Goal: Task Accomplishment & Management: Manage account settings

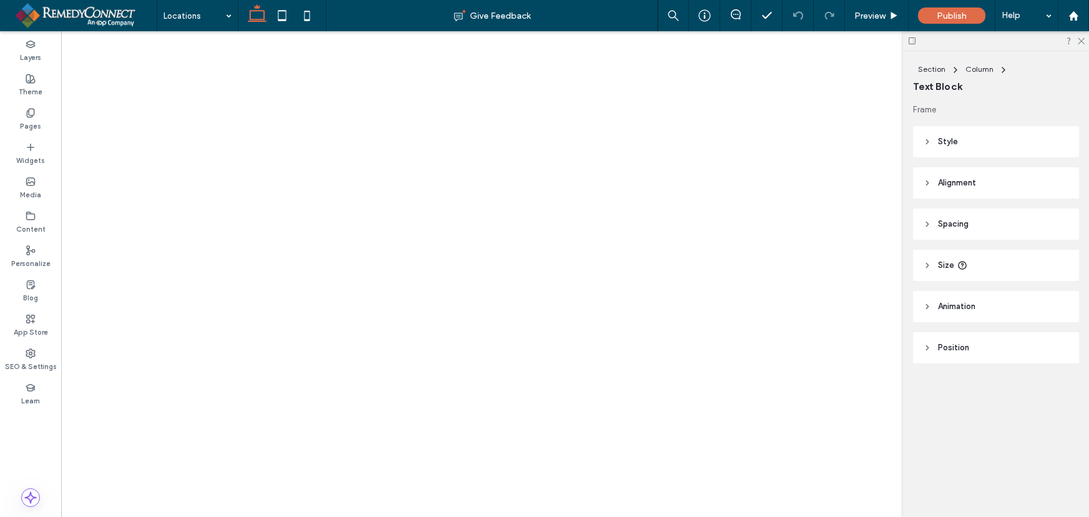
click at [1086, 43] on div at bounding box center [996, 40] width 186 height 19
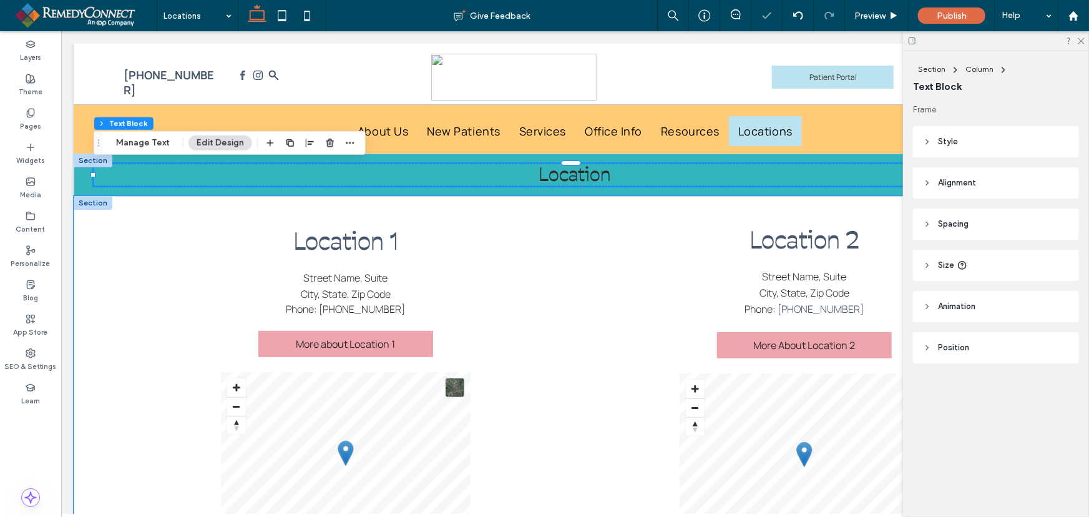
click at [615, 238] on h2 "Location 2" at bounding box center [804, 239] width 404 height 29
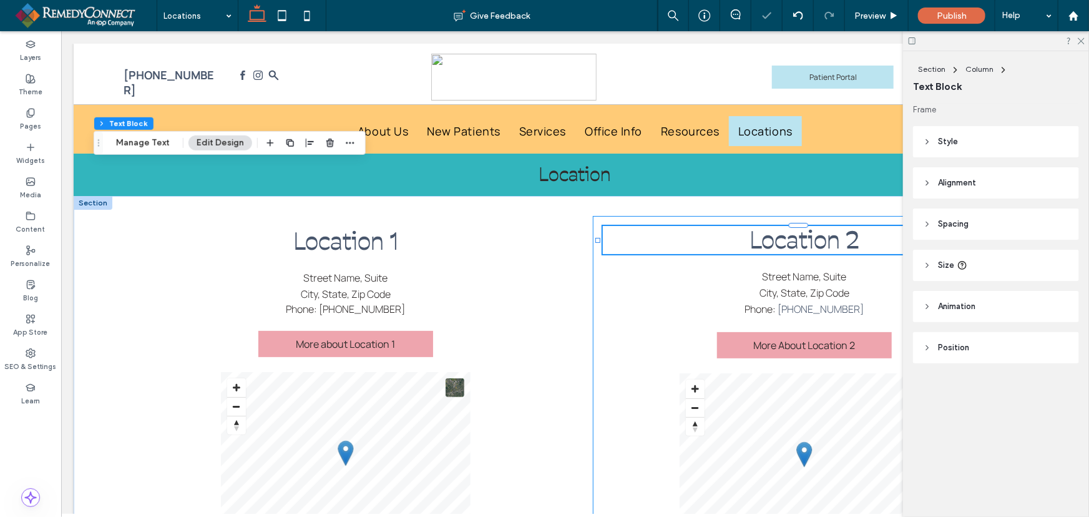
click at [592, 256] on div "Location 2 Street Name, [GEOGRAPHIC_DATA], State, Zip Code Phone: [PHONE_NUMBER…" at bounding box center [804, 392] width 424 height 354
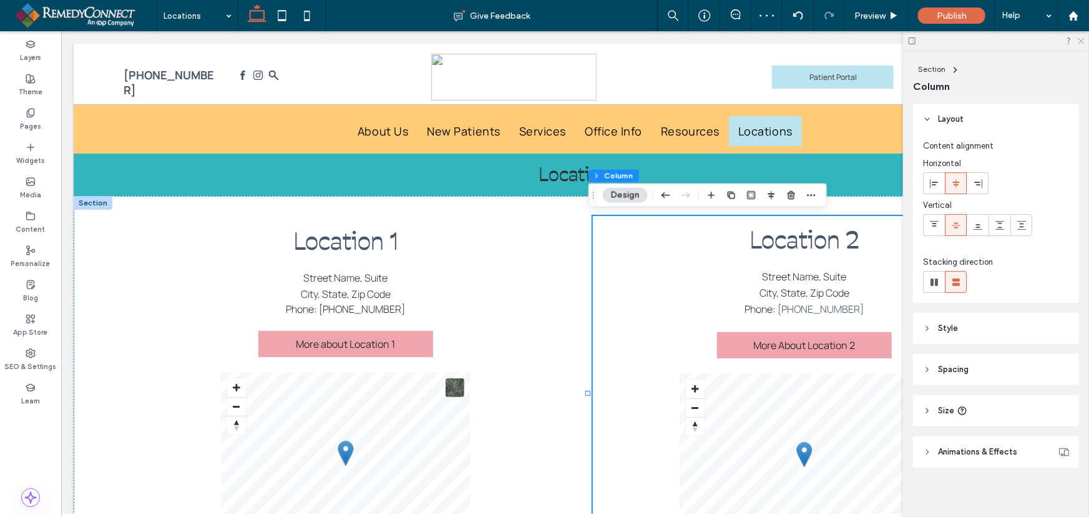
click at [1081, 40] on icon at bounding box center [1080, 40] width 8 height 8
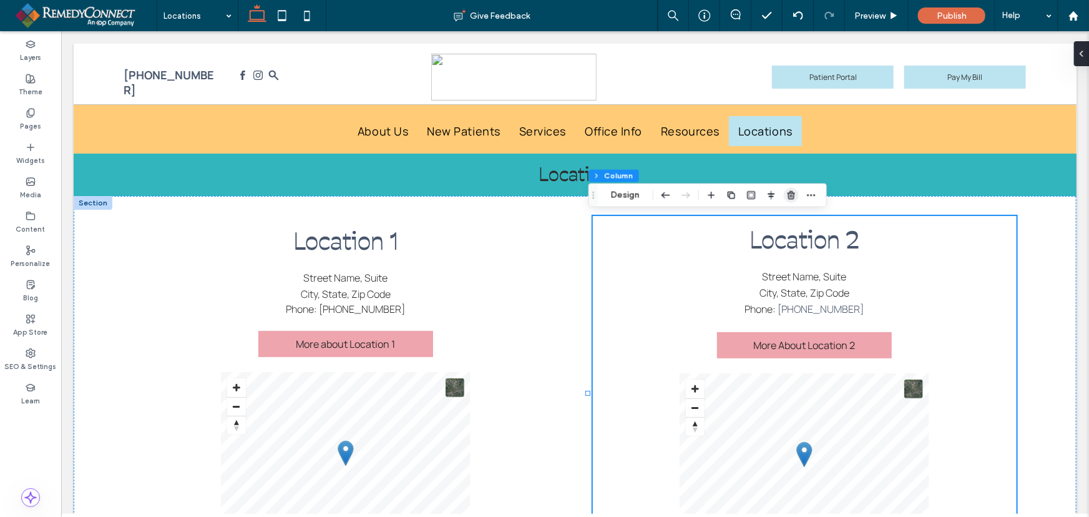
click at [791, 193] on use "button" at bounding box center [791, 195] width 7 height 8
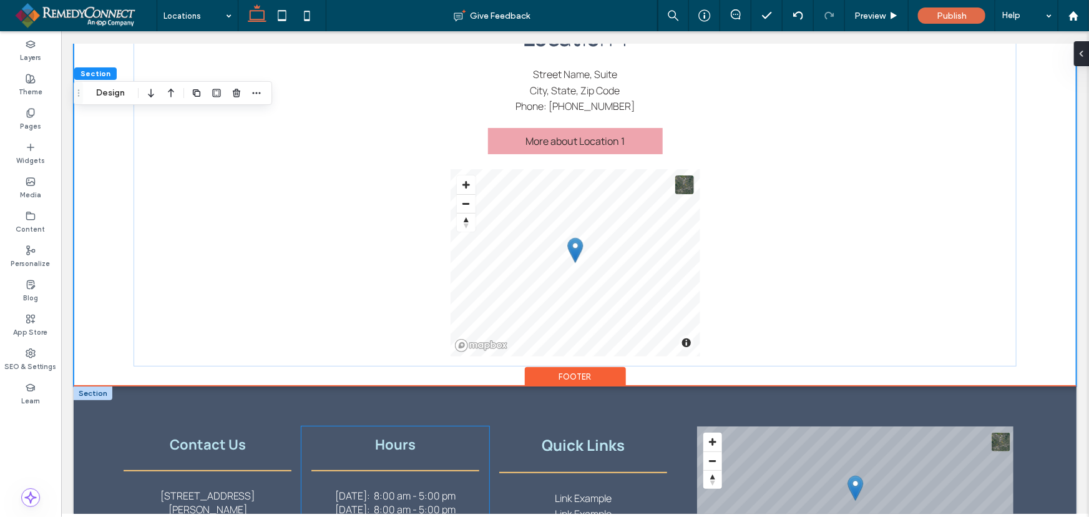
scroll to position [269, 0]
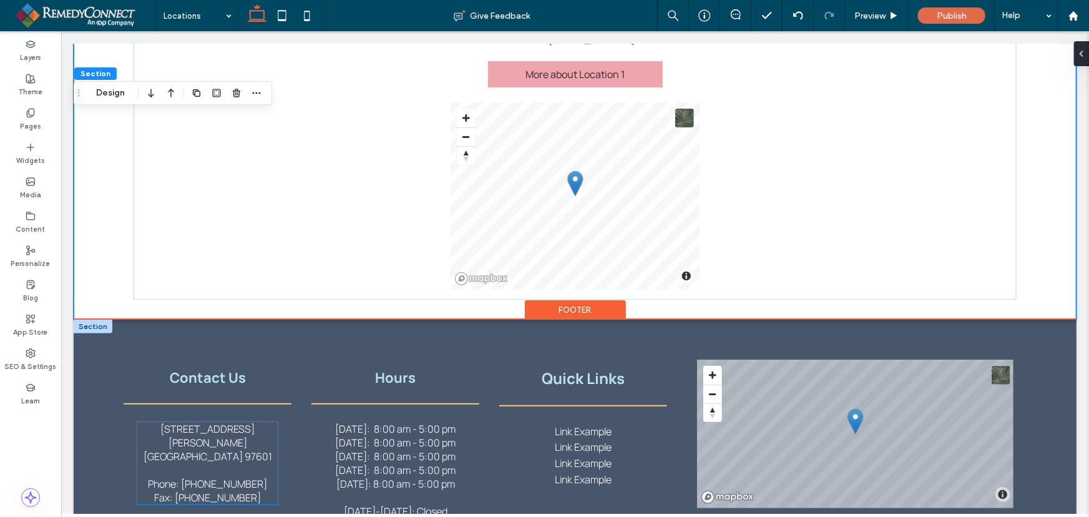
click at [218, 490] on span "Fax: [PHONE_NUMBER]" at bounding box center [207, 497] width 107 height 14
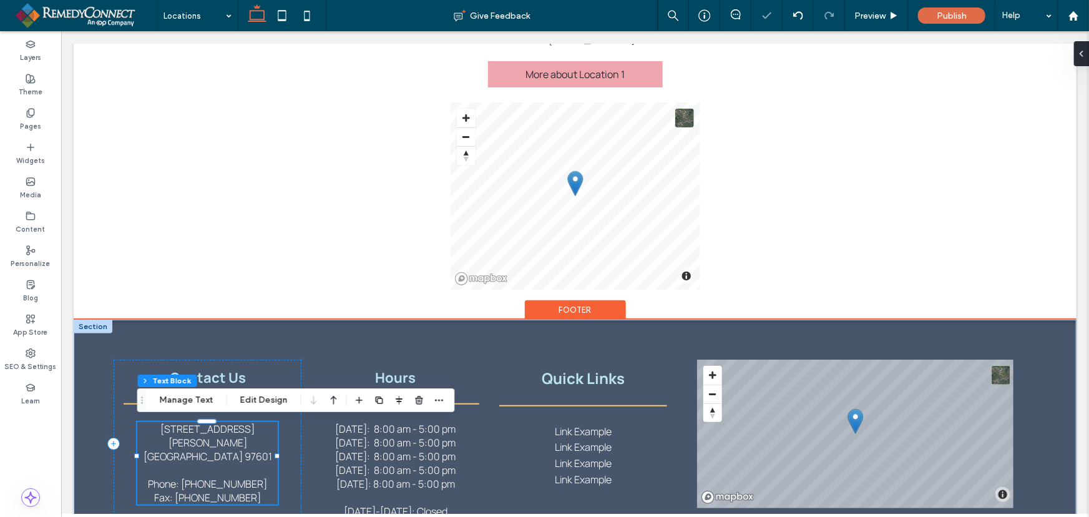
click at [225, 476] on span "Phone: [PHONE_NUMBER]" at bounding box center [206, 483] width 119 height 14
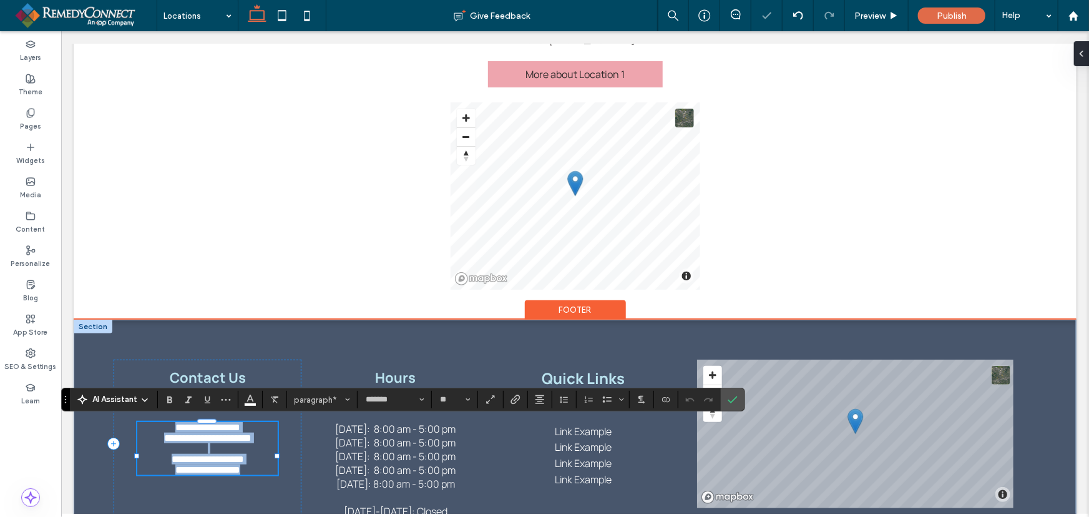
copy div "**********"
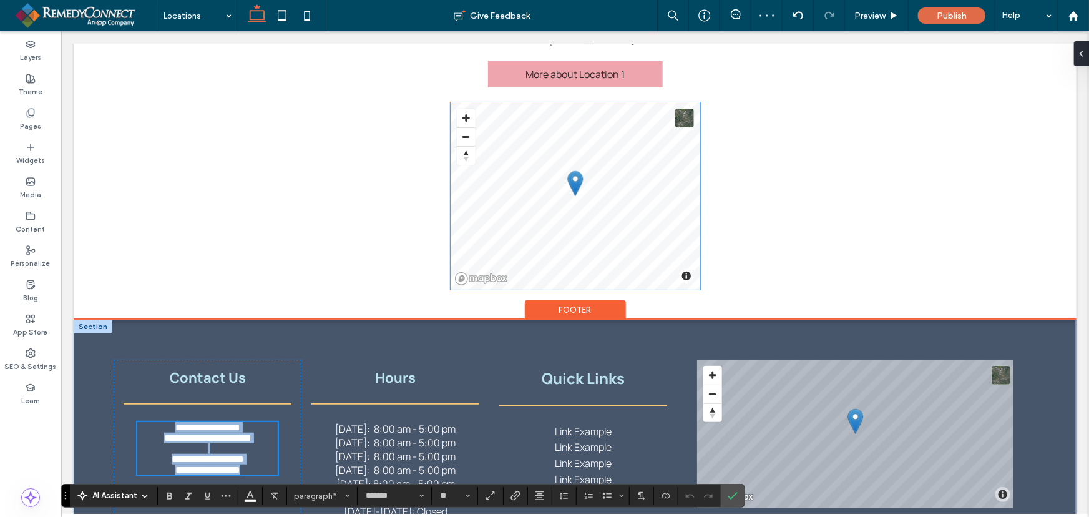
scroll to position [42, 0]
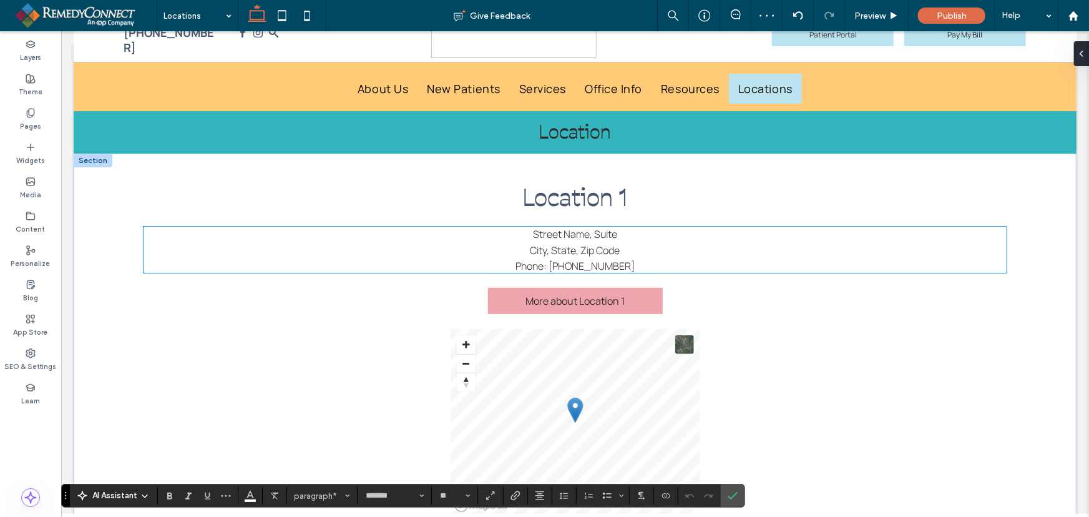
click at [577, 247] on span "City, State, Zip Code" at bounding box center [575, 250] width 90 height 14
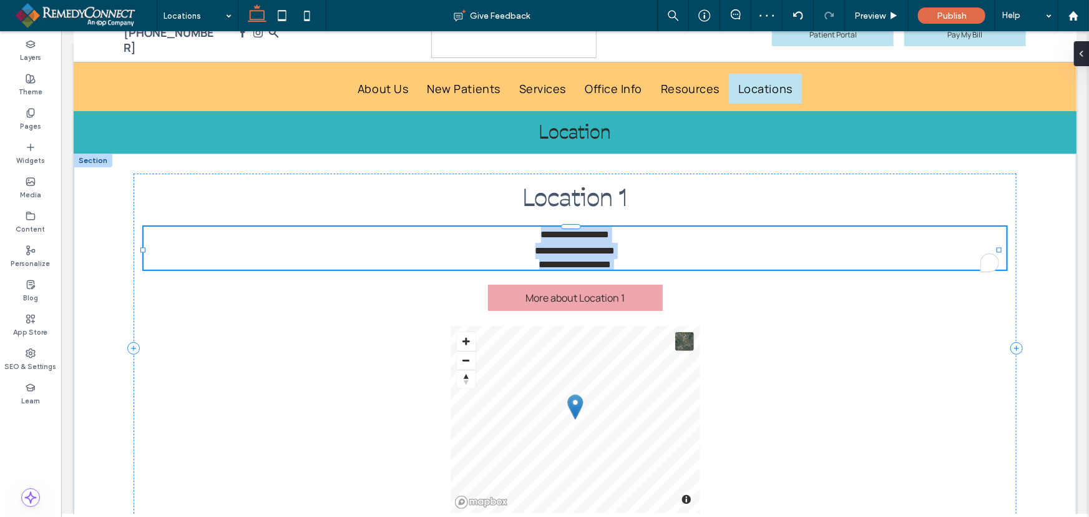
type input "*******"
type input "**"
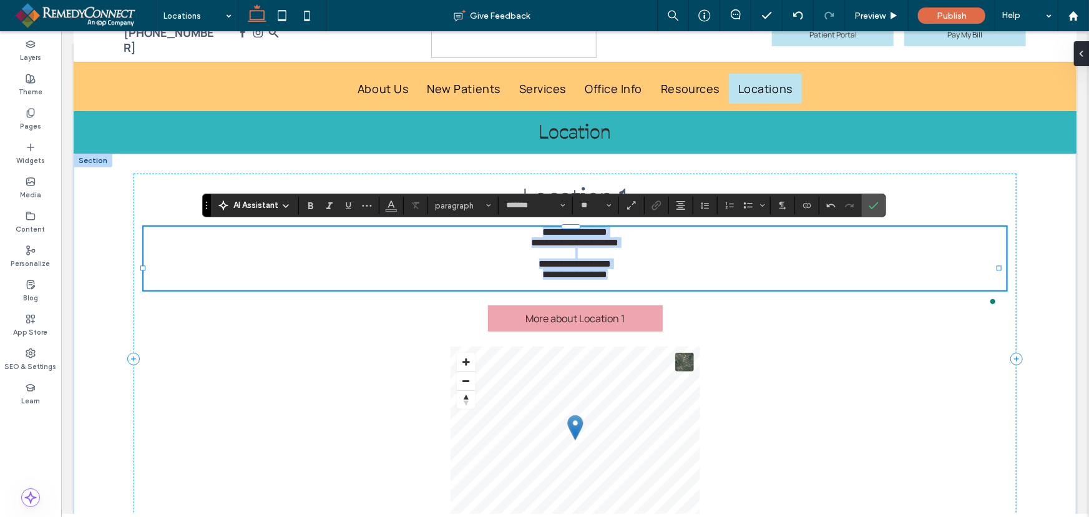
scroll to position [0, 0]
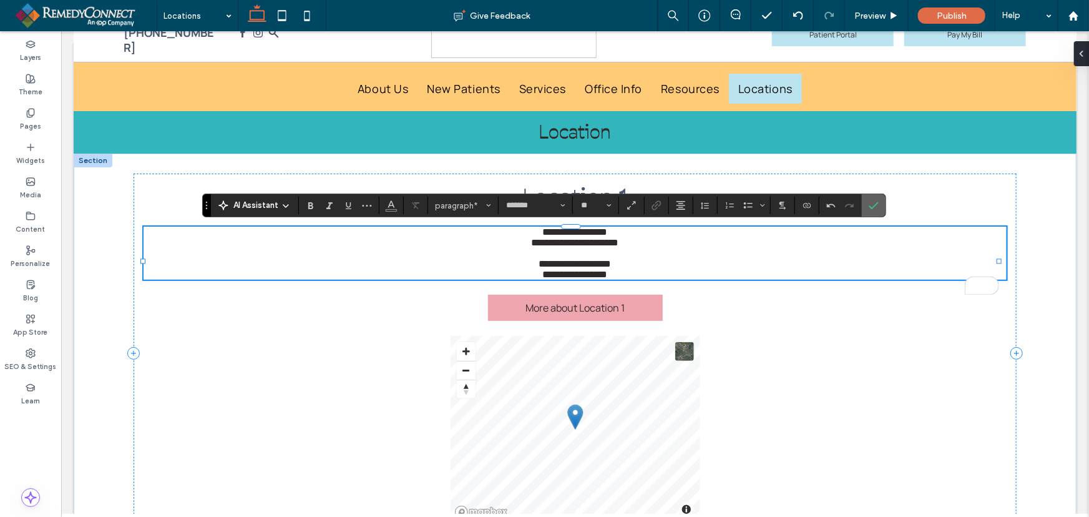
click at [876, 211] on span "Confirm" at bounding box center [874, 205] width 10 height 21
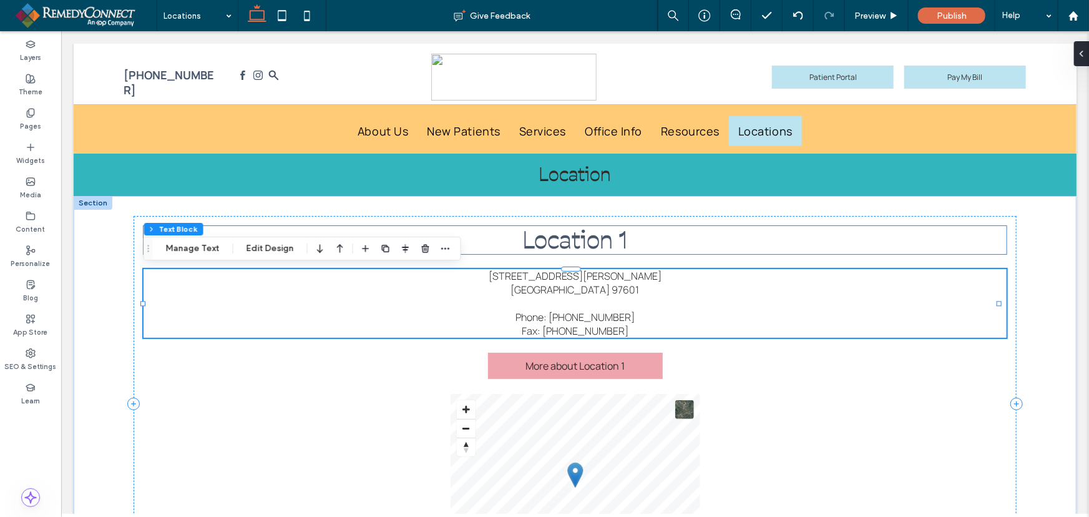
click at [655, 232] on h2 "Location 1" at bounding box center [574, 239] width 862 height 29
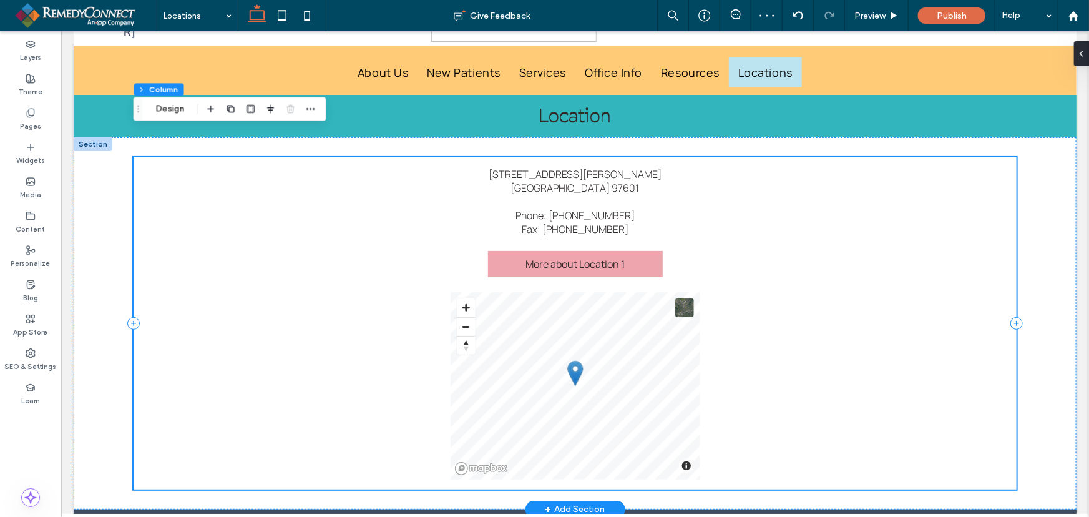
scroll to position [56, 0]
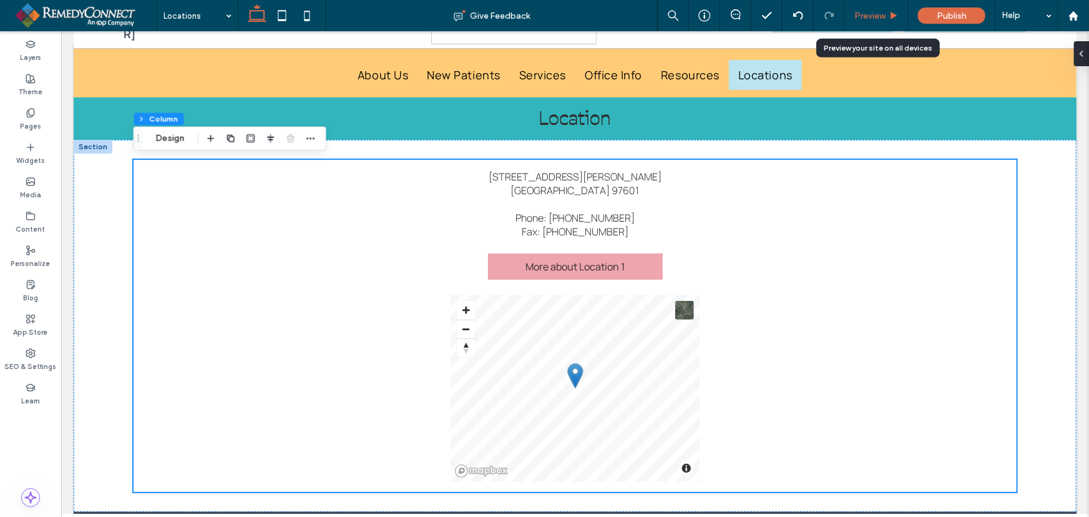
click at [873, 15] on span "Preview" at bounding box center [869, 16] width 31 height 11
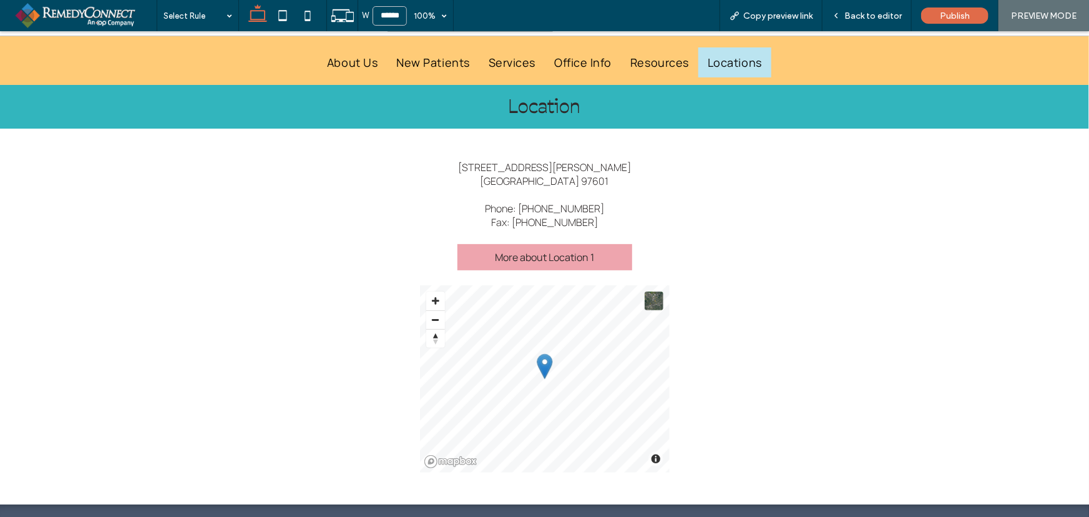
scroll to position [44, 0]
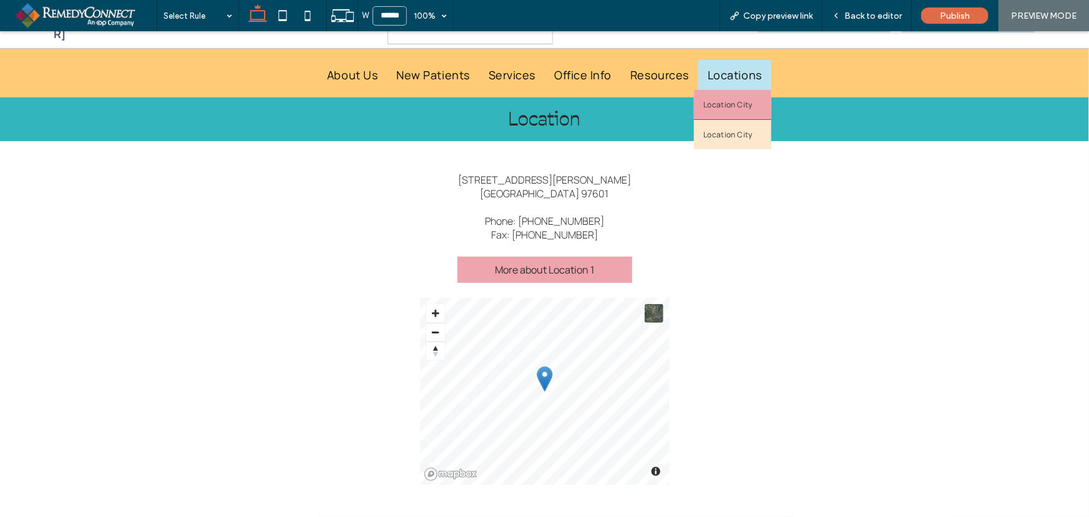
click at [733, 104] on span "Location City" at bounding box center [727, 104] width 49 height 11
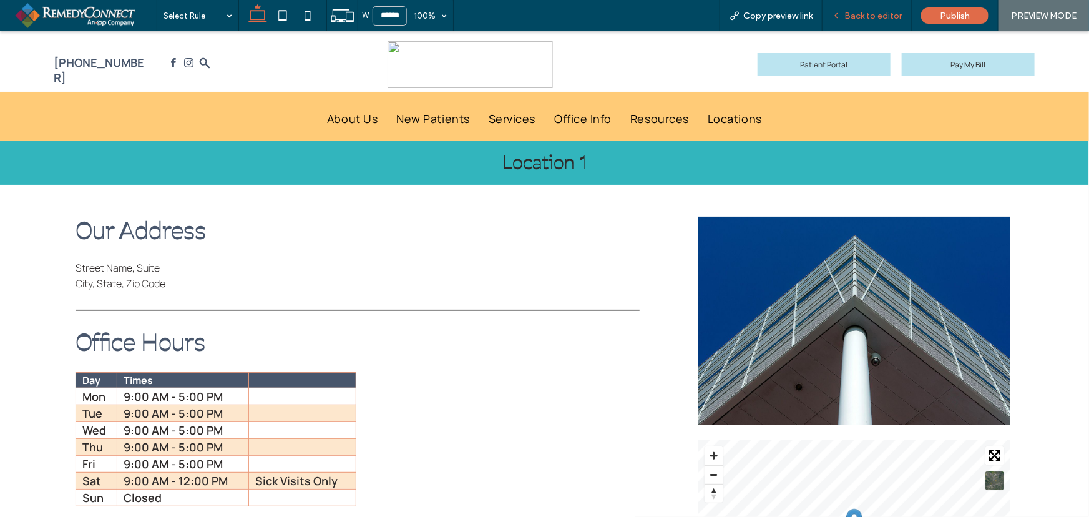
click at [859, 18] on span "Back to editor" at bounding box center [872, 16] width 57 height 11
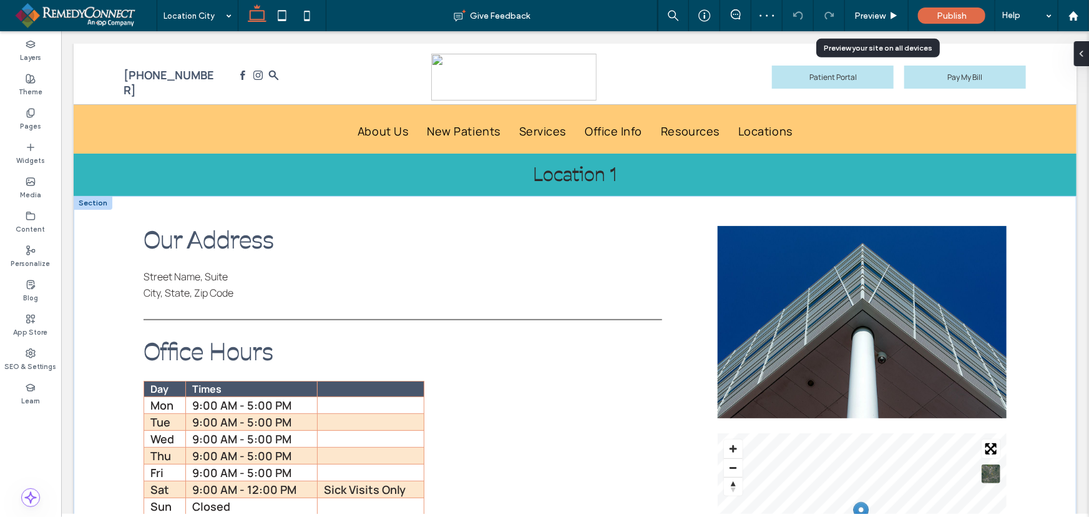
click at [187, 288] on span "City, State, Zip Code" at bounding box center [188, 292] width 90 height 14
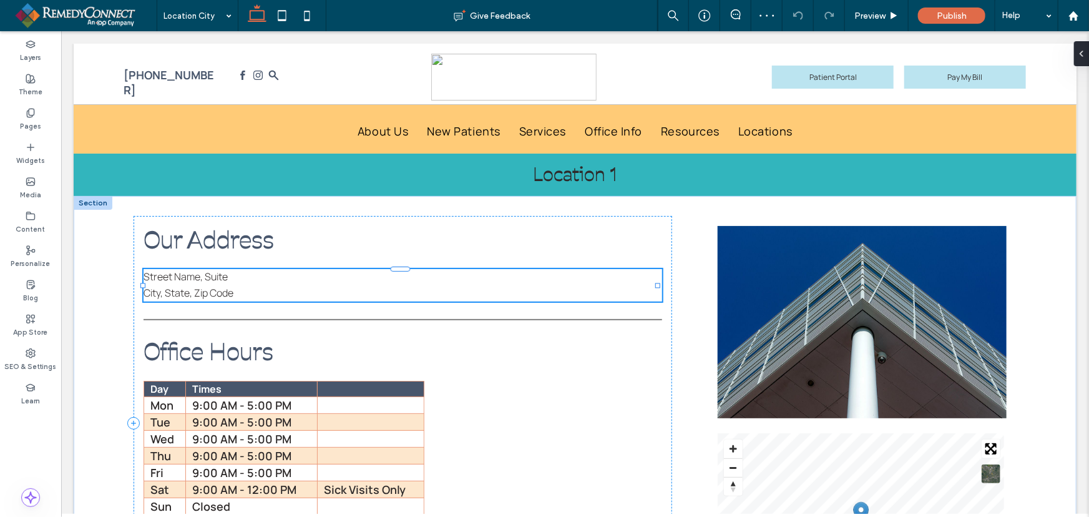
click at [205, 286] on span "City, State, Zip Code" at bounding box center [188, 292] width 90 height 14
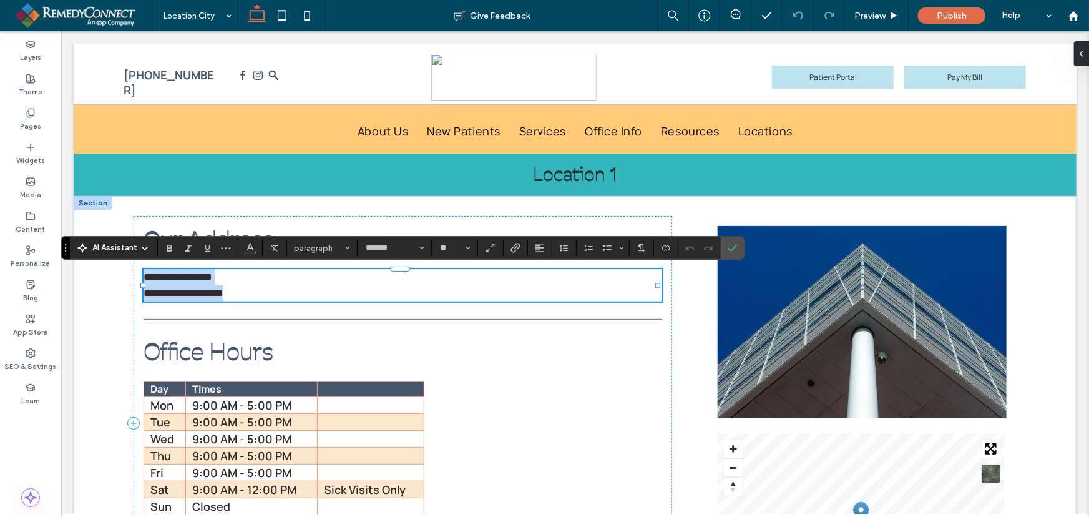
type input "*******"
type input "**"
paste div
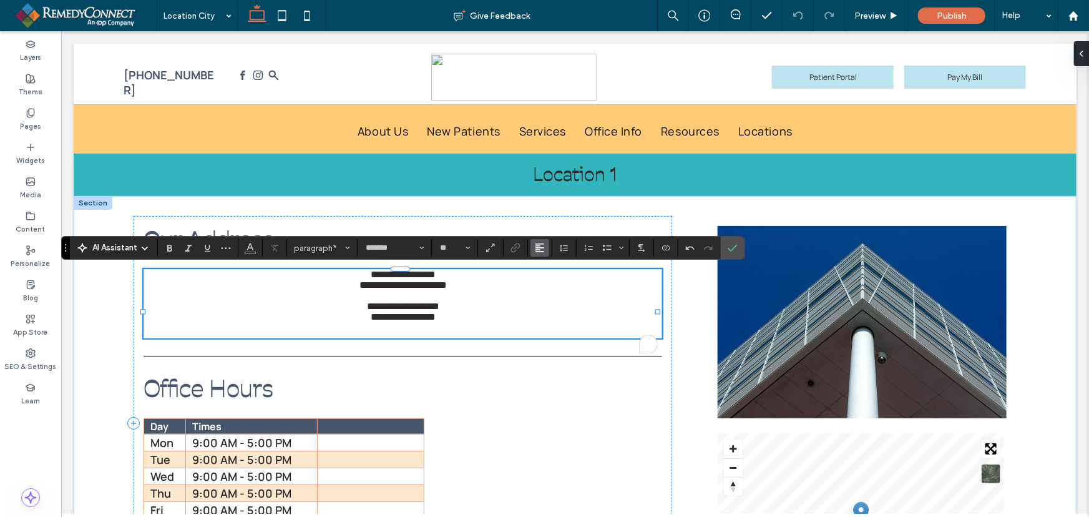
click at [537, 245] on use "Alignment" at bounding box center [539, 247] width 9 height 9
drag, startPoint x: 546, startPoint y: 269, endPoint x: 466, endPoint y: 249, distance: 82.3
click at [546, 269] on icon "ui.textEditor.alignment.left" at bounding box center [549, 268] width 10 height 10
drag, startPoint x: 266, startPoint y: 328, endPoint x: 192, endPoint y: 255, distance: 104.1
click at [192, 255] on div "**********" at bounding box center [402, 422] width 539 height 415
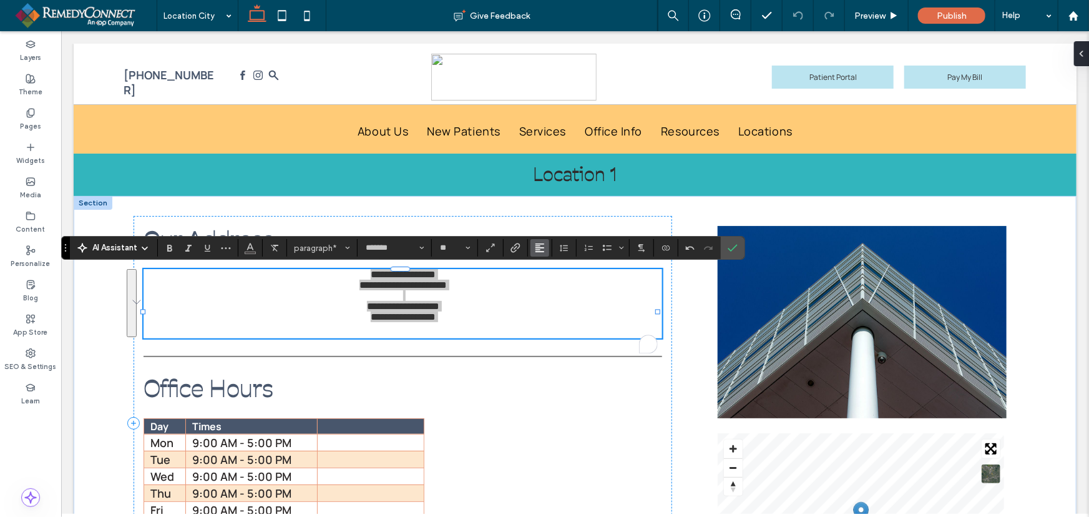
click at [542, 251] on use "Alignment" at bounding box center [539, 247] width 9 height 9
click at [542, 268] on label "ui.textEditor.alignment.left" at bounding box center [552, 268] width 44 height 18
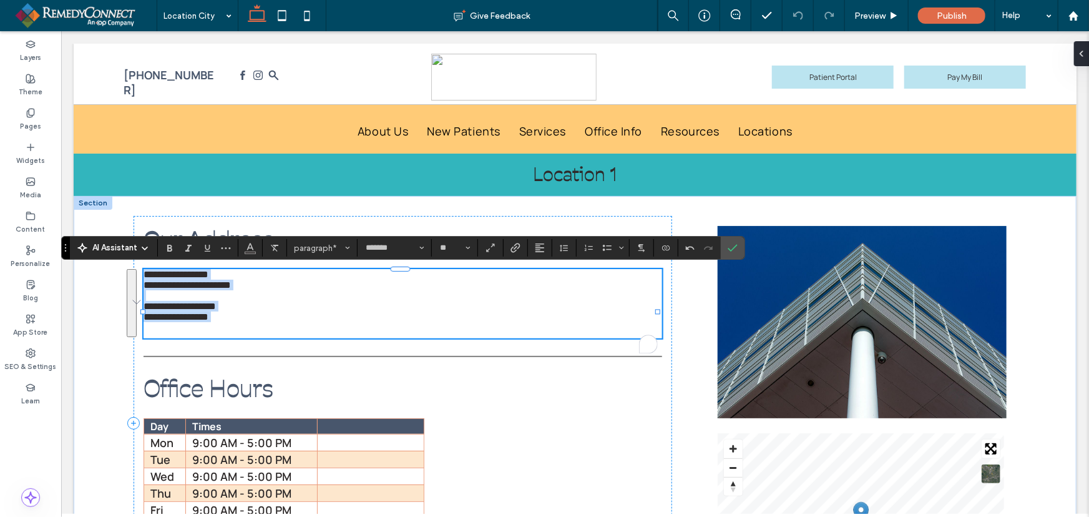
click at [364, 311] on p "**********" at bounding box center [402, 305] width 519 height 11
drag, startPoint x: 236, startPoint y: 333, endPoint x: 139, endPoint y: 312, distance: 98.9
click at [139, 312] on div "**********" at bounding box center [574, 422] width 1003 height 455
click at [243, 300] on p "To enrich screen reader interactions, please activate Accessibility in Grammarl…" at bounding box center [402, 295] width 519 height 11
click at [176, 338] on p "To enrich screen reader interactions, please activate Accessibility in Grammarl…" at bounding box center [402, 329] width 519 height 16
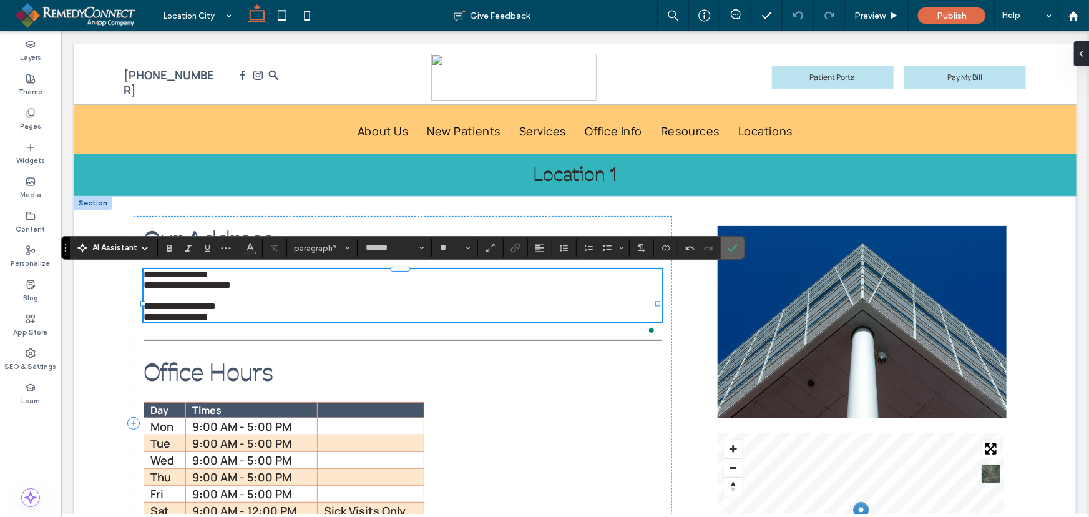
click at [731, 243] on icon "Confirm" at bounding box center [733, 248] width 10 height 10
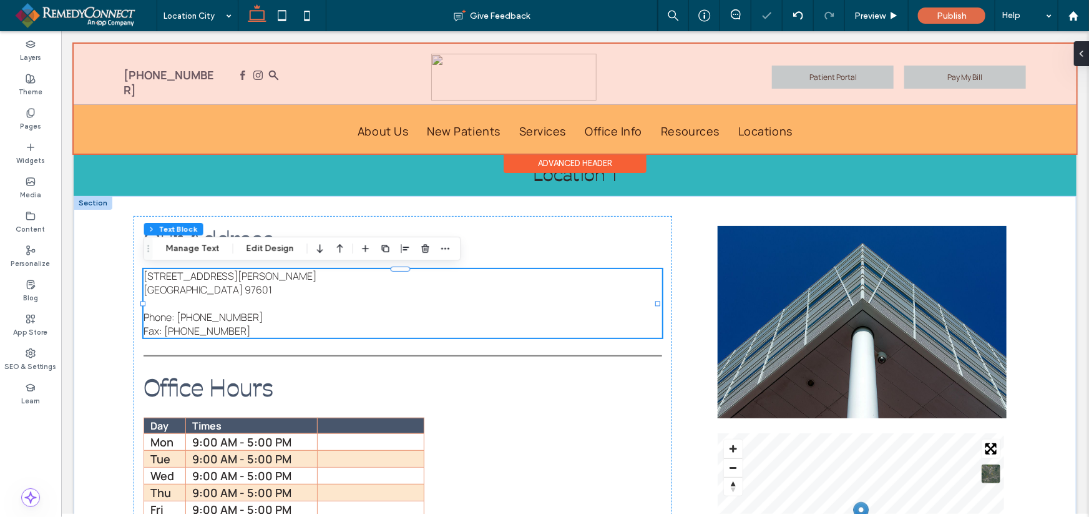
click at [578, 172] on div "Advanced Header" at bounding box center [574, 162] width 143 height 19
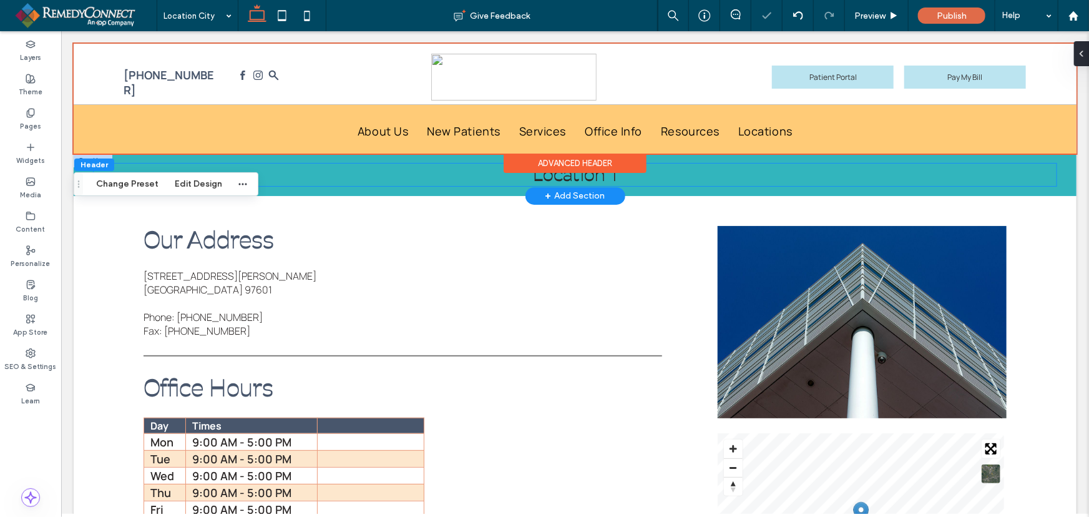
click at [574, 179] on span "Location 1" at bounding box center [575, 174] width 84 height 24
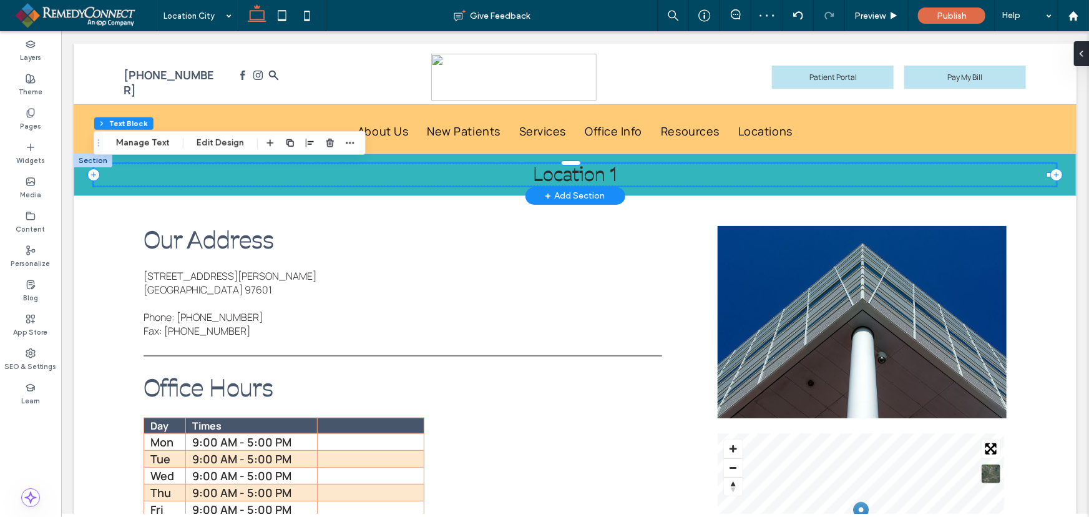
click at [589, 179] on span "Location 1" at bounding box center [575, 174] width 84 height 24
click at [589, 179] on span "**********" at bounding box center [575, 174] width 74 height 18
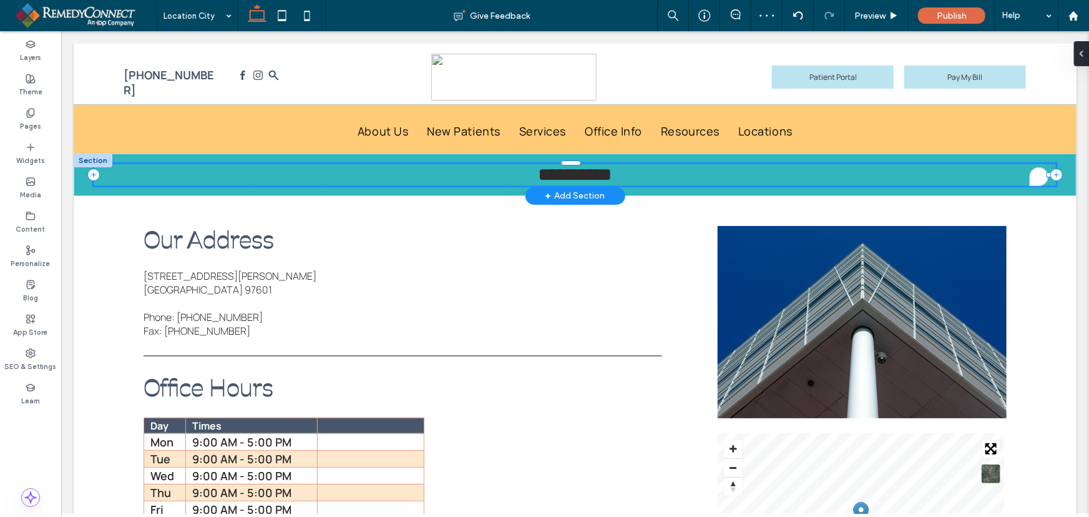
click at [617, 176] on h1 "**********" at bounding box center [574, 174] width 963 height 22
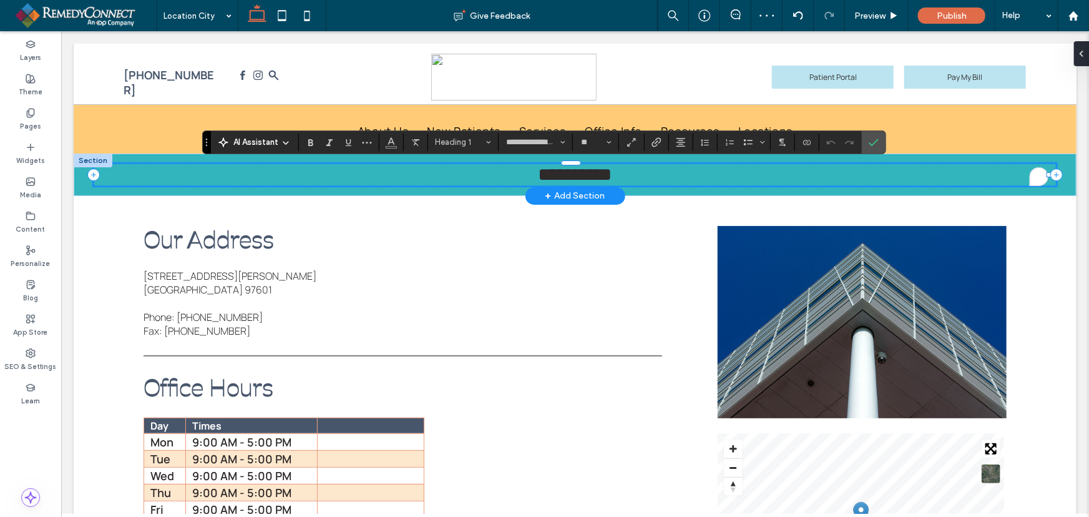
type input "**********"
type input "**"
drag, startPoint x: 873, startPoint y: 142, endPoint x: 150, endPoint y: 79, distance: 726.0
click at [873, 142] on icon "Confirm" at bounding box center [874, 142] width 10 height 10
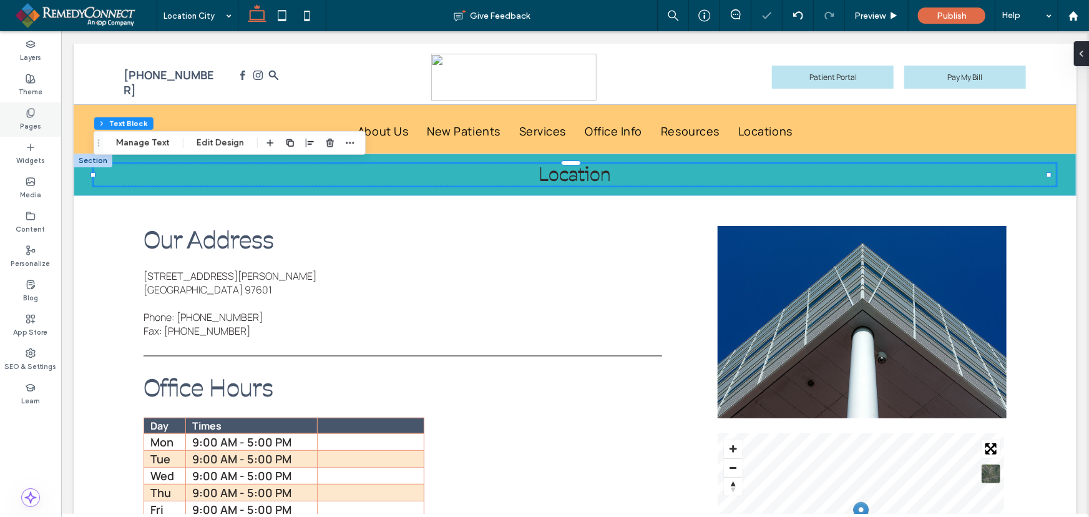
click at [28, 119] on label "Pages" at bounding box center [30, 125] width 21 height 14
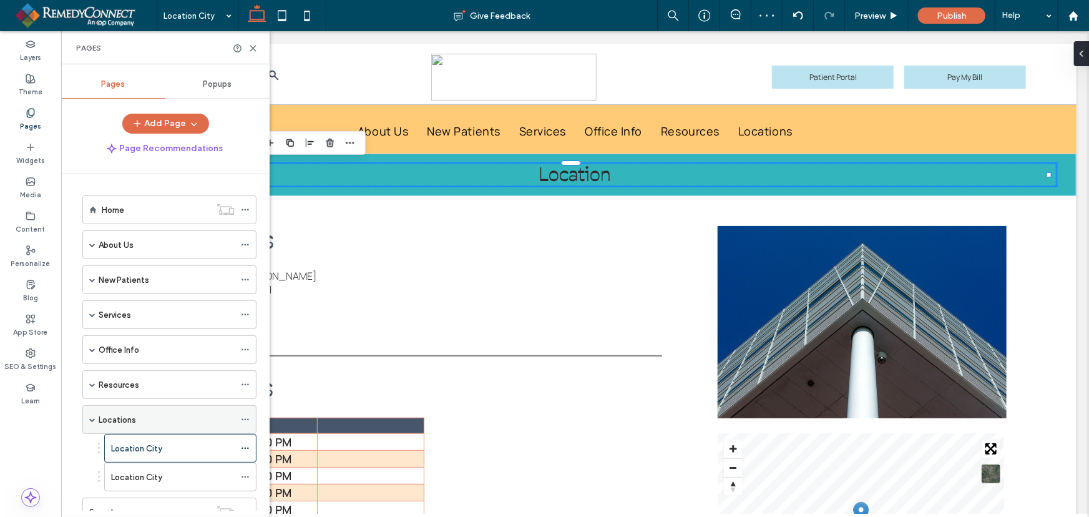
click at [243, 419] on use at bounding box center [245, 420] width 7 height 2
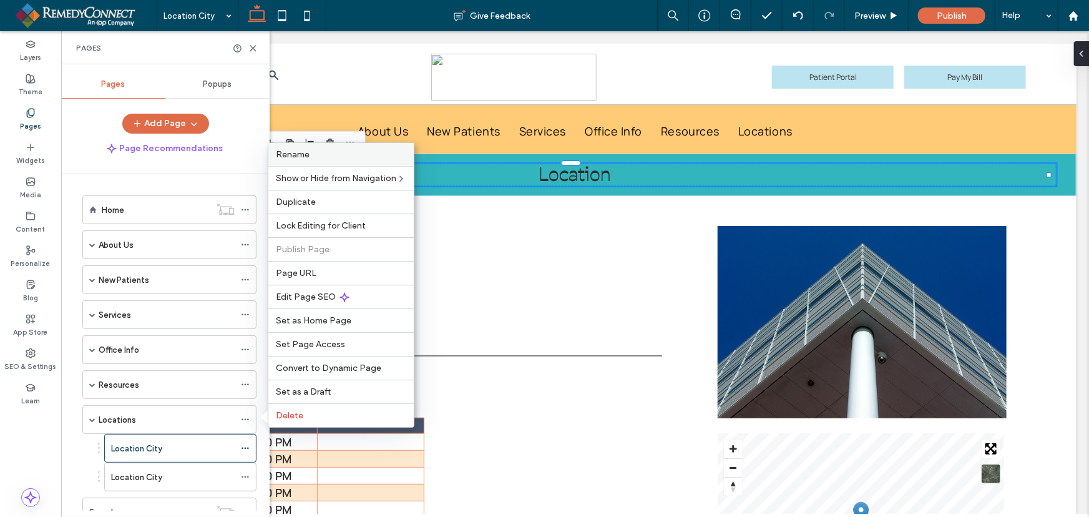
click at [324, 162] on div "Rename" at bounding box center [340, 154] width 145 height 23
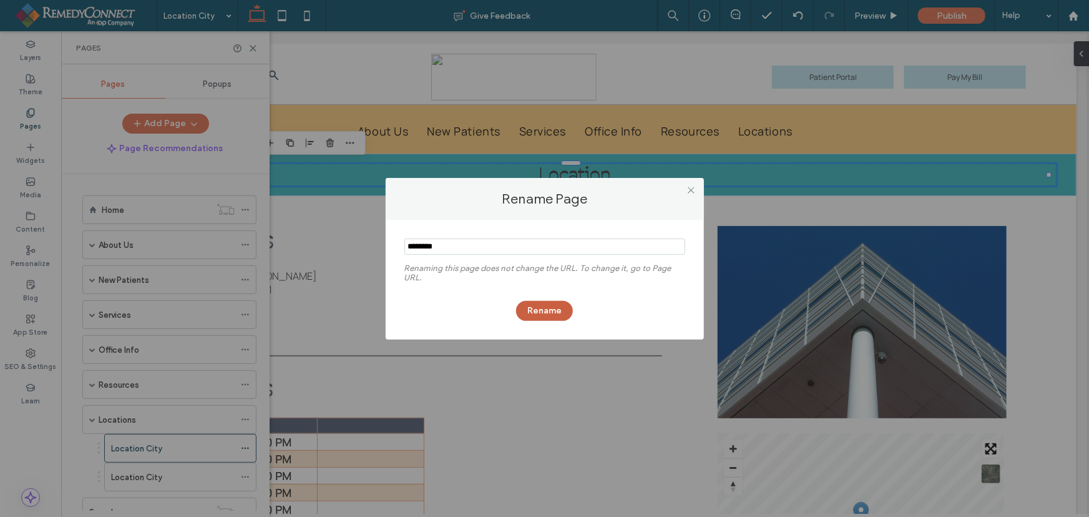
type input "********"
click at [534, 306] on button "Rename" at bounding box center [544, 311] width 57 height 20
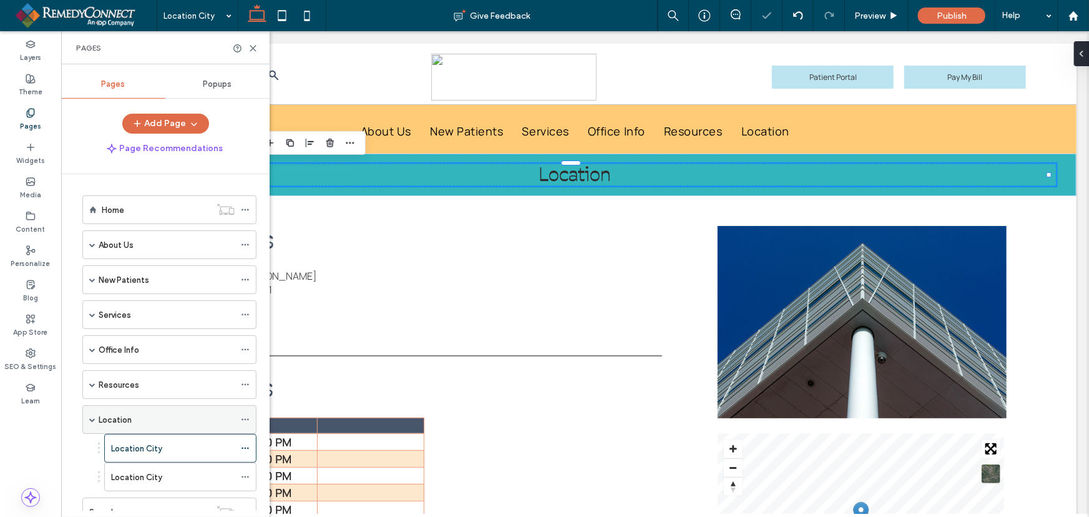
click at [248, 419] on use at bounding box center [245, 420] width 7 height 2
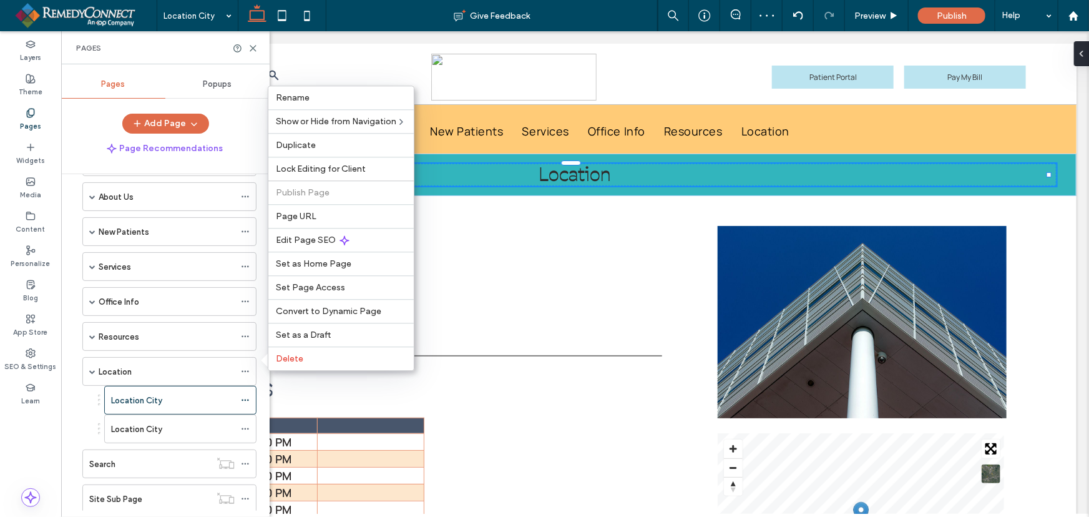
scroll to position [56, 0]
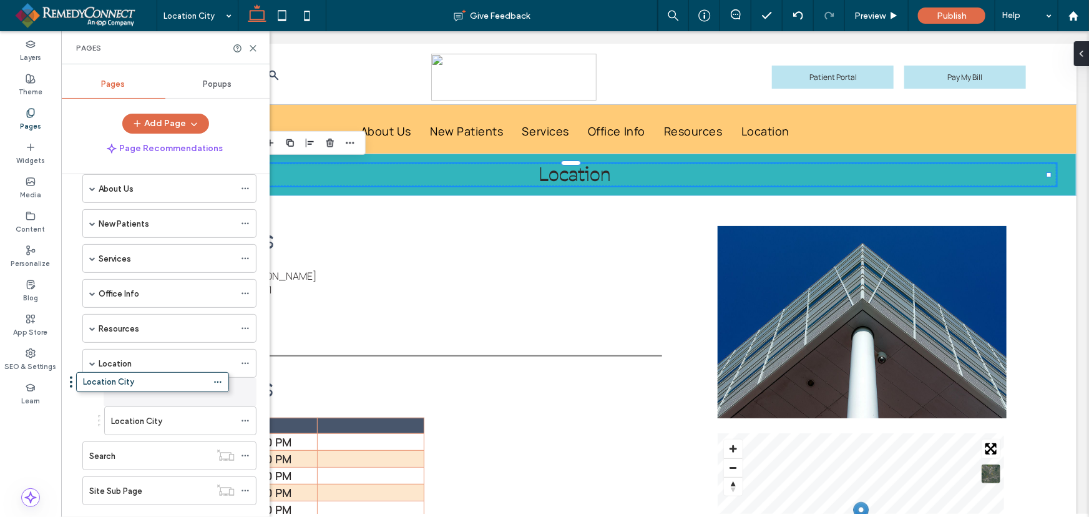
drag, startPoint x: 99, startPoint y: 388, endPoint x: 72, endPoint y: 378, distance: 29.4
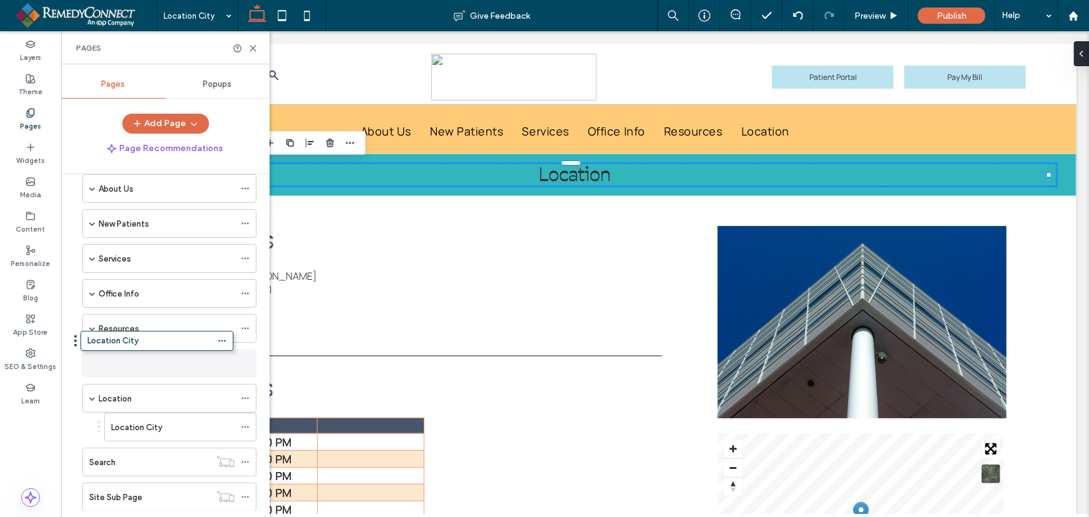
drag, startPoint x: 100, startPoint y: 388, endPoint x: 76, endPoint y: 336, distance: 57.0
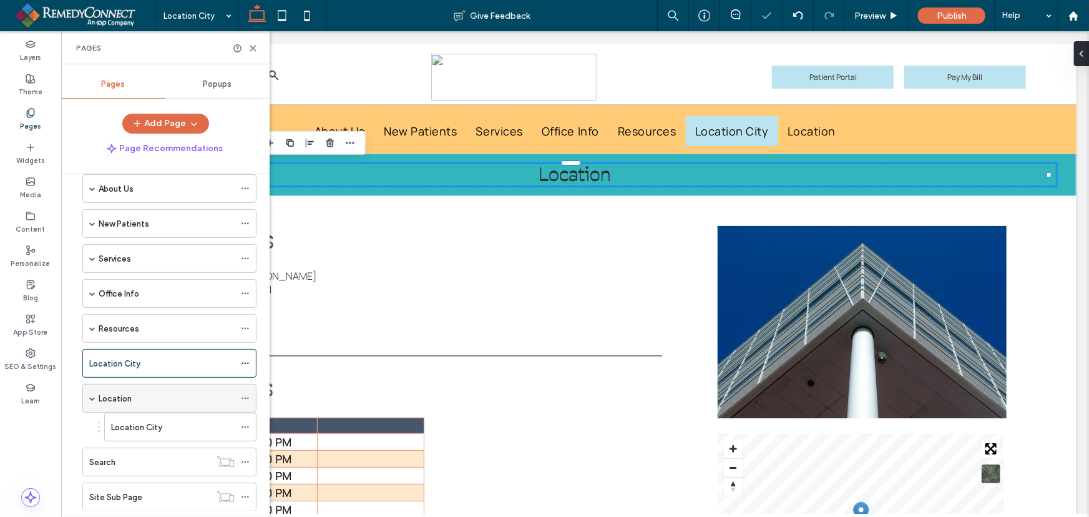
click at [251, 395] on div at bounding box center [248, 398] width 15 height 19
click at [247, 395] on icon at bounding box center [245, 398] width 9 height 9
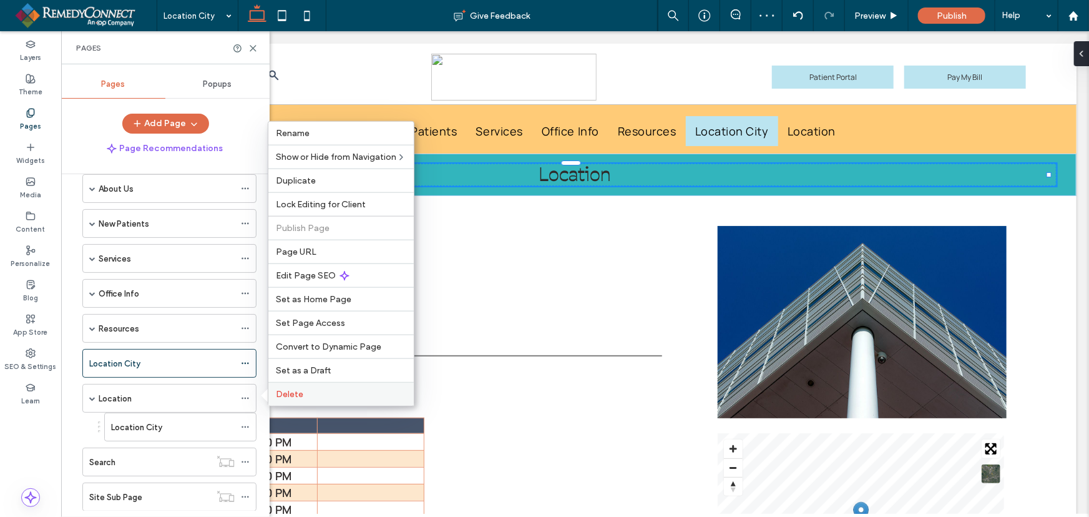
click at [290, 396] on span "Delete" at bounding box center [289, 394] width 27 height 11
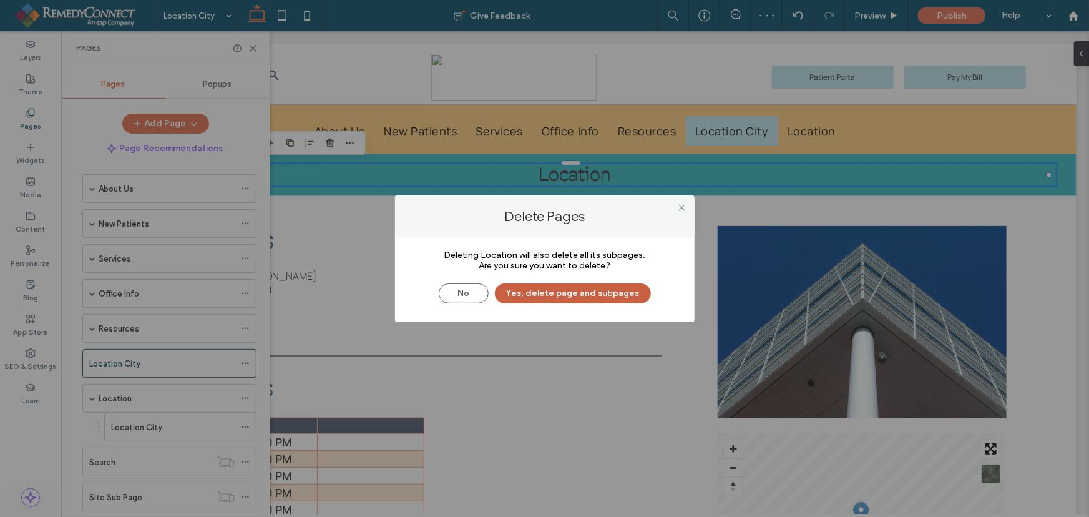
click at [560, 290] on button "Yes, delete page and subpages" at bounding box center [573, 293] width 156 height 20
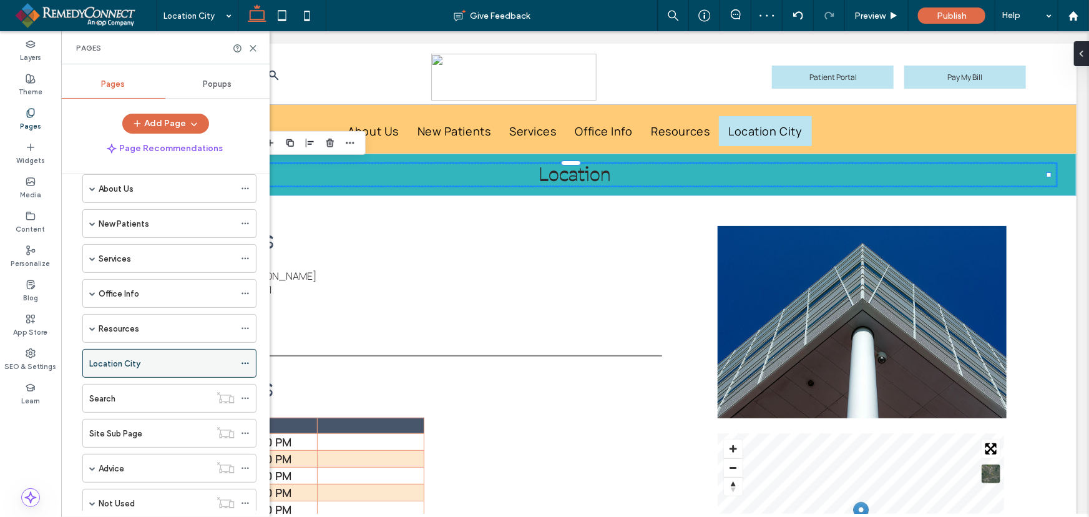
click at [247, 361] on icon at bounding box center [245, 363] width 9 height 9
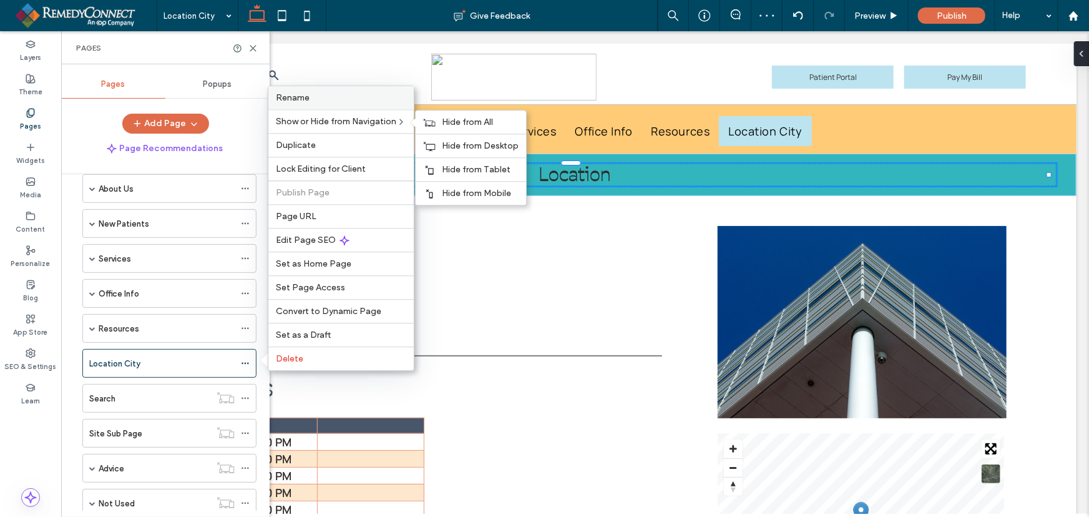
click at [318, 95] on label "Rename" at bounding box center [341, 97] width 130 height 11
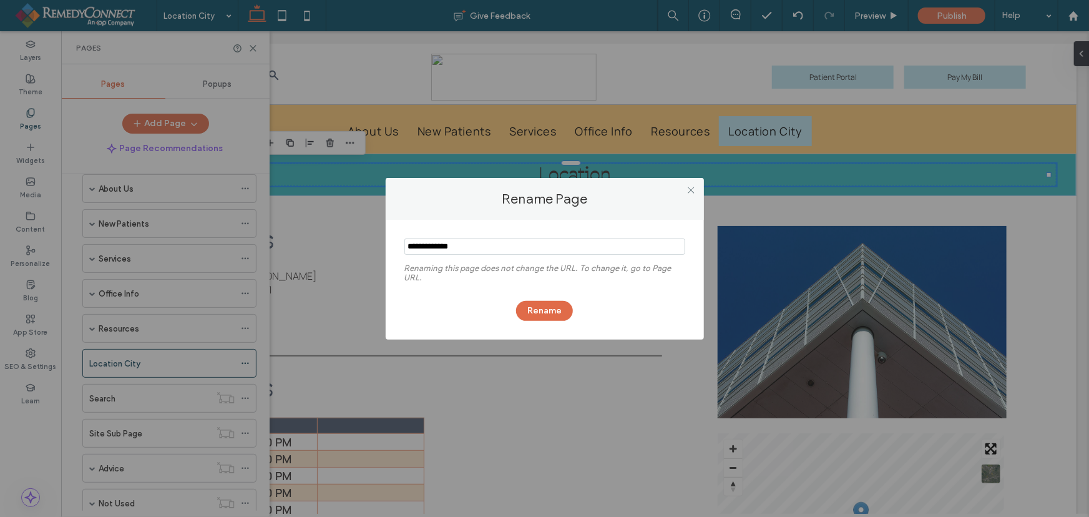
drag, startPoint x: 475, startPoint y: 245, endPoint x: 441, endPoint y: 243, distance: 33.8
click at [441, 243] on input "notEmpty" at bounding box center [544, 246] width 281 height 16
type input "********"
click at [536, 308] on button "Rename" at bounding box center [544, 311] width 57 height 20
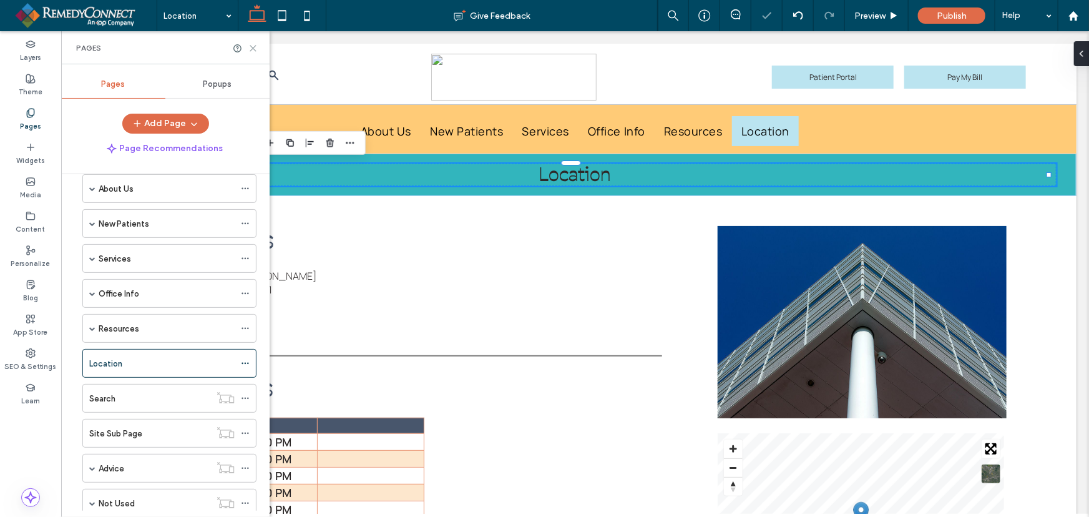
click at [256, 51] on icon at bounding box center [252, 48] width 9 height 9
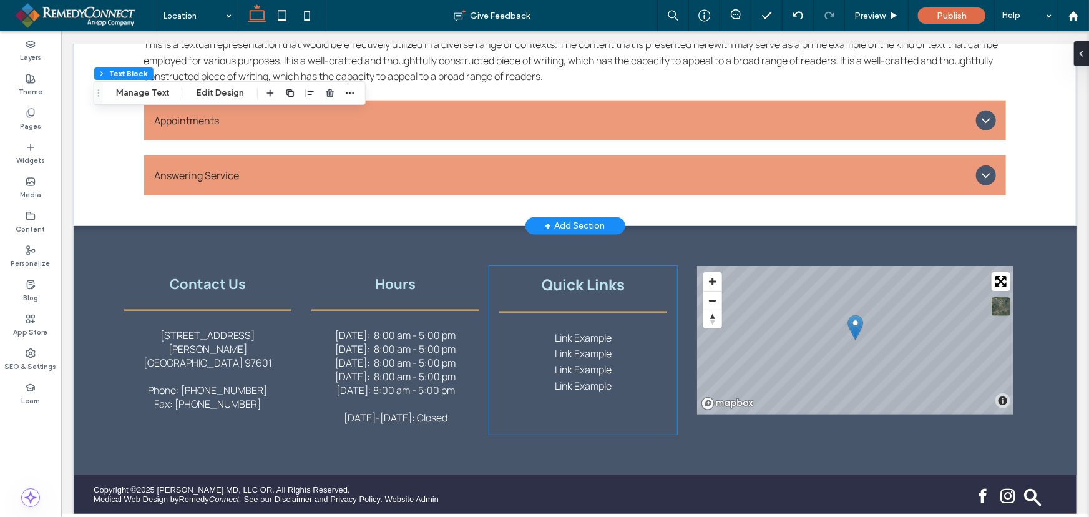
scroll to position [674, 0]
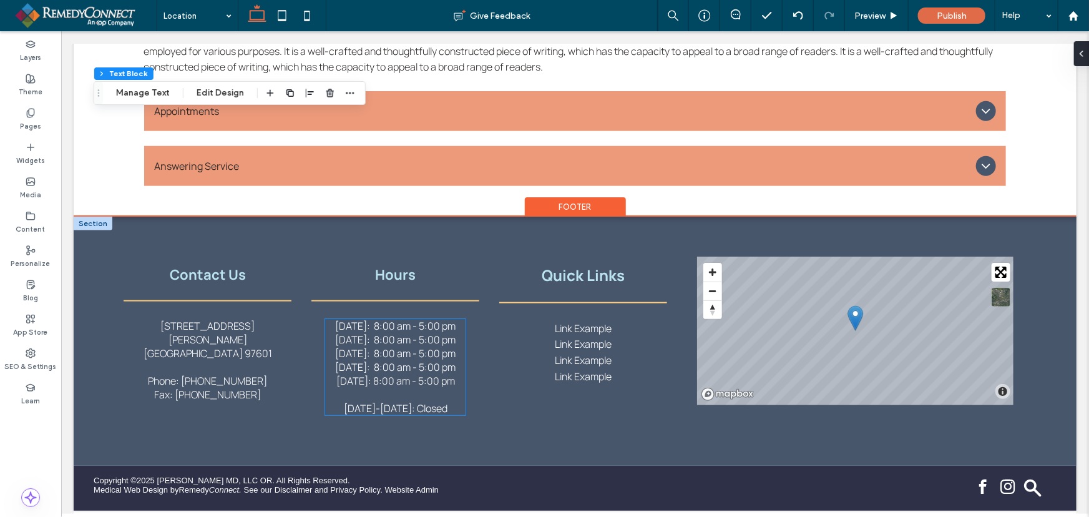
click at [438, 362] on span "[DATE]: 8:00 am - 5:00 pm" at bounding box center [394, 366] width 120 height 14
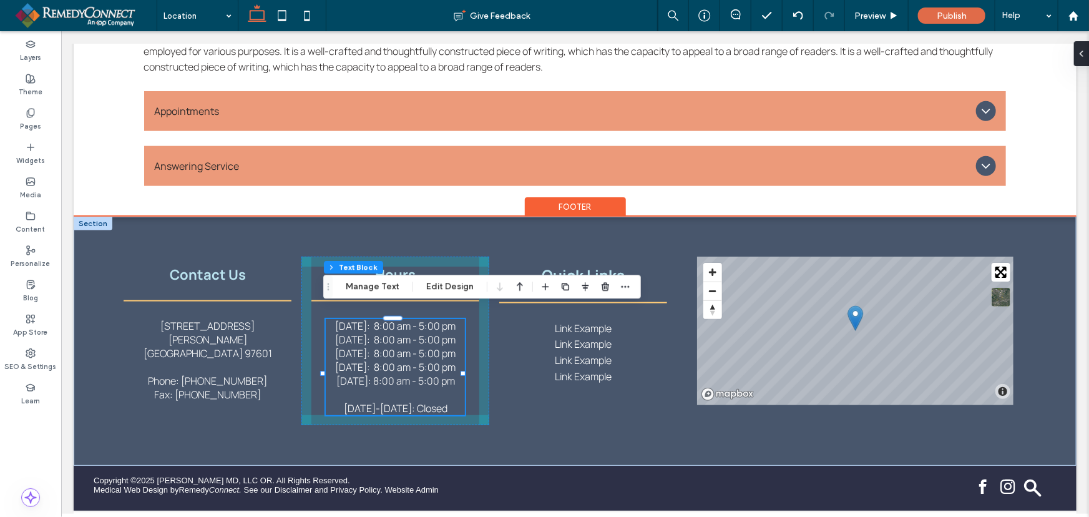
scroll to position [660, 0]
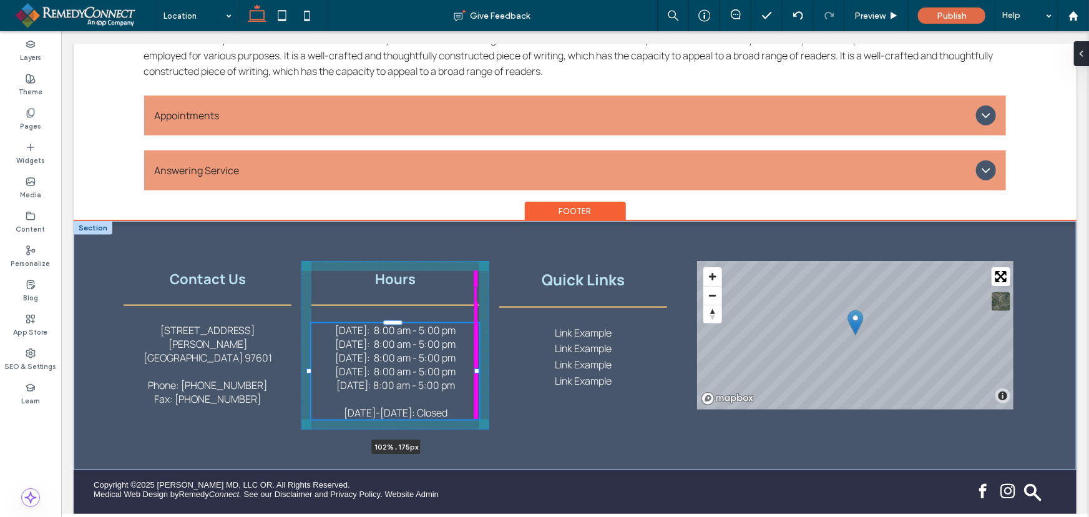
drag, startPoint x: 462, startPoint y: 362, endPoint x: 477, endPoint y: 360, distance: 15.1
click at [477, 360] on div "Contact Us [STREET_ADDRESS][PERSON_NAME] [GEOGRAPHIC_DATA] Phone: [PHONE_NUMBER…" at bounding box center [574, 344] width 1003 height 249
type input "***"
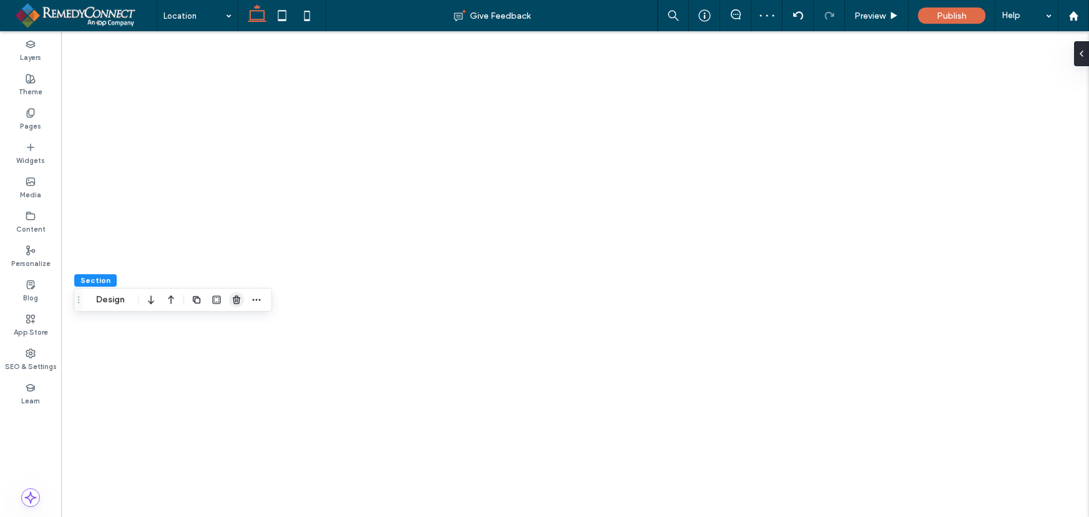
click at [235, 298] on use "button" at bounding box center [236, 299] width 7 height 8
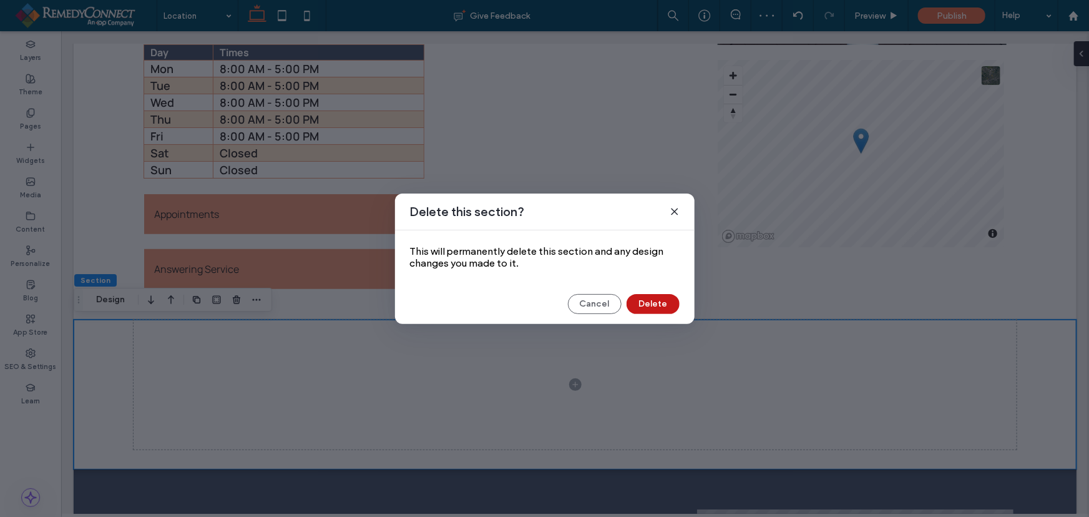
click at [655, 303] on button "Delete" at bounding box center [653, 304] width 53 height 20
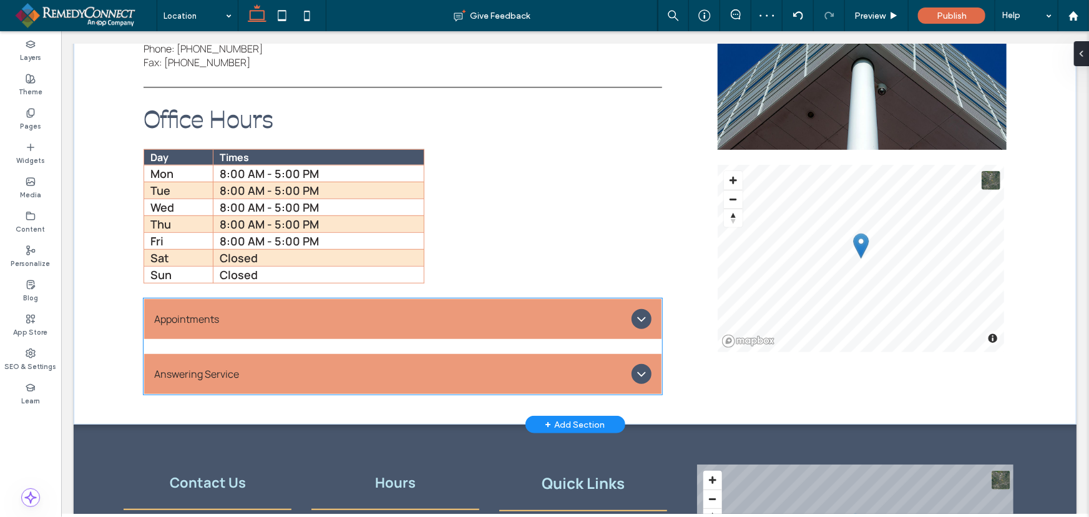
scroll to position [316, 0]
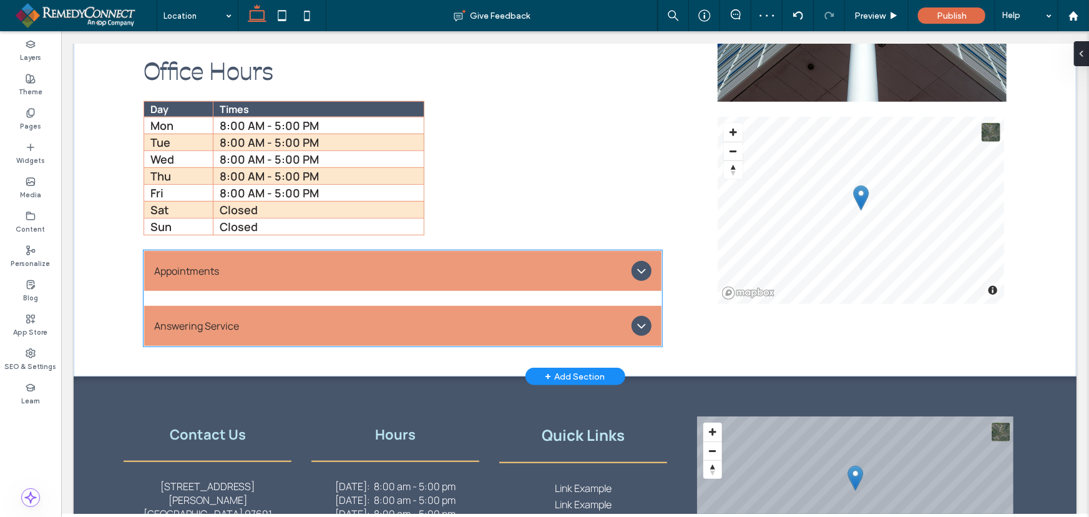
drag, startPoint x: 443, startPoint y: 277, endPoint x: 437, endPoint y: 275, distance: 6.5
click at [443, 277] on span "Appointments" at bounding box center [390, 270] width 472 height 14
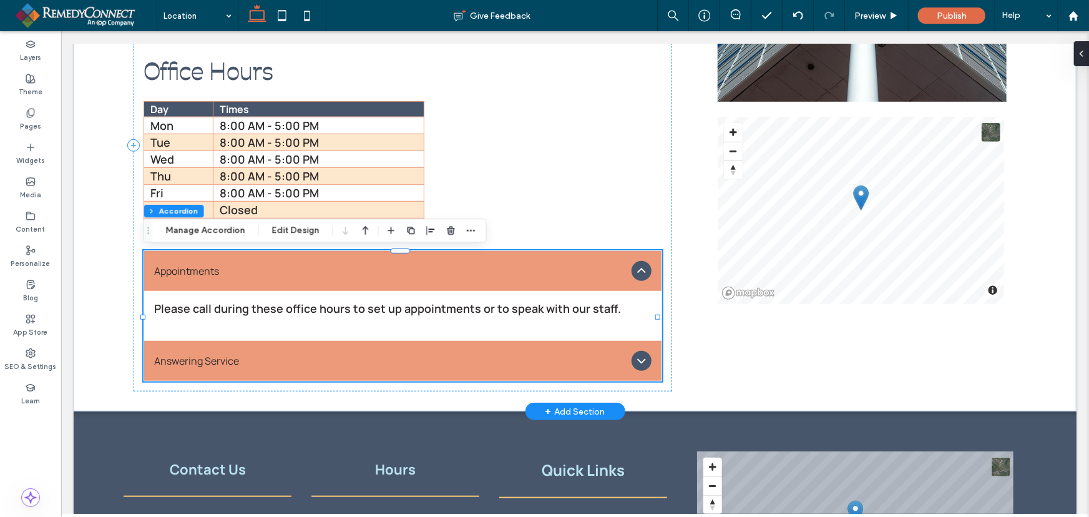
click at [315, 368] on div "Answering Service" at bounding box center [402, 360] width 517 height 40
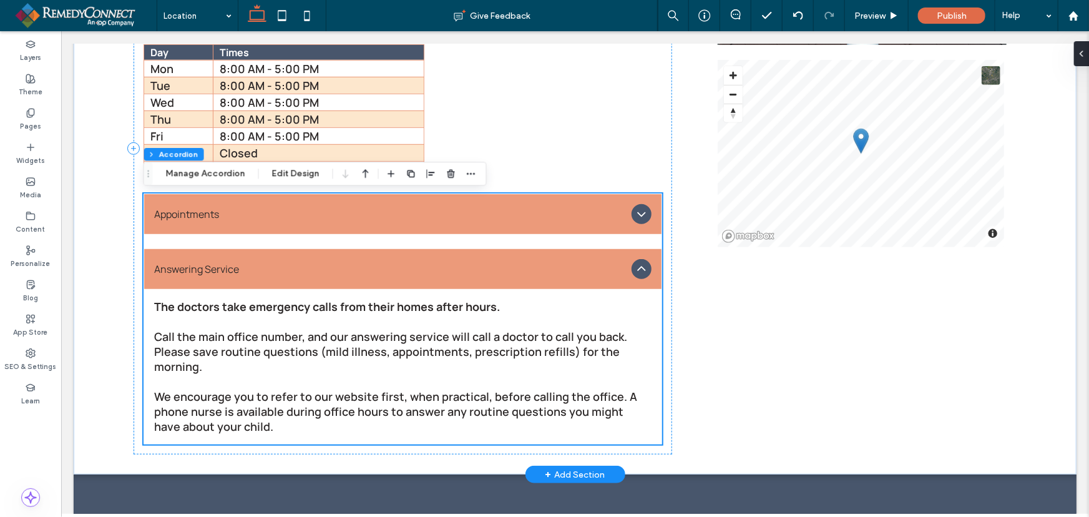
scroll to position [430, 0]
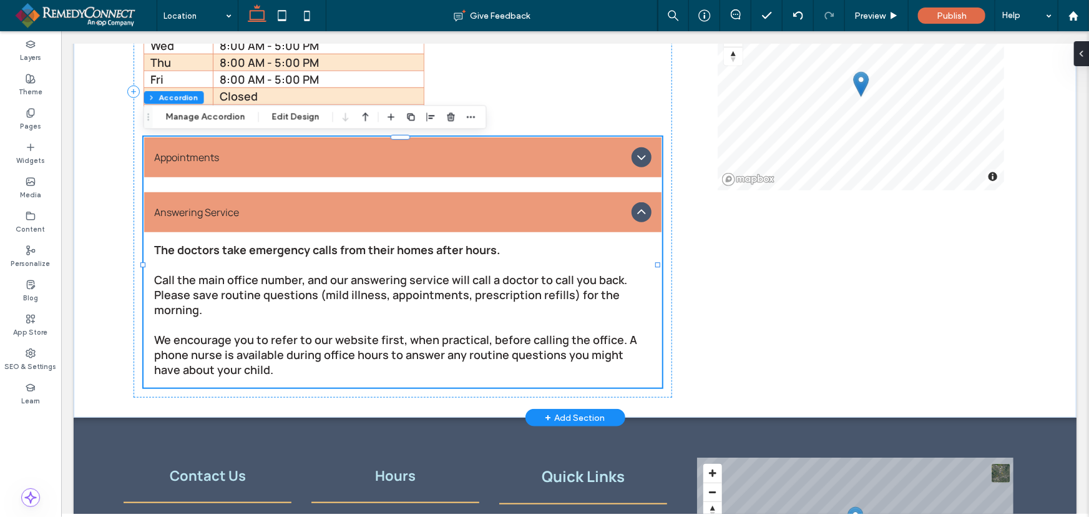
click at [275, 155] on span "Appointments" at bounding box center [390, 157] width 472 height 14
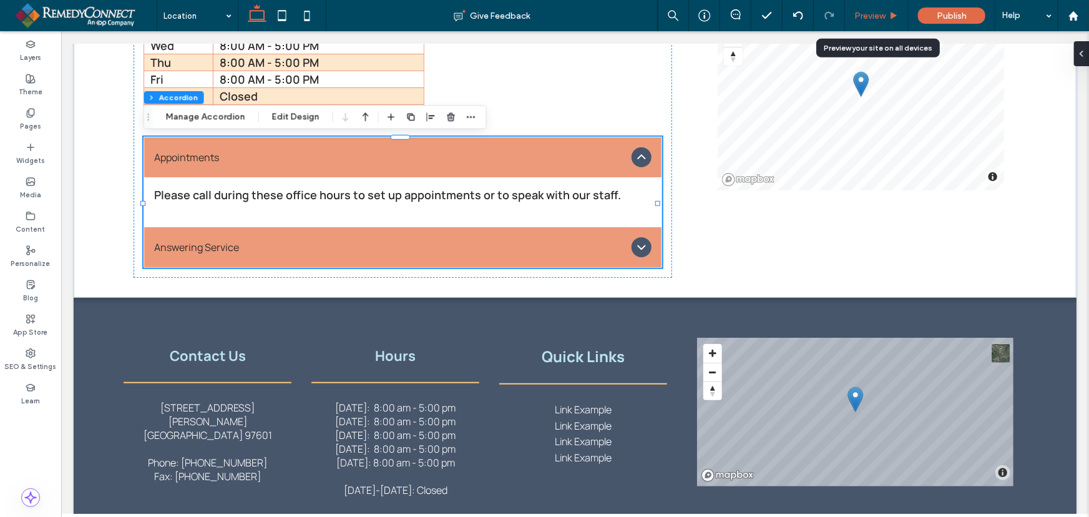
click at [864, 24] on div "Preview" at bounding box center [877, 15] width 64 height 31
click at [881, 12] on span "Preview" at bounding box center [869, 16] width 31 height 11
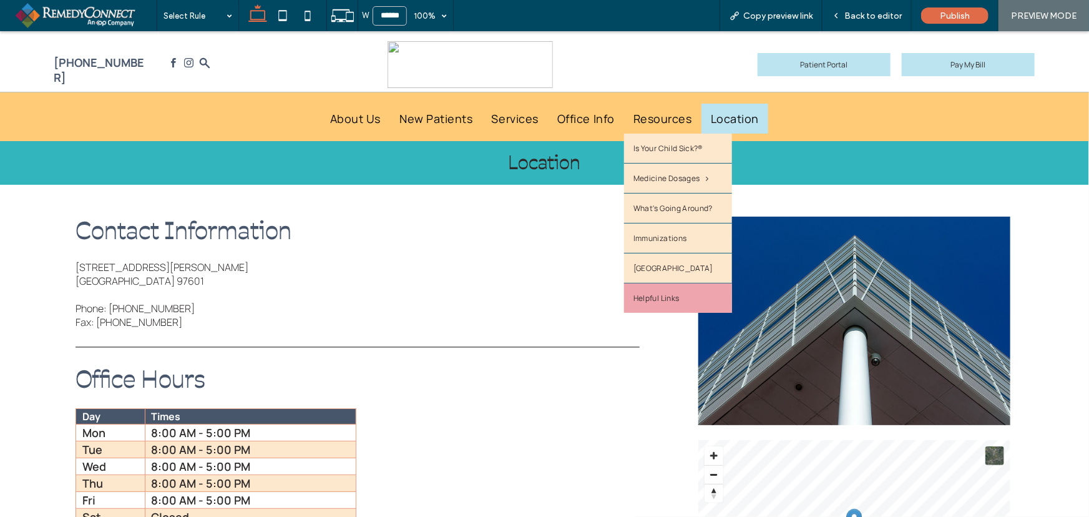
click at [665, 296] on span "Helpful Links" at bounding box center [656, 297] width 46 height 11
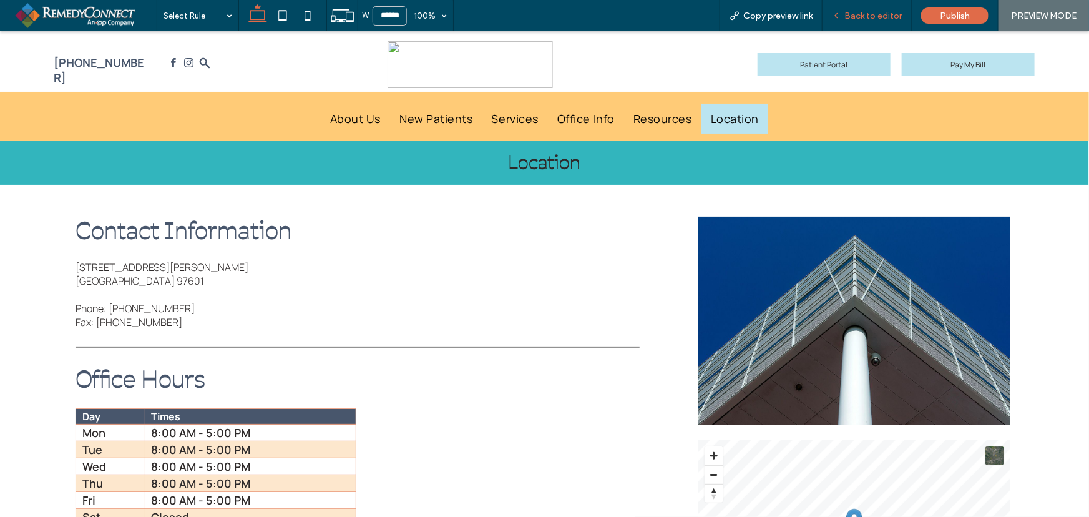
click at [884, 12] on span "Back to editor" at bounding box center [872, 16] width 57 height 11
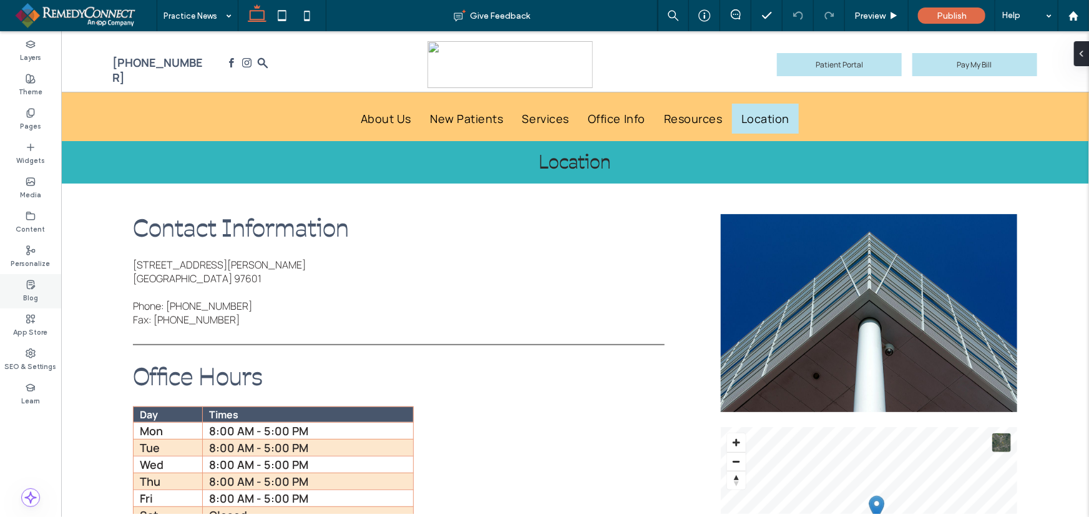
click at [37, 291] on label "Blog" at bounding box center [30, 297] width 15 height 14
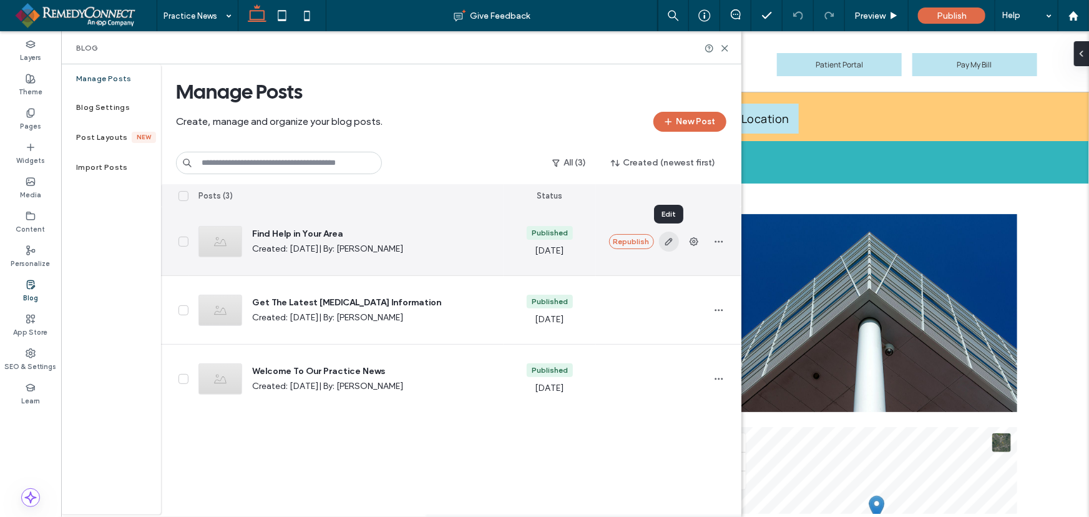
click at [667, 243] on use "button" at bounding box center [668, 241] width 7 height 7
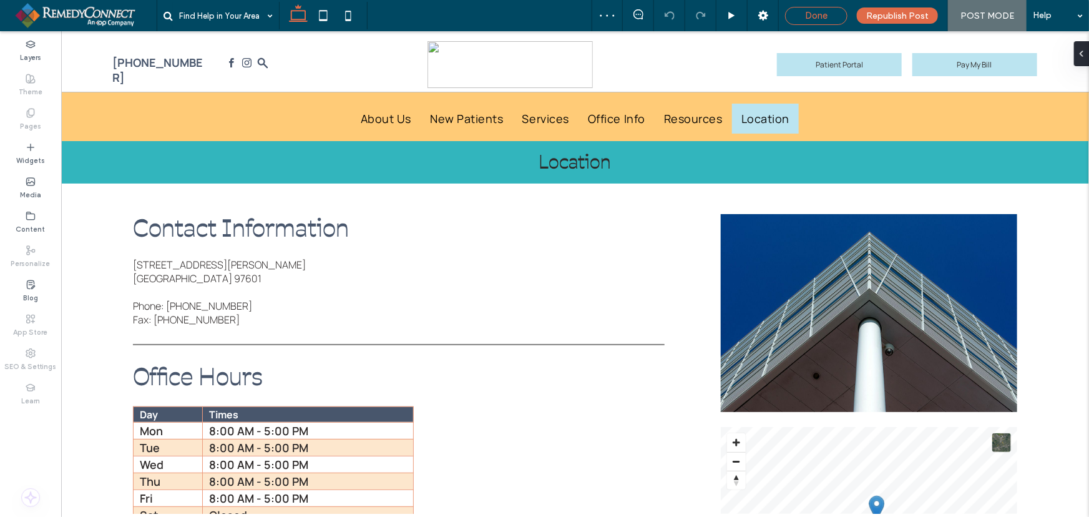
click at [827, 12] on span "Done" at bounding box center [816, 15] width 22 height 11
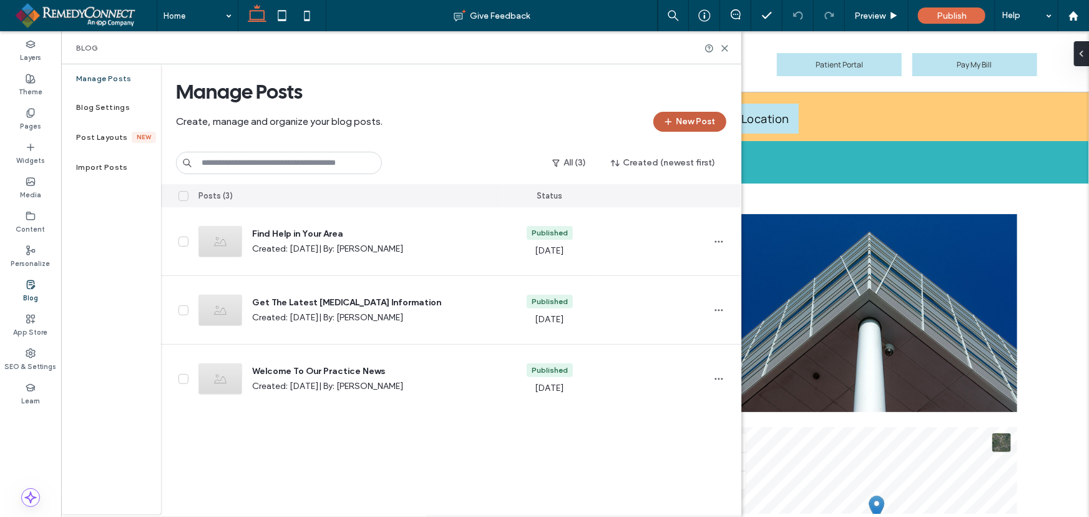
click at [692, 127] on button "New Post" at bounding box center [689, 122] width 73 height 20
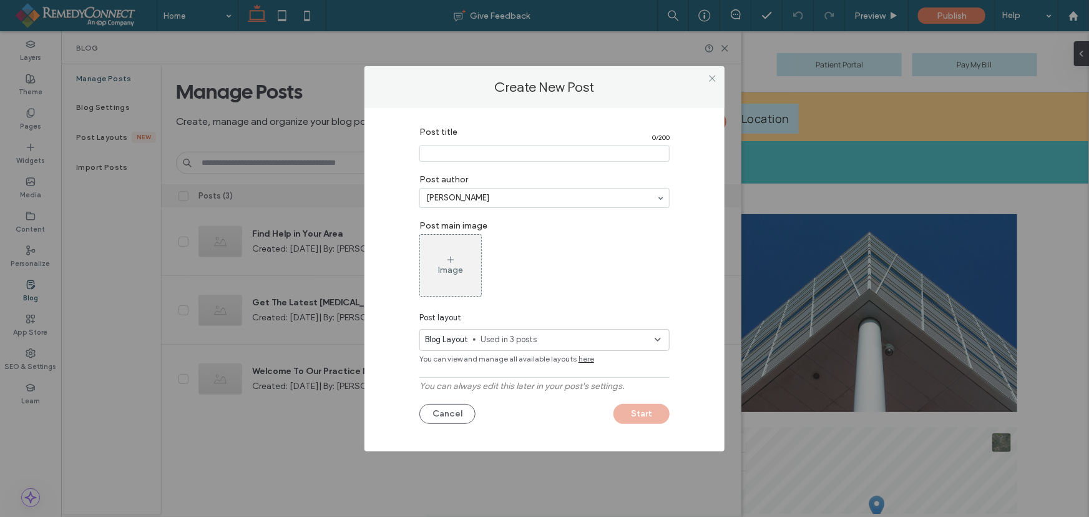
click at [440, 152] on input "Post title" at bounding box center [544, 153] width 250 height 16
type input "*******"
click at [482, 200] on input at bounding box center [541, 197] width 230 height 9
type input "**********"
click at [505, 219] on label "Post main image" at bounding box center [544, 224] width 250 height 20
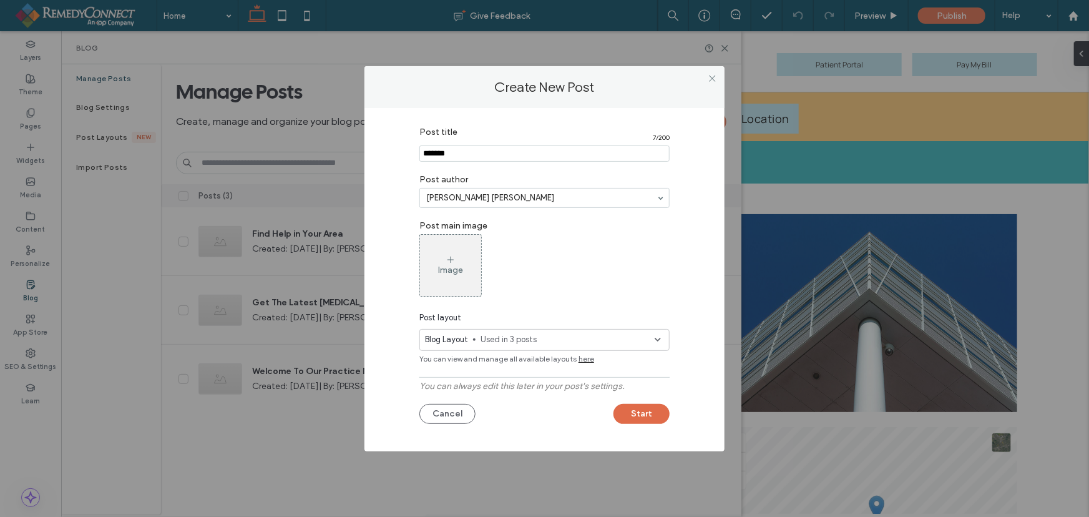
click at [466, 261] on div "Image" at bounding box center [450, 265] width 61 height 59
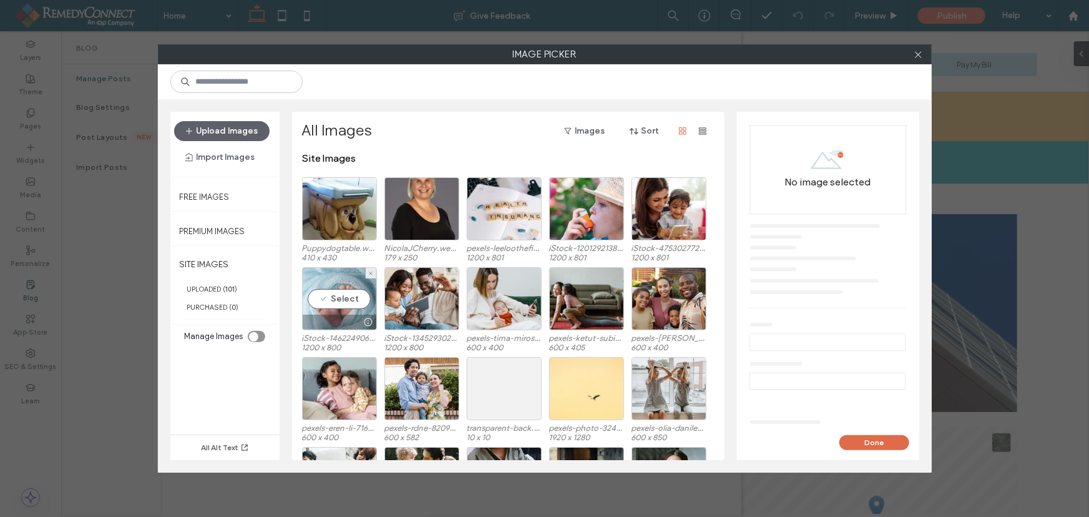
click at [334, 301] on div "Select" at bounding box center [339, 298] width 75 height 63
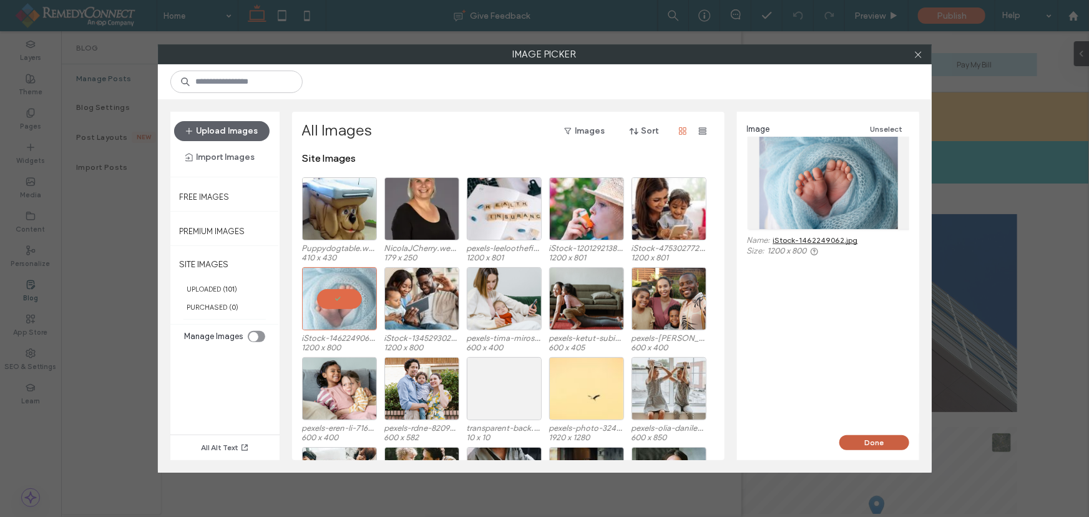
click at [869, 449] on button "Done" at bounding box center [874, 442] width 70 height 15
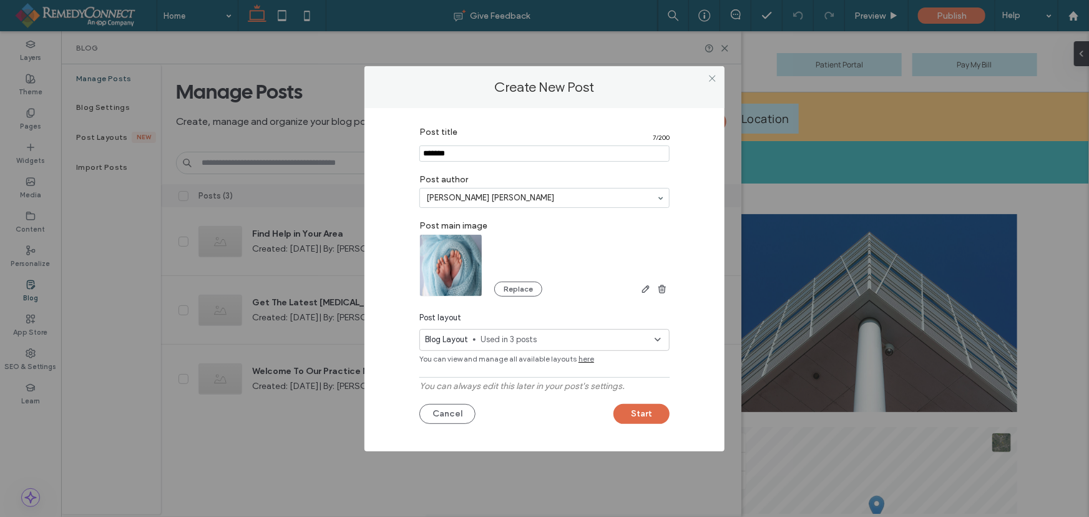
click at [560, 338] on span "Used in 3 posts" at bounding box center [568, 339] width 174 height 12
click at [598, 373] on div "Blog Layout Used in 3 posts" at bounding box center [544, 371] width 249 height 40
click at [640, 410] on button "Start" at bounding box center [641, 414] width 56 height 20
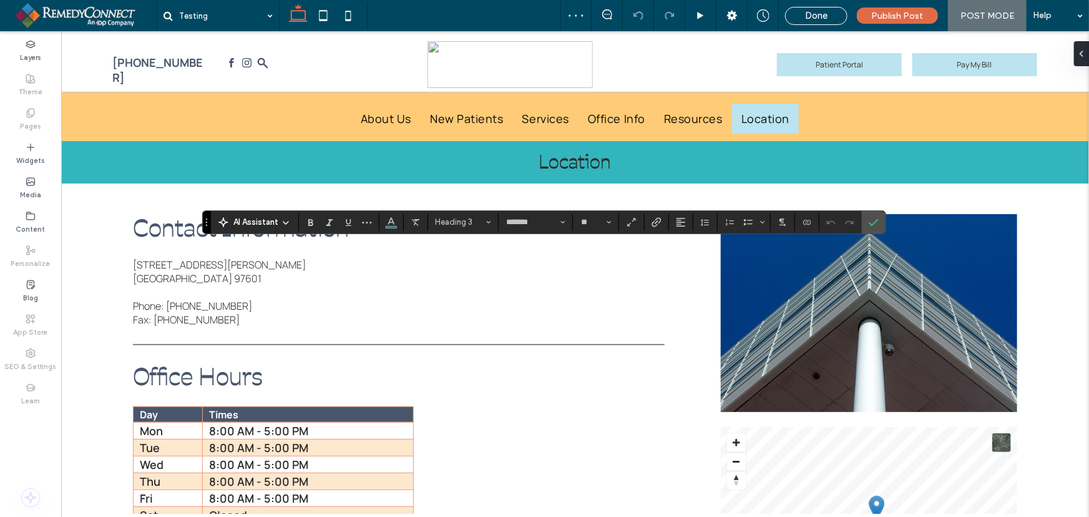
type input "*******"
type input "**"
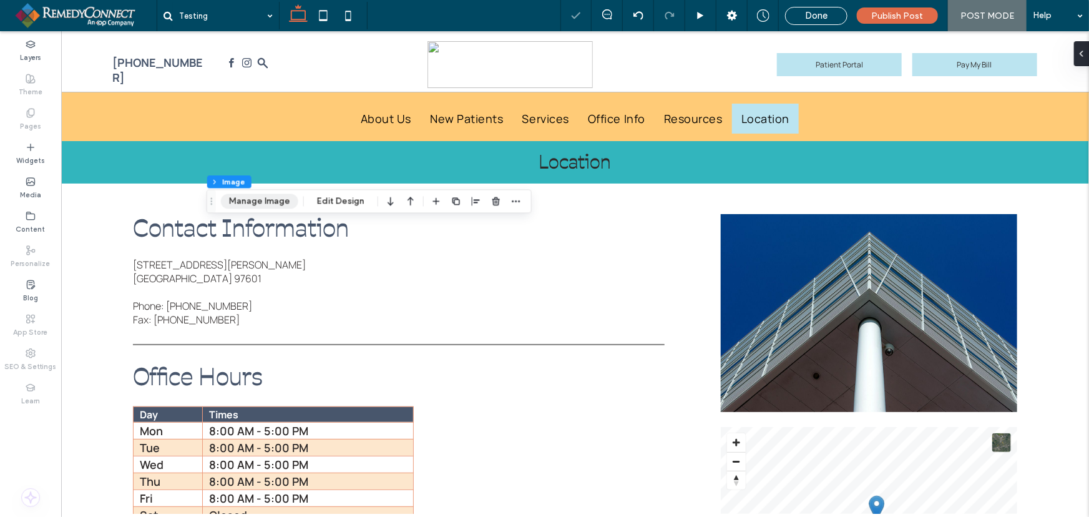
click at [253, 197] on button "Manage Image" at bounding box center [259, 200] width 77 height 15
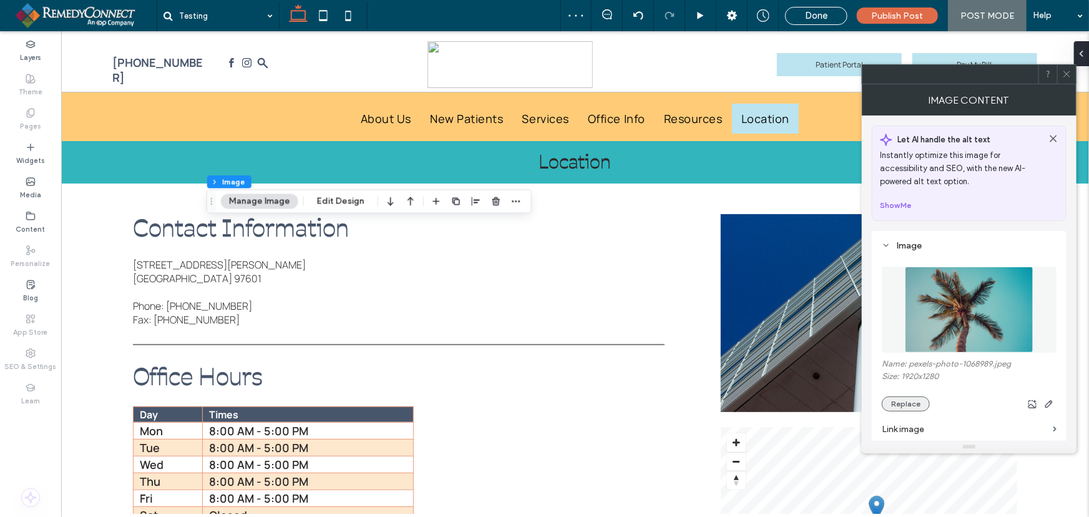
click at [896, 404] on button "Replace" at bounding box center [906, 403] width 48 height 15
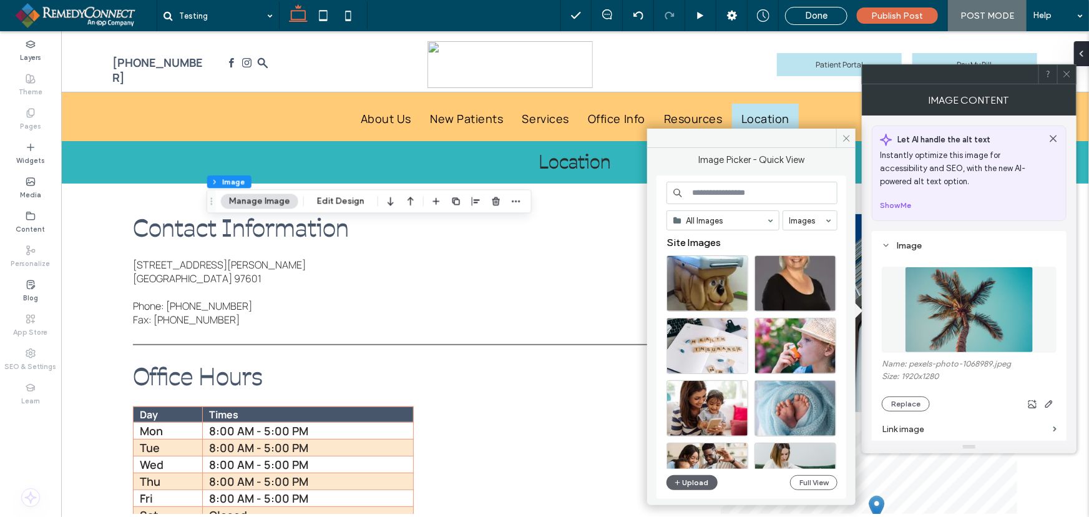
click at [740, 195] on input at bounding box center [751, 193] width 171 height 22
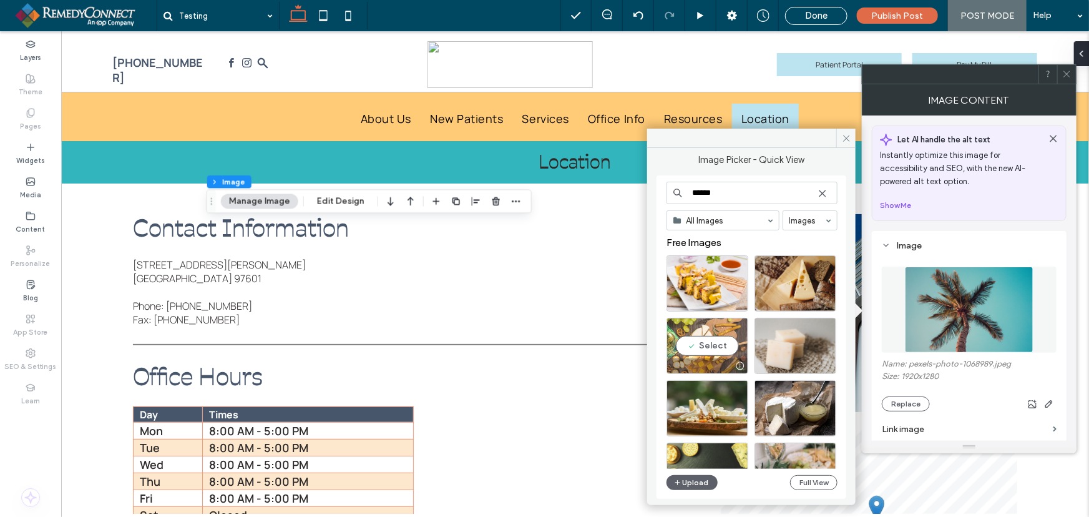
type input "******"
click at [711, 343] on div "Select" at bounding box center [707, 346] width 82 height 56
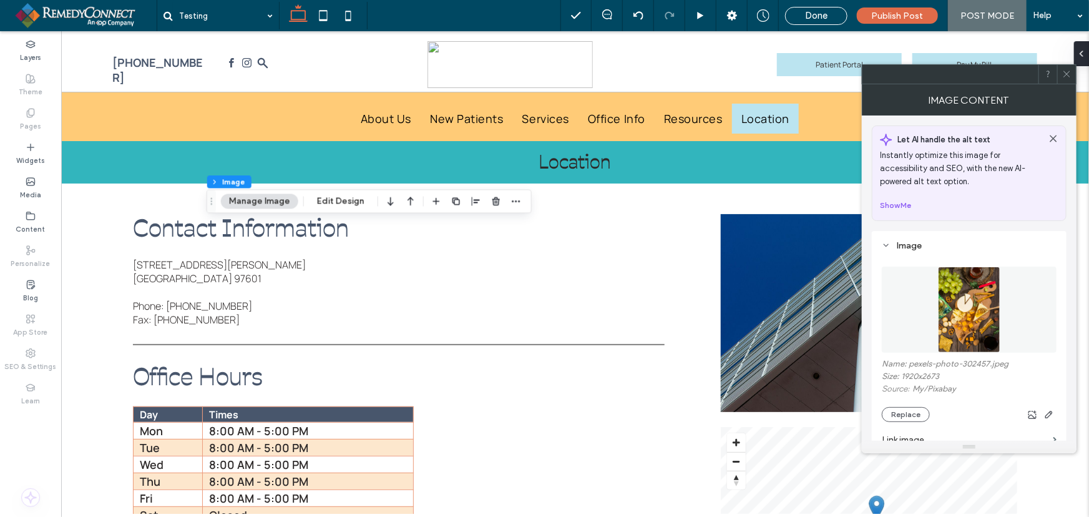
click at [1063, 75] on icon at bounding box center [1066, 73] width 9 height 9
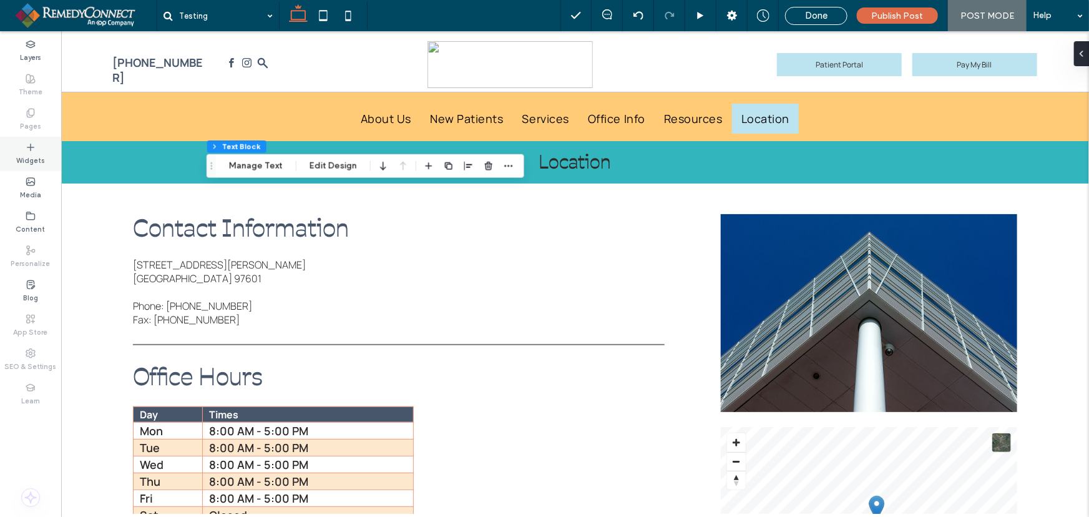
click at [31, 156] on label "Widgets" at bounding box center [30, 159] width 29 height 14
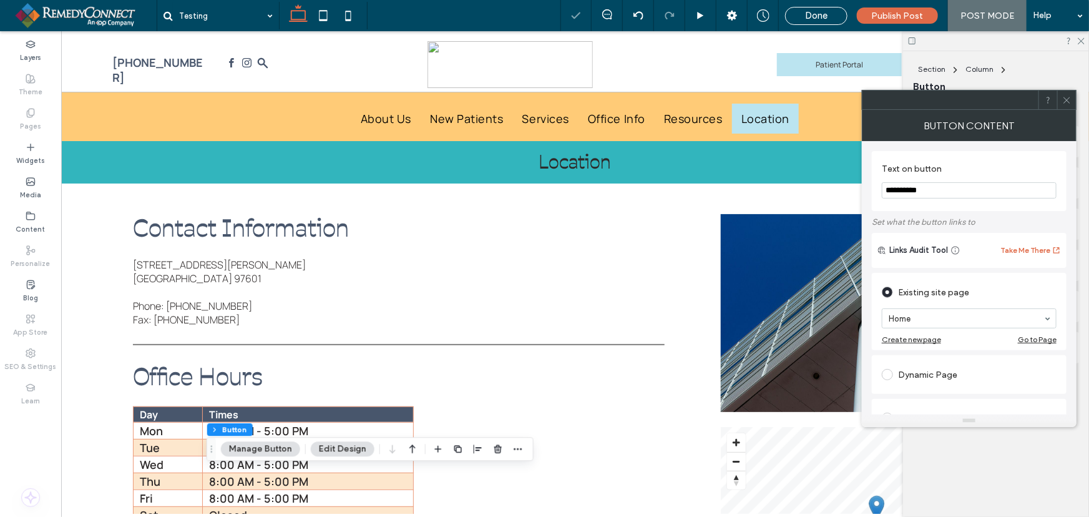
type input "**"
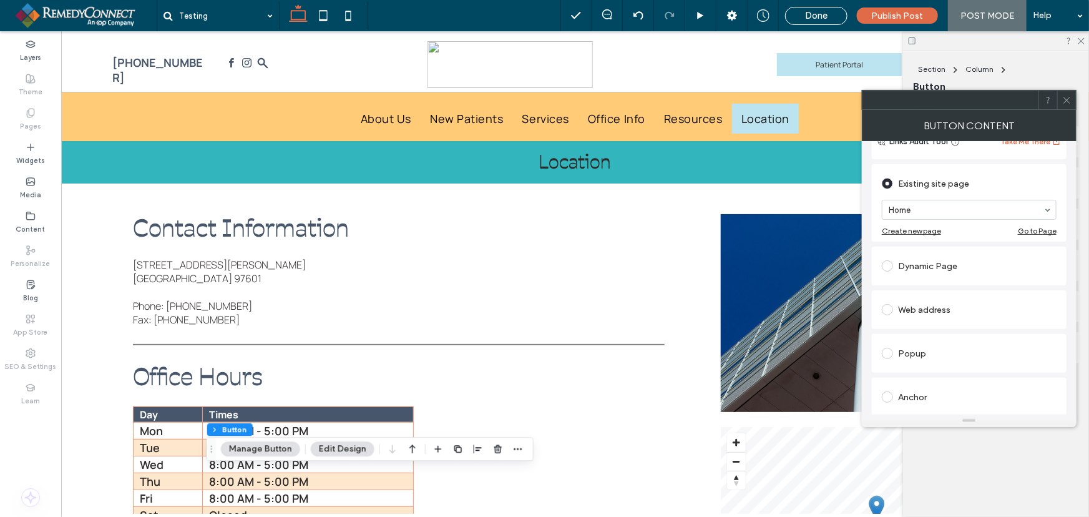
scroll to position [113, 0]
type input "**********"
click at [920, 303] on div "Web address" at bounding box center [969, 305] width 175 height 20
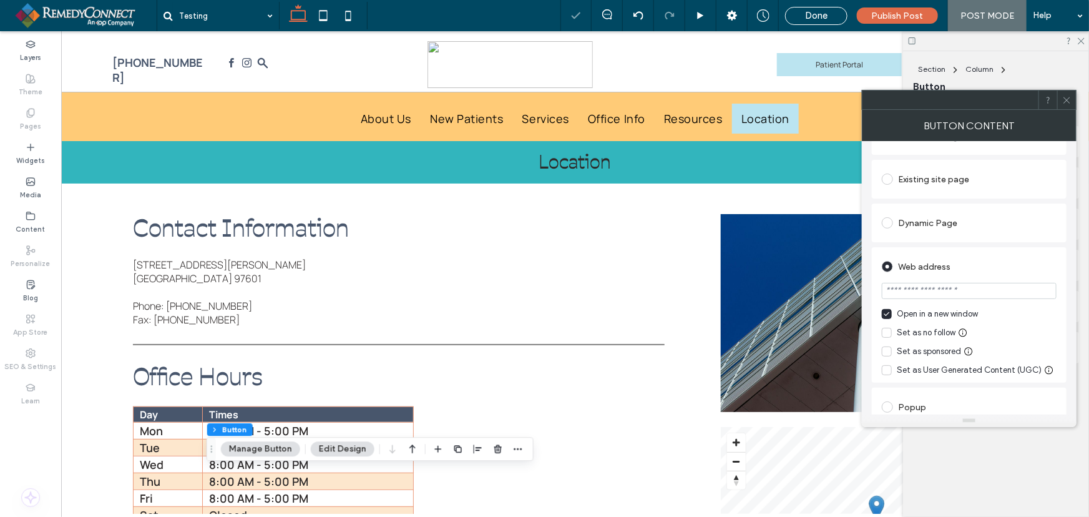
click at [925, 295] on input "url" at bounding box center [969, 291] width 175 height 16
click at [914, 296] on input "**********" at bounding box center [969, 291] width 175 height 16
type input "**********"
click at [1011, 265] on div "Web address" at bounding box center [969, 266] width 175 height 20
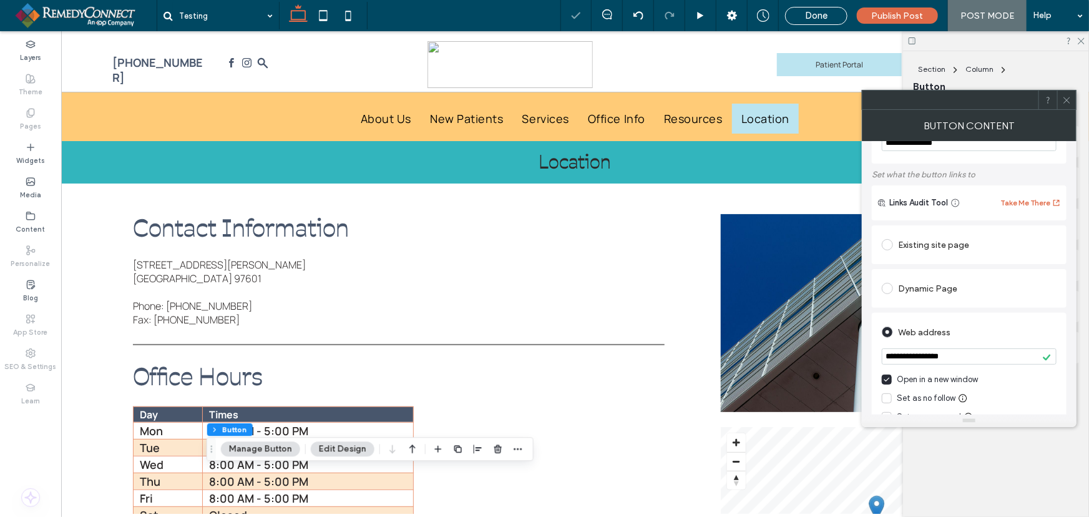
scroll to position [0, 0]
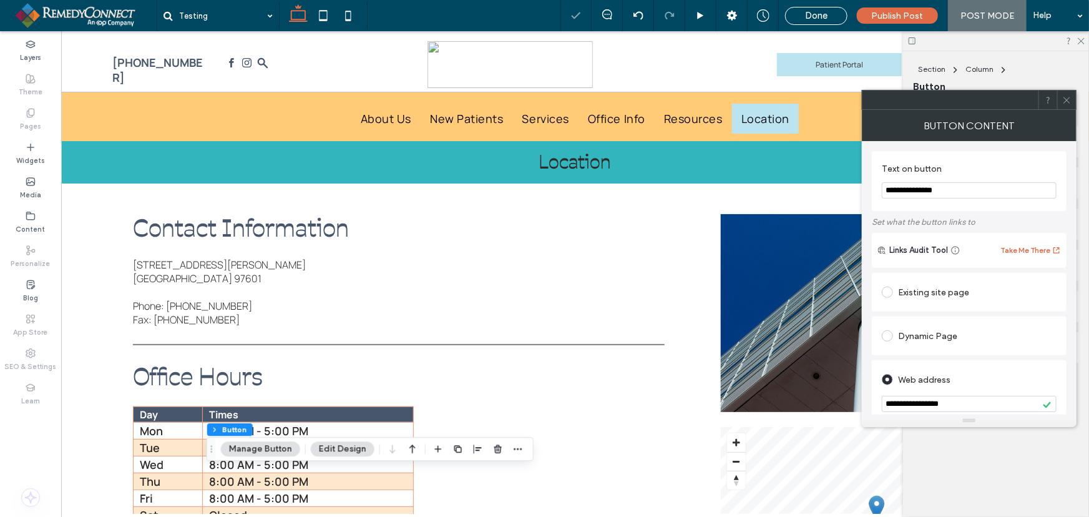
click at [1068, 97] on icon at bounding box center [1066, 99] width 9 height 9
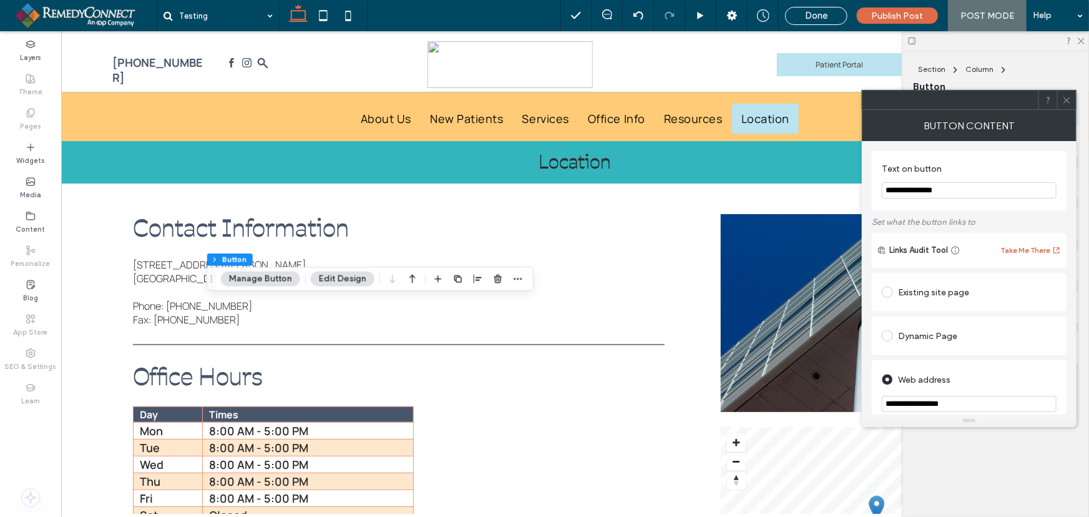
click at [263, 275] on button "Manage Button" at bounding box center [260, 278] width 79 height 15
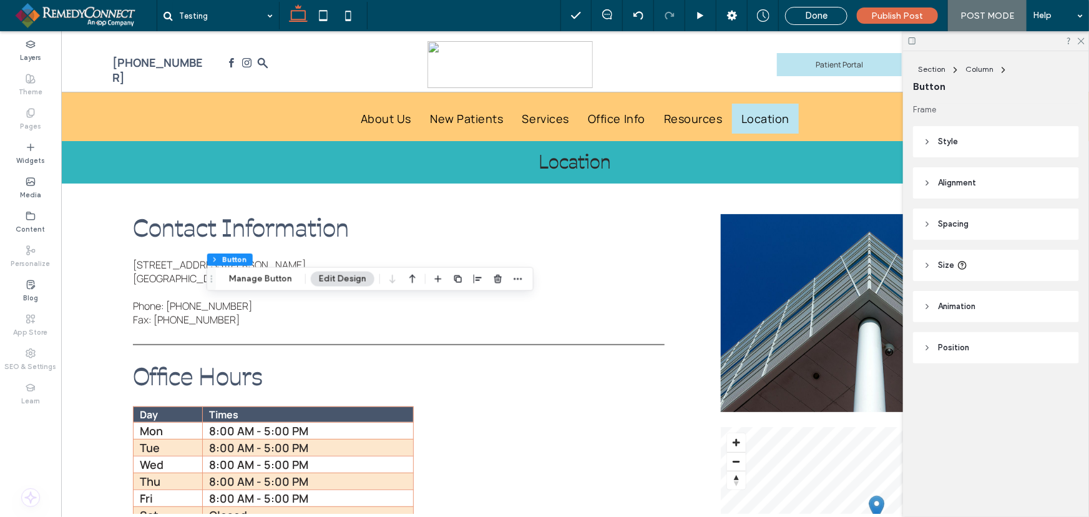
type input "**"
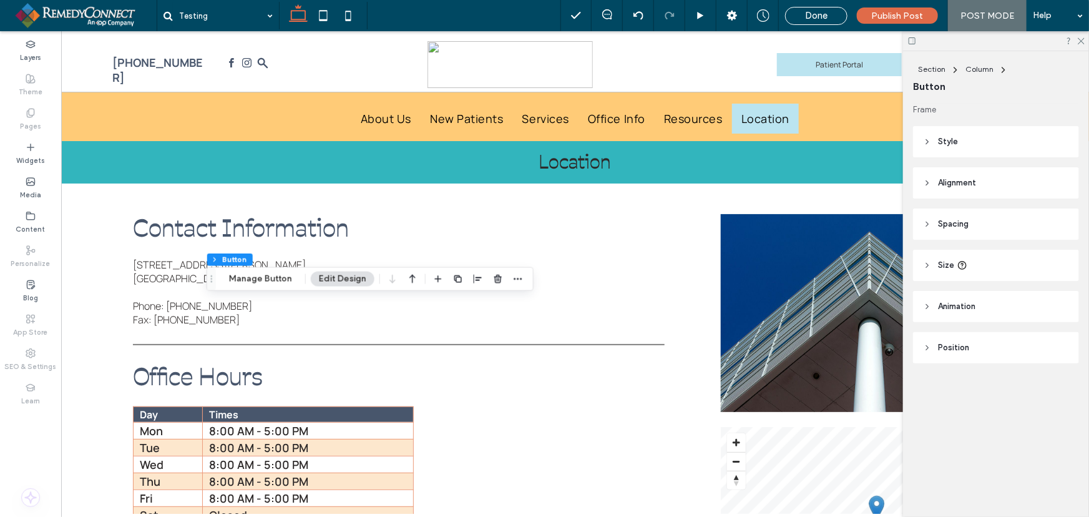
type input "**"
click at [19, 49] on div "Layers" at bounding box center [30, 51] width 61 height 34
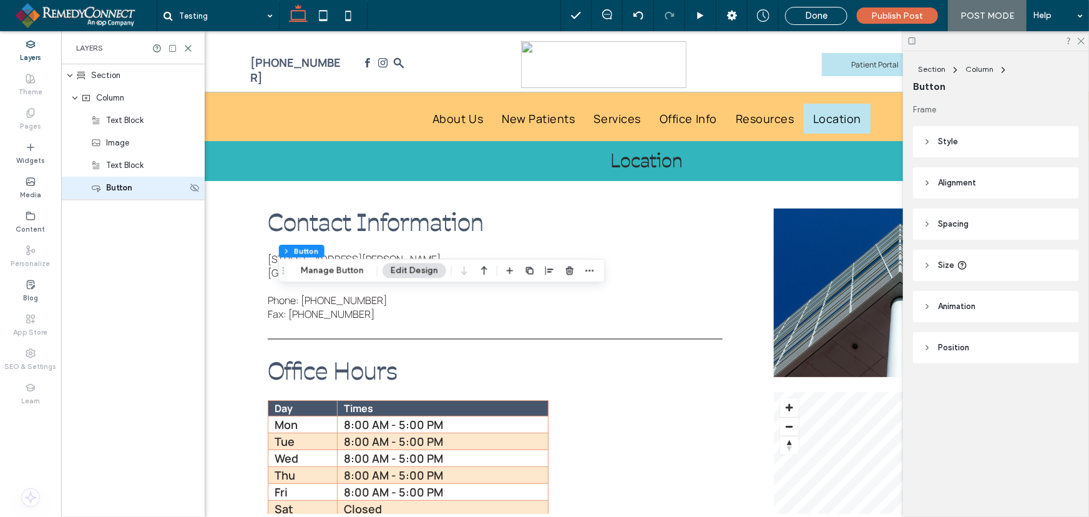
click at [107, 186] on span "Button" at bounding box center [119, 188] width 26 height 12
click at [193, 190] on icon at bounding box center [195, 188] width 10 height 10
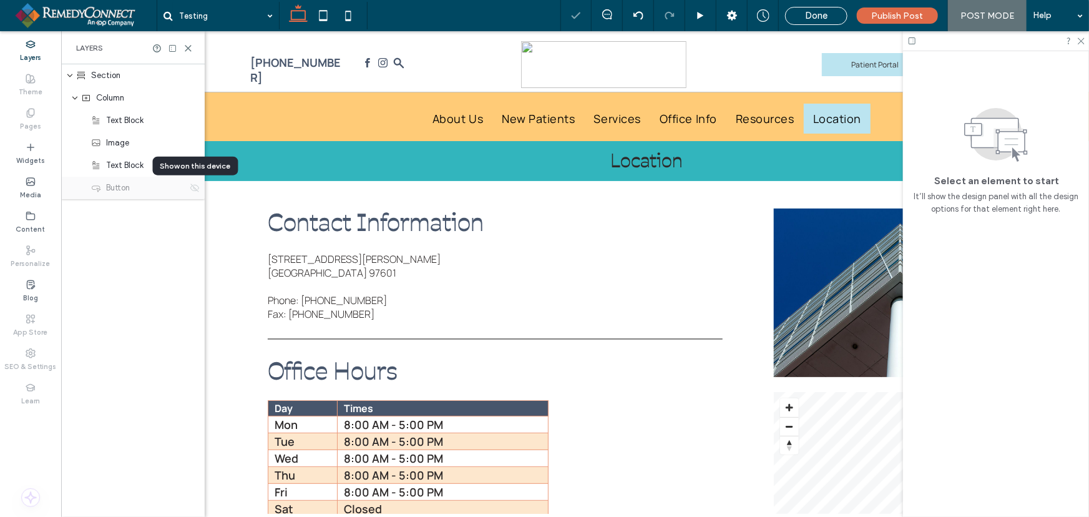
click at [193, 190] on icon at bounding box center [195, 188] width 10 height 10
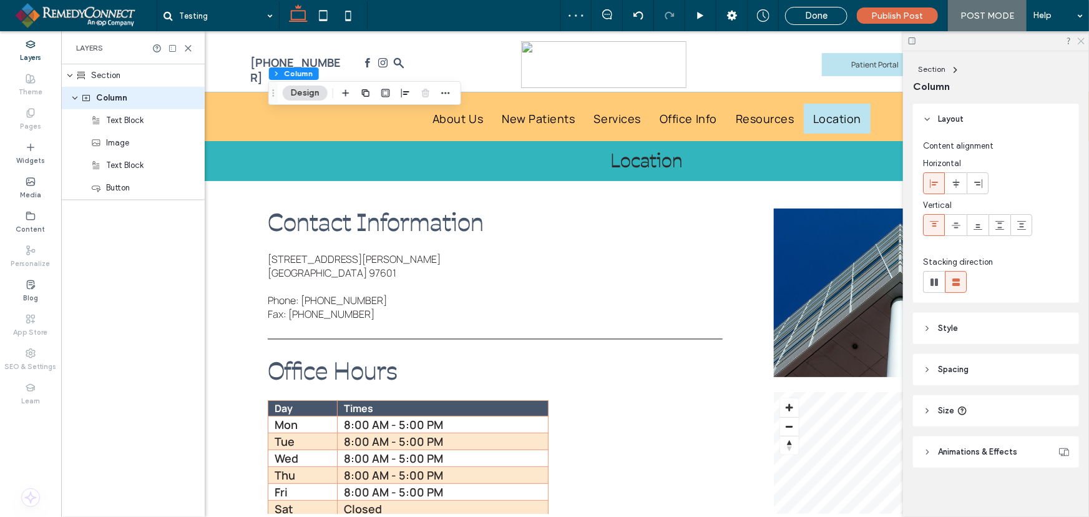
click at [1082, 39] on icon at bounding box center [1080, 40] width 8 height 8
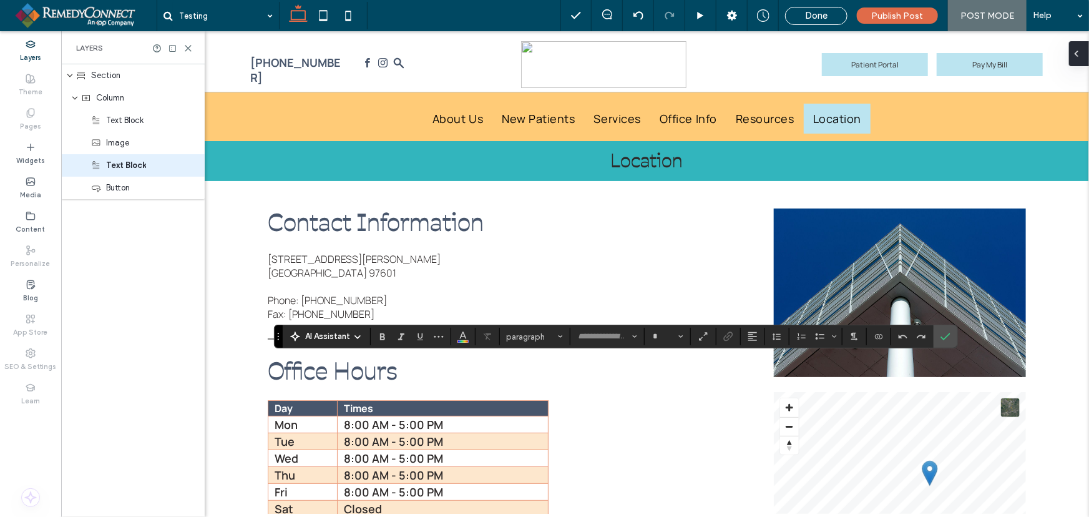
type input "*******"
type input "**"
click at [938, 336] on label "Confirm" at bounding box center [945, 336] width 19 height 22
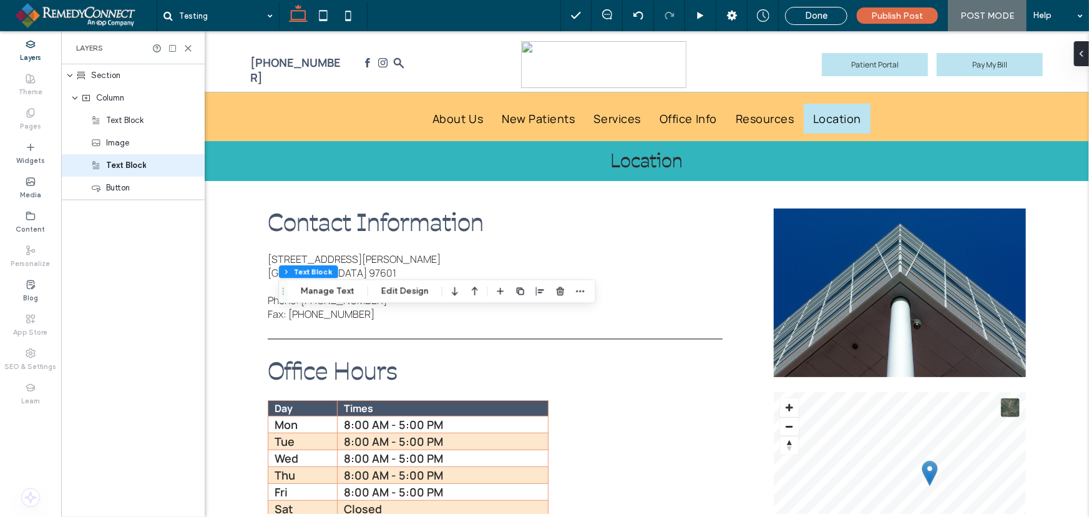
click at [821, 12] on span "Done" at bounding box center [816, 15] width 22 height 11
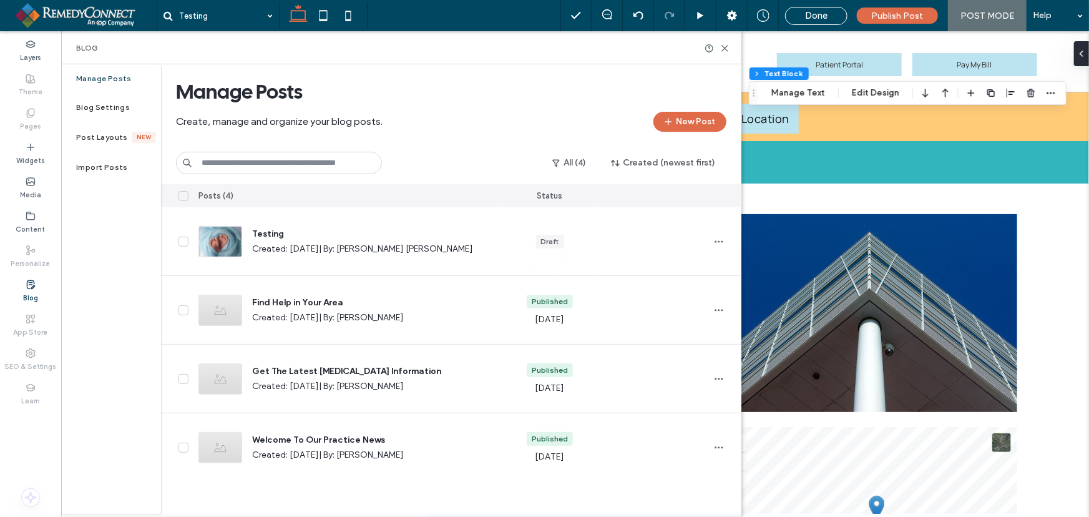
click at [900, 11] on div at bounding box center [544, 258] width 1089 height 517
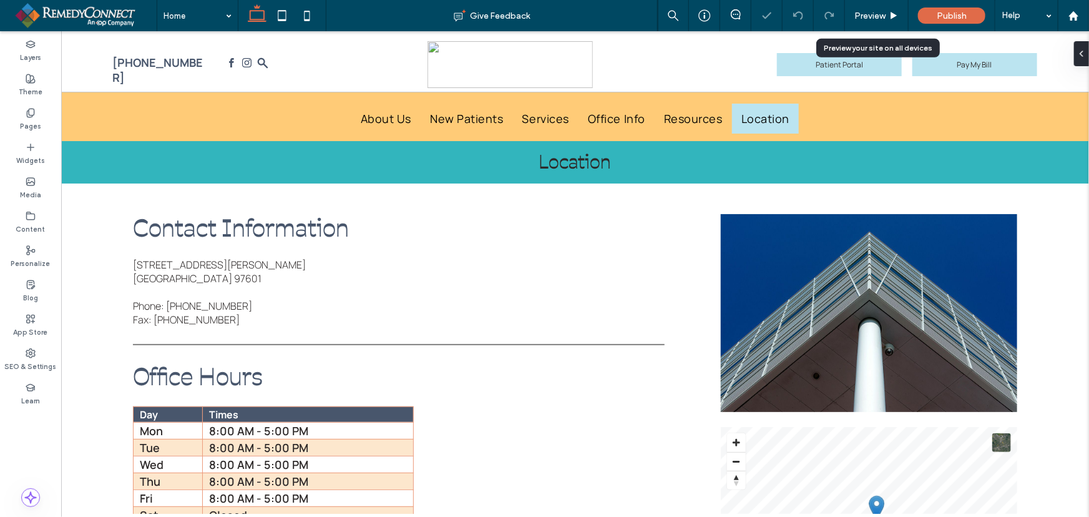
click at [954, 11] on span "Publish" at bounding box center [952, 16] width 30 height 11
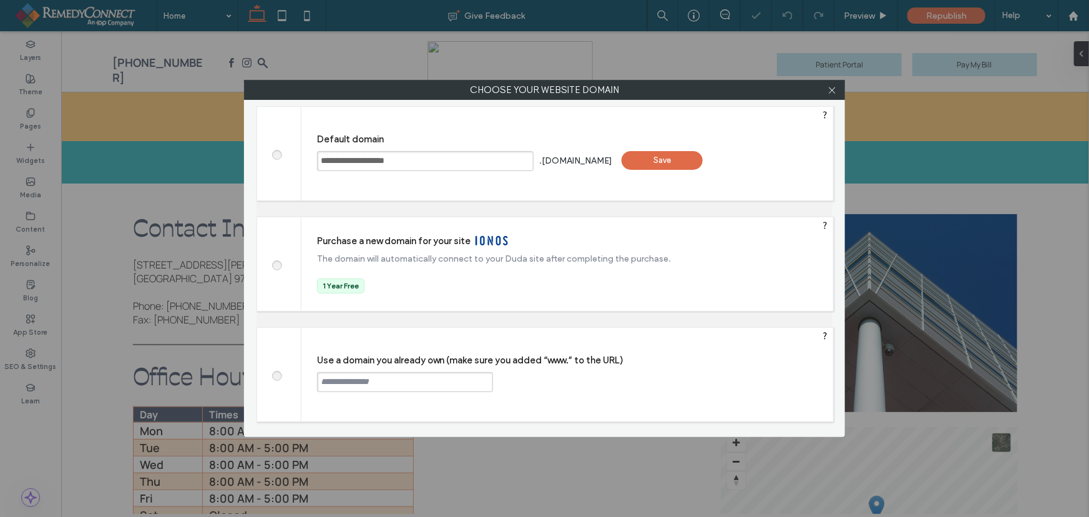
click at [668, 157] on div "Save" at bounding box center [662, 160] width 81 height 19
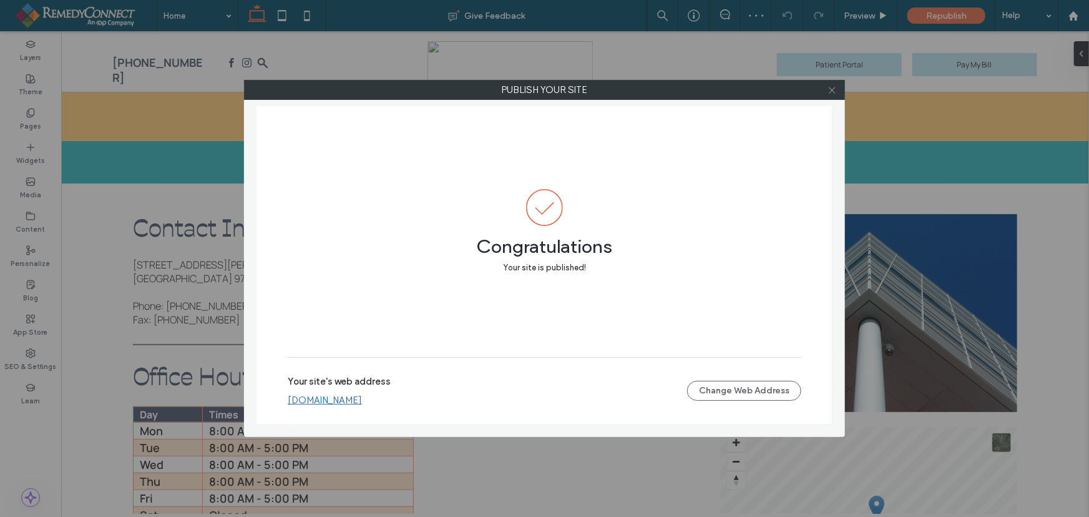
click at [834, 89] on icon at bounding box center [831, 89] width 9 height 9
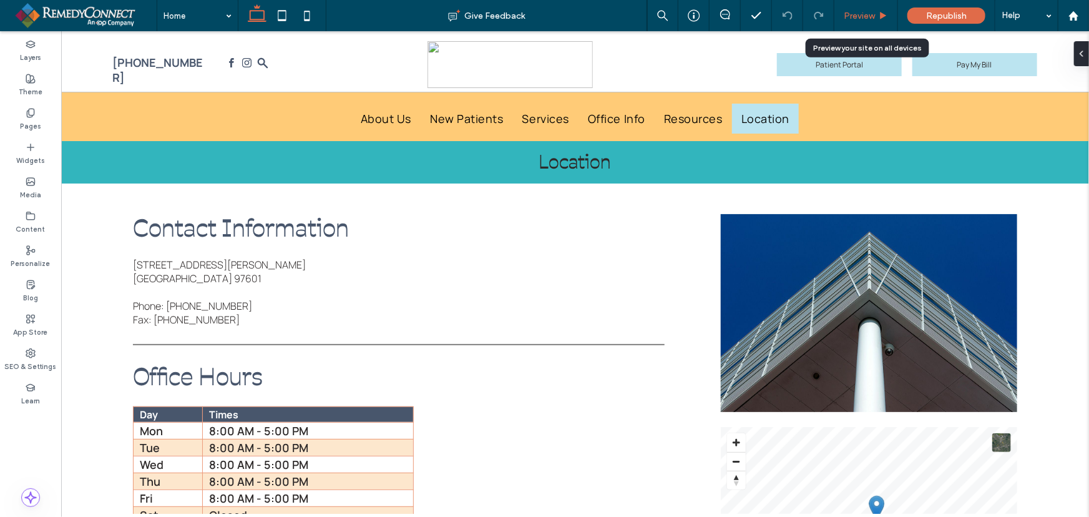
click at [864, 13] on span "Preview" at bounding box center [859, 16] width 31 height 11
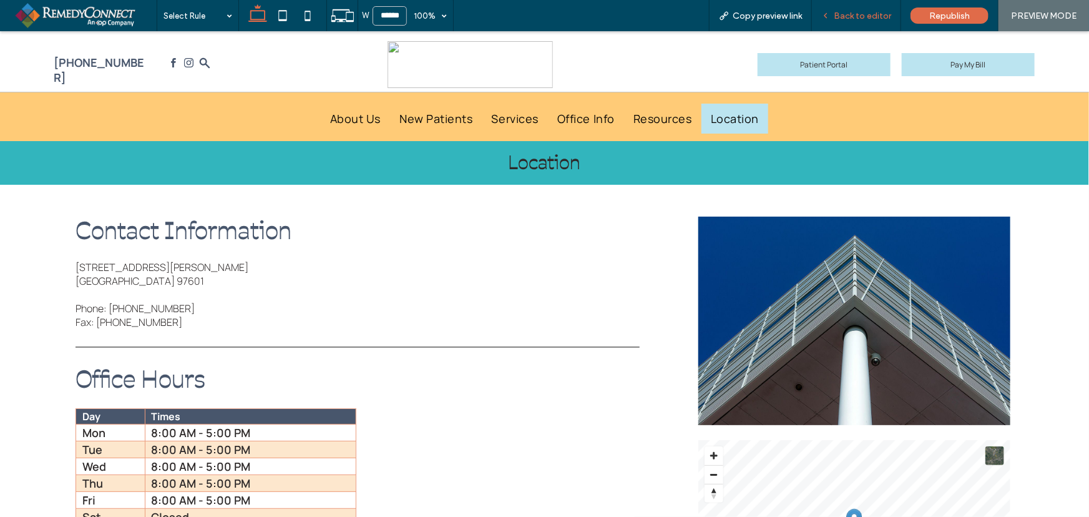
click at [859, 16] on span "Back to editor" at bounding box center [862, 16] width 57 height 11
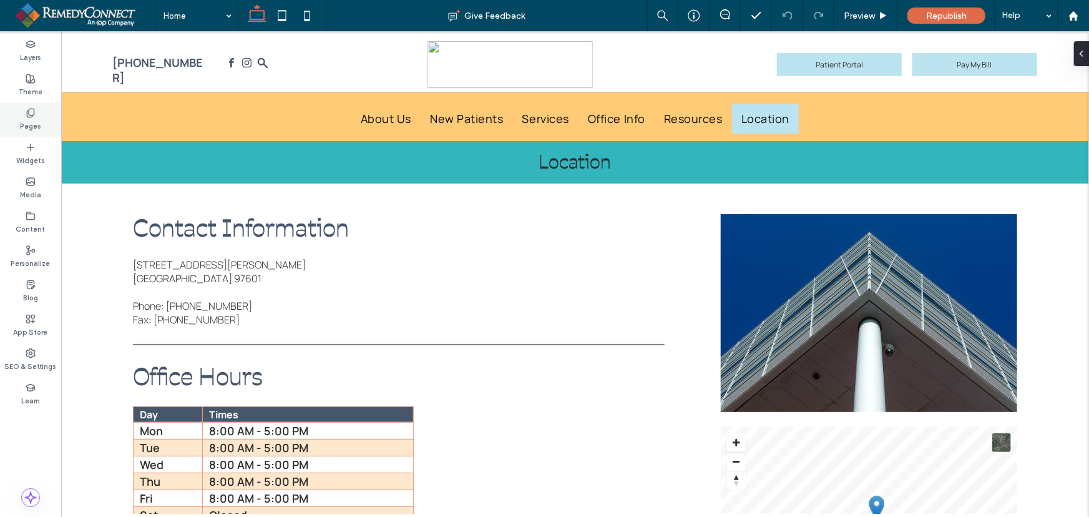
click at [21, 108] on div "Pages" at bounding box center [30, 119] width 61 height 34
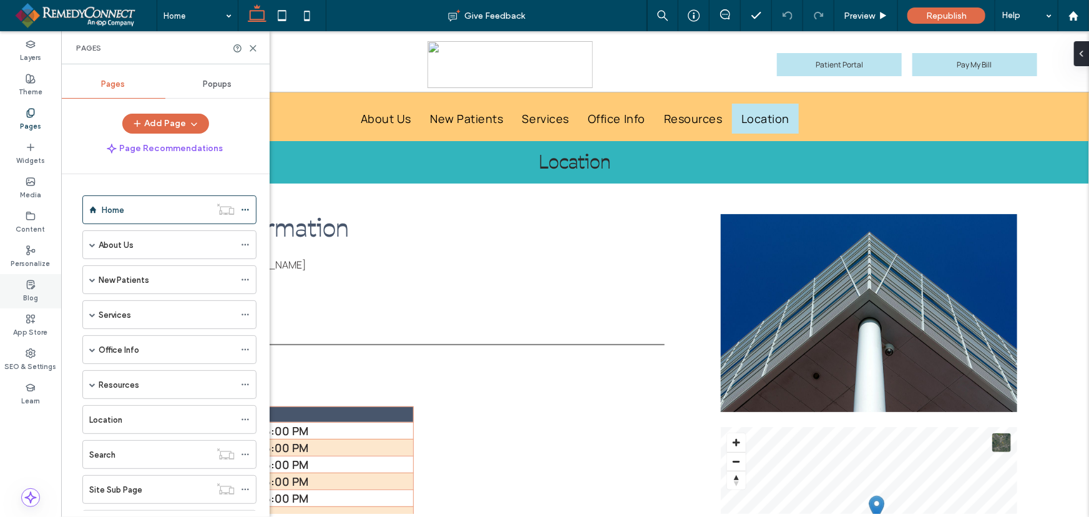
click at [34, 298] on label "Blog" at bounding box center [30, 297] width 15 height 14
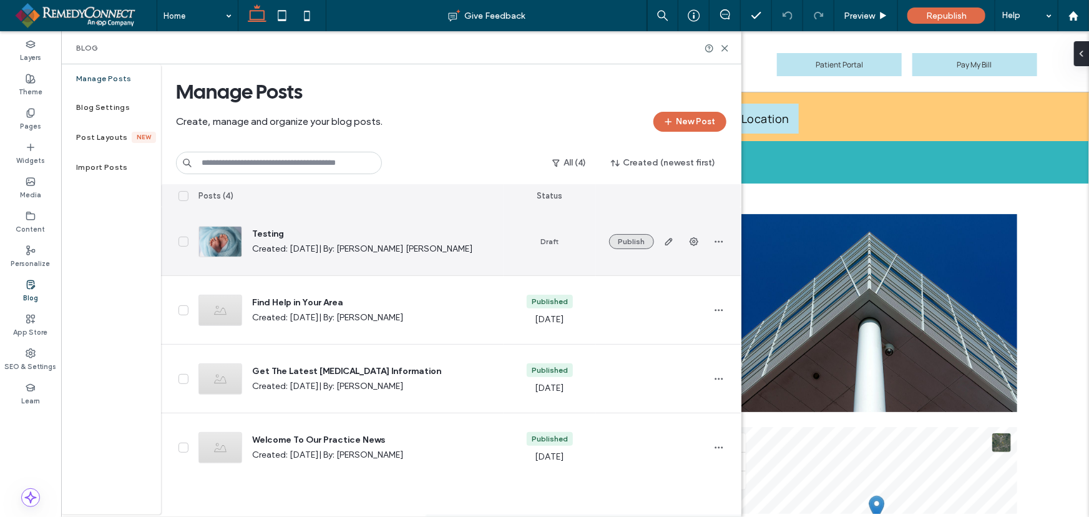
click at [633, 243] on button "Publish" at bounding box center [631, 241] width 45 height 15
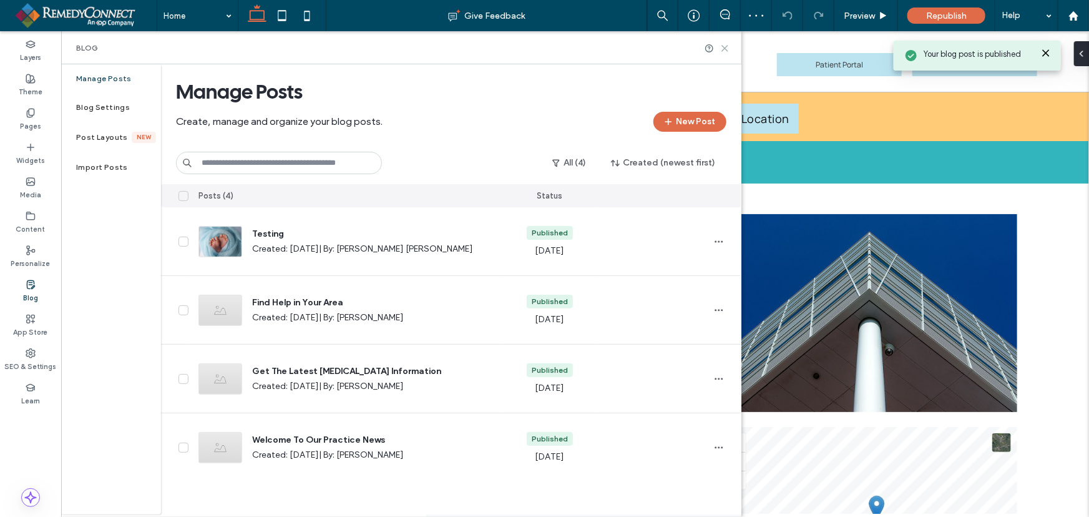
click at [724, 49] on use at bounding box center [725, 49] width 6 height 6
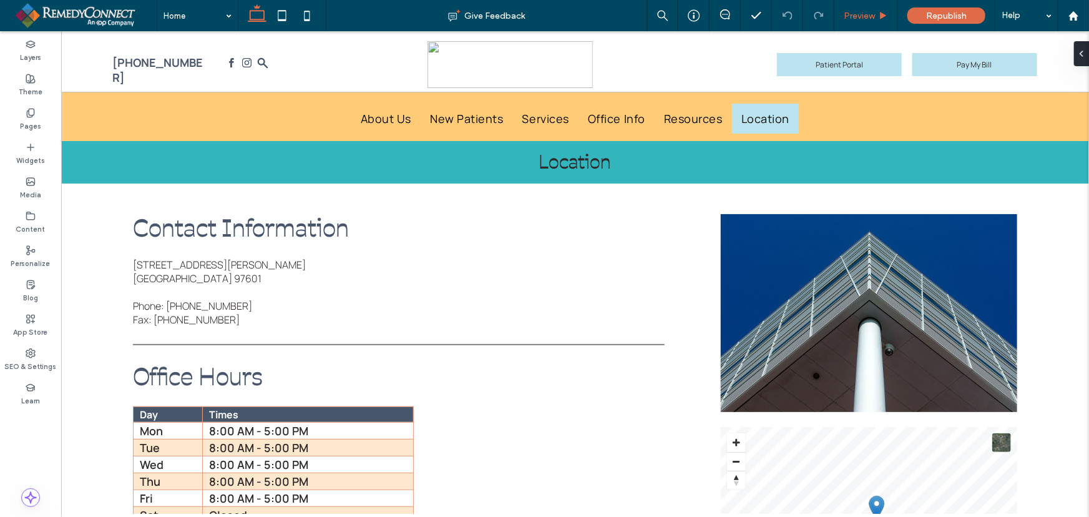
click at [836, 14] on div "Preview" at bounding box center [865, 16] width 63 height 11
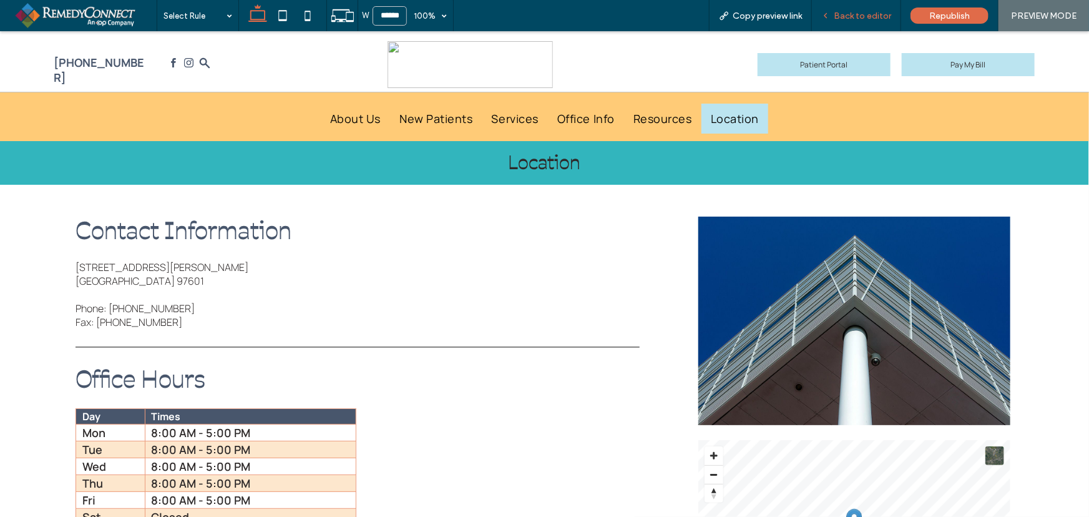
click at [857, 14] on span "Back to editor" at bounding box center [862, 16] width 57 height 11
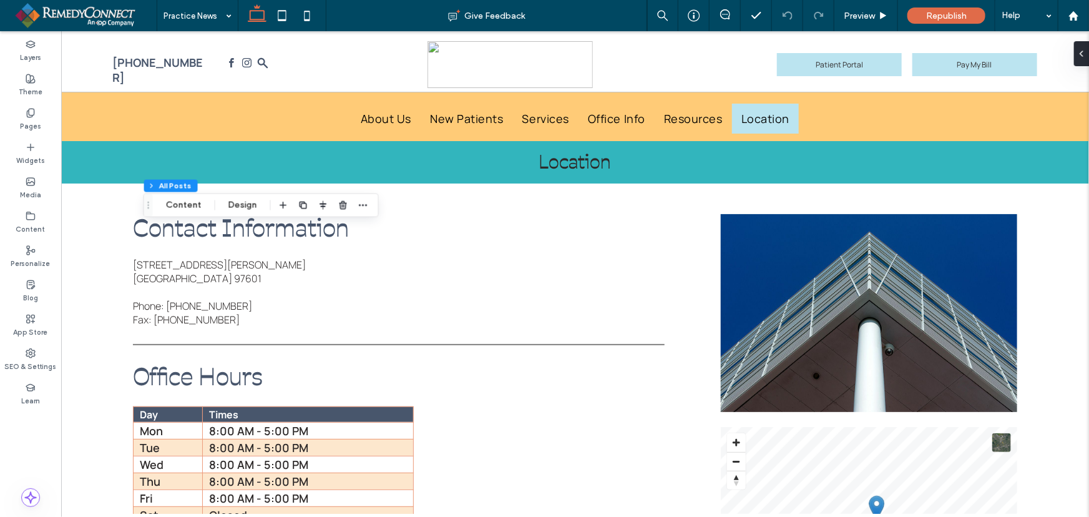
drag, startPoint x: 247, startPoint y: 206, endPoint x: 273, endPoint y: 206, distance: 26.2
click at [247, 206] on button "Design" at bounding box center [242, 205] width 45 height 15
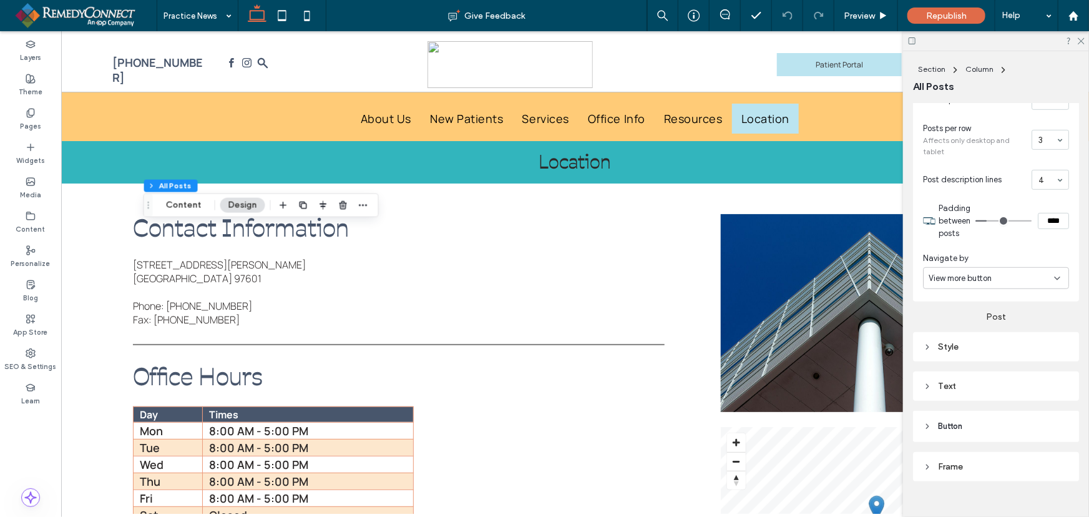
scroll to position [385, 0]
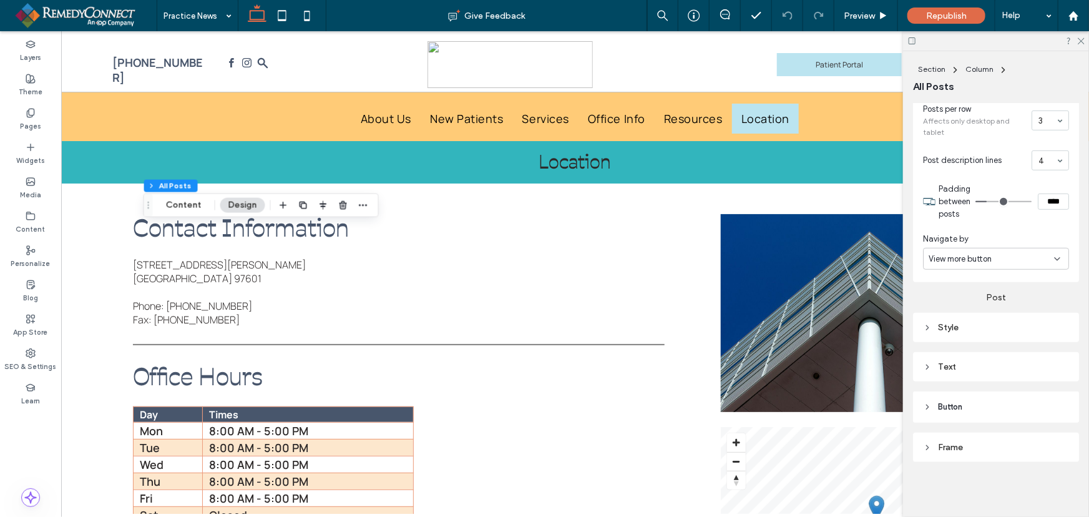
click at [962, 396] on header "Button" at bounding box center [996, 406] width 166 height 31
click at [959, 399] on header "Button" at bounding box center [996, 406] width 166 height 31
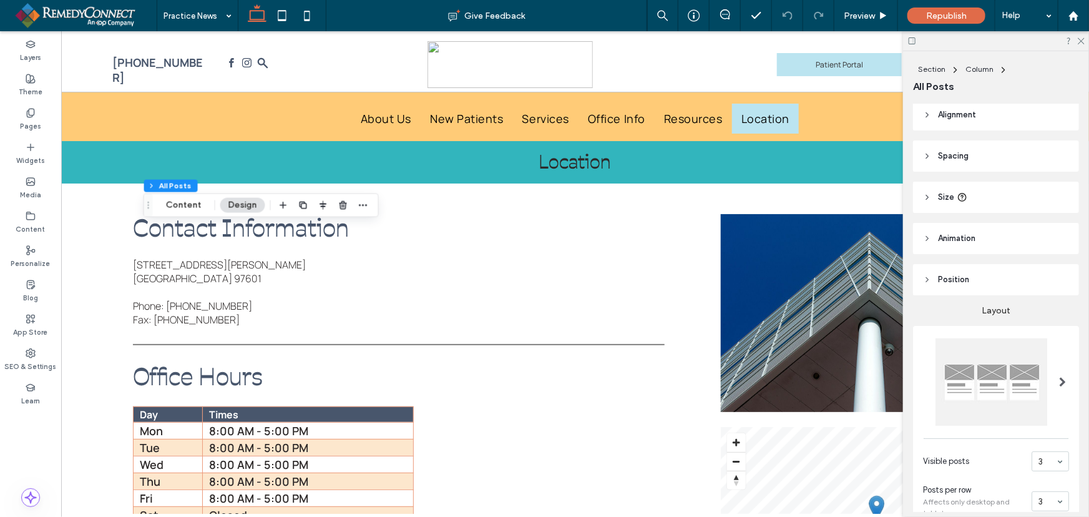
scroll to position [0, 0]
click at [1082, 41] on icon at bounding box center [1080, 40] width 8 height 8
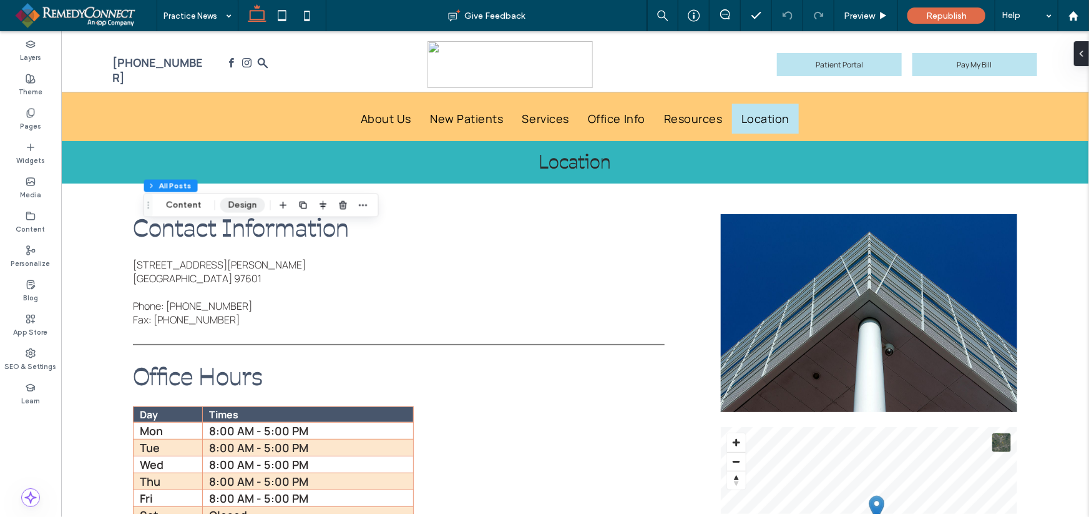
click at [246, 201] on button "Design" at bounding box center [242, 205] width 45 height 15
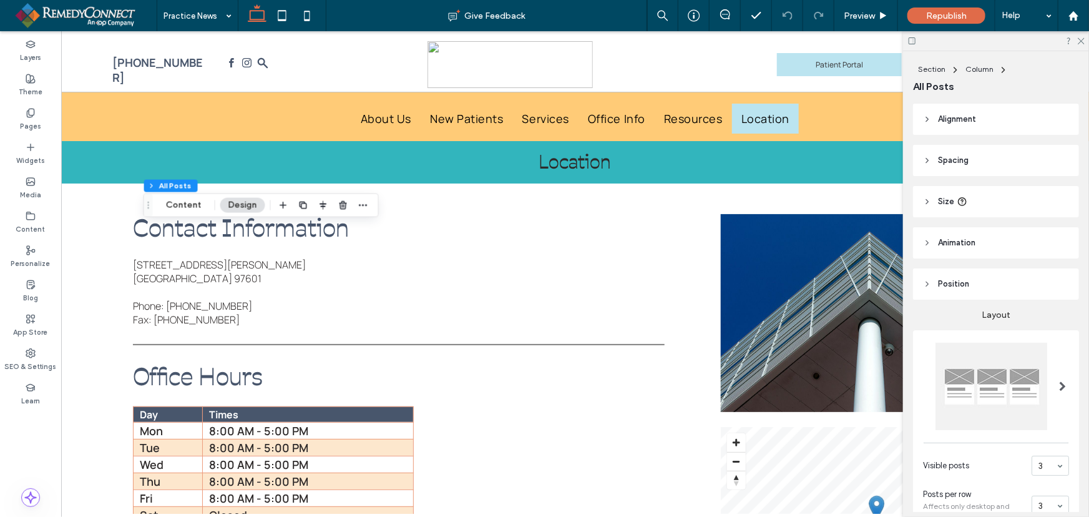
click at [1059, 386] on span at bounding box center [1062, 386] width 7 height 10
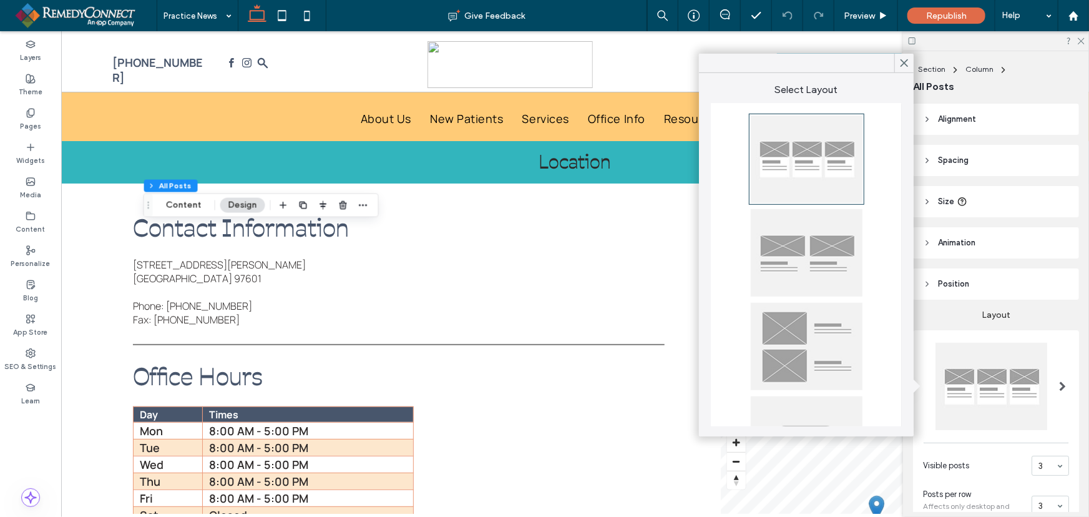
click at [1059, 386] on span at bounding box center [1062, 386] width 7 height 10
click at [903, 69] on span at bounding box center [904, 63] width 11 height 19
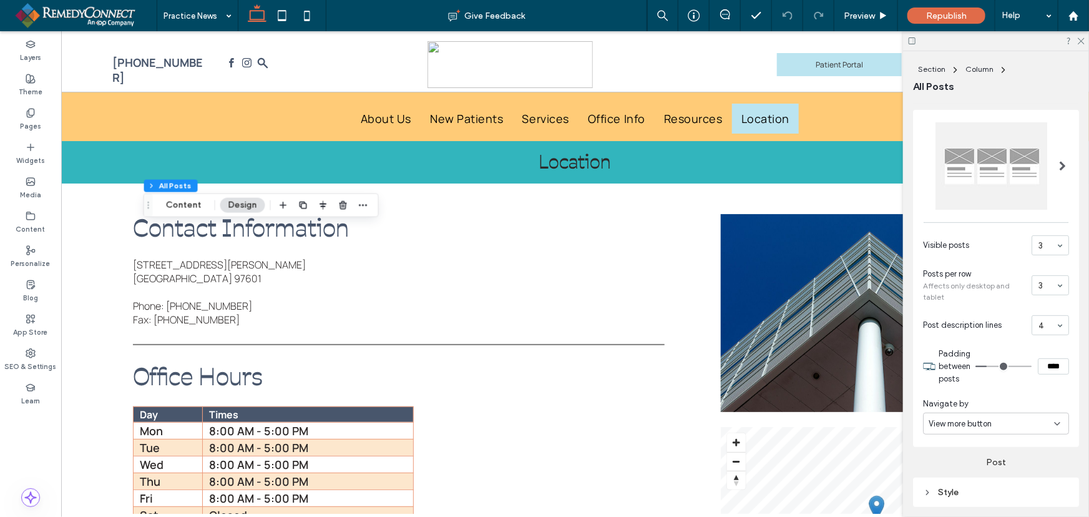
scroll to position [227, 0]
click at [1015, 415] on div "View more button" at bounding box center [991, 417] width 125 height 12
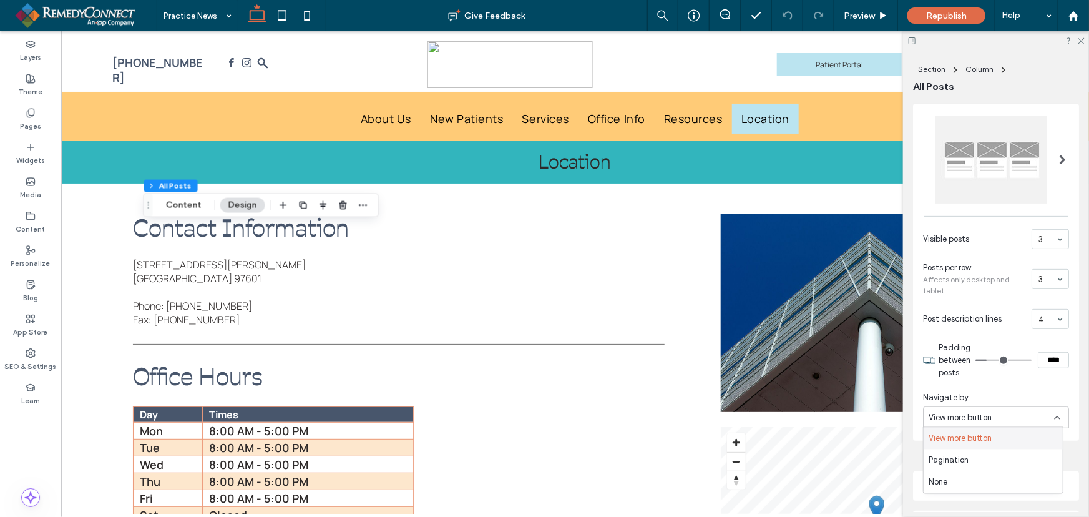
click at [1015, 415] on div "View more button" at bounding box center [991, 417] width 125 height 12
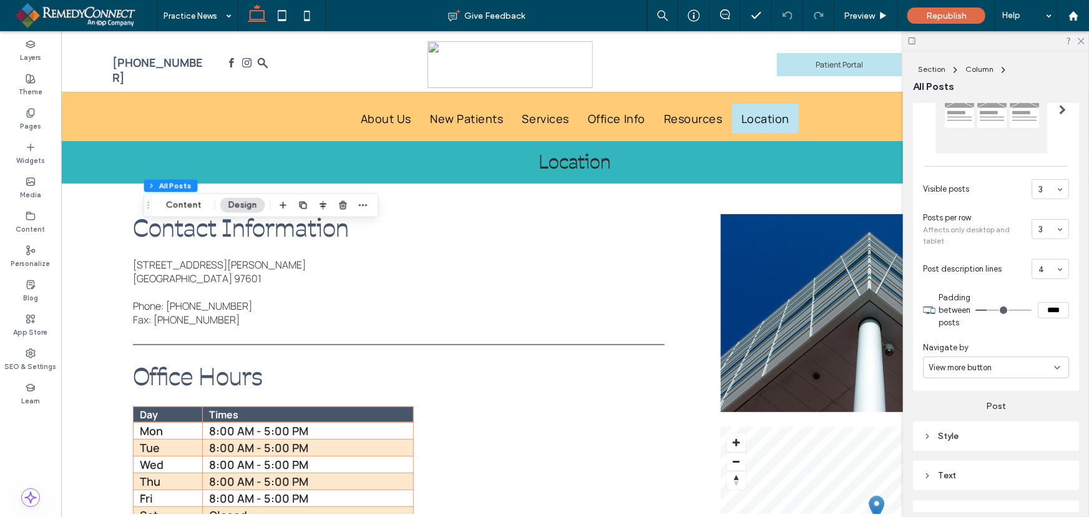
scroll to position [340, 0]
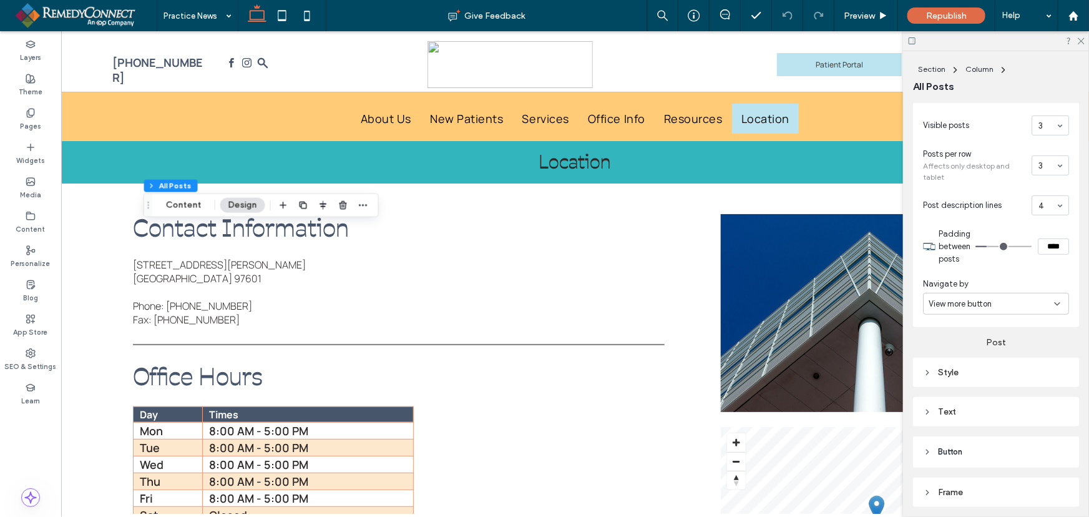
click at [948, 369] on div "Style" at bounding box center [996, 372] width 146 height 11
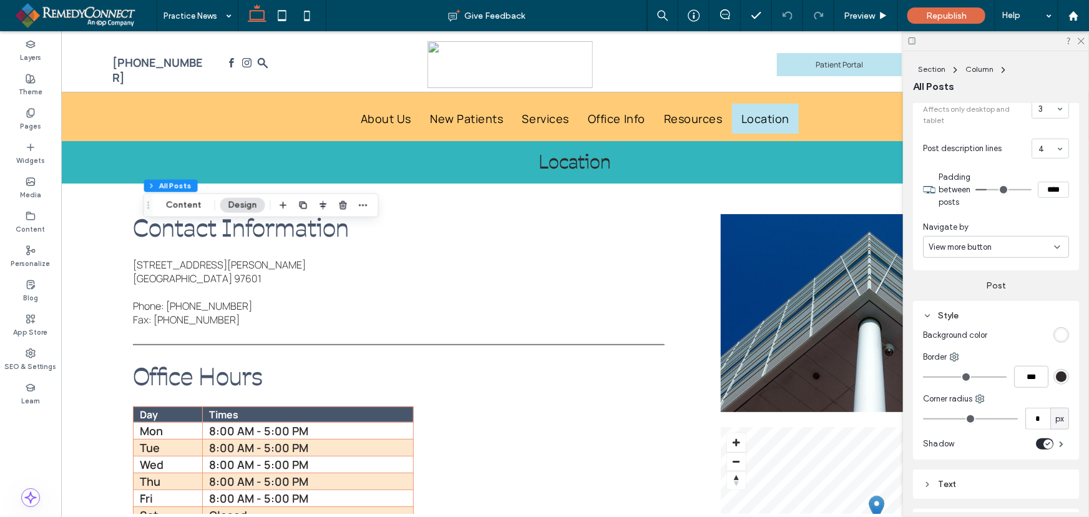
scroll to position [510, 0]
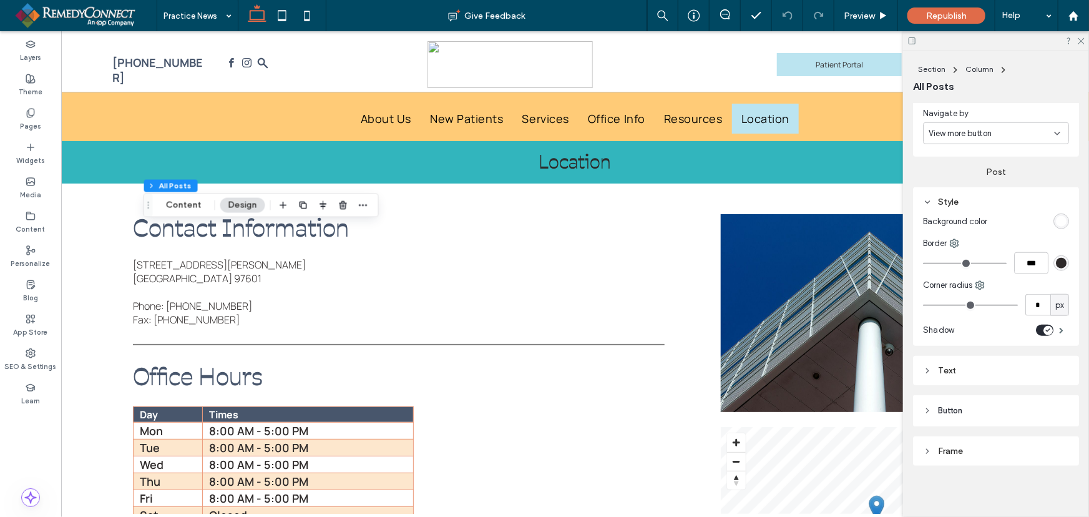
click at [951, 449] on div "Frame" at bounding box center [996, 451] width 146 height 11
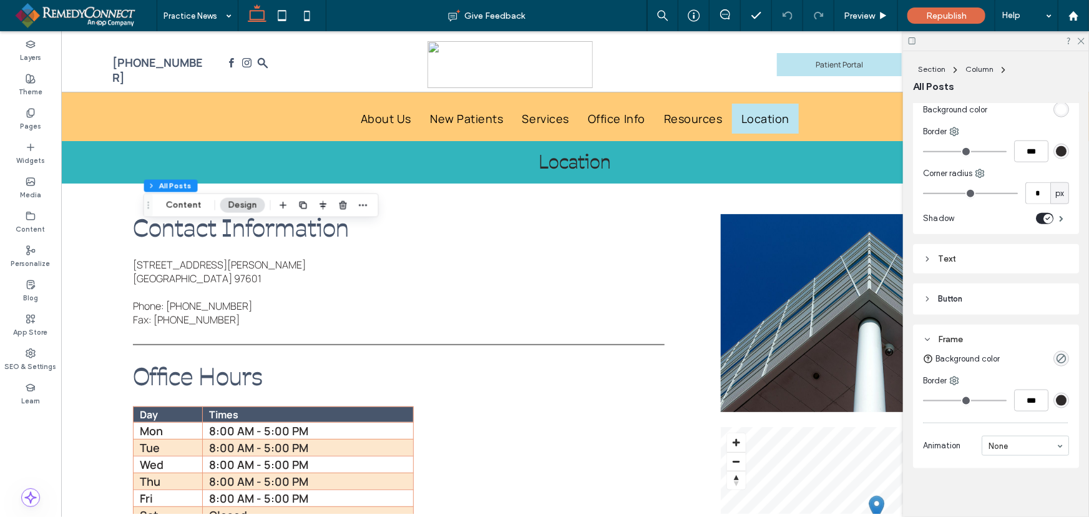
scroll to position [624, 0]
click at [944, 271] on div "Post Style Background color Border *** Corner radius * px Shadow Text Button Bu…" at bounding box center [996, 178] width 166 height 270
click at [944, 258] on div "Text" at bounding box center [996, 256] width 146 height 11
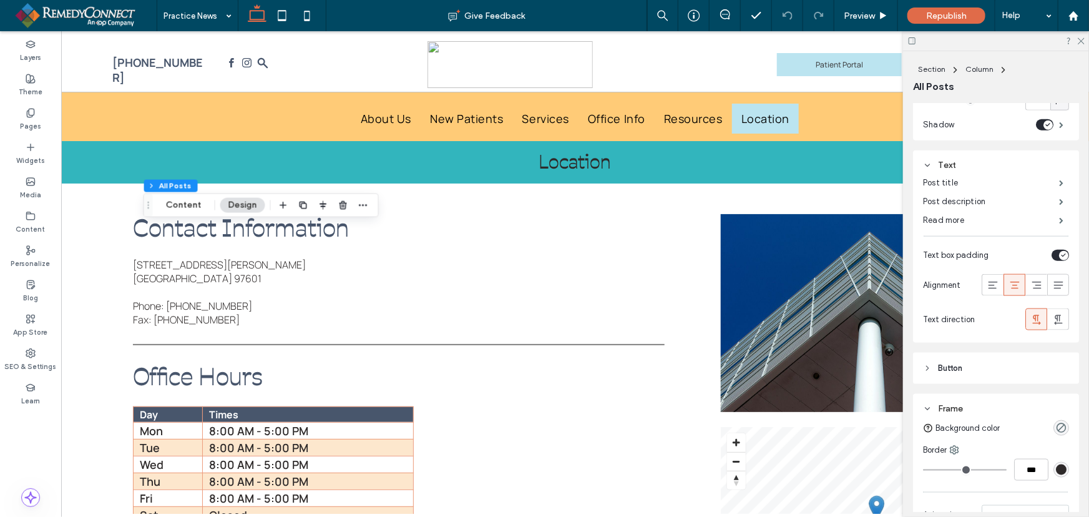
scroll to position [737, 0]
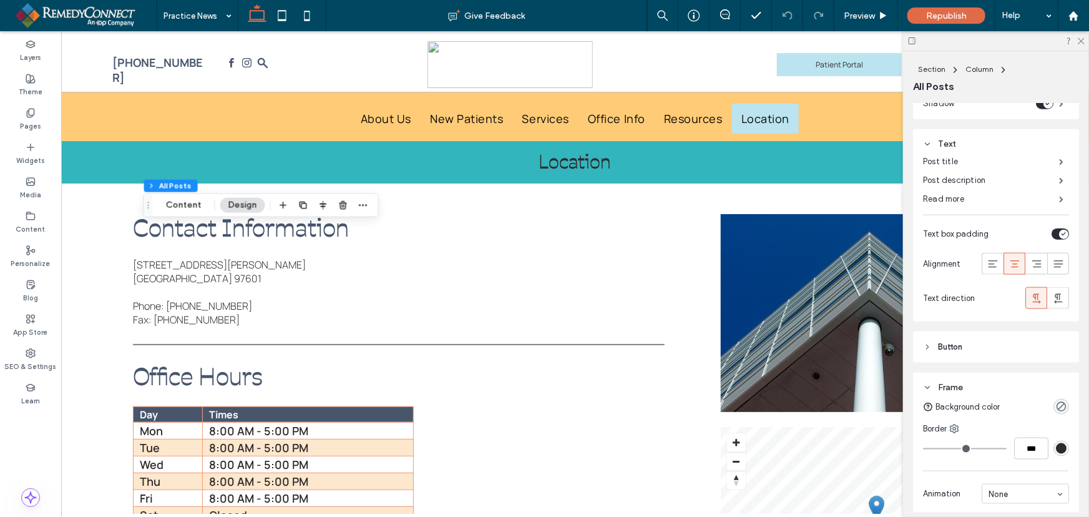
click at [960, 346] on span "Button" at bounding box center [950, 347] width 24 height 12
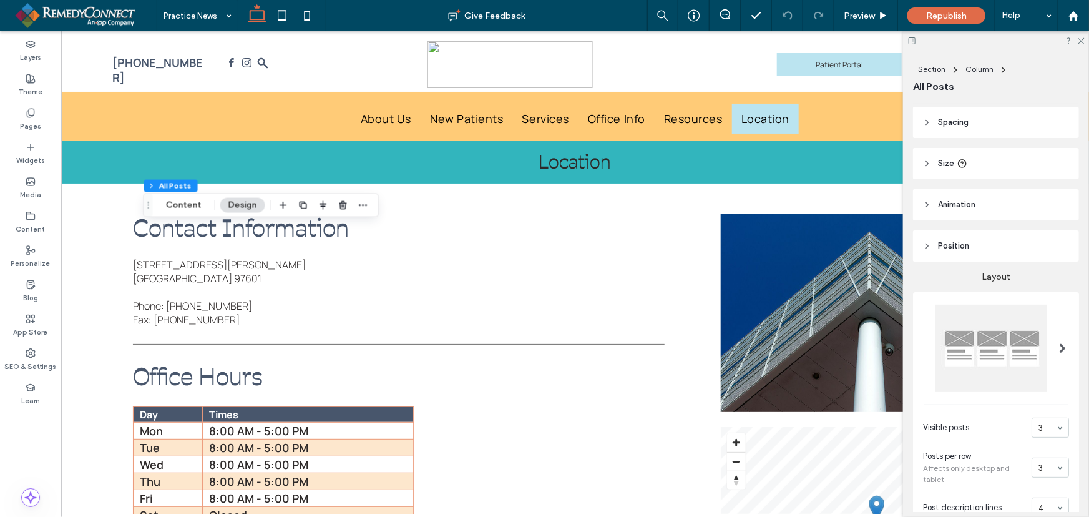
scroll to position [0, 0]
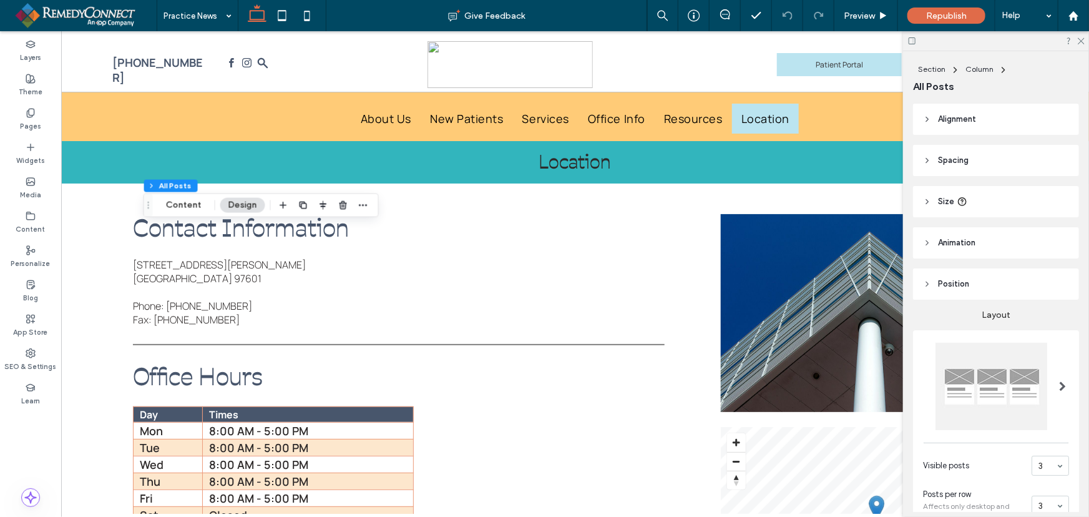
click at [971, 125] on header "Alignment" at bounding box center [996, 119] width 166 height 31
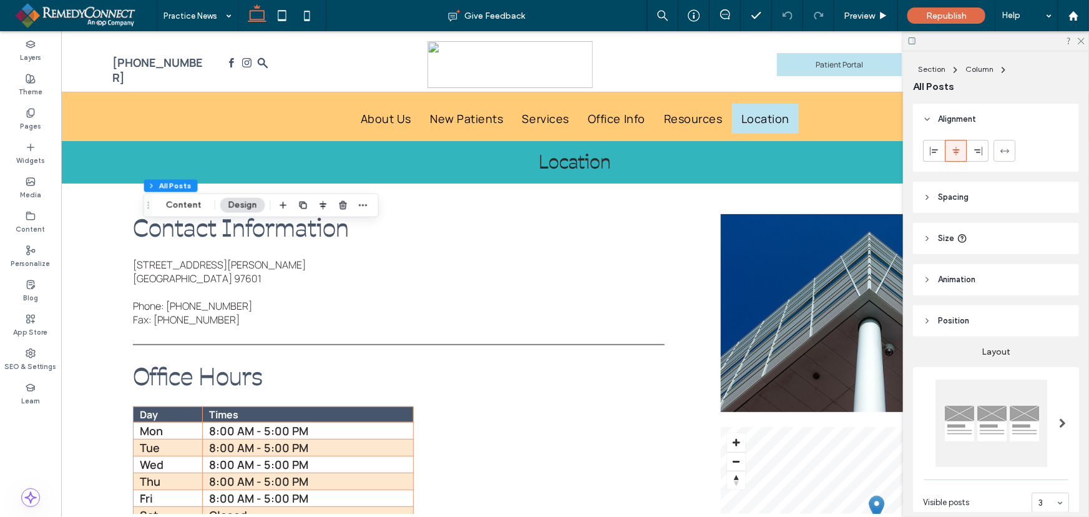
click at [985, 188] on header "Spacing" at bounding box center [996, 197] width 166 height 31
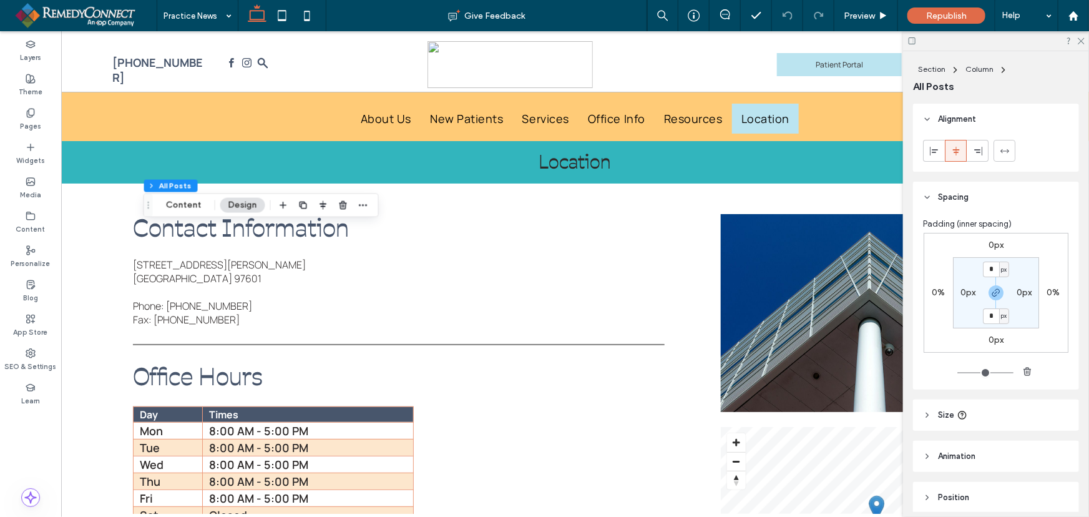
click at [967, 414] on header "Size" at bounding box center [996, 414] width 166 height 31
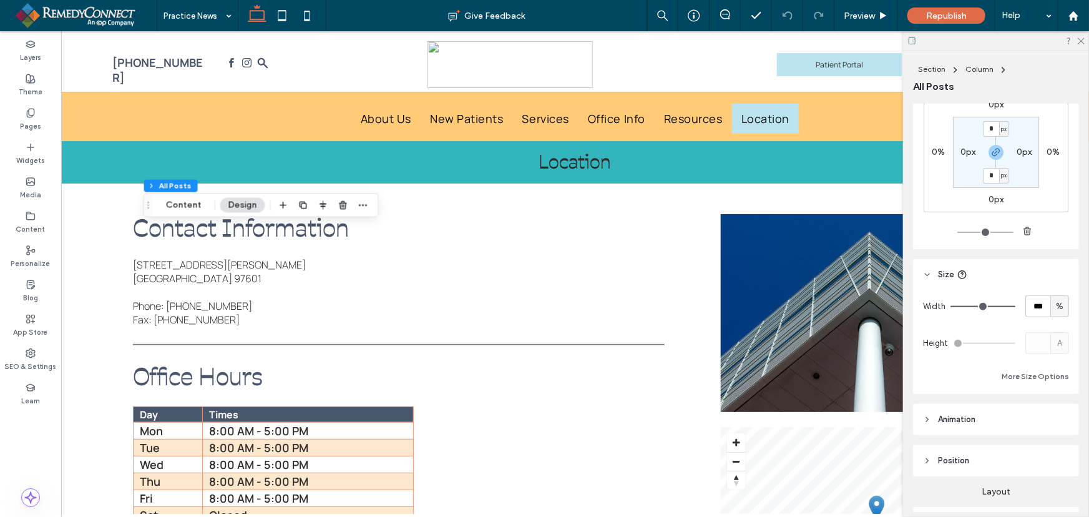
scroll to position [170, 0]
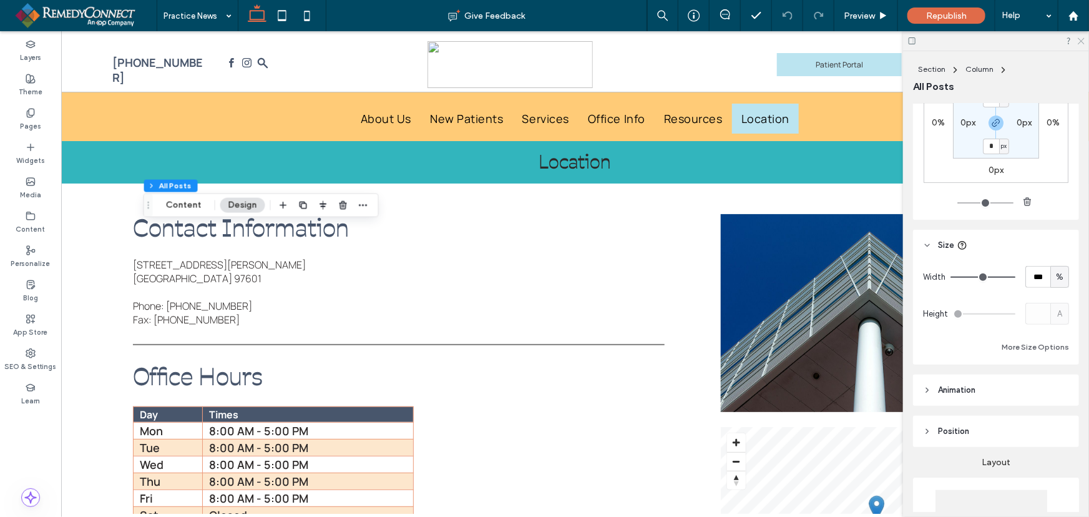
click at [1082, 41] on icon at bounding box center [1080, 40] width 8 height 8
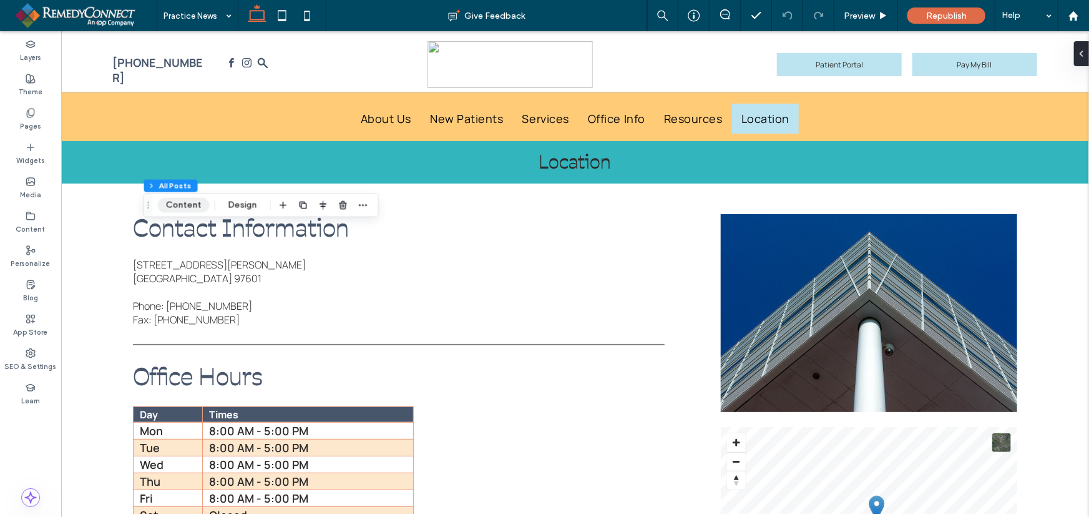
click at [181, 208] on button "Content" at bounding box center [184, 205] width 52 height 15
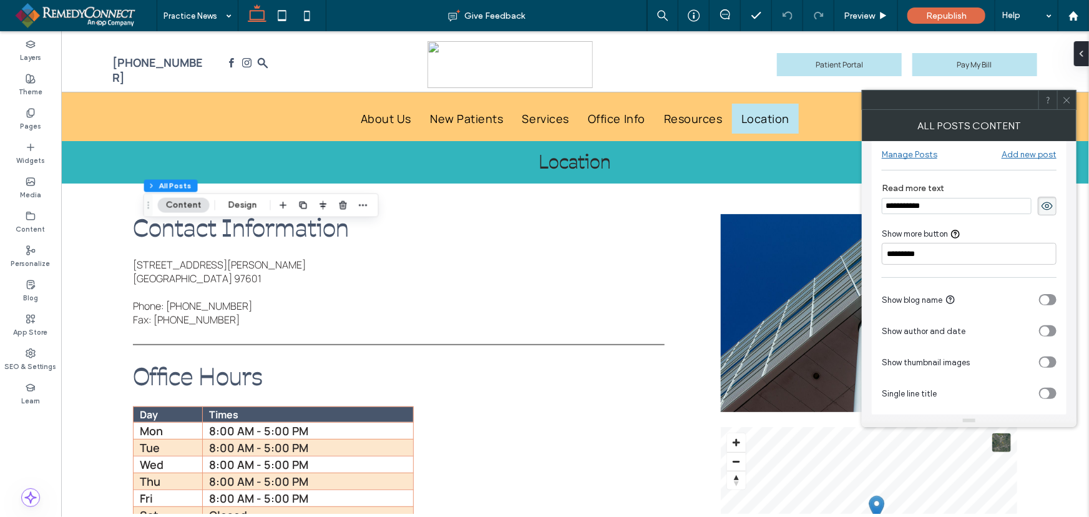
scroll to position [25, 0]
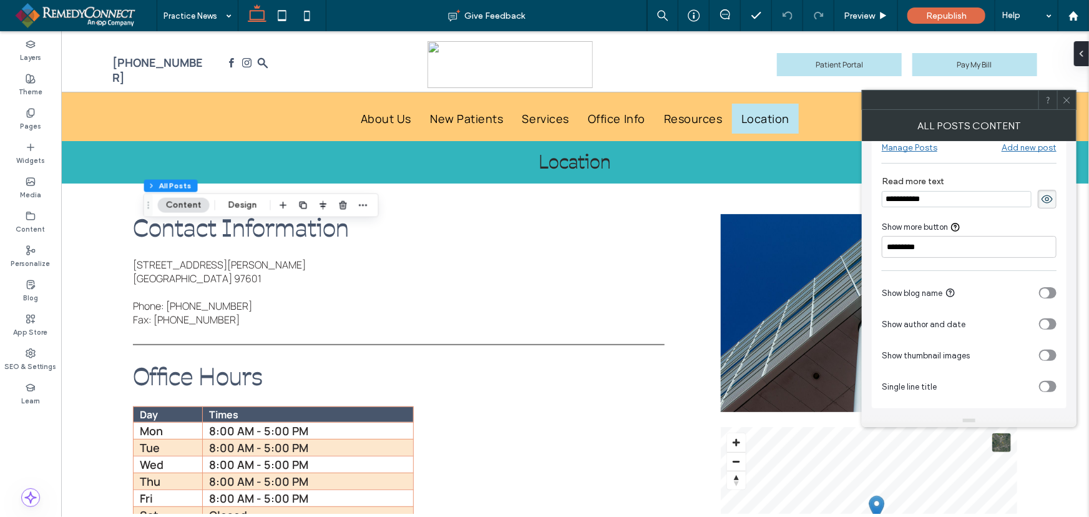
click at [1047, 386] on icon "toggle" at bounding box center [1044, 386] width 5 height 4
click at [1047, 386] on div "toggle" at bounding box center [1051, 386] width 9 height 9
click at [1043, 356] on icon "toggle" at bounding box center [1045, 355] width 4 height 2
click at [1043, 356] on div "toggle" at bounding box center [1047, 354] width 17 height 11
click at [1069, 98] on icon at bounding box center [1066, 99] width 9 height 9
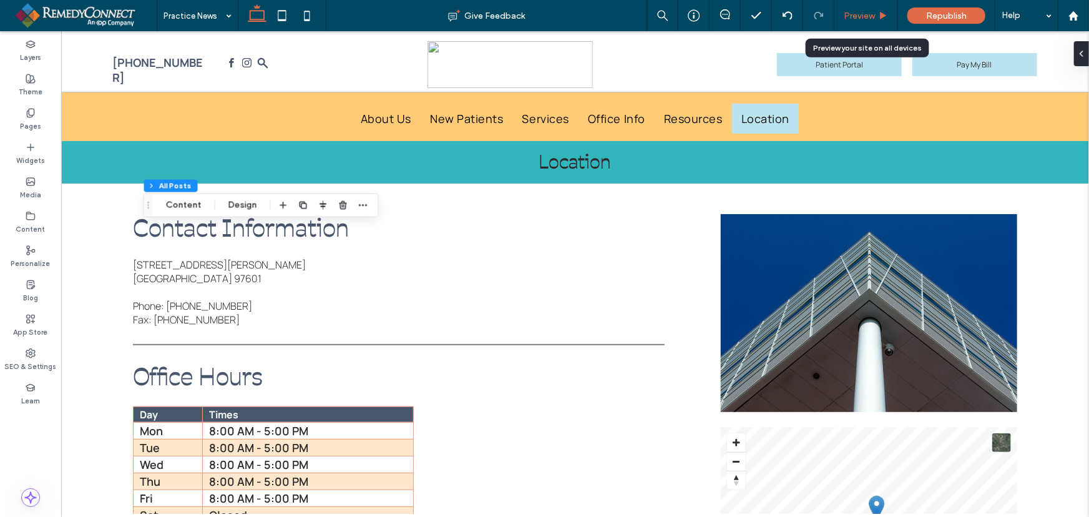
click at [889, 28] on div "Preview" at bounding box center [866, 15] width 64 height 31
click at [851, 21] on div "Preview" at bounding box center [866, 15] width 64 height 31
click at [866, 19] on span "Preview" at bounding box center [859, 16] width 31 height 11
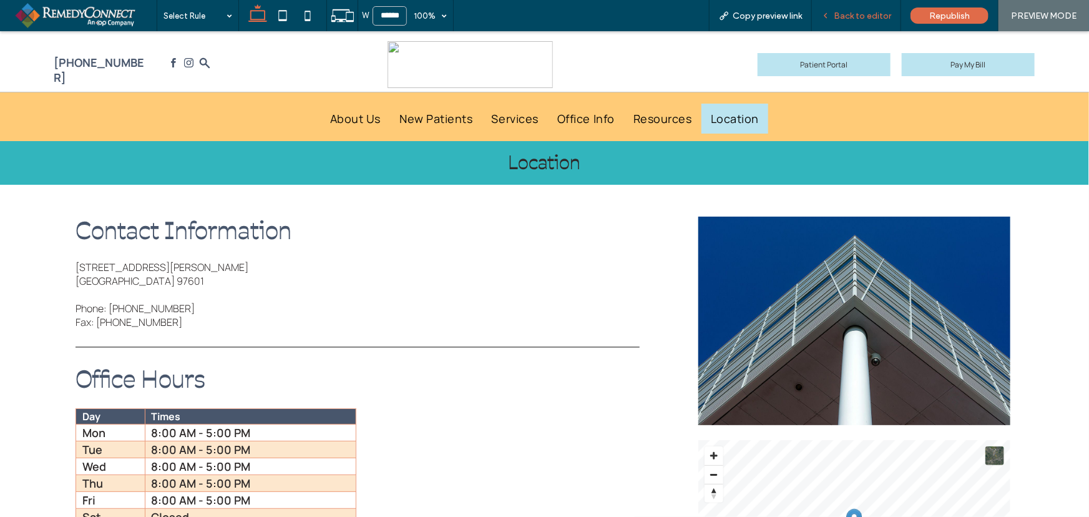
click at [873, 21] on div "Back to editor" at bounding box center [856, 15] width 89 height 31
click at [867, 17] on span "Back to editor" at bounding box center [862, 16] width 57 height 11
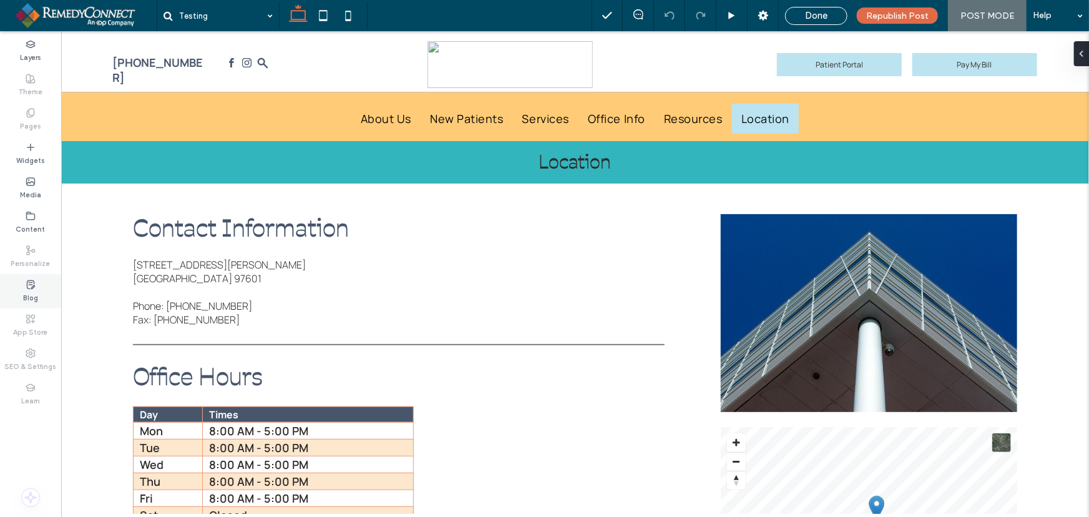
click at [42, 291] on div "Blog" at bounding box center [30, 291] width 61 height 34
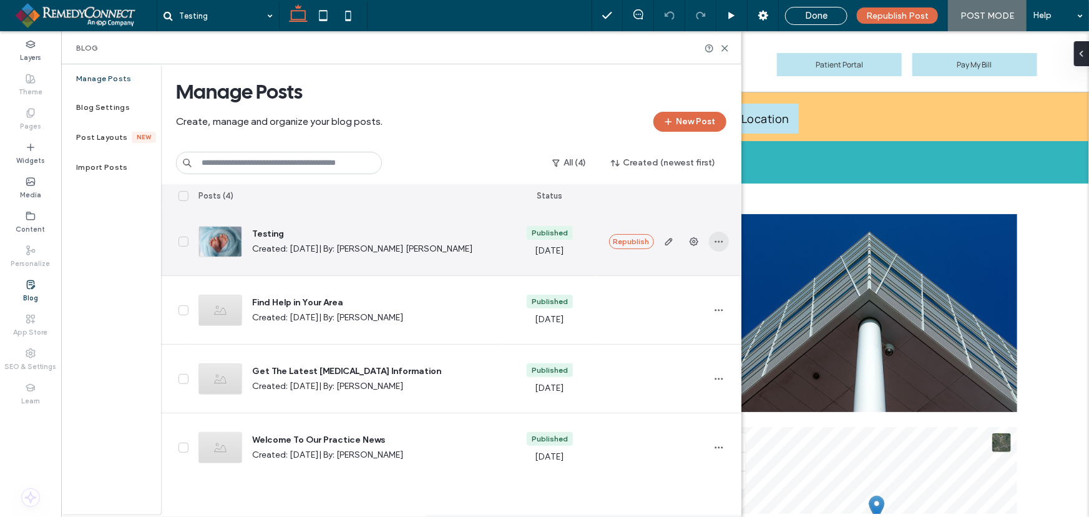
click at [716, 242] on icon "button" at bounding box center [719, 242] width 10 height 10
click at [597, 258] on div "Republish" at bounding box center [668, 241] width 145 height 68
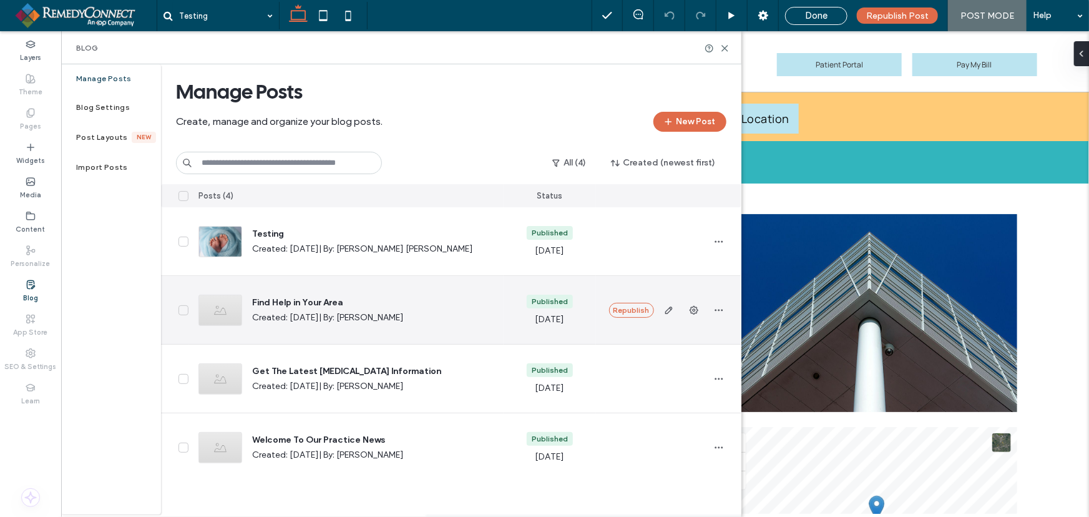
click at [607, 320] on div "Republish" at bounding box center [668, 310] width 125 height 68
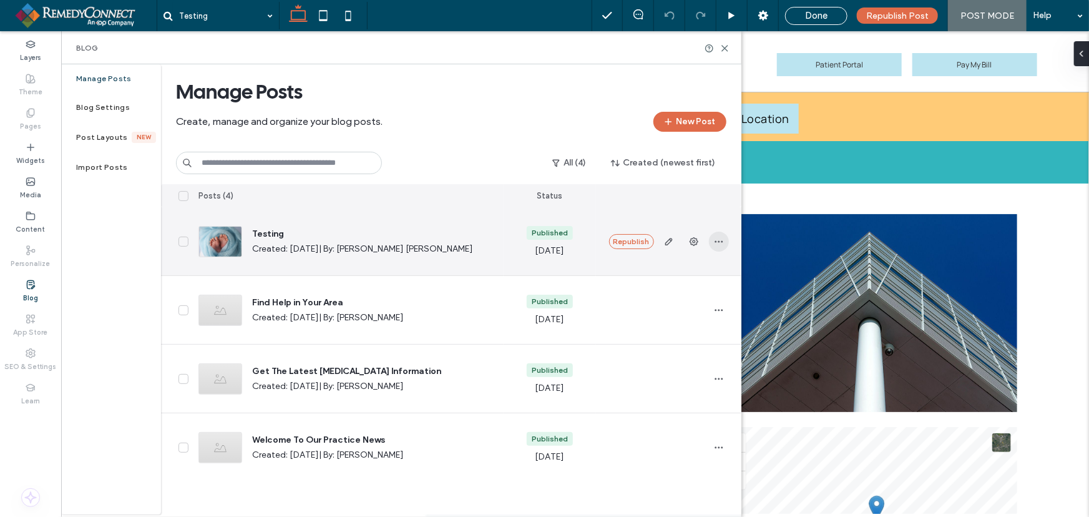
click at [716, 238] on icon "button" at bounding box center [719, 242] width 10 height 10
click at [669, 312] on div "Delete" at bounding box center [672, 321] width 111 height 24
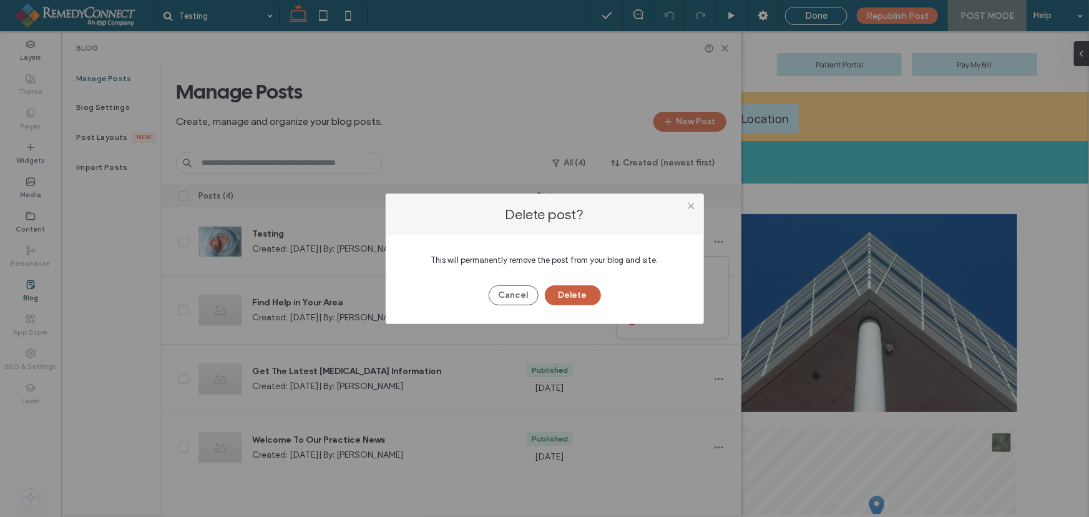
click at [587, 291] on button "Delete" at bounding box center [573, 295] width 56 height 20
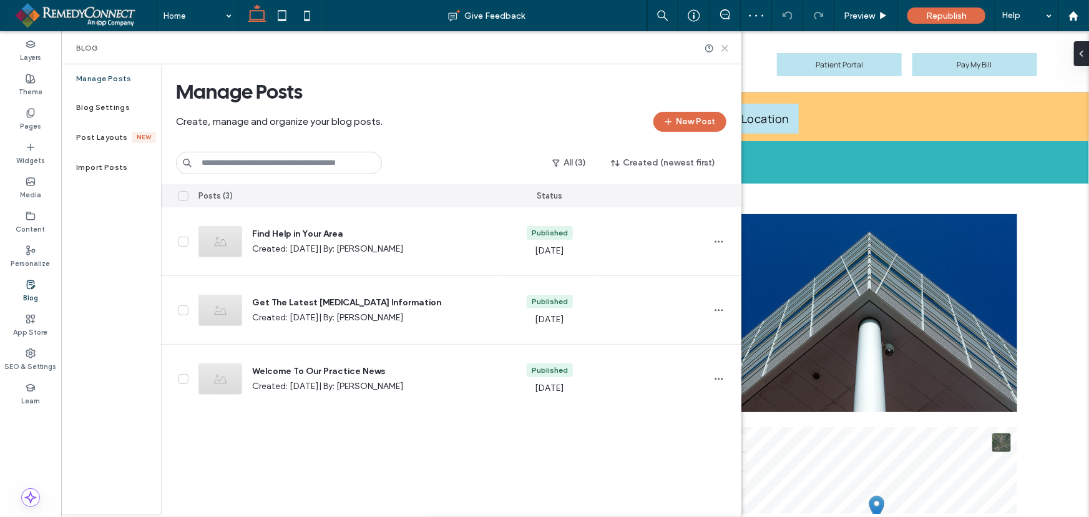
click at [724, 46] on use at bounding box center [725, 49] width 6 height 6
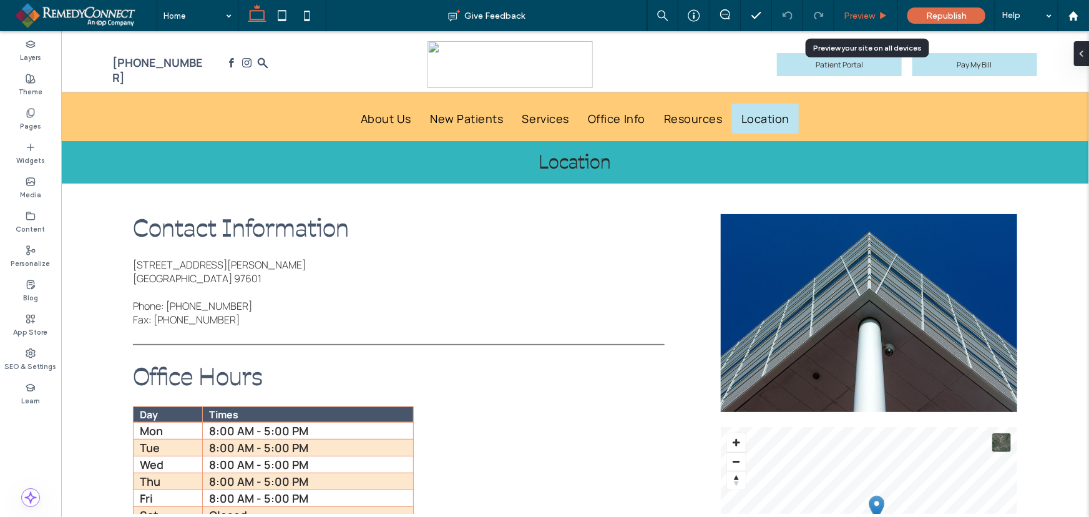
click at [868, 23] on div "Preview" at bounding box center [866, 15] width 64 height 31
click at [878, 11] on div "Preview" at bounding box center [865, 16] width 63 height 11
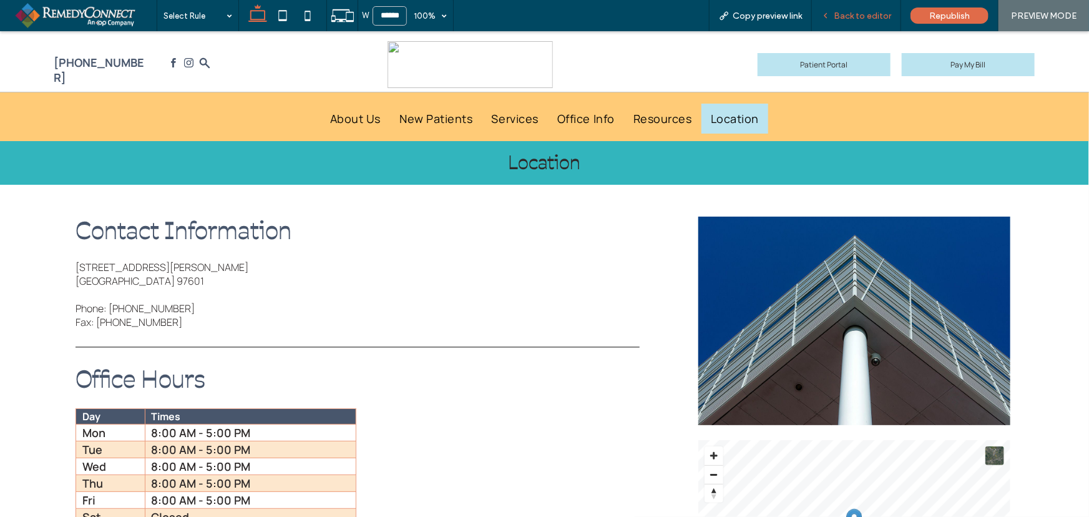
click at [851, 16] on span "Back to editor" at bounding box center [862, 16] width 57 height 11
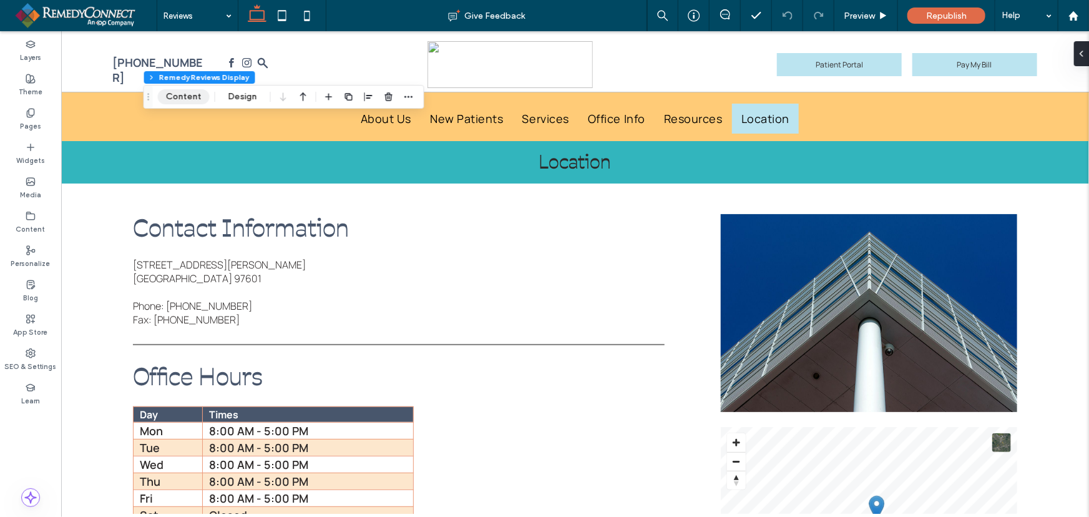
click at [185, 99] on button "Content" at bounding box center [184, 96] width 52 height 15
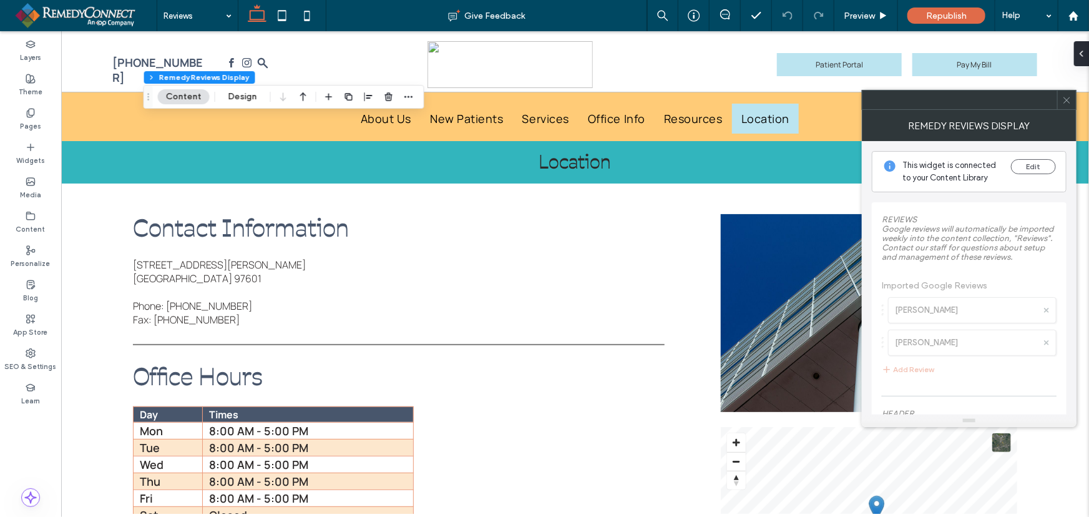
click at [1068, 99] on use at bounding box center [1066, 100] width 6 height 6
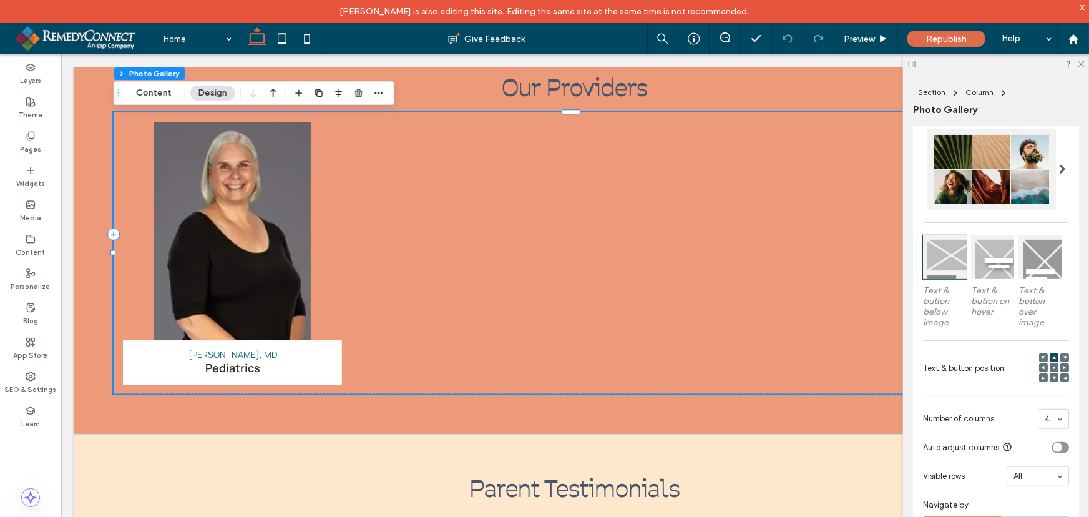
scroll to position [397, 0]
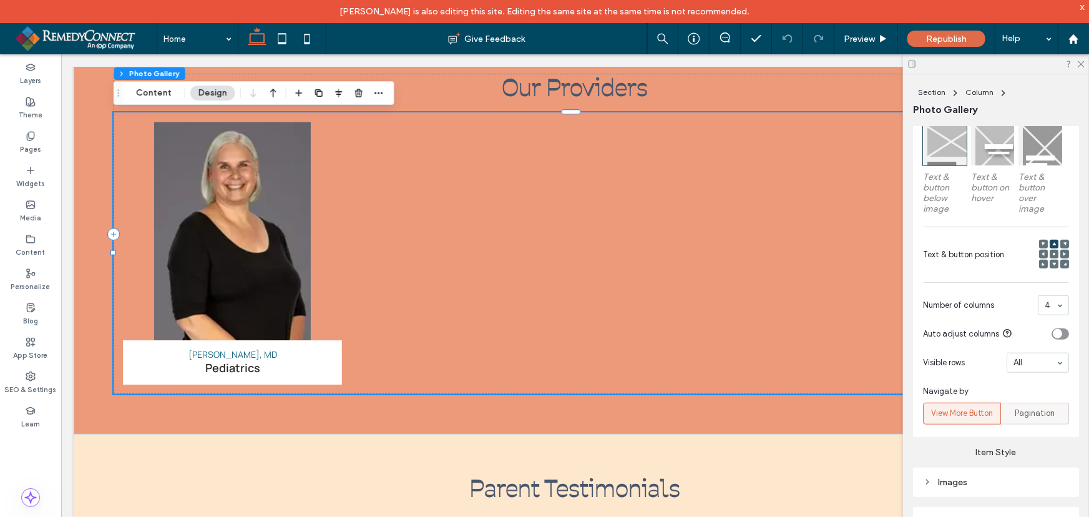
click at [1042, 417] on span "Pagination" at bounding box center [1035, 413] width 40 height 12
click at [981, 413] on span "View More Button" at bounding box center [962, 413] width 62 height 12
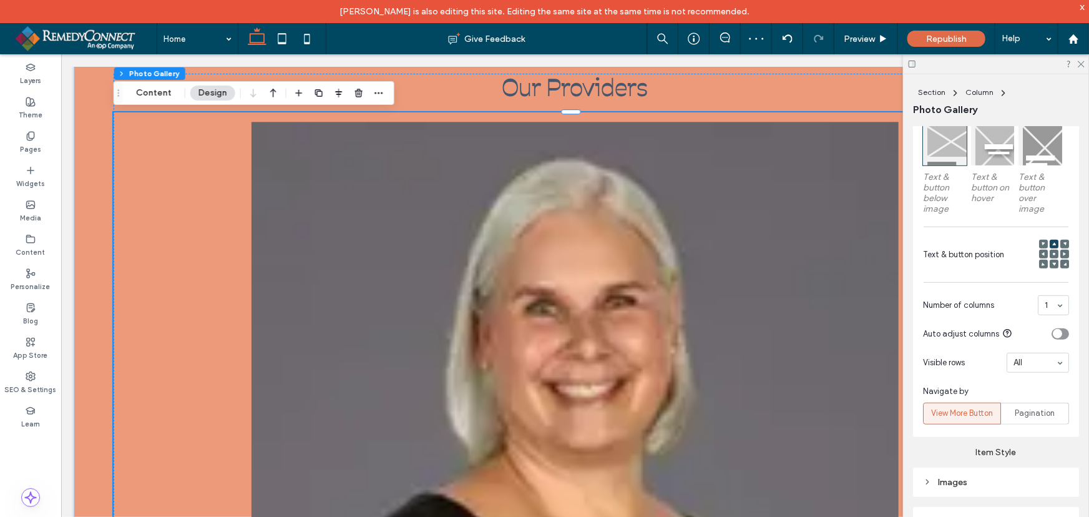
click at [1047, 308] on div "1" at bounding box center [1053, 305] width 31 height 20
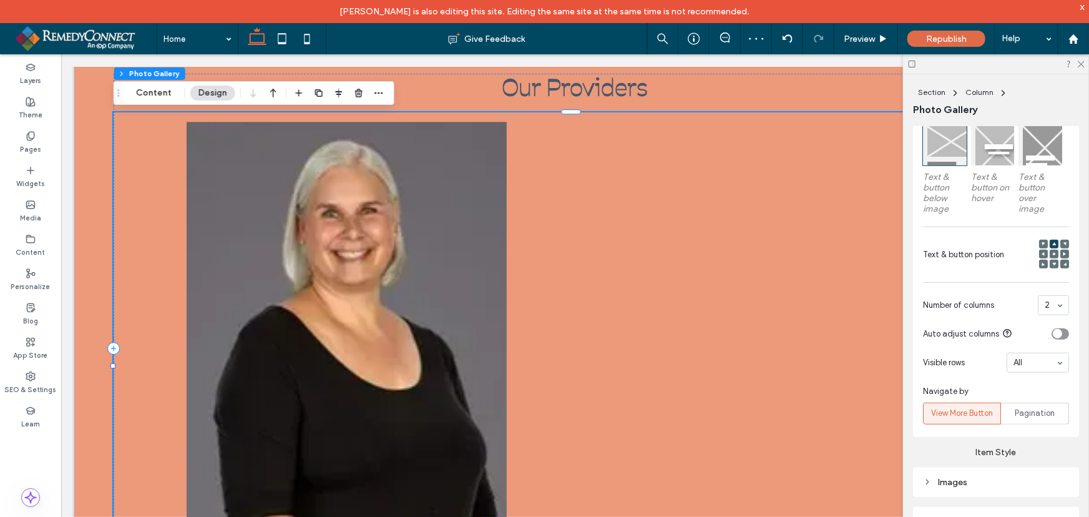
click at [1045, 308] on input at bounding box center [1050, 305] width 11 height 9
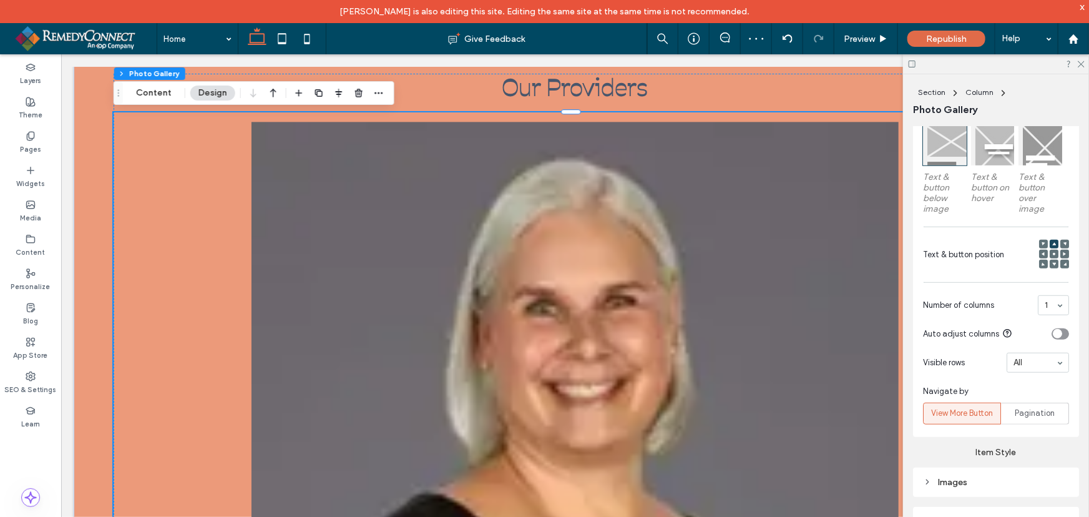
drag, startPoint x: 1081, startPoint y: 63, endPoint x: 935, endPoint y: 220, distance: 213.7
click at [1081, 64] on use at bounding box center [1081, 64] width 7 height 7
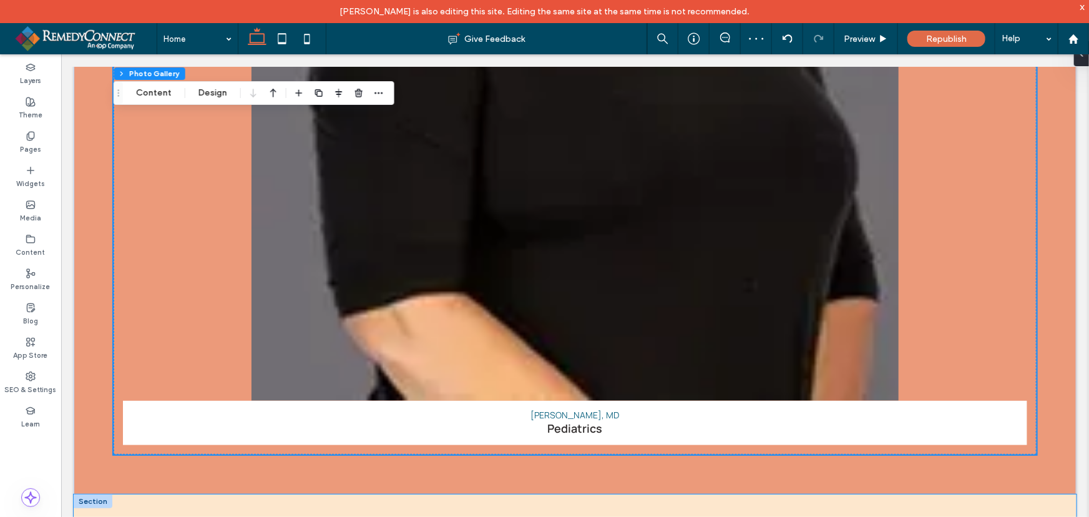
scroll to position [2795, 0]
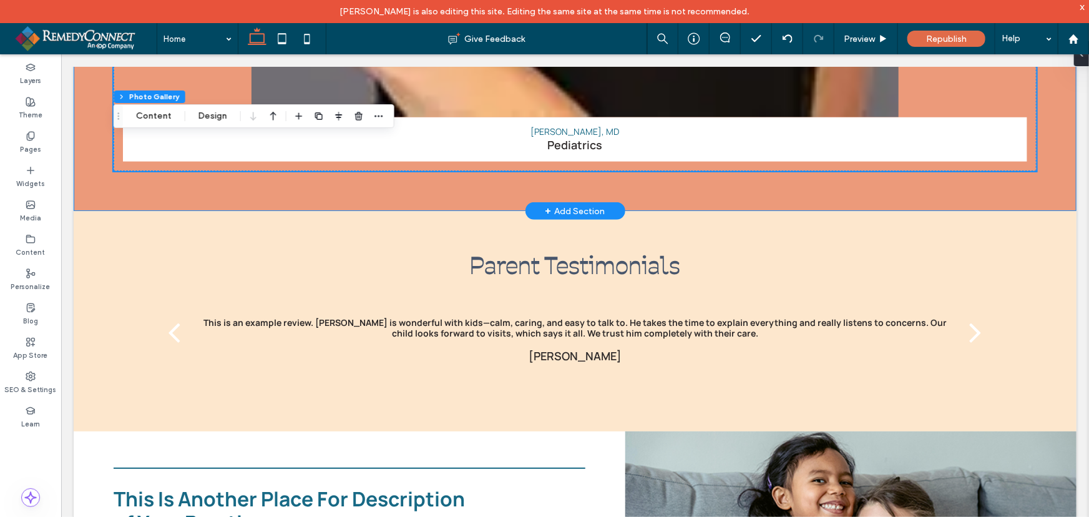
drag, startPoint x: 676, startPoint y: 137, endPoint x: 678, endPoint y: 115, distance: 22.0
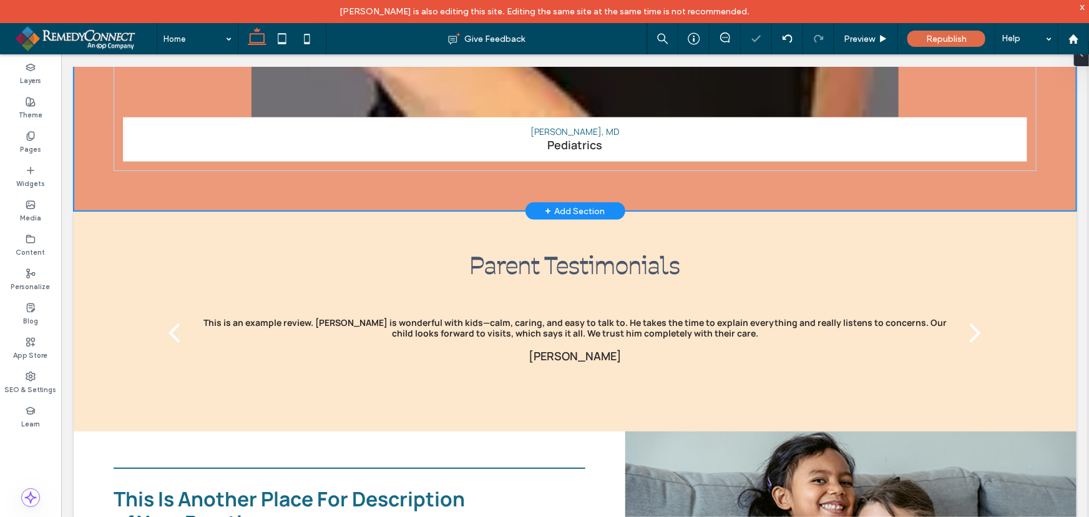
type input "****"
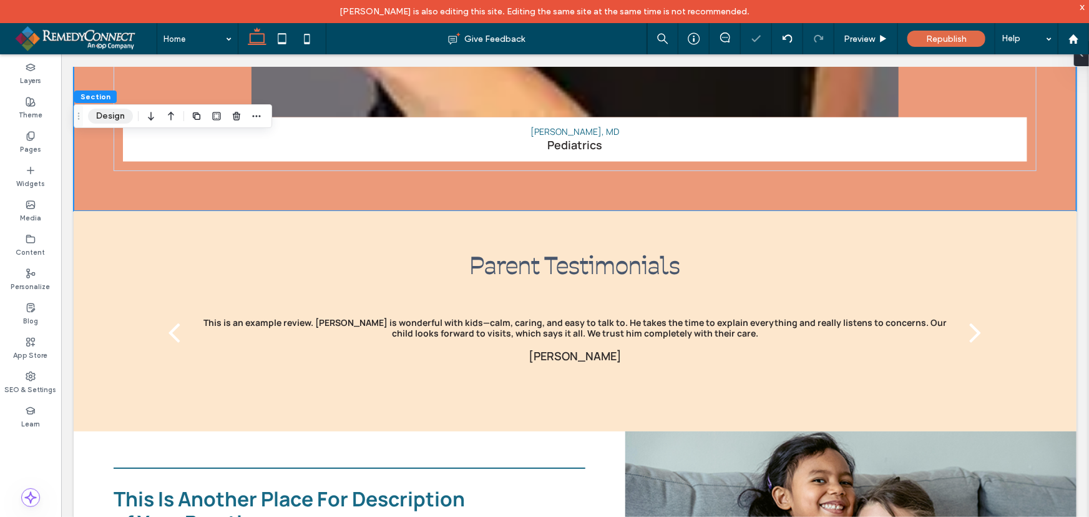
drag, startPoint x: 110, startPoint y: 112, endPoint x: 253, endPoint y: 74, distance: 148.3
click at [110, 112] on button "Design" at bounding box center [110, 116] width 45 height 15
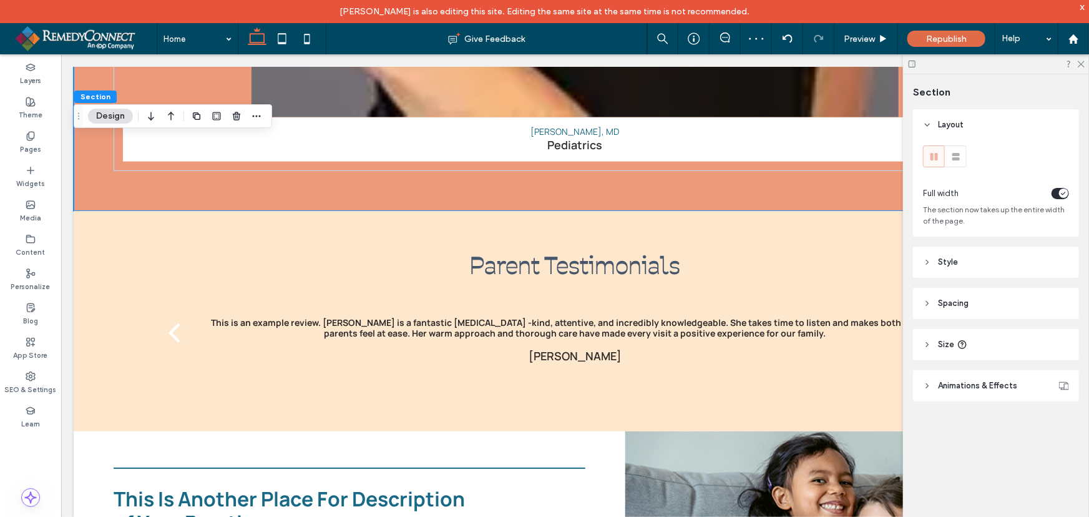
click at [949, 348] on span "Size" at bounding box center [946, 344] width 16 height 12
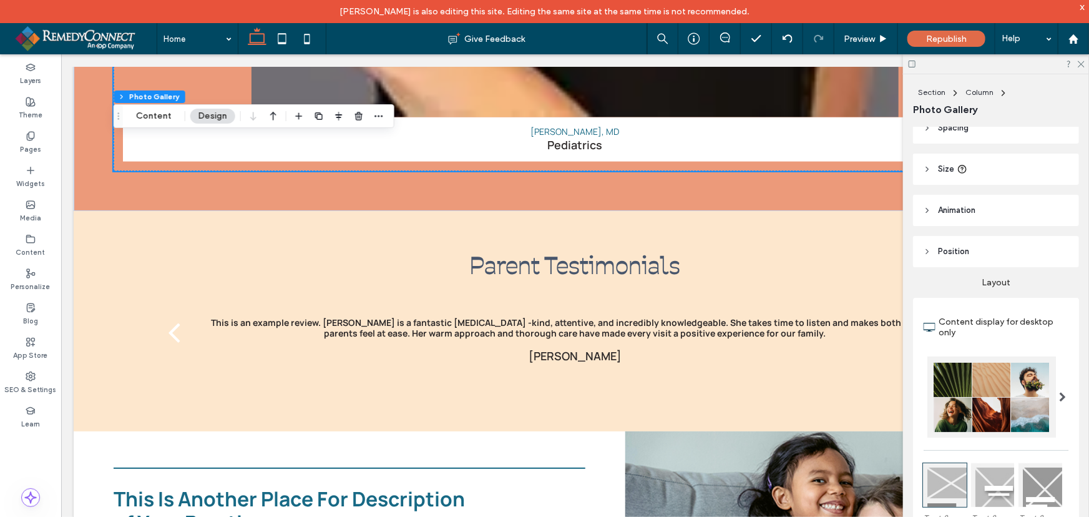
scroll to position [56, 0]
click at [939, 172] on span "Size" at bounding box center [946, 168] width 16 height 12
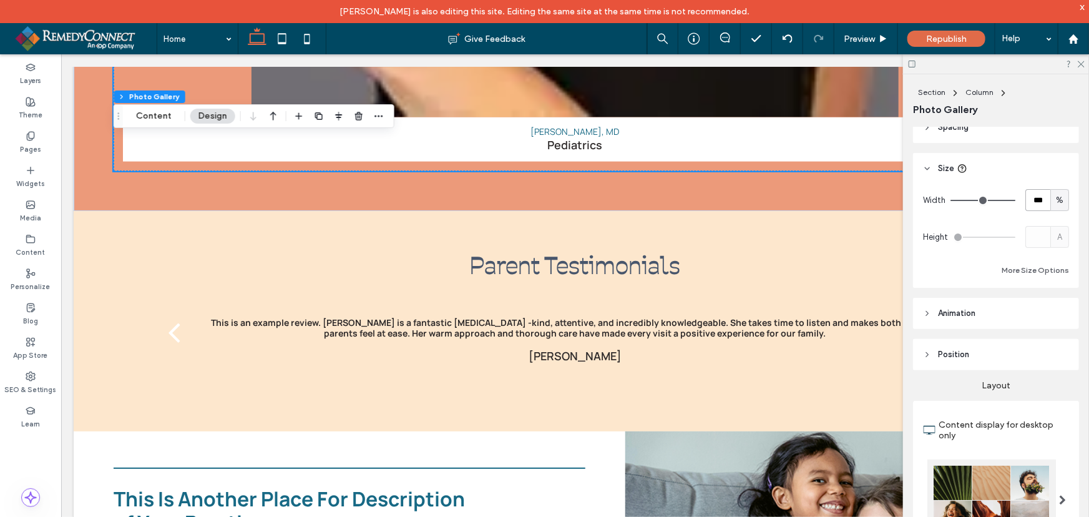
click at [1036, 198] on input "***" at bounding box center [1037, 200] width 25 height 22
type input "**"
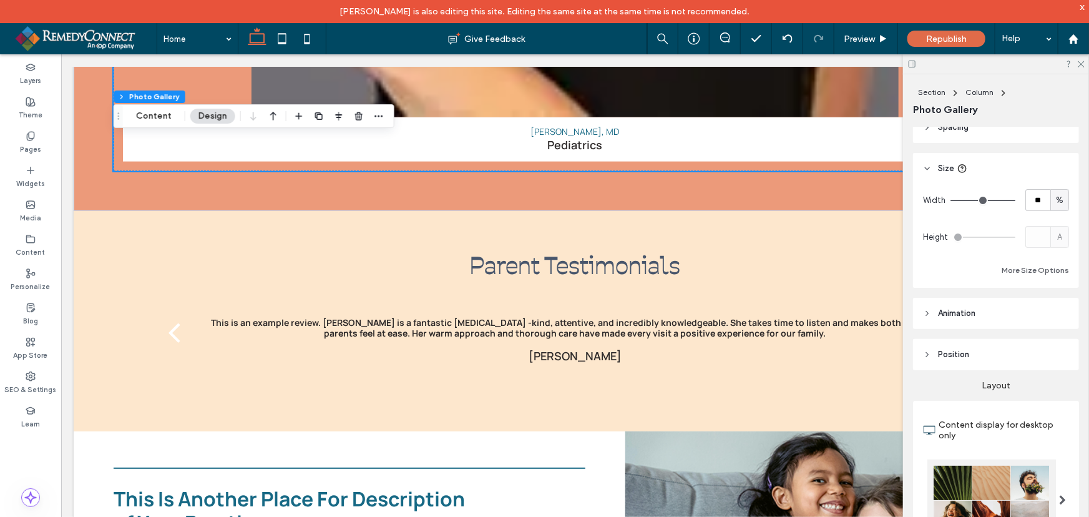
type input "**"
click at [997, 200] on input "range" at bounding box center [982, 200] width 65 height 1
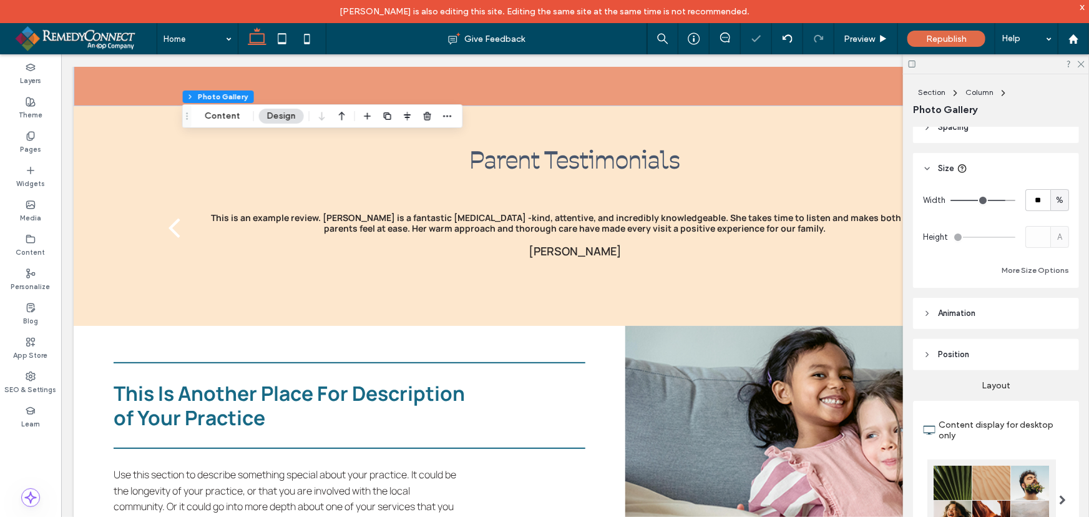
click at [1056, 201] on span "%" at bounding box center [1059, 200] width 7 height 12
click at [1053, 220] on span "px" at bounding box center [1054, 221] width 9 height 12
type input "****"
click at [1036, 200] on input "******" at bounding box center [1037, 200] width 25 height 22
type input "***"
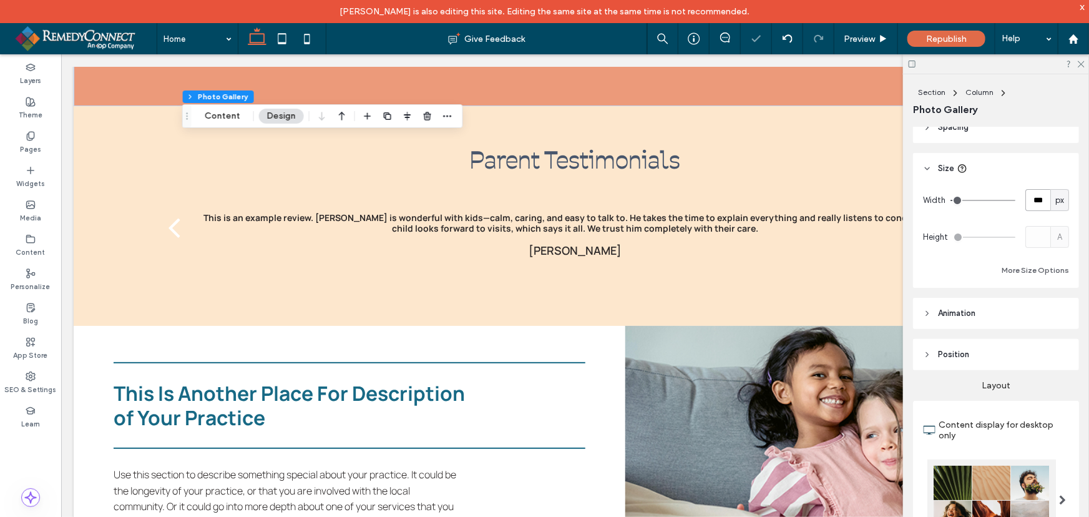
type input "***"
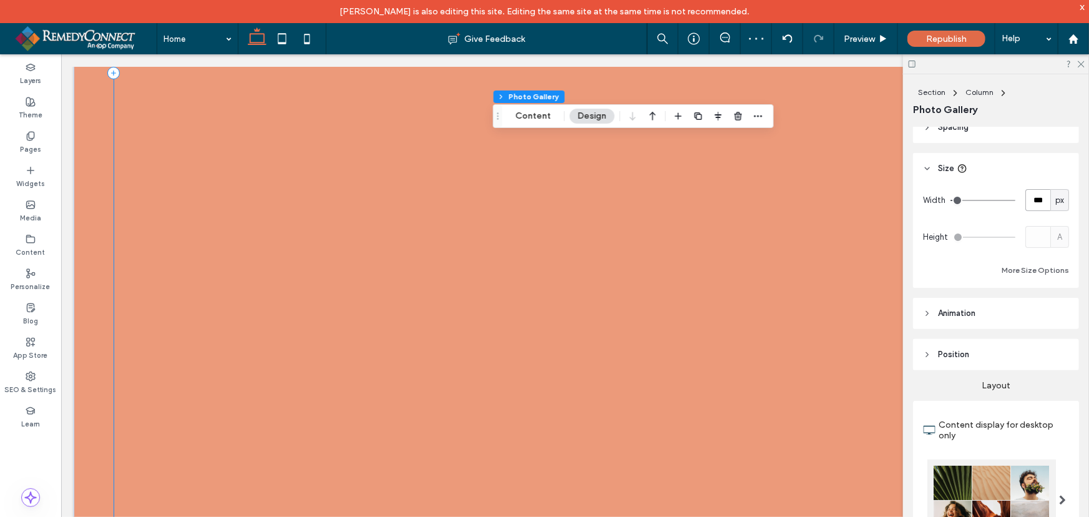
scroll to position [2398, 0]
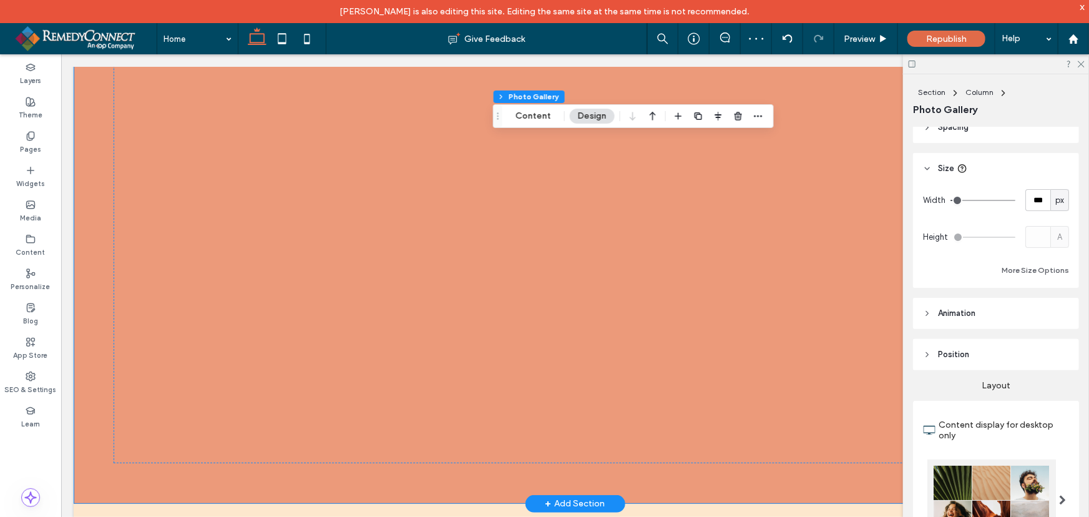
click at [731, 489] on div "Our Providers Nicola J. Cherry, MD Pediatrics Button" at bounding box center [574, 13] width 1003 height 980
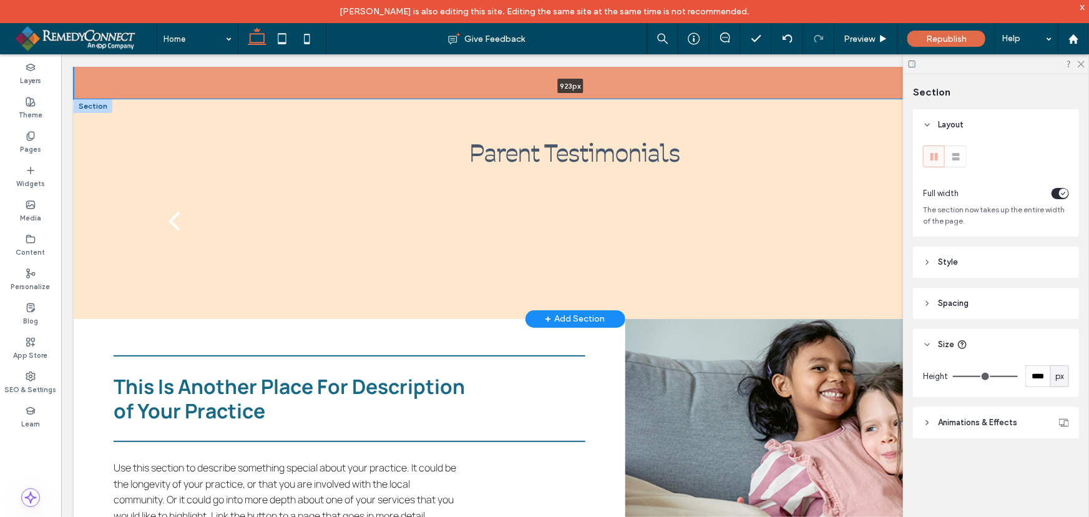
drag, startPoint x: 759, startPoint y: 512, endPoint x: 707, endPoint y: 117, distance: 397.9
click at [711, 95] on div at bounding box center [570, 98] width 995 height 6
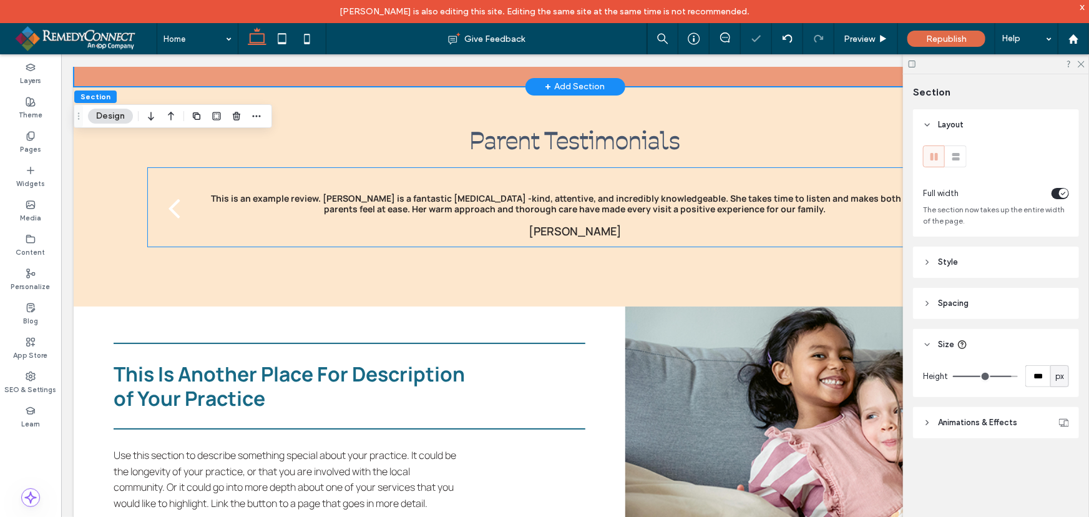
type input "***"
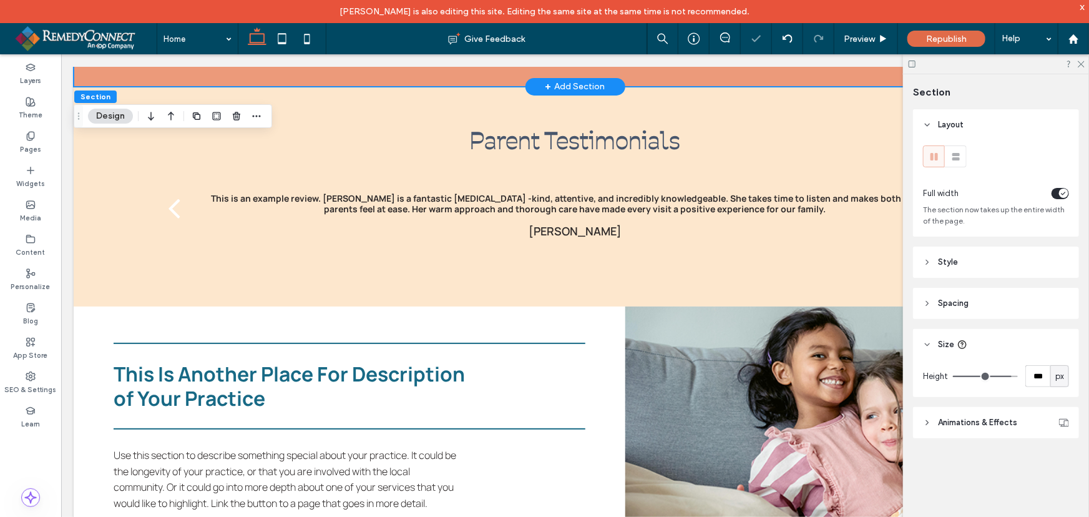
scroll to position [2171, 0]
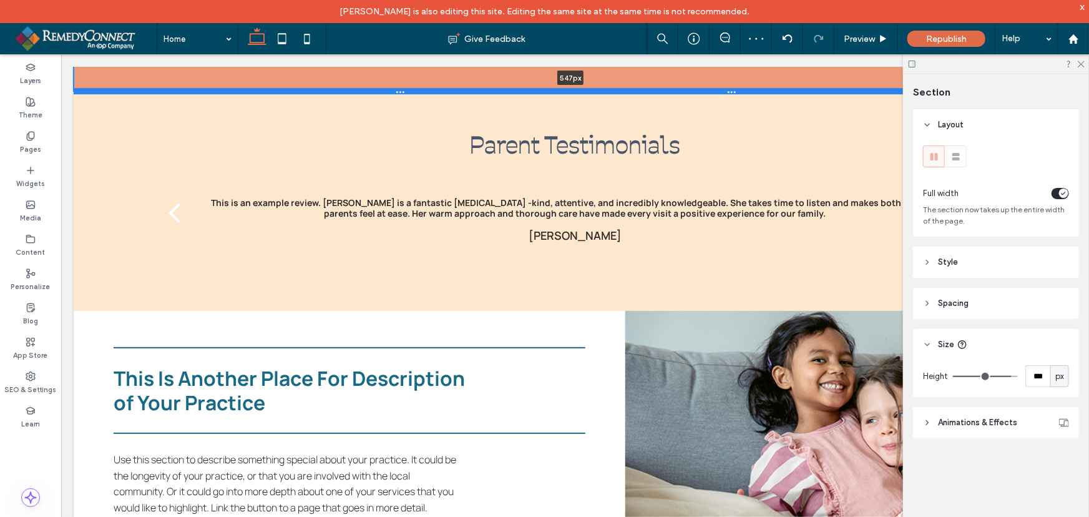
drag, startPoint x: 739, startPoint y: 324, endPoint x: 732, endPoint y: 99, distance: 224.8
click at [732, 94] on div at bounding box center [570, 90] width 995 height 6
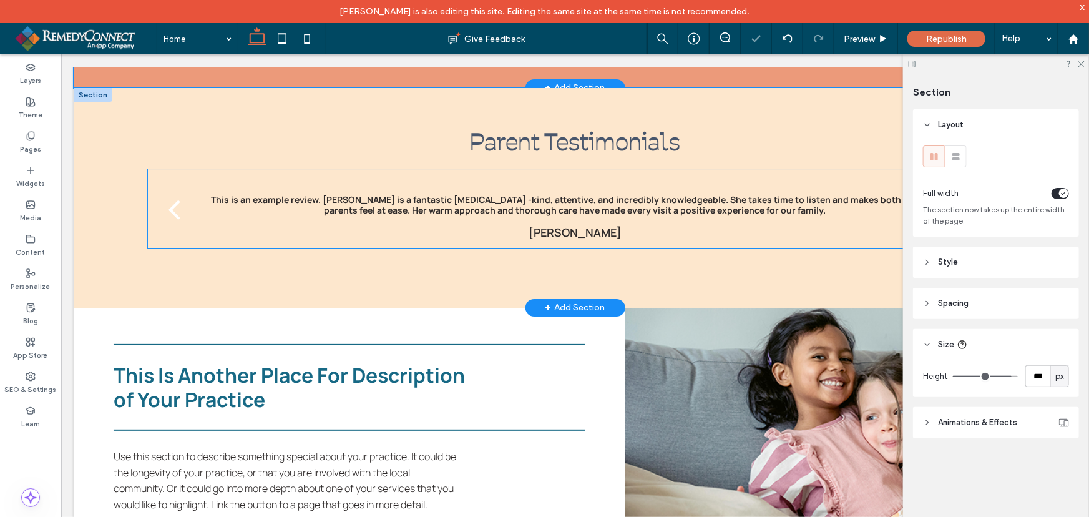
type input "***"
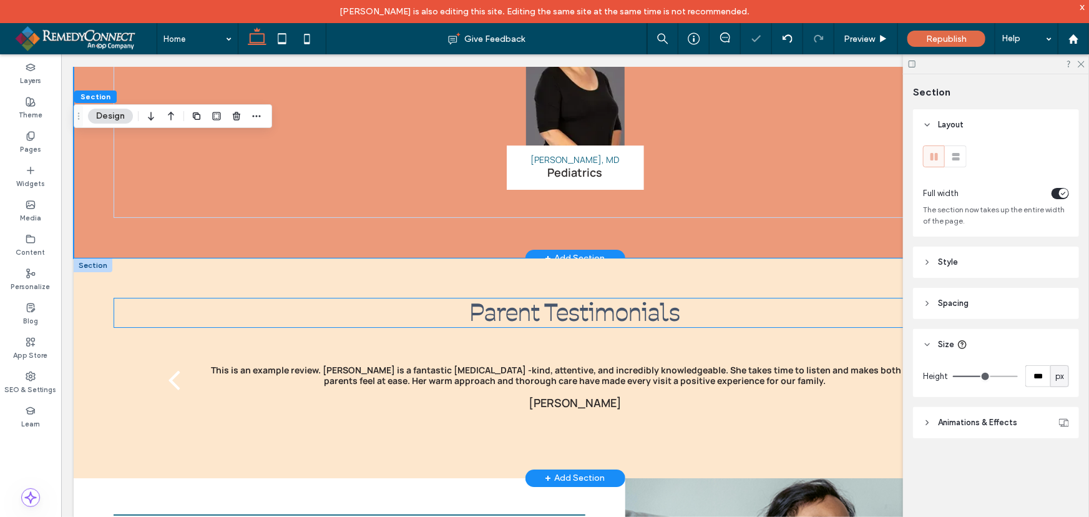
scroll to position [1944, 0]
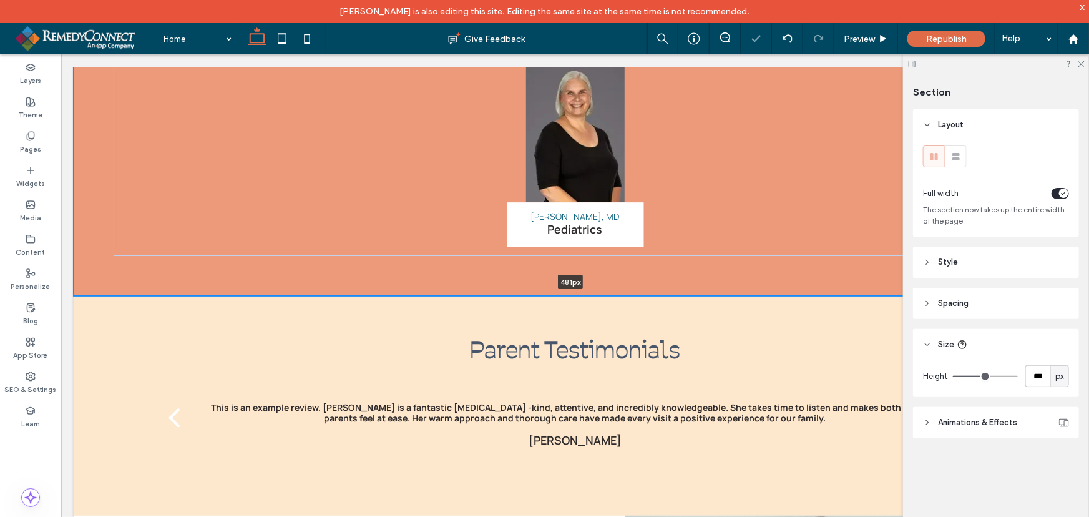
drag, startPoint x: 740, startPoint y: 324, endPoint x: 739, endPoint y: 286, distance: 37.4
click at [739, 286] on div "Our Providers Nicola J. Cherry, MD Pediatrics Button 481px Section + Add Section" at bounding box center [574, 135] width 1003 height 319
type input "***"
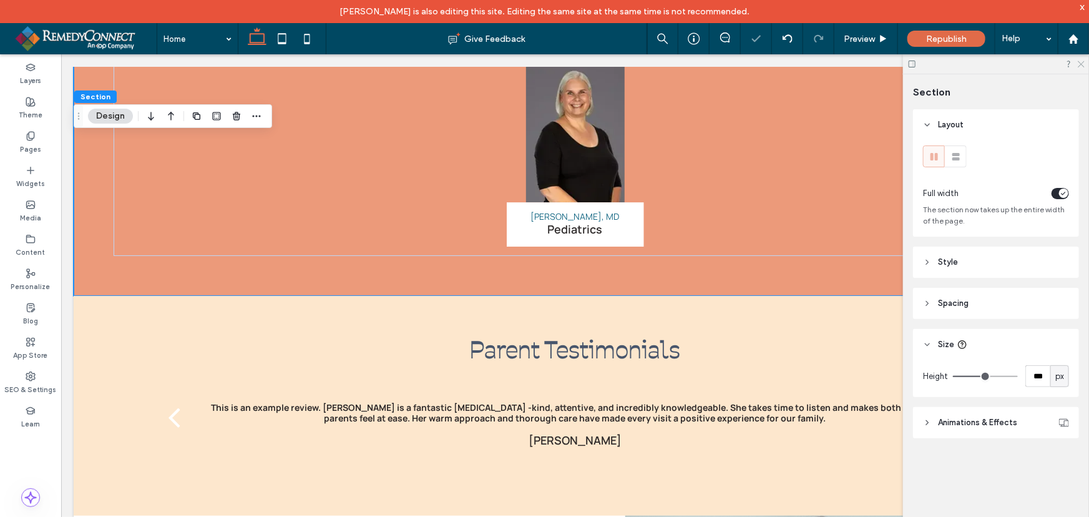
click at [1082, 62] on use at bounding box center [1081, 64] width 7 height 7
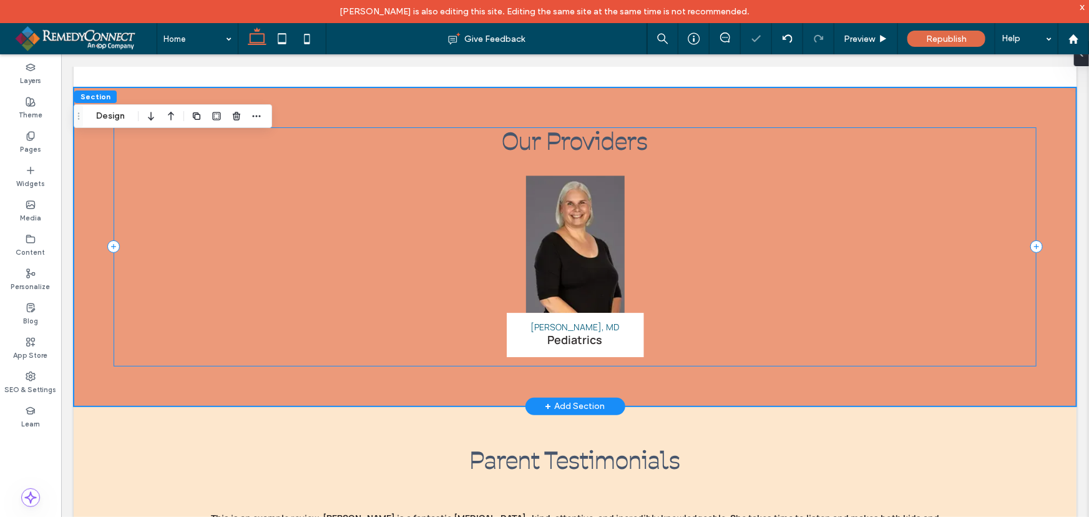
scroll to position [1830, 0]
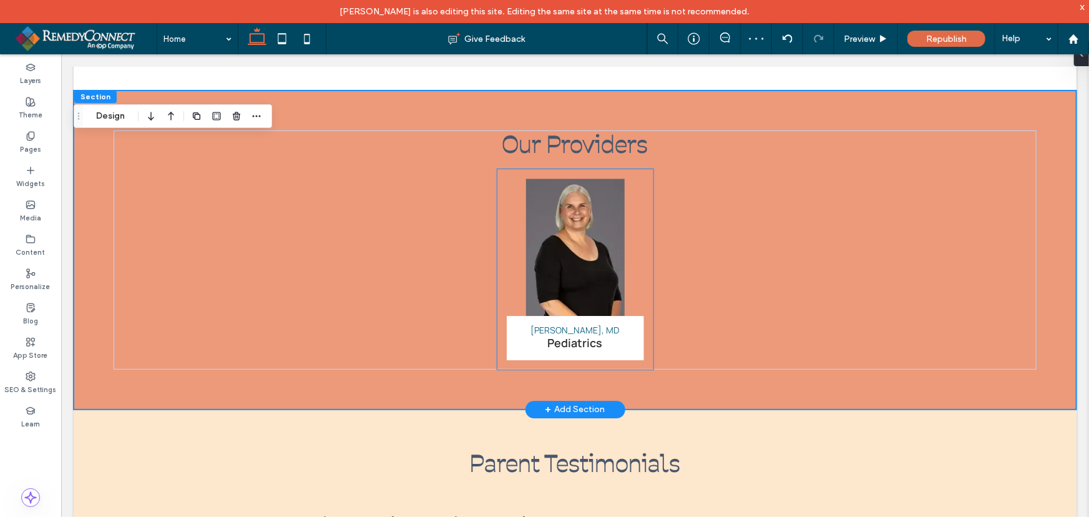
click at [574, 271] on link at bounding box center [574, 246] width 137 height 137
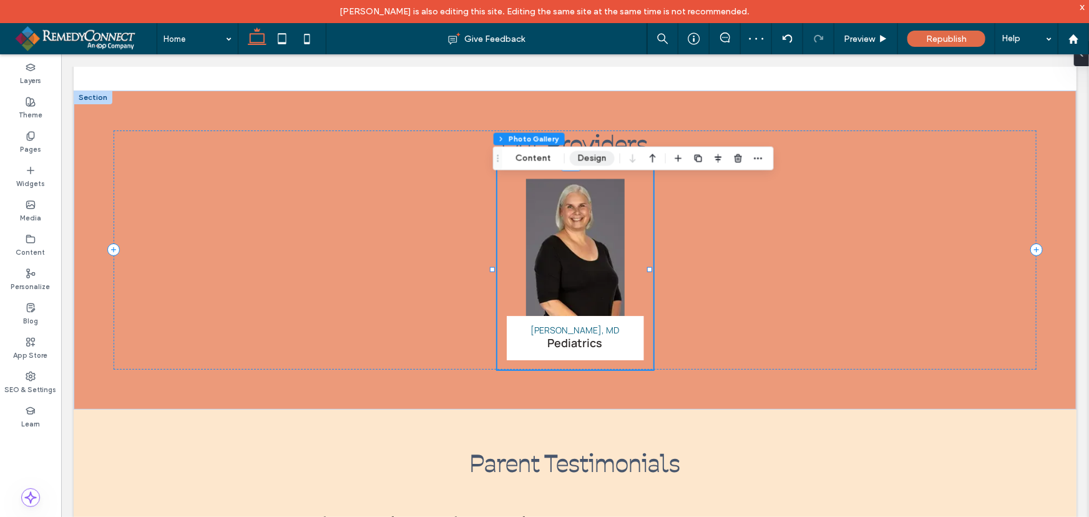
click at [574, 160] on button "Design" at bounding box center [592, 158] width 45 height 15
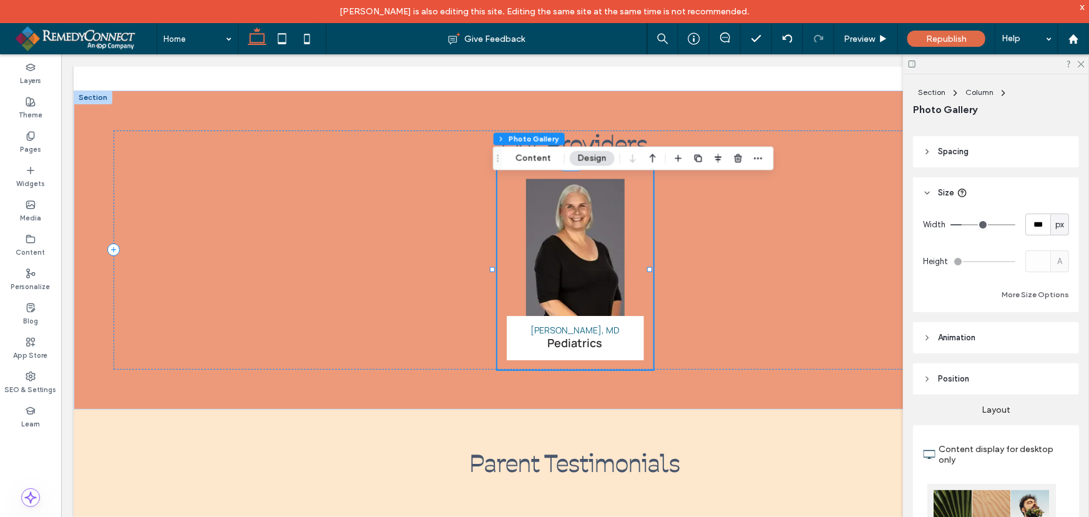
scroll to position [56, 0]
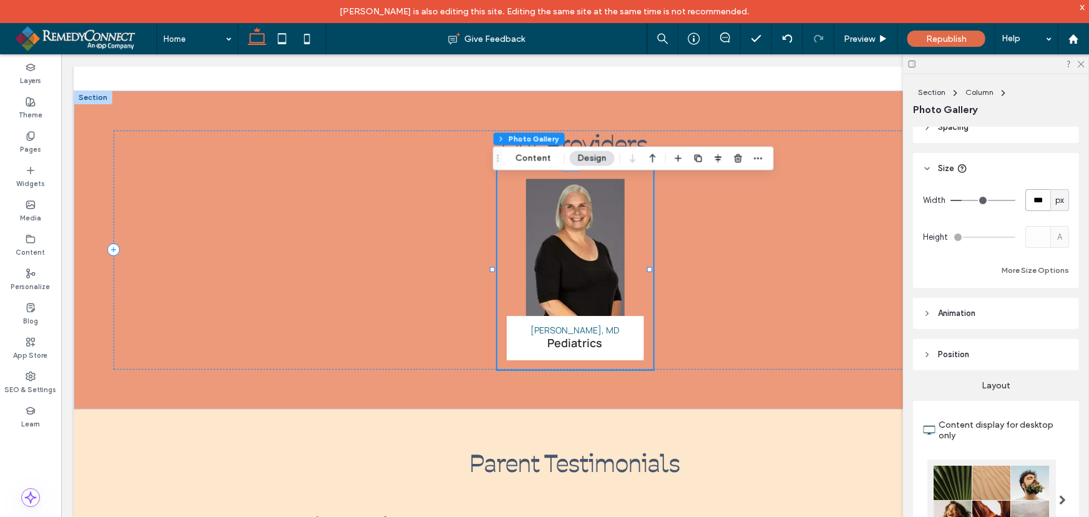
click at [1032, 197] on input "***" at bounding box center [1037, 200] width 25 height 22
type input "***"
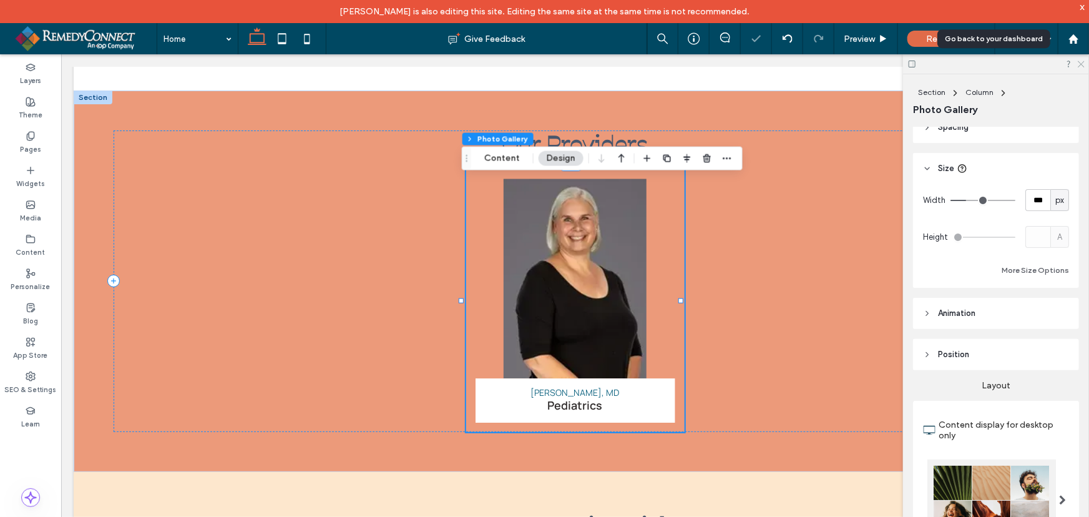
click at [1083, 61] on icon at bounding box center [1080, 63] width 8 height 8
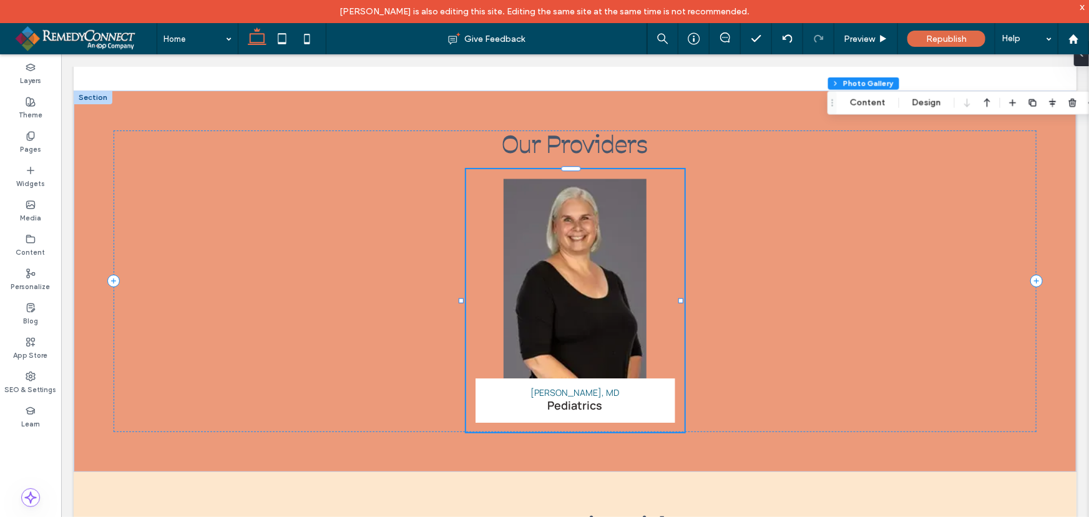
drag, startPoint x: 467, startPoint y: 162, endPoint x: 832, endPoint y: 107, distance: 369.9
click at [832, 107] on div "Drag" at bounding box center [832, 103] width 9 height 22
click at [869, 43] on span "Preview" at bounding box center [859, 39] width 31 height 11
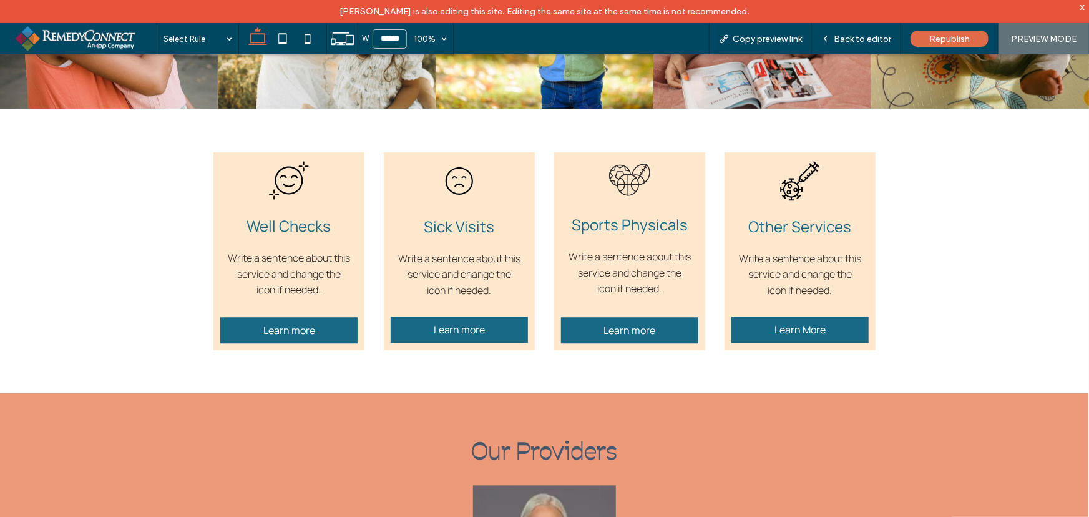
scroll to position [1964, 0]
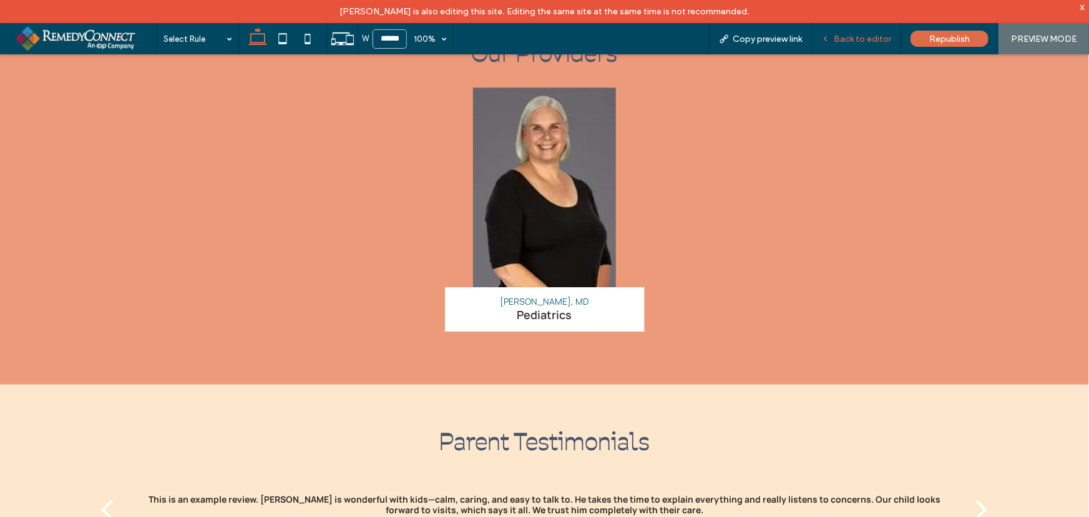
drag, startPoint x: 870, startPoint y: 37, endPoint x: 630, endPoint y: 268, distance: 333.7
click at [870, 37] on span "Back to editor" at bounding box center [862, 39] width 57 height 11
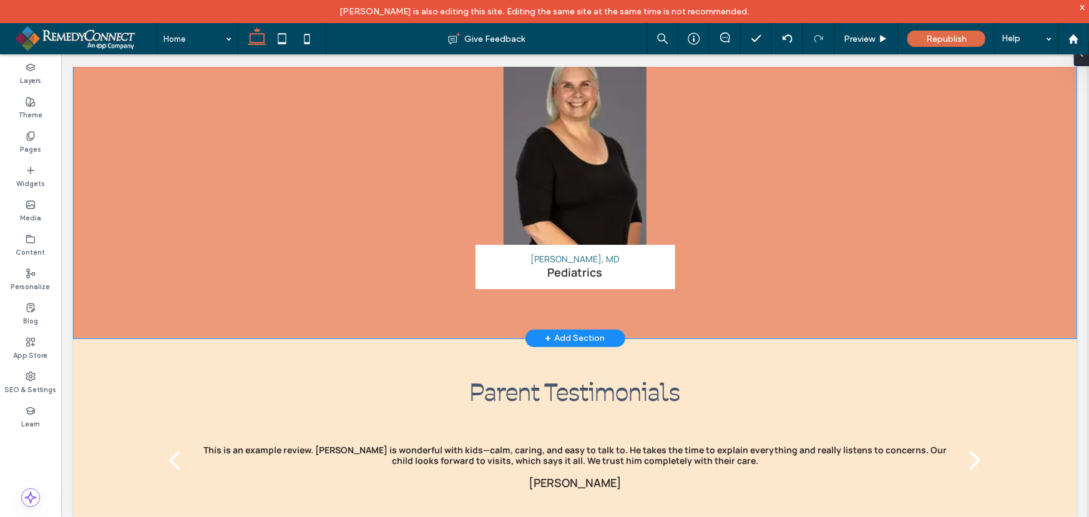
scroll to position [1937, 0]
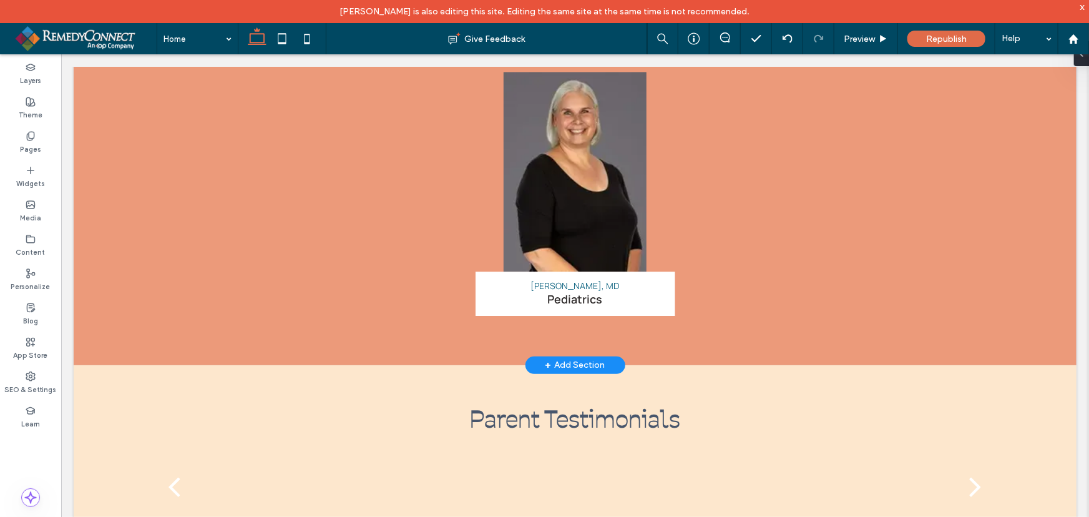
click at [578, 371] on div "+ Add Section" at bounding box center [575, 365] width 60 height 14
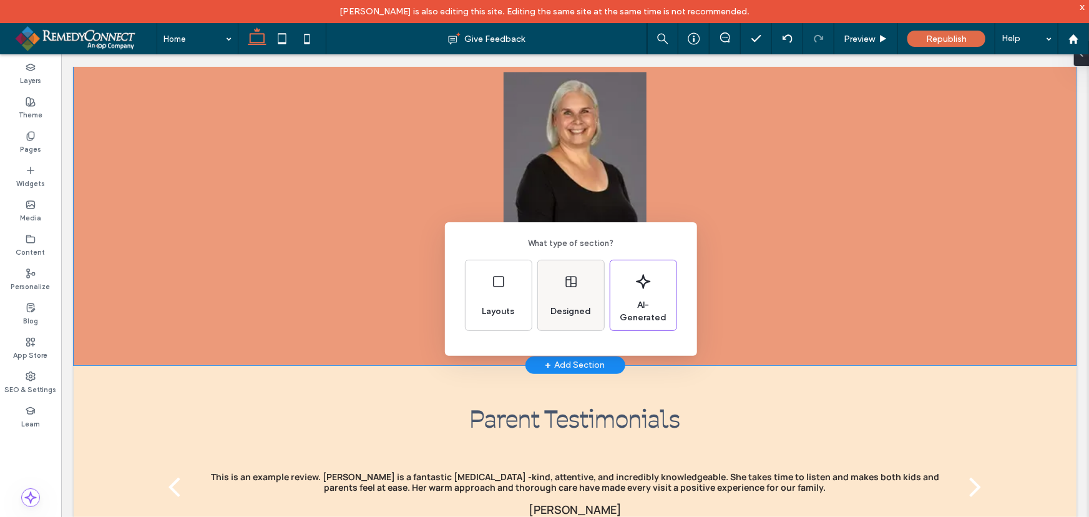
click at [552, 301] on div "Designed" at bounding box center [570, 311] width 51 height 27
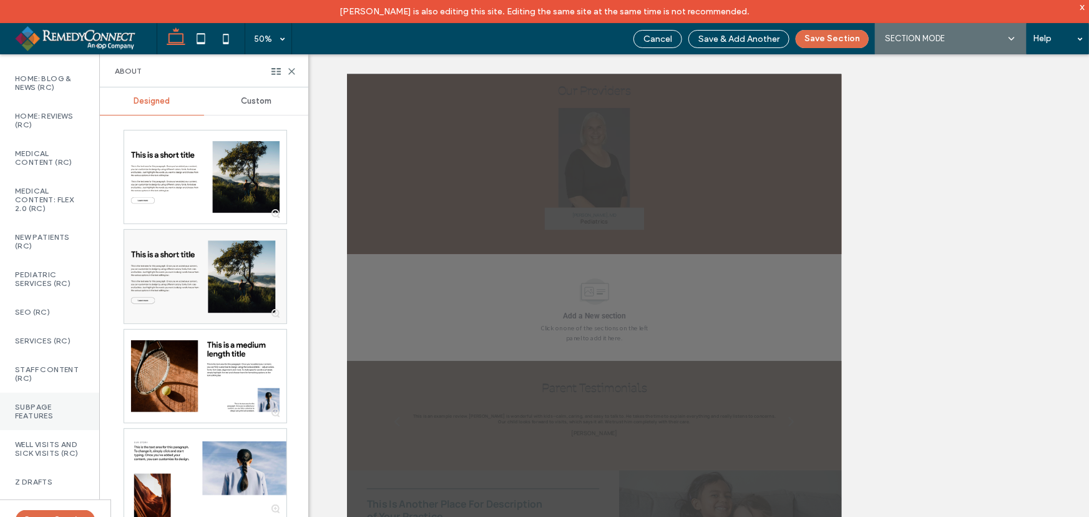
scroll to position [823, 0]
click at [29, 271] on label "Pediatric Services (RC)" at bounding box center [49, 278] width 69 height 17
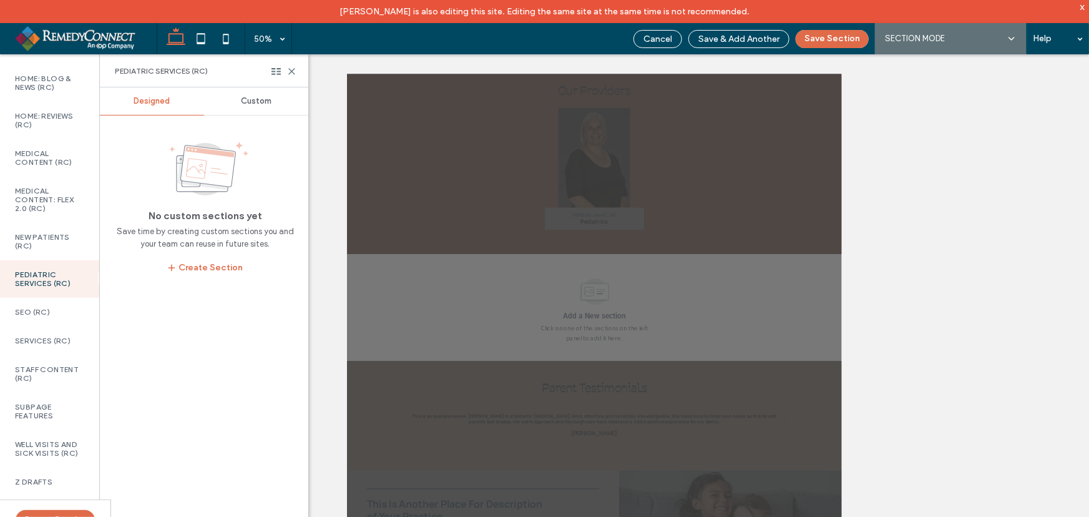
click at [251, 106] on div "Custom" at bounding box center [256, 100] width 104 height 27
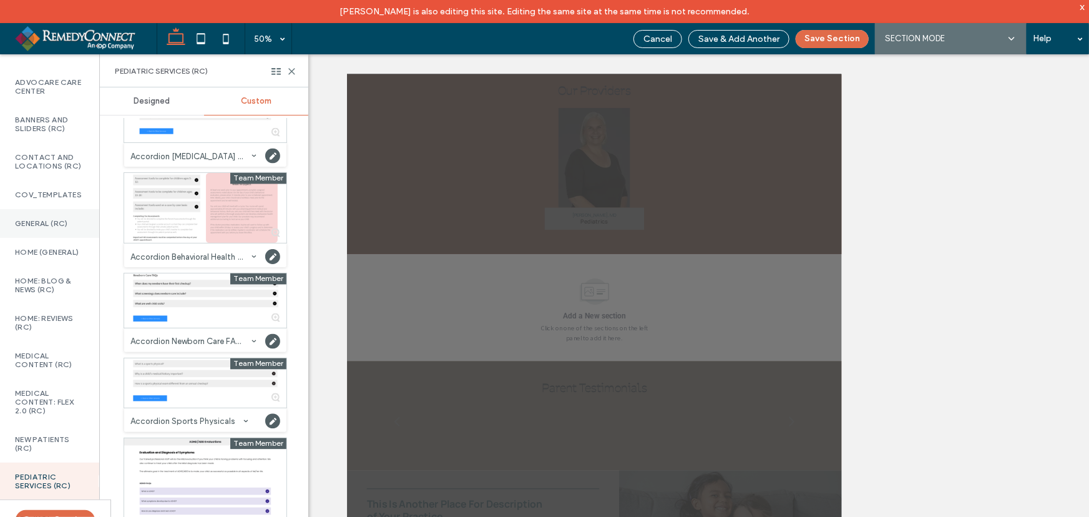
scroll to position [482, 0]
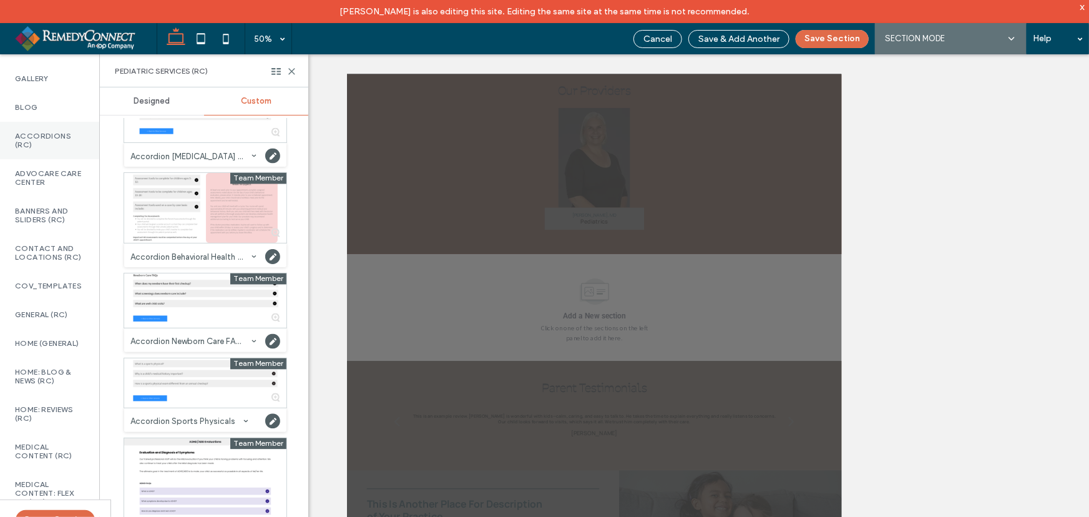
click at [69, 149] on label "Accordions (RC)" at bounding box center [49, 140] width 69 height 17
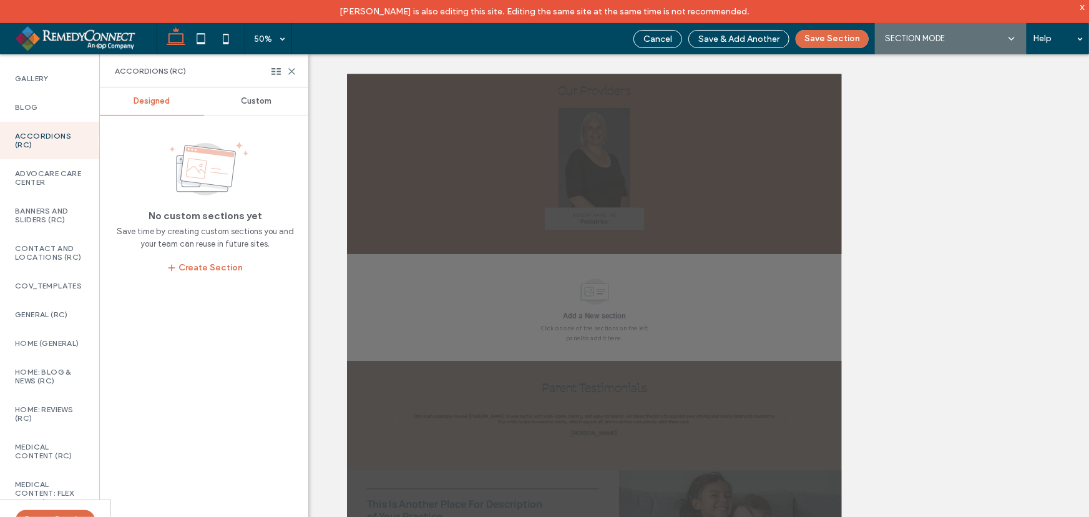
click at [255, 96] on span "Custom" at bounding box center [256, 101] width 31 height 10
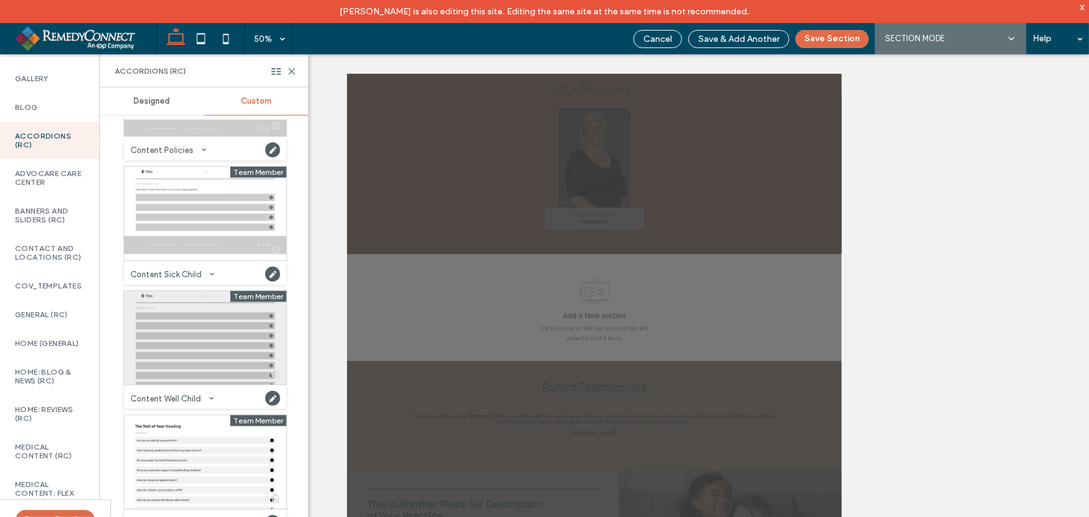
scroll to position [710, 0]
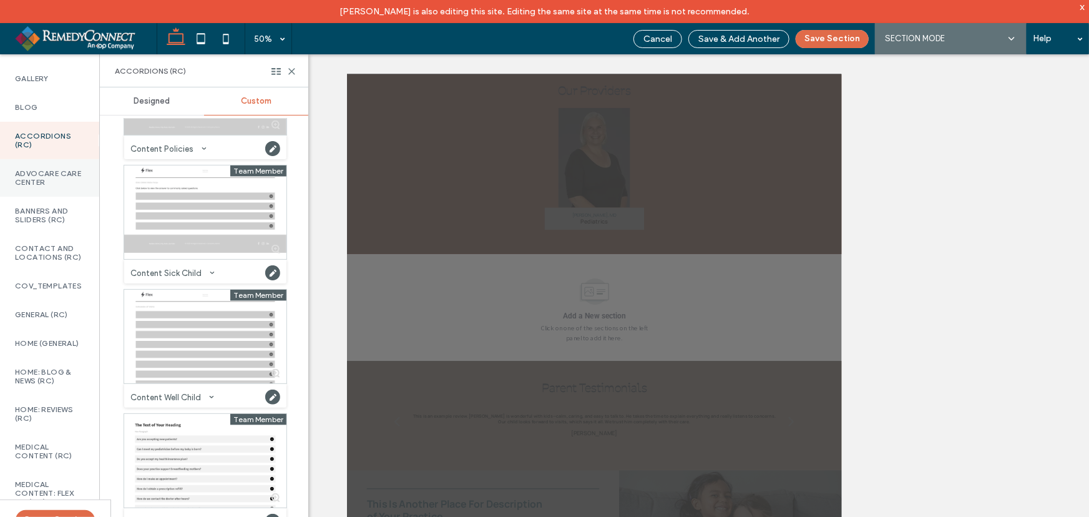
click at [74, 187] on label "Advocare Care Center" at bounding box center [49, 177] width 69 height 17
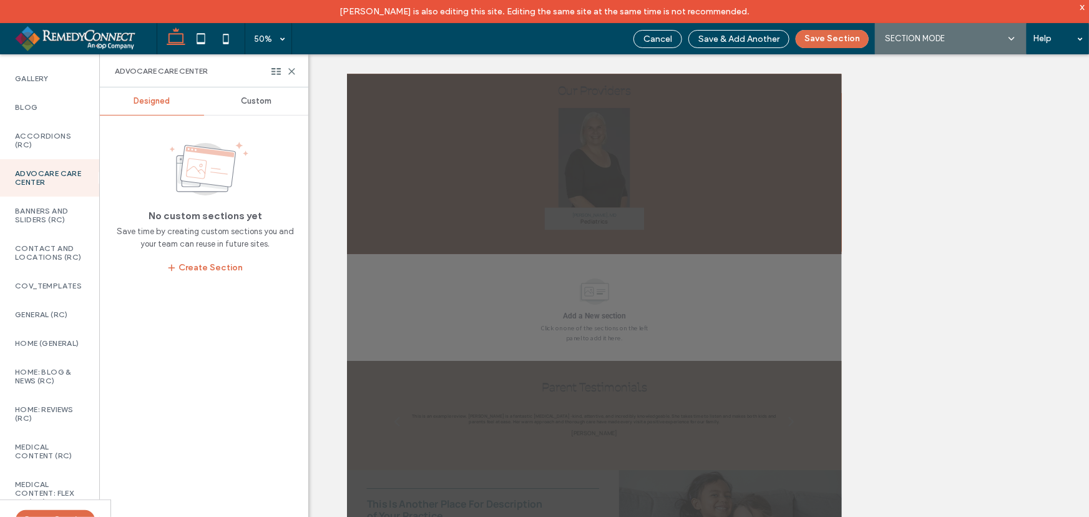
click at [246, 105] on span "Custom" at bounding box center [256, 101] width 31 height 10
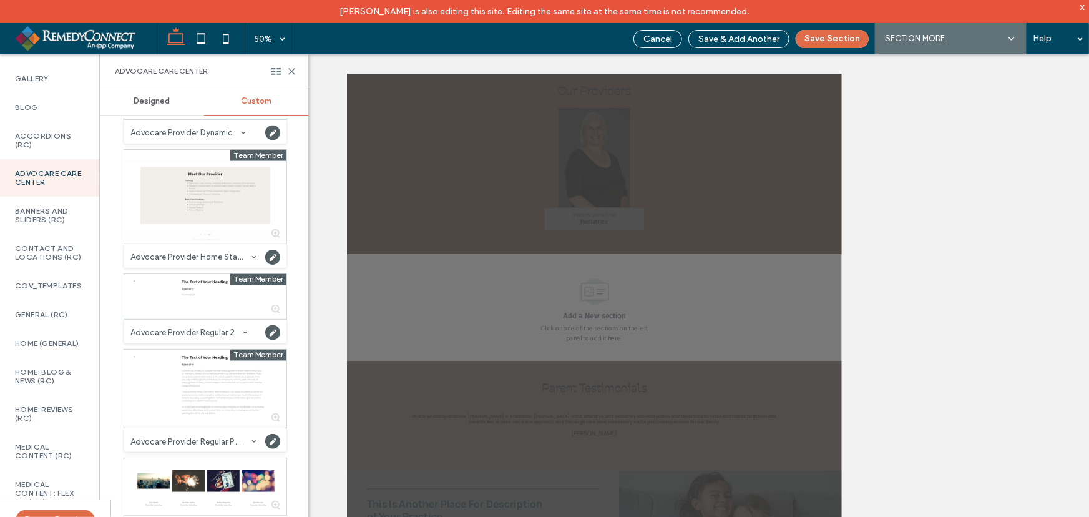
scroll to position [3387, 0]
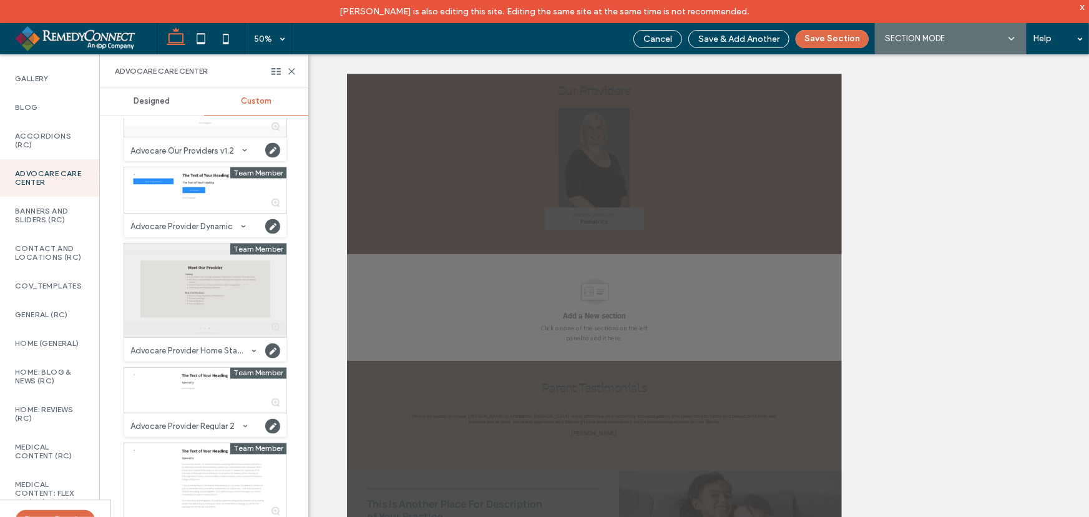
click at [214, 301] on div at bounding box center [205, 290] width 162 height 94
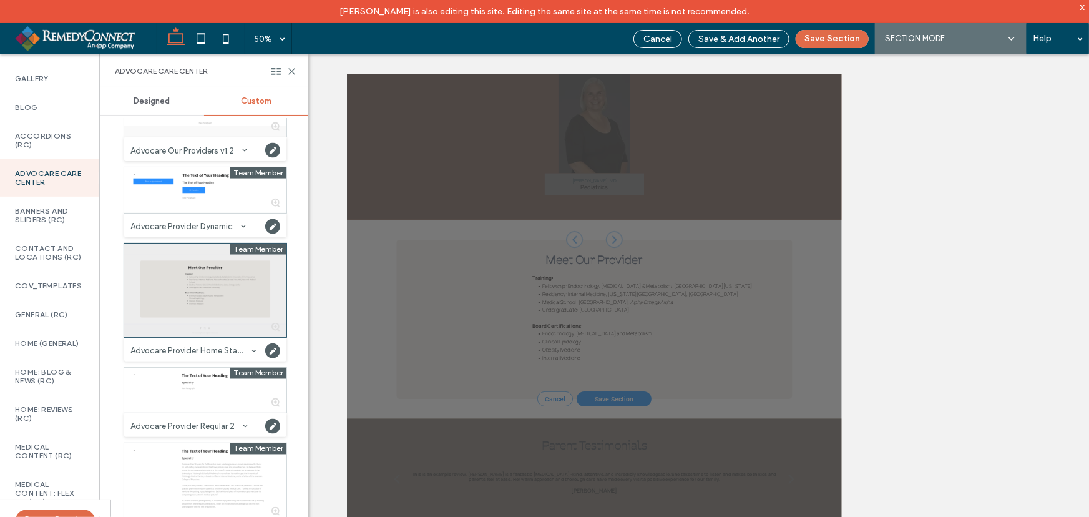
scroll to position [2048, 0]
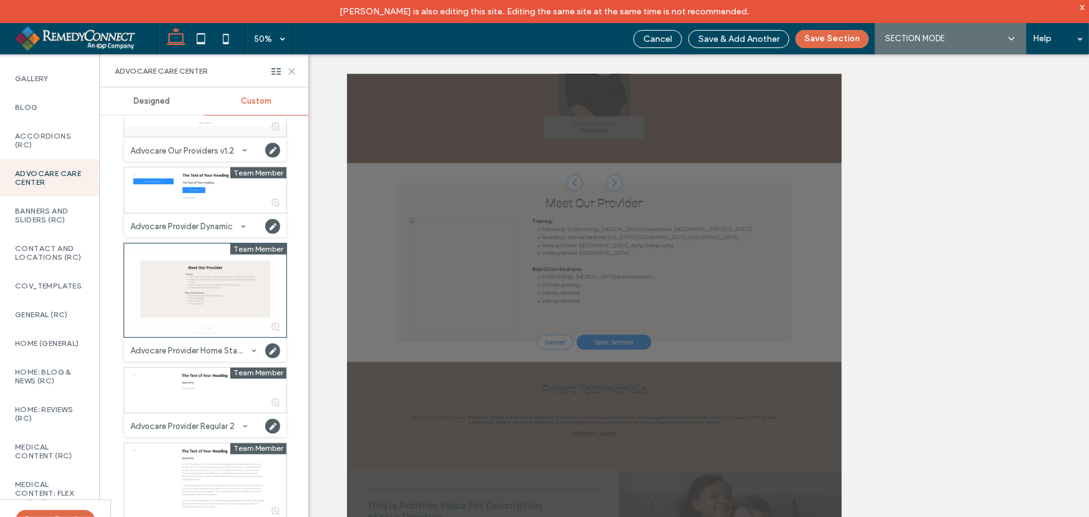
click at [295, 72] on icon at bounding box center [291, 71] width 9 height 9
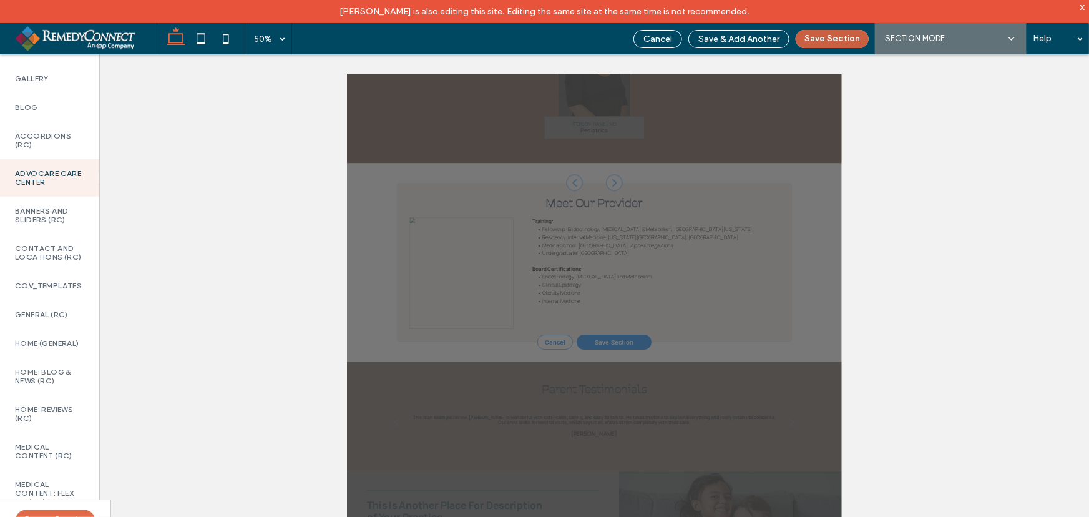
click at [824, 45] on button "Save Section" at bounding box center [832, 39] width 73 height 18
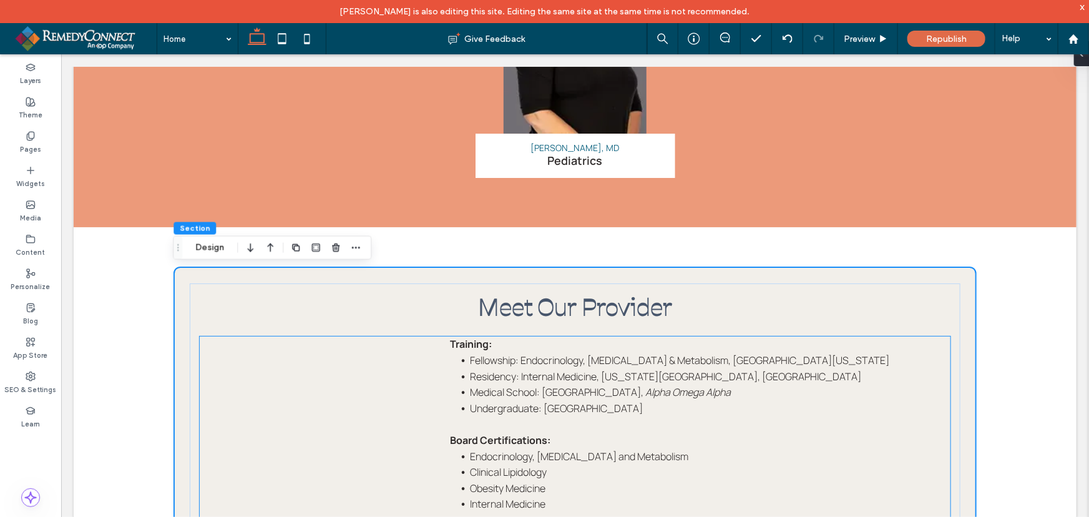
scroll to position [2189, 0]
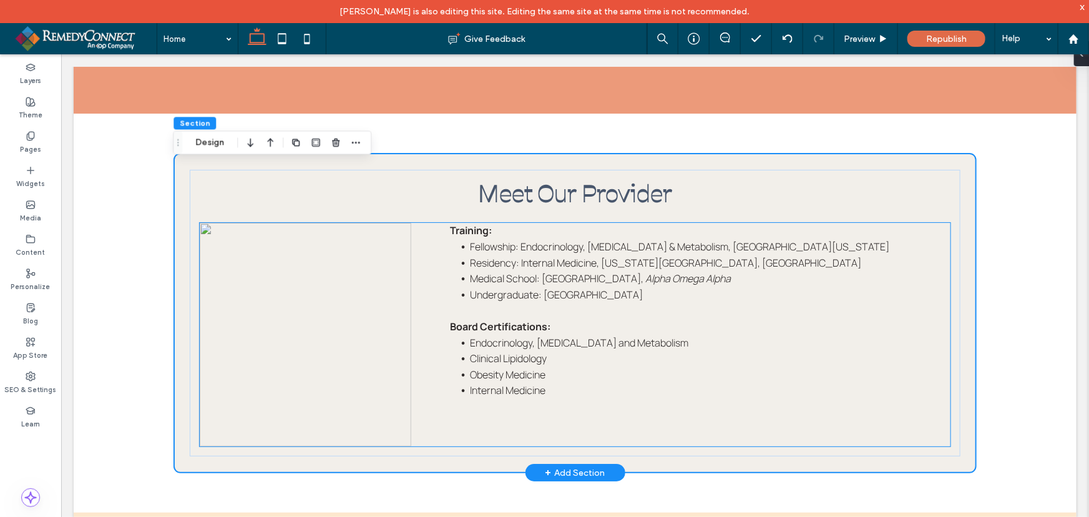
click at [373, 346] on img at bounding box center [305, 333] width 212 height 223
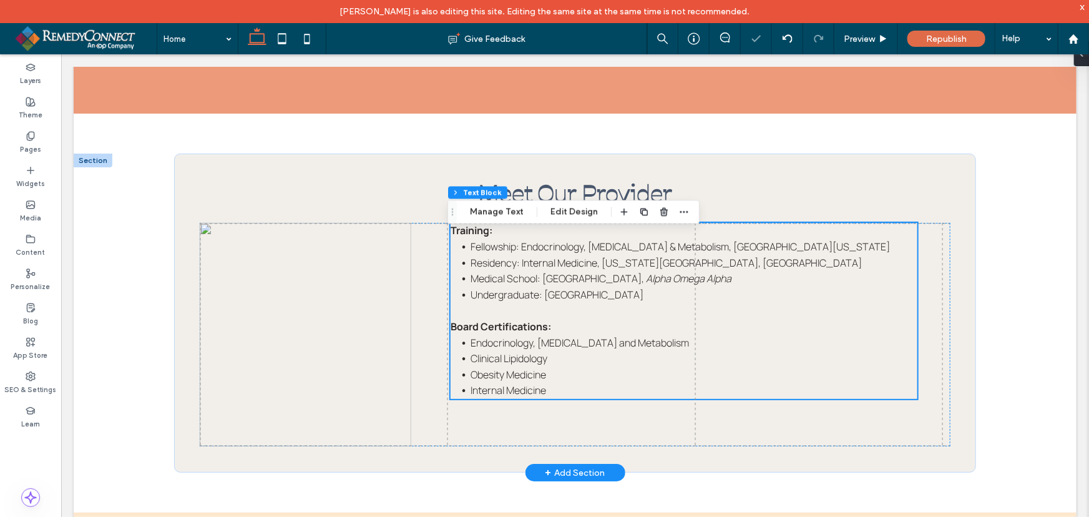
click at [497, 333] on span "Board Certifications: ​" at bounding box center [501, 326] width 102 height 14
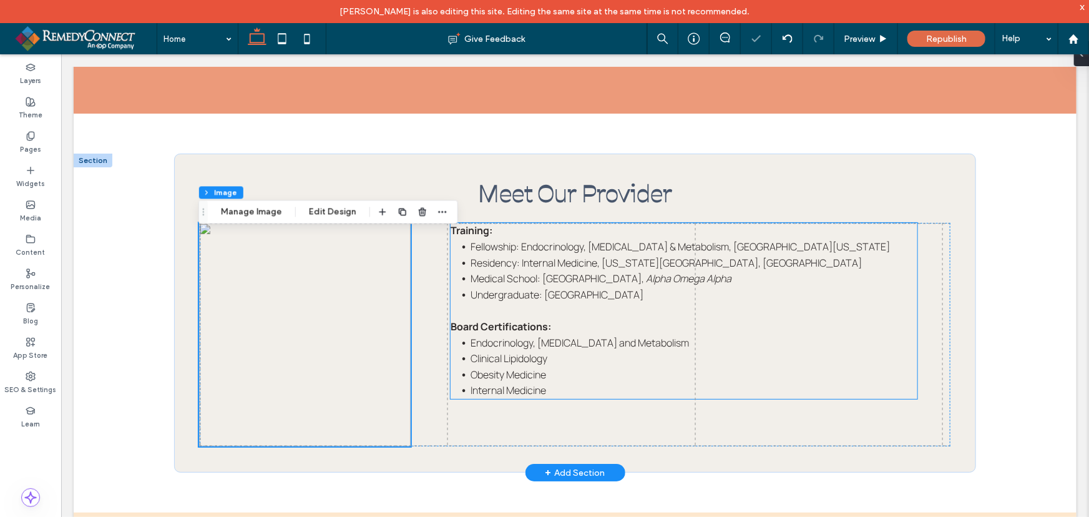
click at [542, 318] on p at bounding box center [683, 310] width 467 height 16
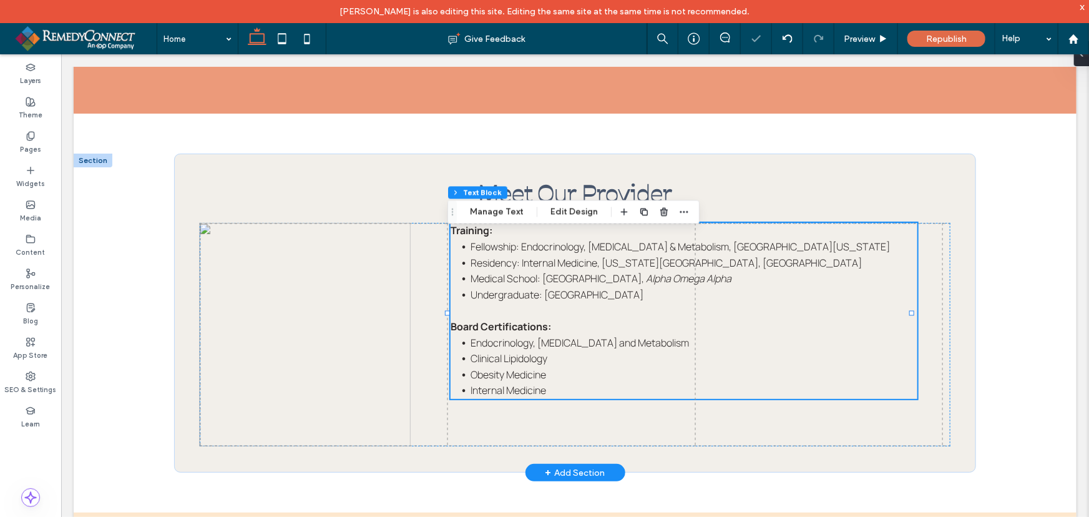
click at [1002, 168] on div "Meet Our Provider Training​:​ Fellowship: Endocrinology, Diabetes & Metabolism,…" at bounding box center [574, 312] width 1003 height 319
click at [987, 216] on div "Meet Our Provider Training​:​ Fellowship: Endocrinology, Diabetes & Metabolism,…" at bounding box center [574, 312] width 1003 height 319
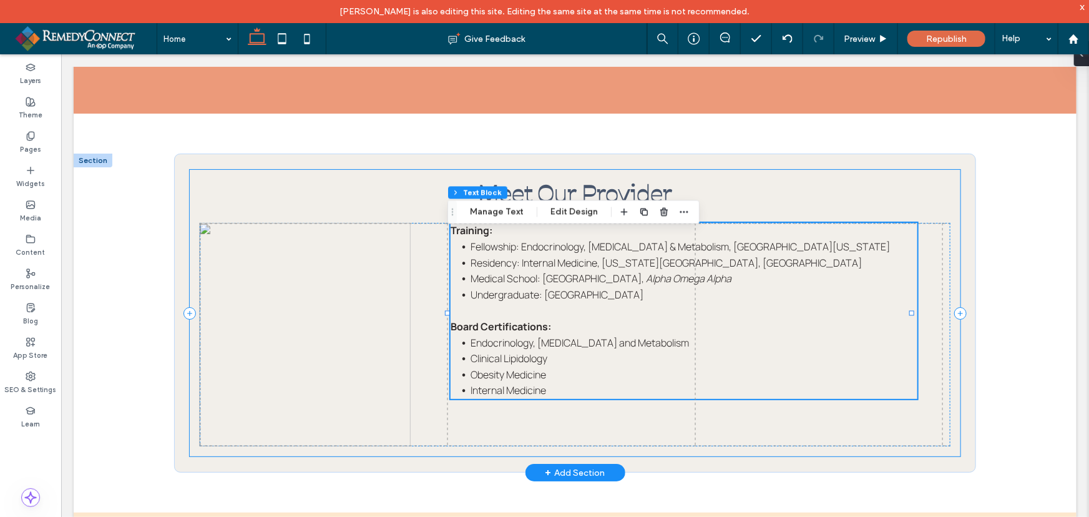
click at [943, 216] on div "Meet Our Provider Training​:​ Fellowship: Endocrinology, Diabetes & Metabolism,…" at bounding box center [574, 312] width 770 height 287
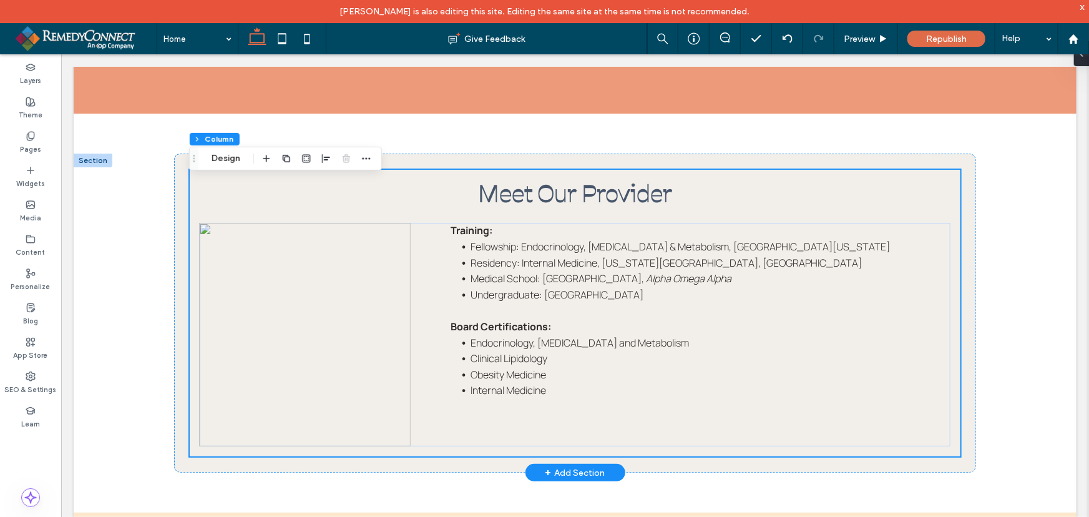
click at [971, 201] on div "Meet Our Provider Training​:​ Fellowship: Endocrinology, Diabetes & Metabolism,…" at bounding box center [574, 312] width 1003 height 319
click at [968, 196] on div "Meet Our Provider Training​:​ Fellowship: Endocrinology, Diabetes & Metabolism,…" at bounding box center [574, 312] width 1003 height 319
click at [961, 190] on div "Meet Our Provider Training​:​ Fellowship: Endocrinology, Diabetes & Metabolism,…" at bounding box center [574, 312] width 803 height 319
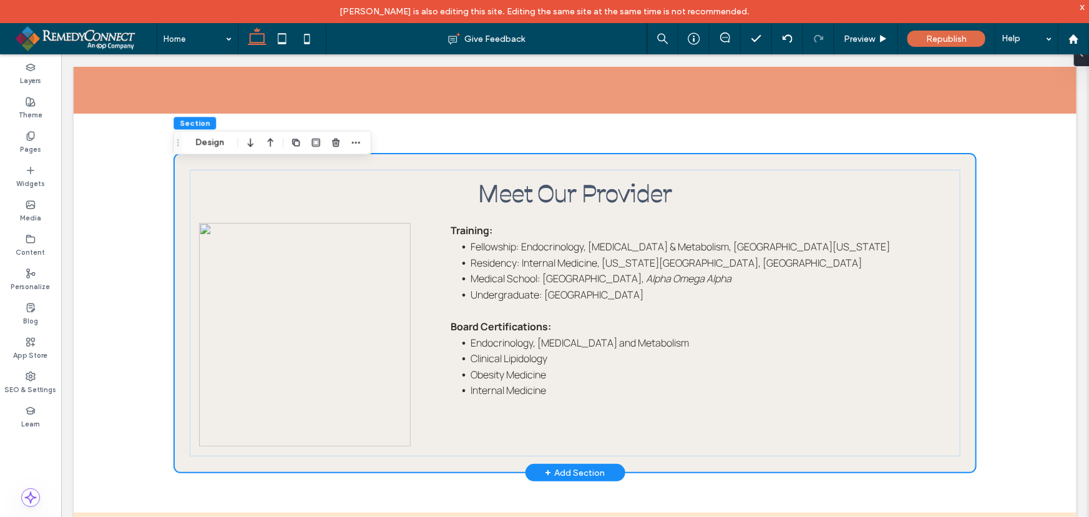
click at [1023, 194] on div "Meet Our Provider Training​:​ Fellowship: Endocrinology, Diabetes & Metabolism,…" at bounding box center [574, 312] width 1003 height 319
click at [339, 143] on icon "button" at bounding box center [336, 142] width 10 height 10
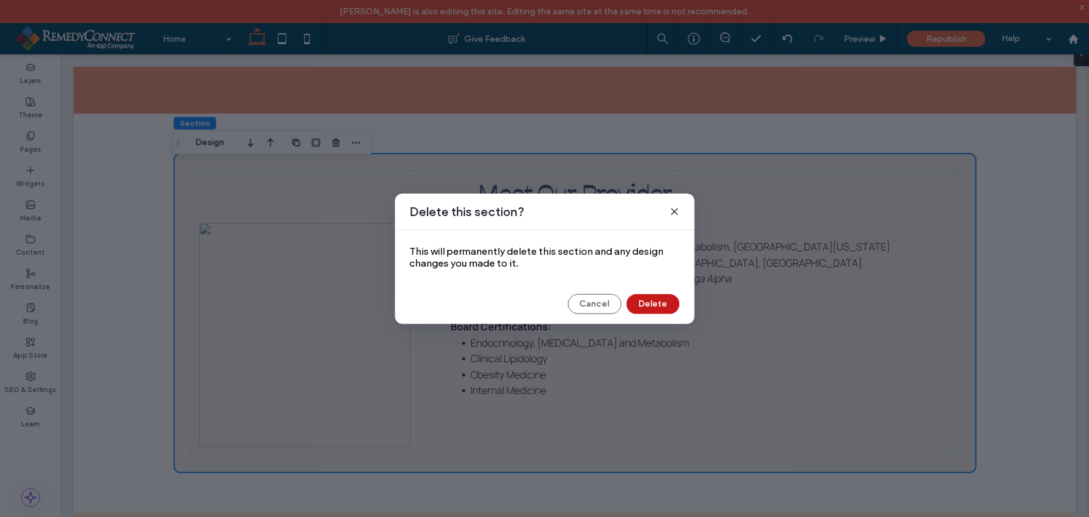
click at [671, 301] on button "Delete" at bounding box center [653, 304] width 53 height 20
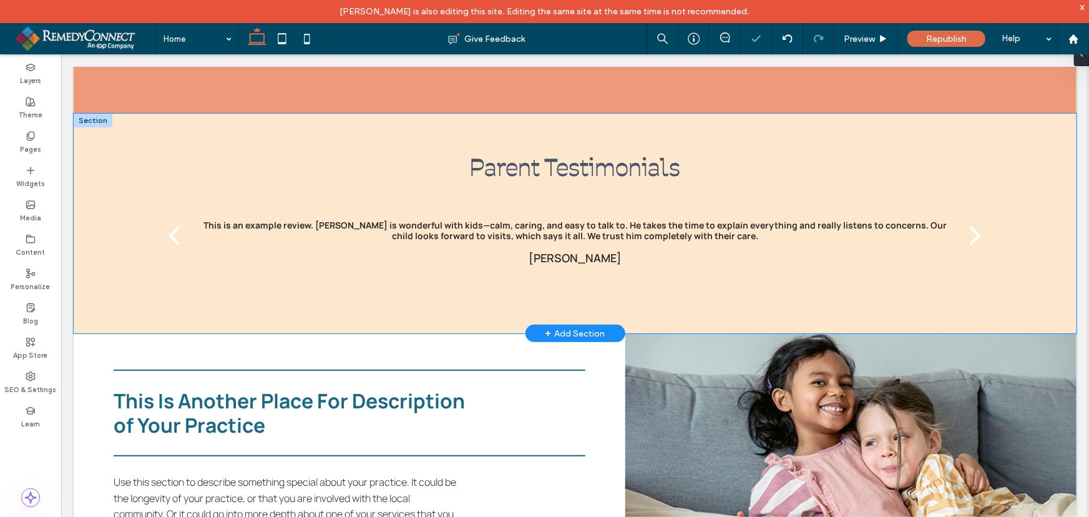
scroll to position [2075, 0]
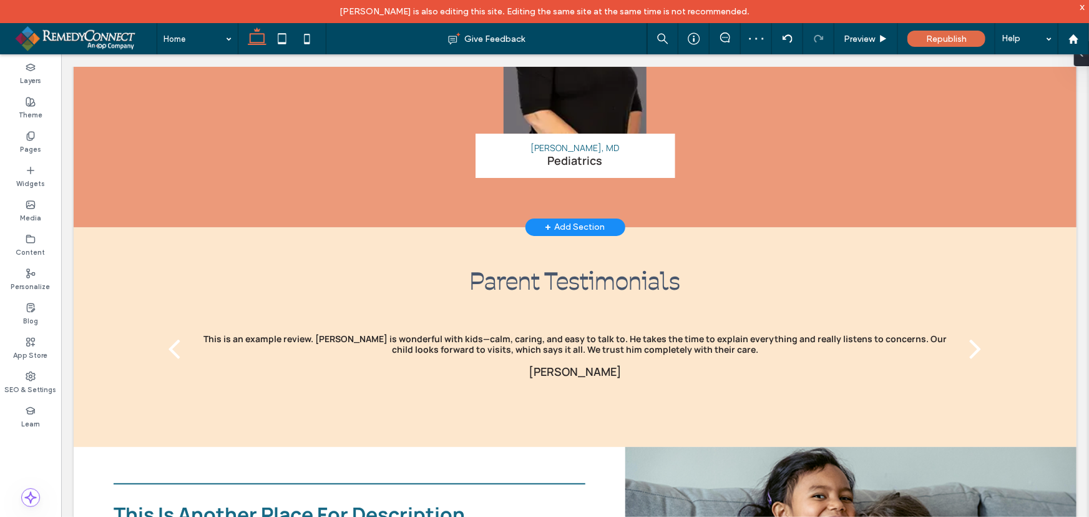
click at [570, 232] on div "+ Add Section" at bounding box center [575, 227] width 60 height 14
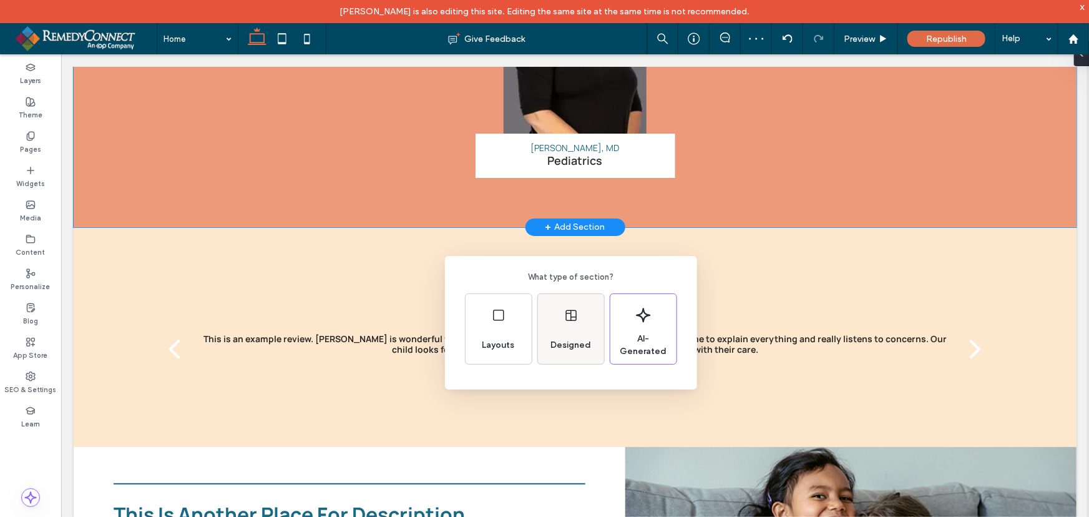
click at [574, 325] on div "Designed" at bounding box center [571, 329] width 66 height 70
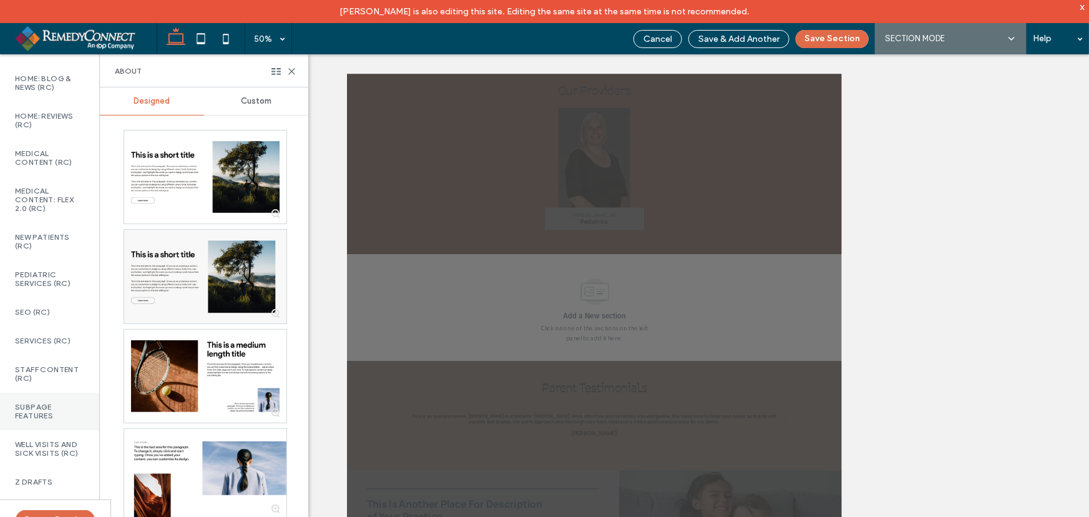
scroll to position [823, 0]
click at [60, 375] on div "Staff Content (RC)" at bounding box center [49, 373] width 99 height 37
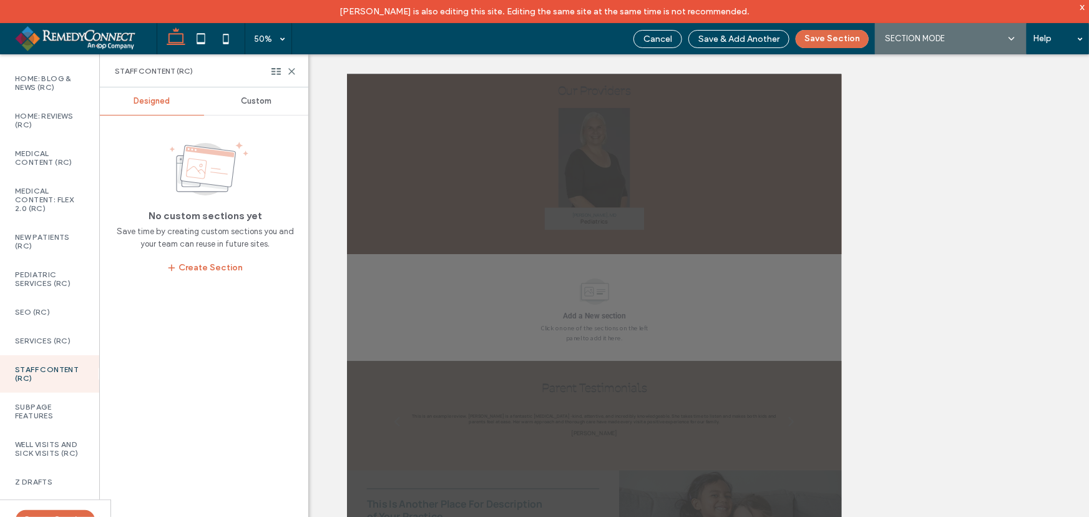
click at [240, 114] on div "Custom" at bounding box center [256, 100] width 104 height 27
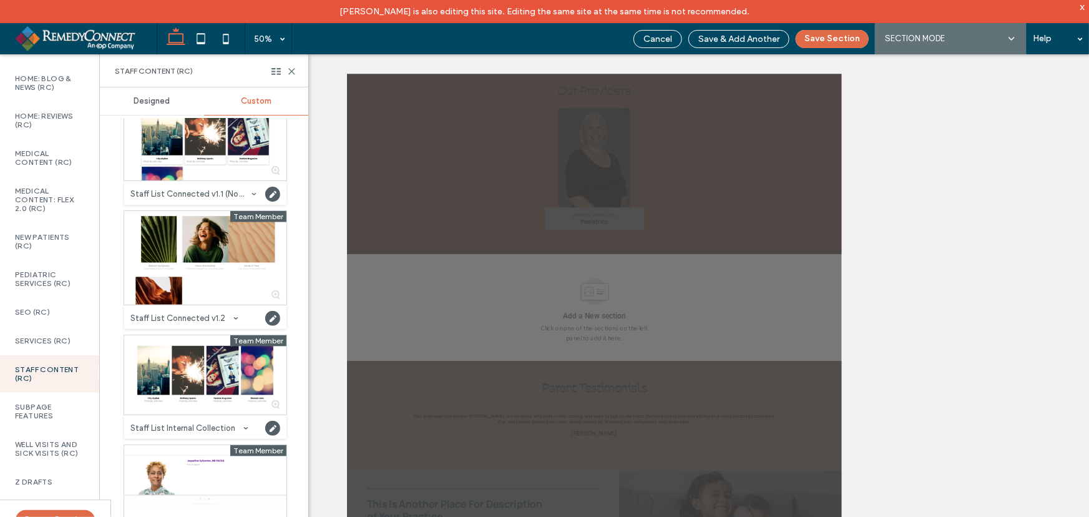
scroll to position [826, 0]
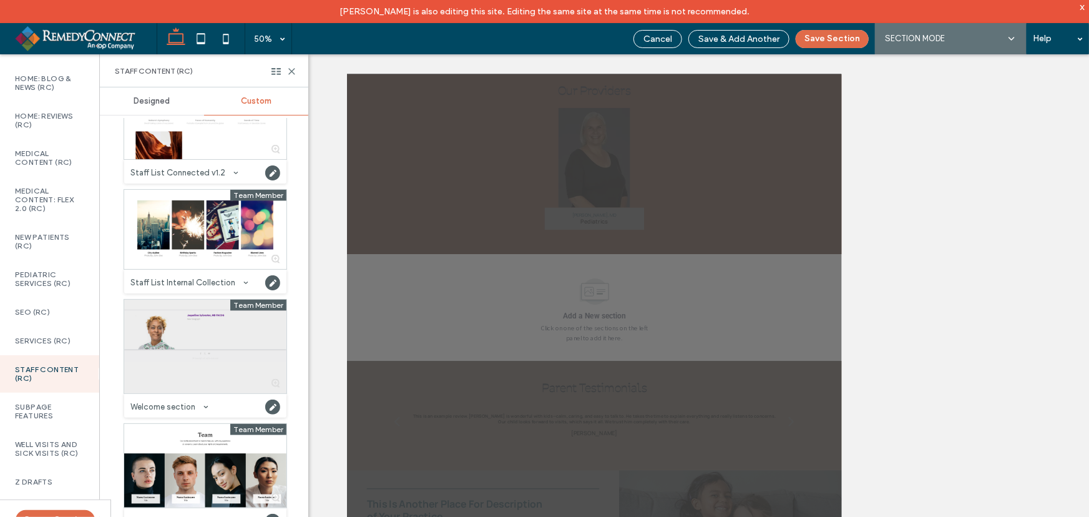
click at [195, 336] on div at bounding box center [205, 347] width 162 height 94
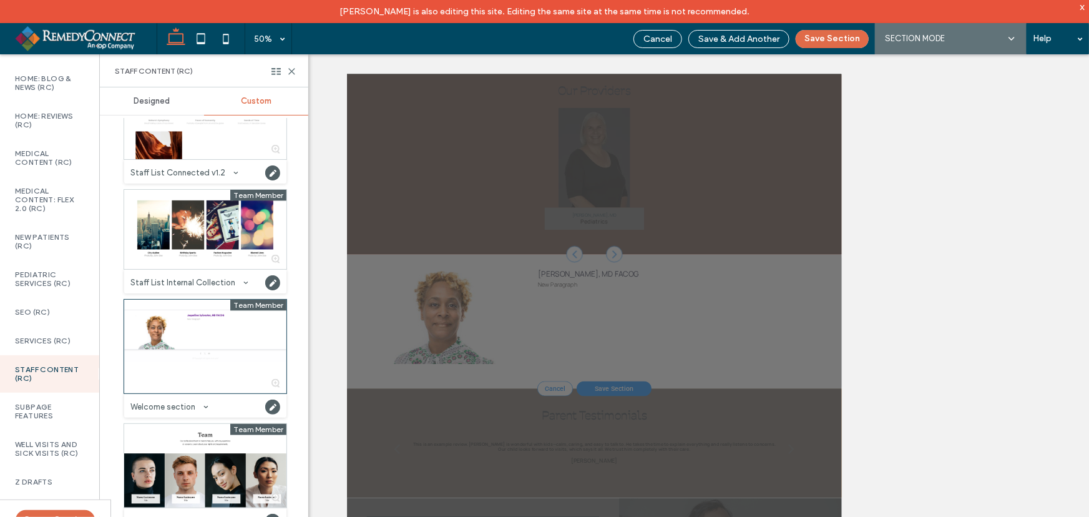
scroll to position [1921, 0]
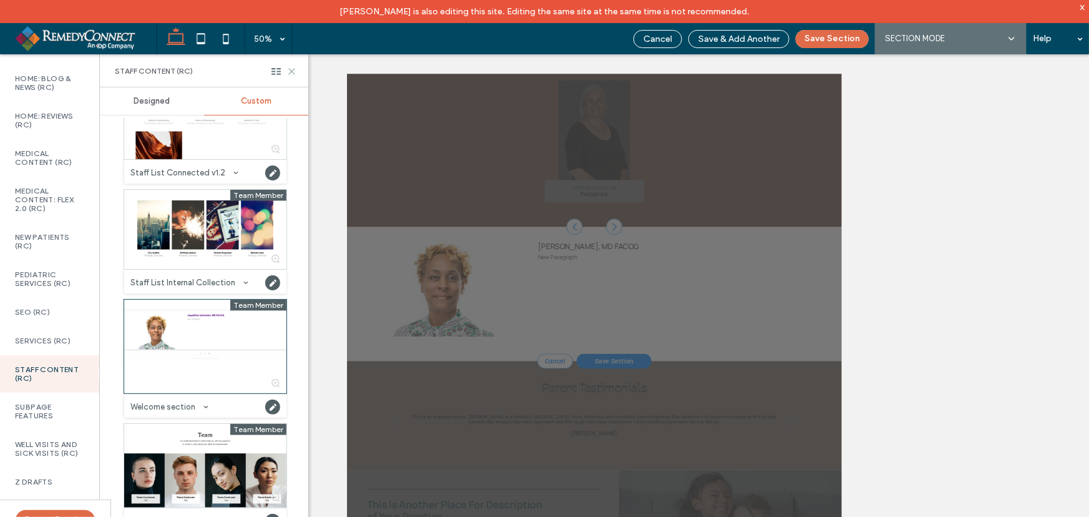
click at [291, 74] on icon at bounding box center [291, 71] width 9 height 9
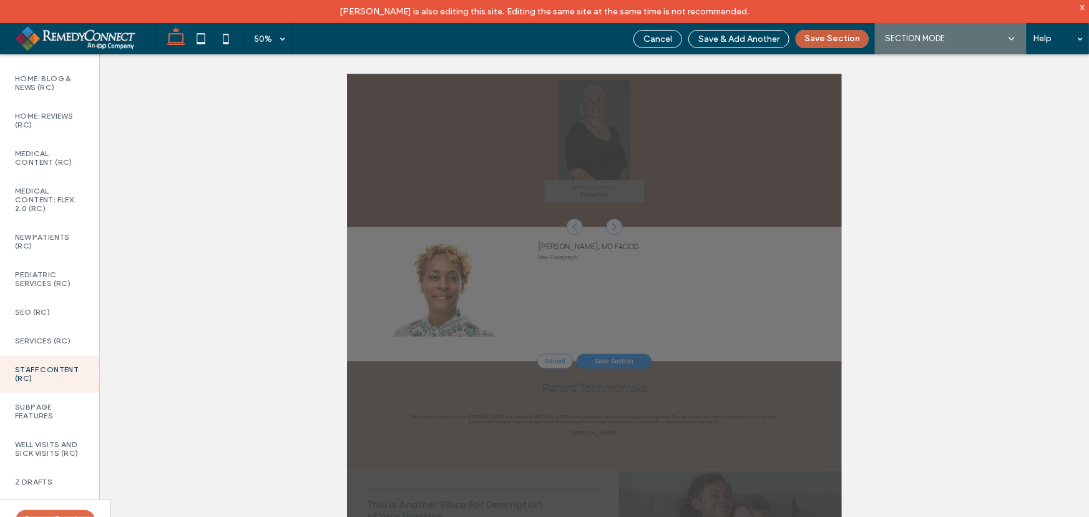
click at [844, 38] on button "Save Section" at bounding box center [832, 39] width 73 height 18
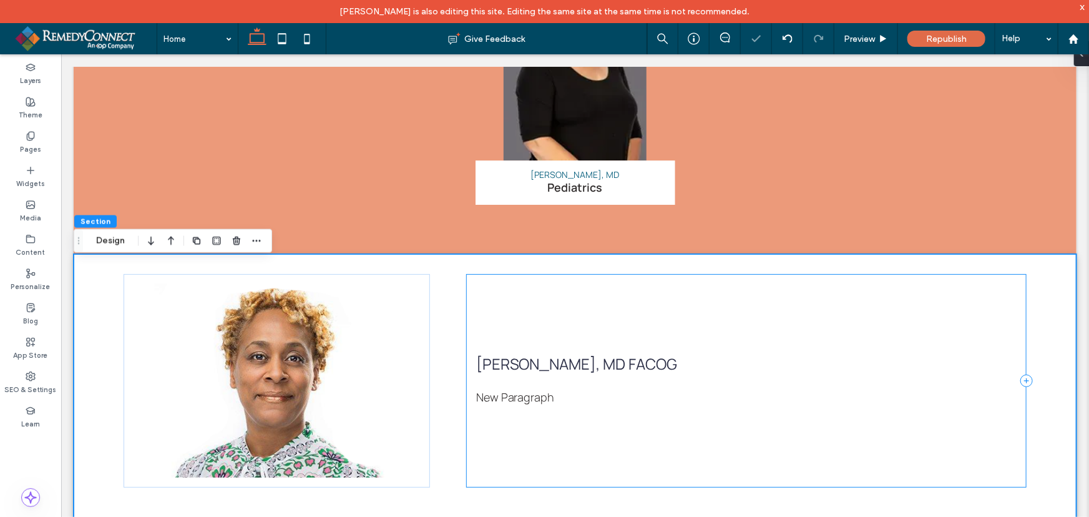
scroll to position [2051, 0]
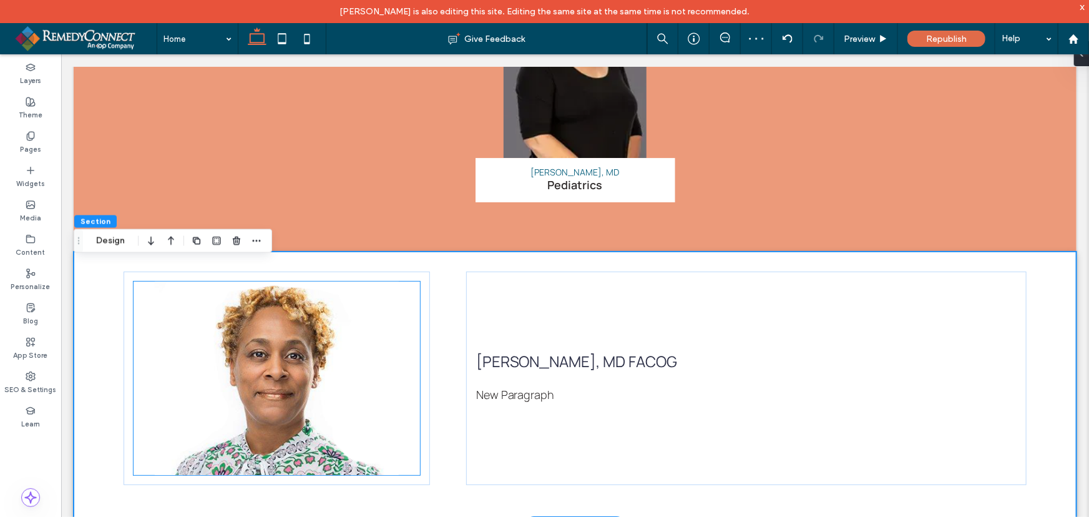
click at [245, 355] on img at bounding box center [276, 377] width 286 height 193
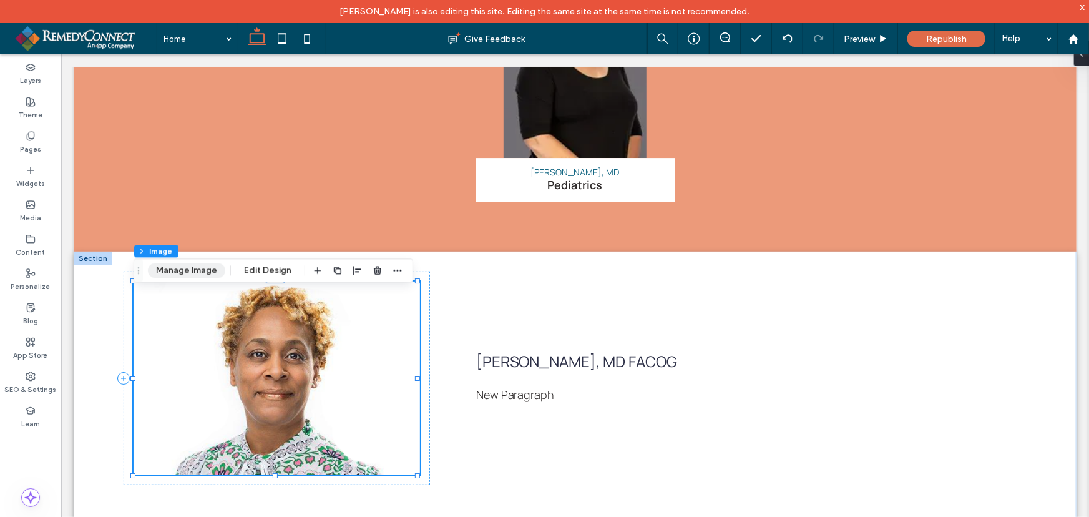
click at [205, 273] on button "Manage Image" at bounding box center [186, 270] width 77 height 15
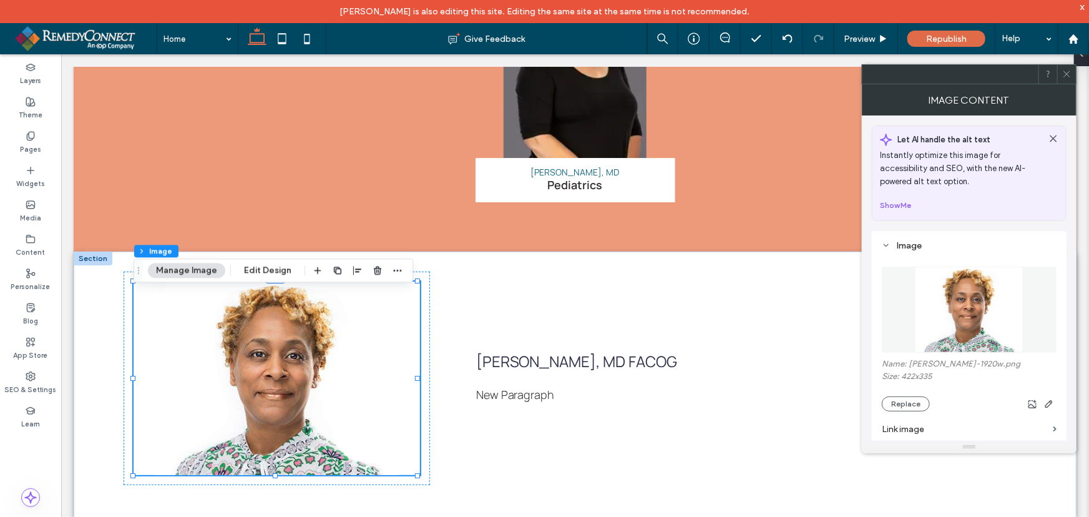
drag, startPoint x: 1062, startPoint y: 79, endPoint x: 320, endPoint y: 236, distance: 759.0
click at [1062, 79] on span at bounding box center [1066, 74] width 9 height 19
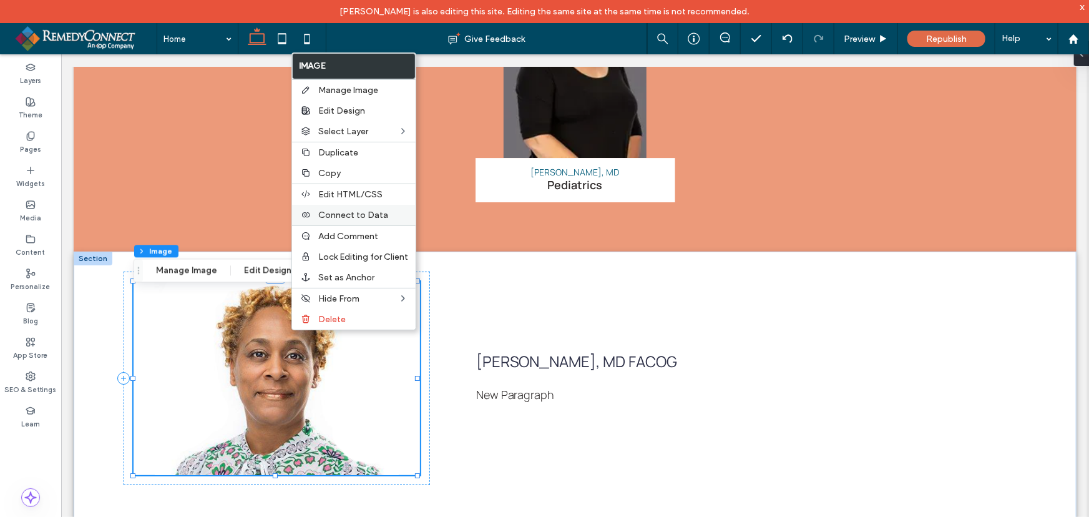
click at [353, 214] on span "Connect to Data" at bounding box center [353, 215] width 70 height 11
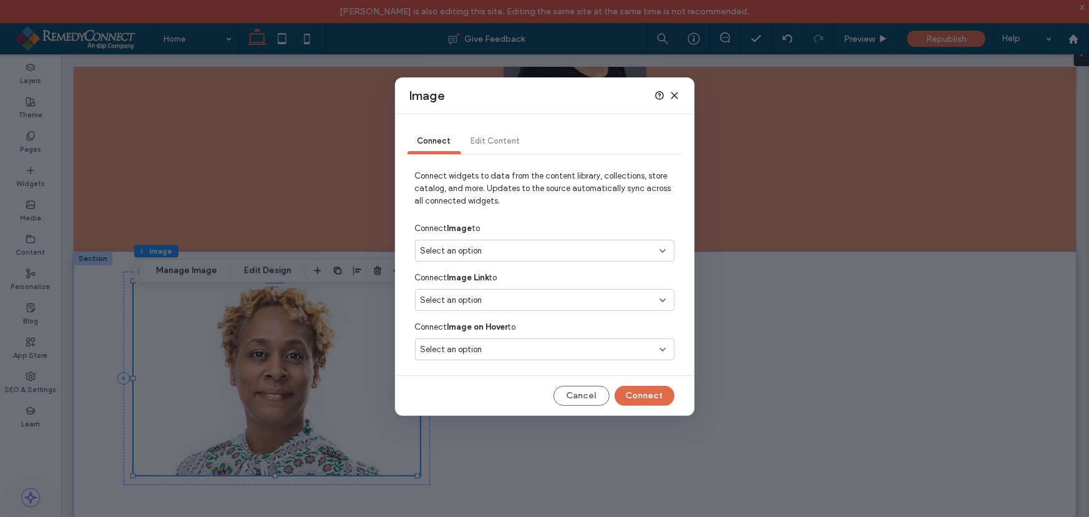
click at [493, 255] on div "Select an option" at bounding box center [537, 251] width 233 height 12
click at [539, 208] on span "Connect widgets to data from the content library, collections, store catalog, a…" at bounding box center [545, 193] width 260 height 47
click at [507, 137] on div "Connect Edit Content" at bounding box center [545, 141] width 275 height 25
click at [499, 149] on div "Connect Edit Content" at bounding box center [545, 141] width 275 height 25
click at [487, 298] on div "Select an option" at bounding box center [537, 300] width 233 height 12
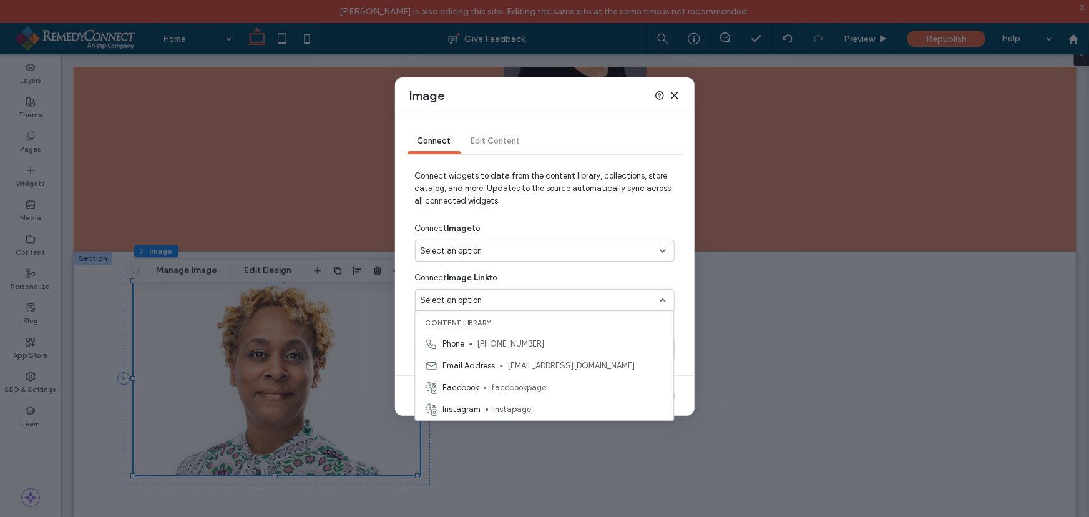
click at [487, 298] on div "Select an option" at bounding box center [537, 300] width 233 height 12
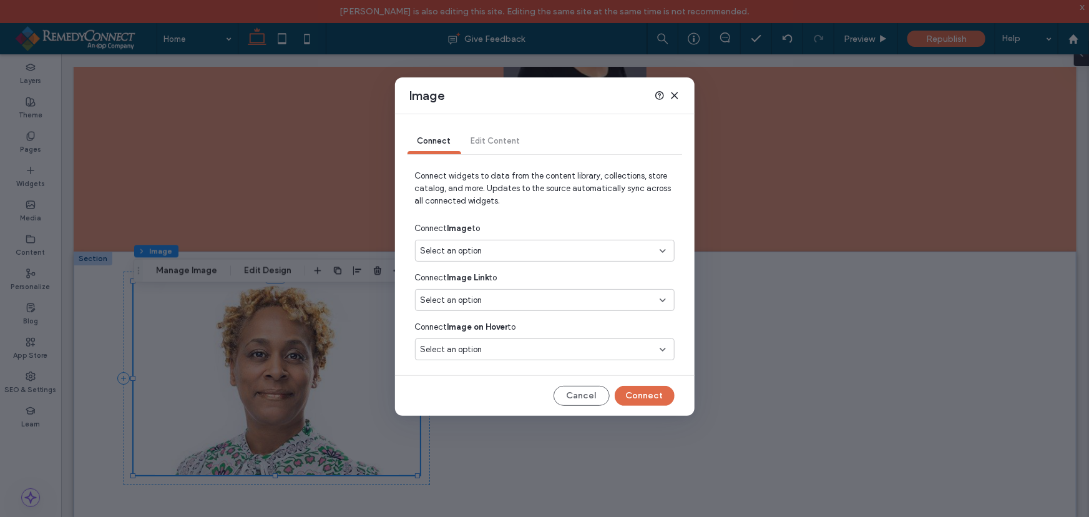
click at [486, 351] on div "Select an option" at bounding box center [537, 349] width 233 height 12
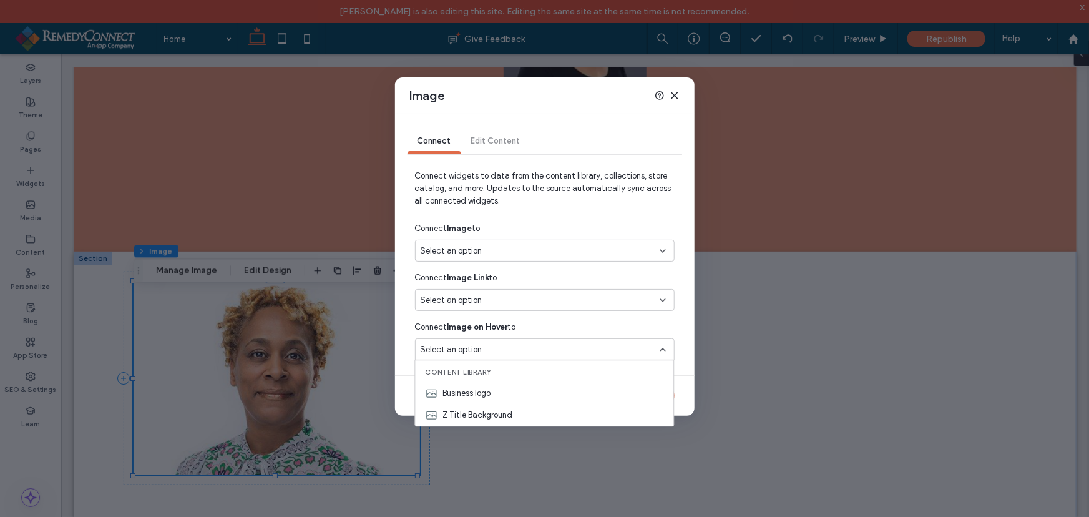
click at [486, 351] on div "Select an option" at bounding box center [537, 349] width 233 height 12
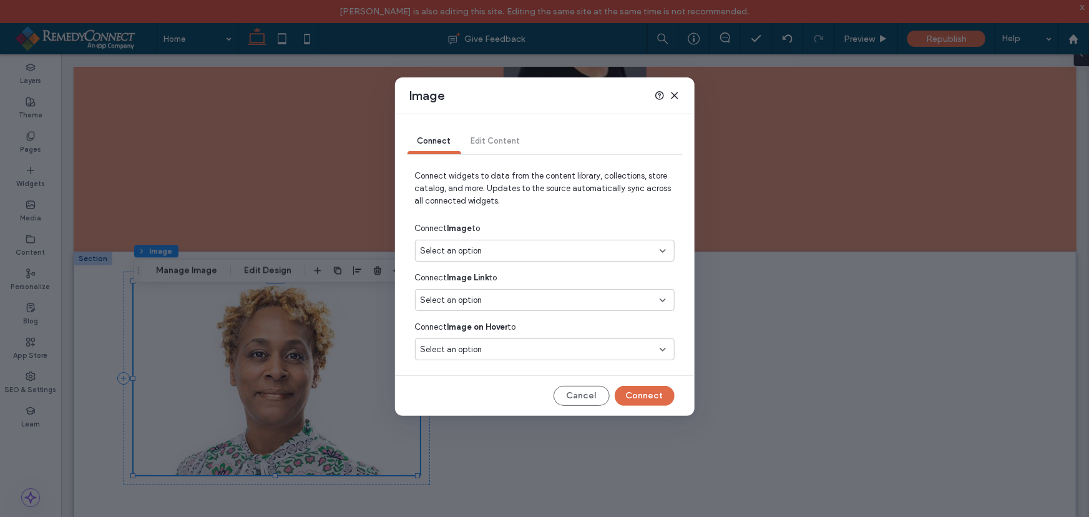
click at [672, 95] on icon at bounding box center [675, 95] width 10 height 10
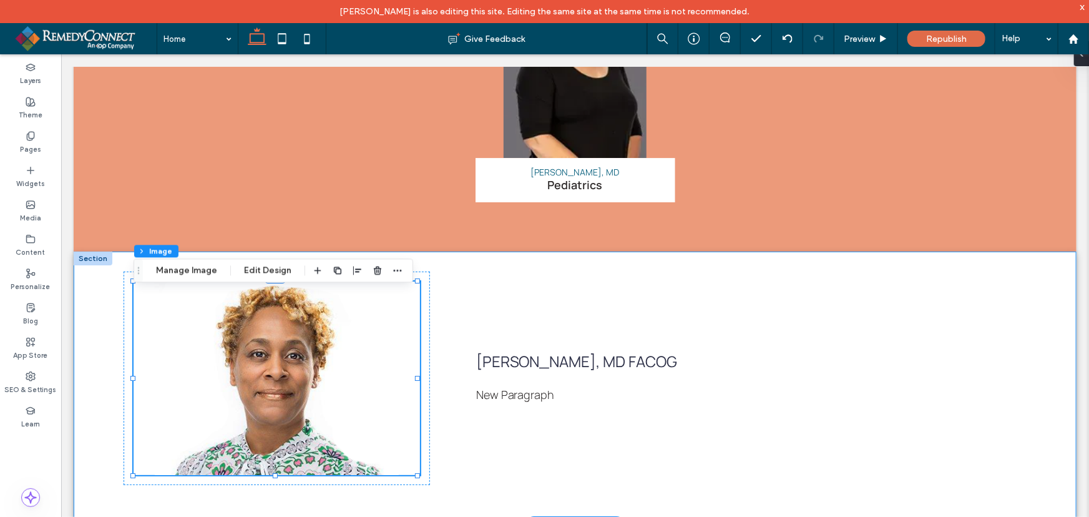
click at [453, 278] on div "Jaqueline Sylvester, MD FACOG Jaqueline Sylvester, MD FACOG New Paragraph" at bounding box center [574, 387] width 1003 height 273
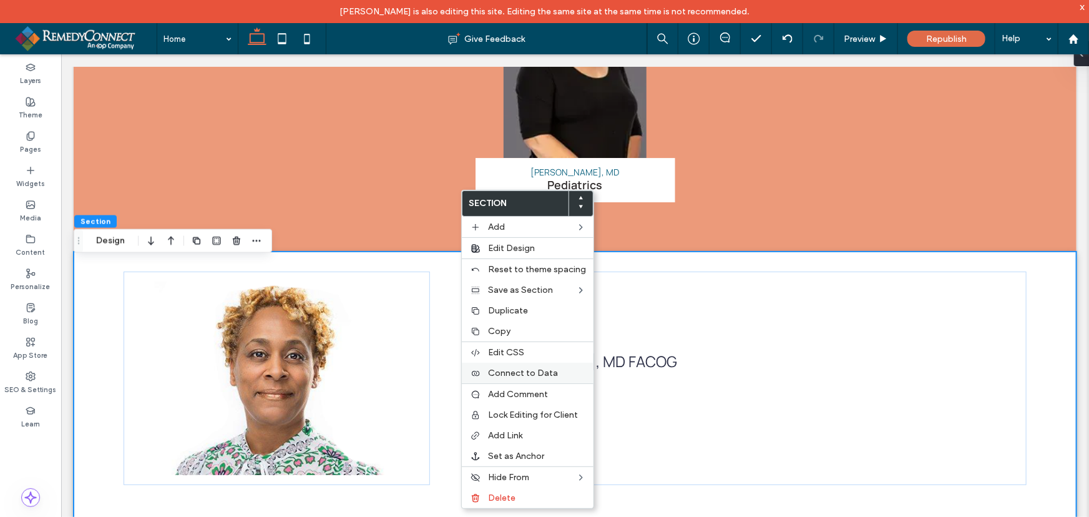
click at [509, 378] on span "Connect to Data" at bounding box center [523, 373] width 70 height 11
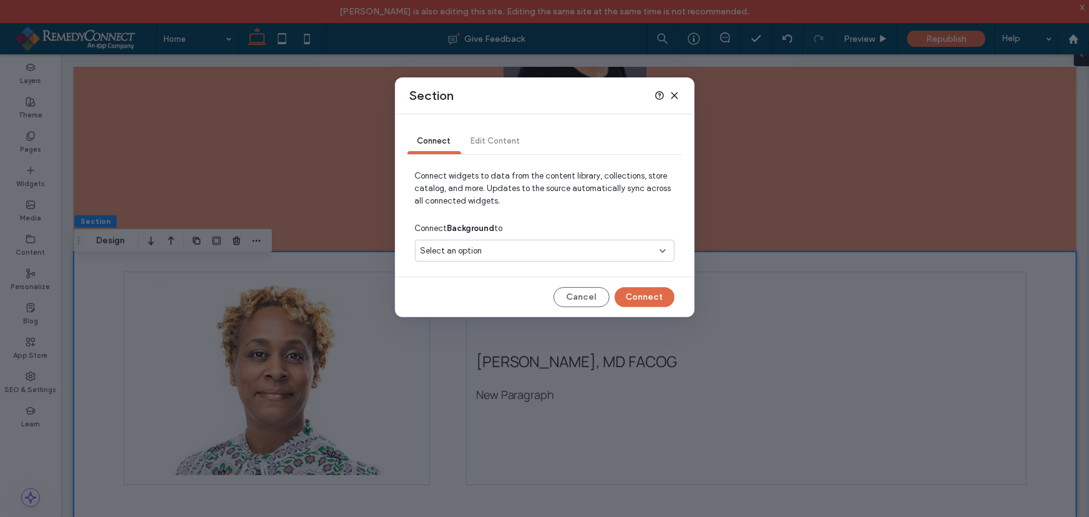
click at [495, 256] on div "Select an option" at bounding box center [537, 251] width 233 height 12
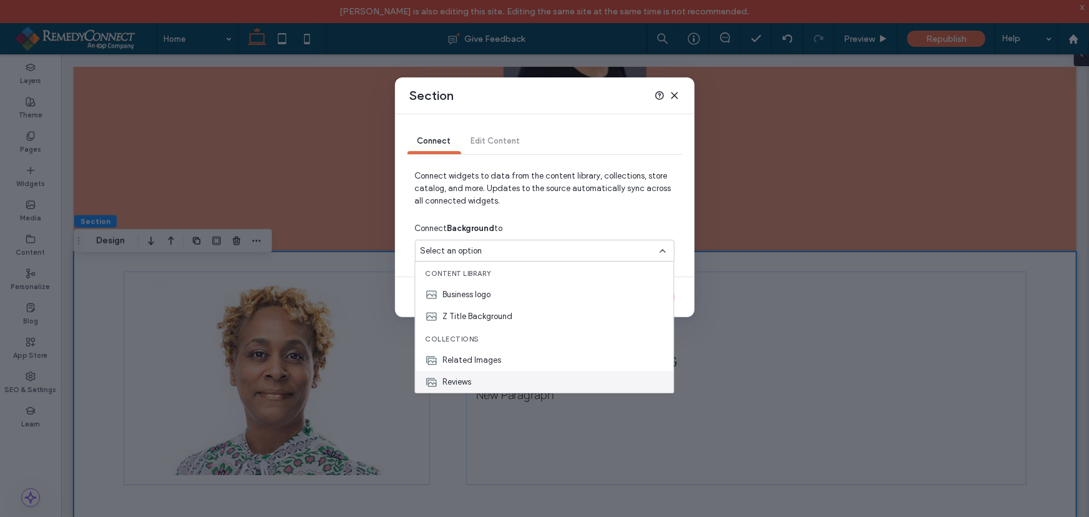
scroll to position [44, 0]
click at [494, 357] on div "Staff" at bounding box center [545, 360] width 258 height 22
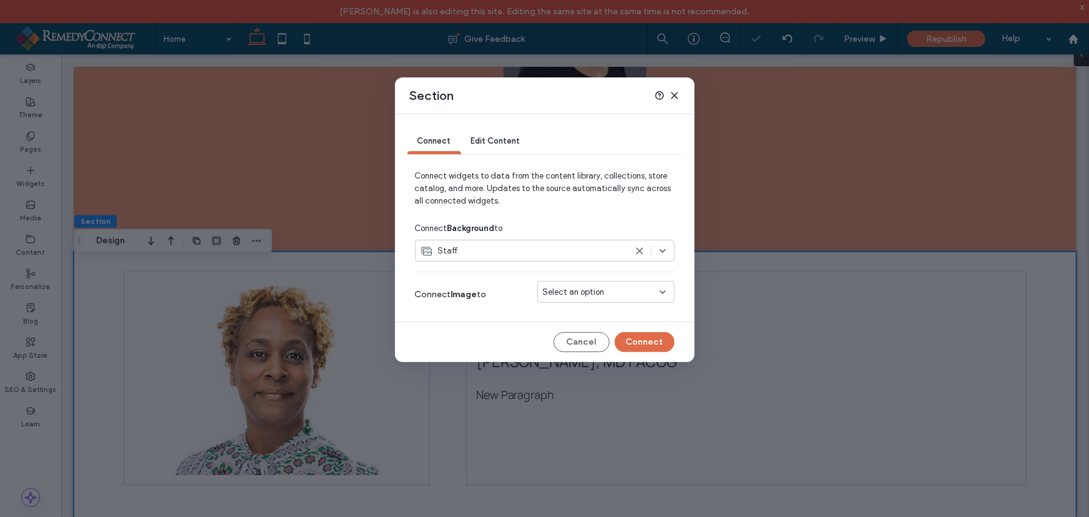
click at [590, 293] on span "Select an option" at bounding box center [574, 292] width 62 height 12
click at [582, 316] on span "Photo" at bounding box center [575, 314] width 21 height 12
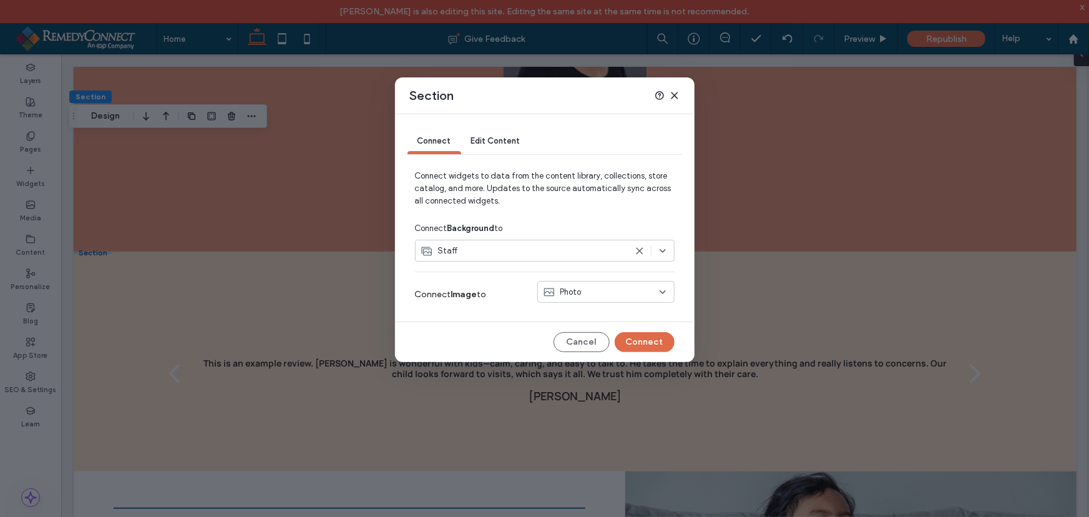
click at [514, 256] on div "Staff" at bounding box center [523, 251] width 205 height 12
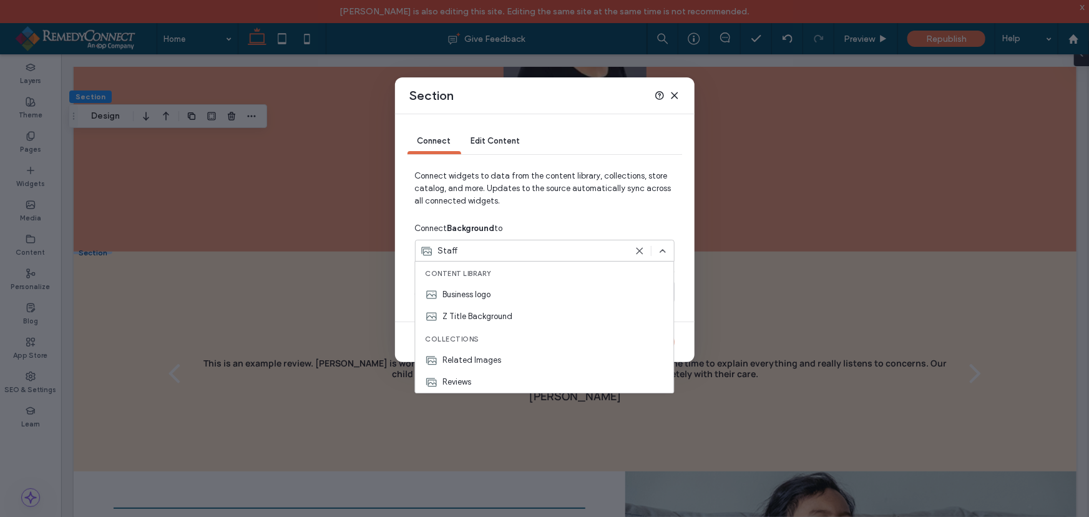
click at [559, 209] on span "Connect widgets to data from the content library, collections, store catalog, a…" at bounding box center [545, 193] width 260 height 47
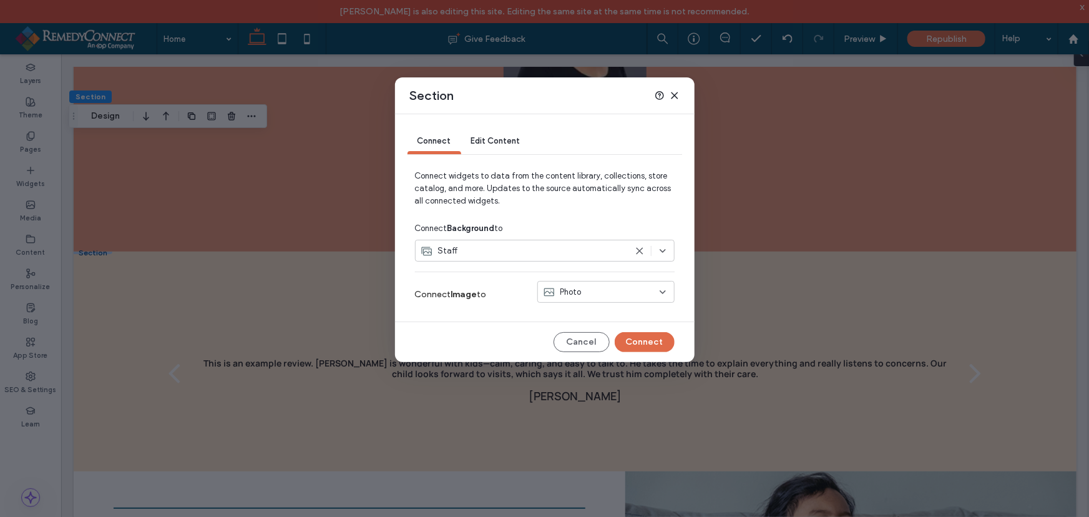
click at [675, 94] on use at bounding box center [674, 96] width 6 height 6
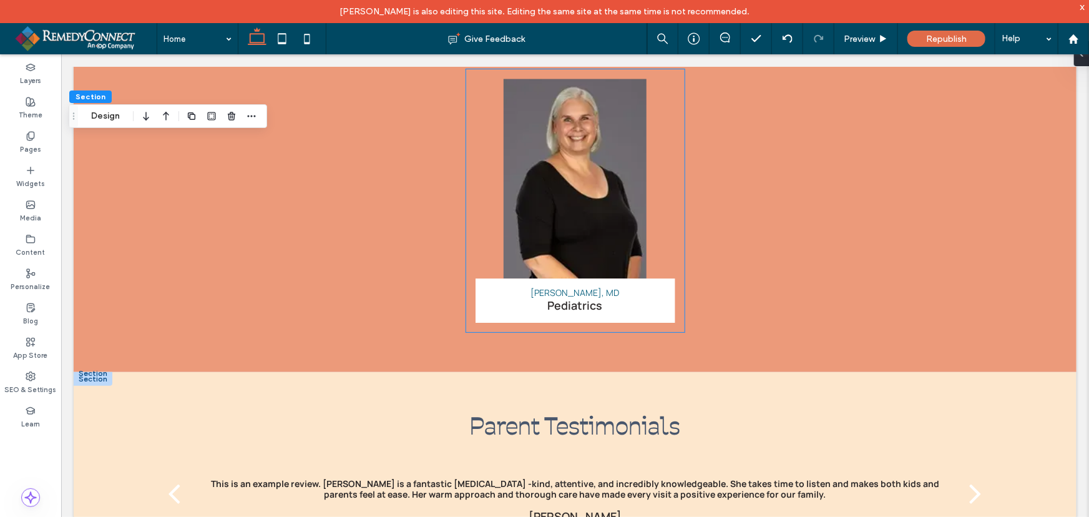
scroll to position [1937, 0]
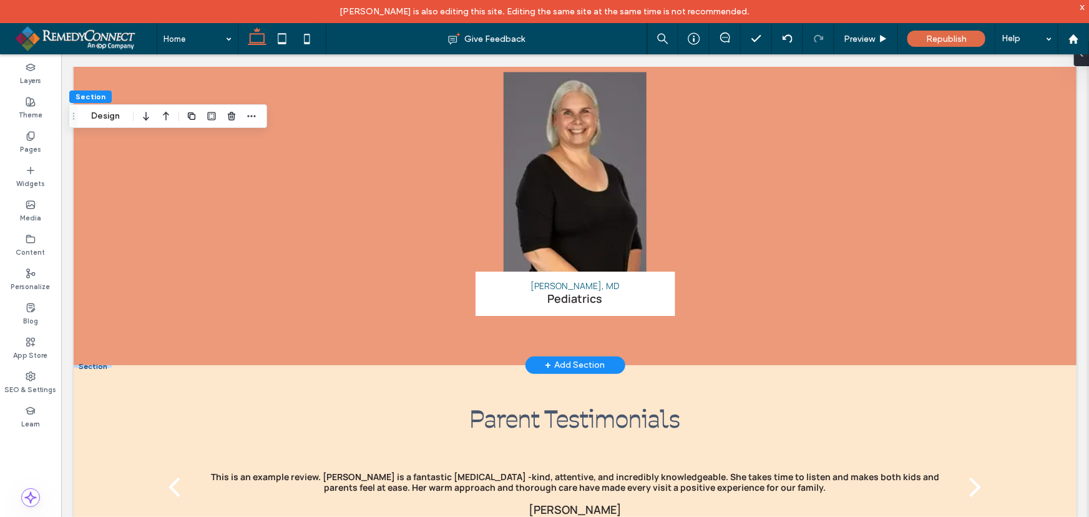
click at [569, 371] on div "+ Add Section" at bounding box center [575, 365] width 60 height 14
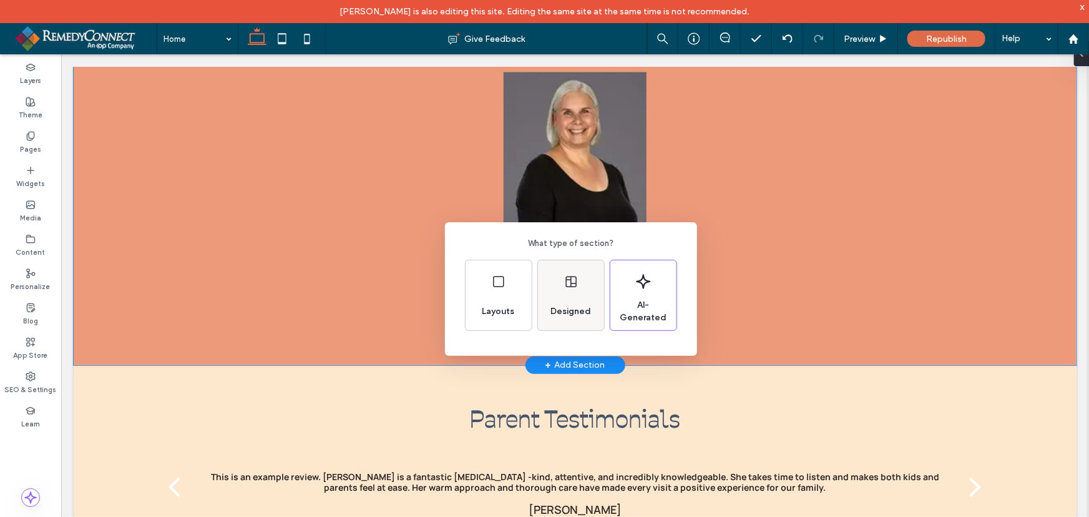
click at [574, 311] on span "Designed" at bounding box center [570, 311] width 51 height 12
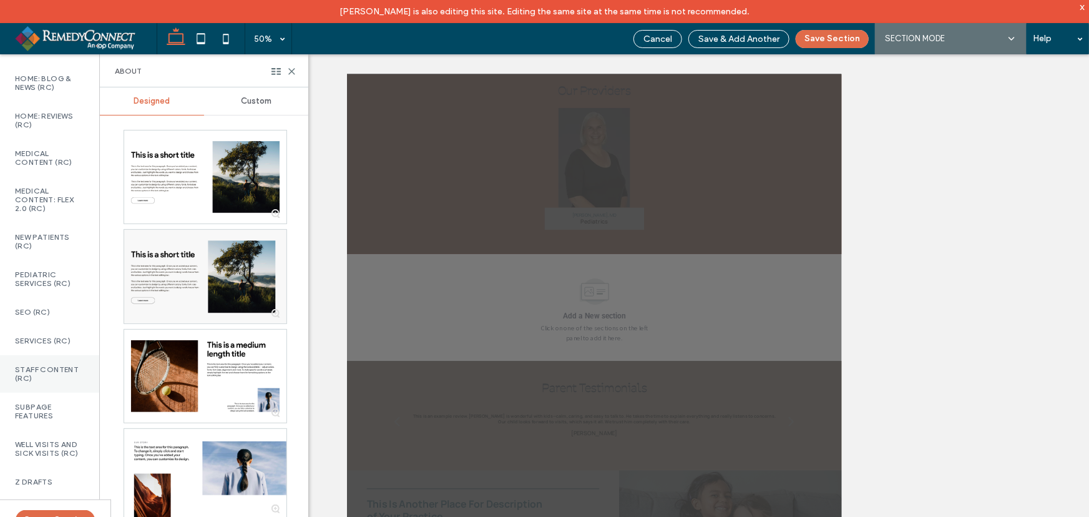
scroll to position [823, 0]
click at [62, 366] on label "Staff Content (RC)" at bounding box center [49, 373] width 69 height 17
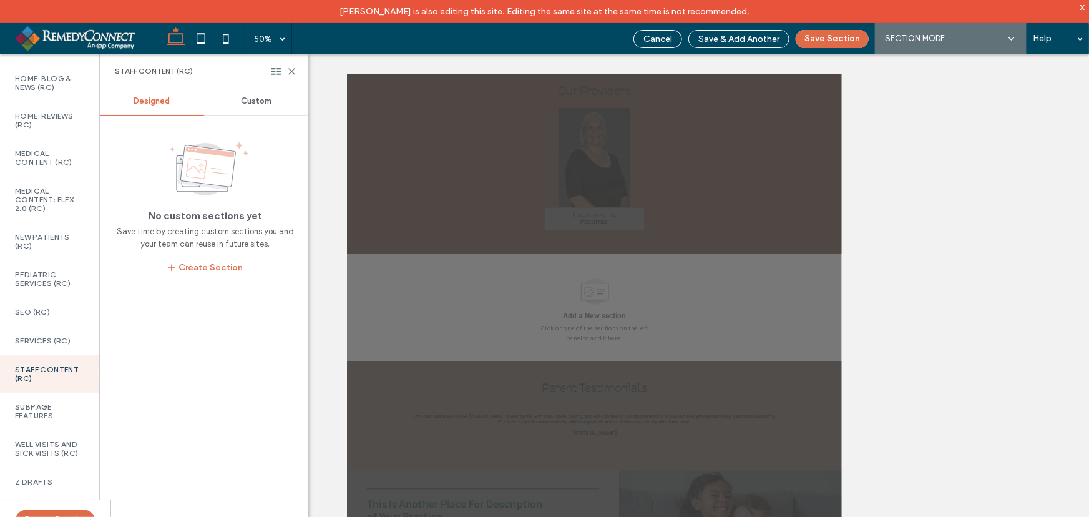
click at [250, 106] on div "Custom" at bounding box center [256, 100] width 104 height 27
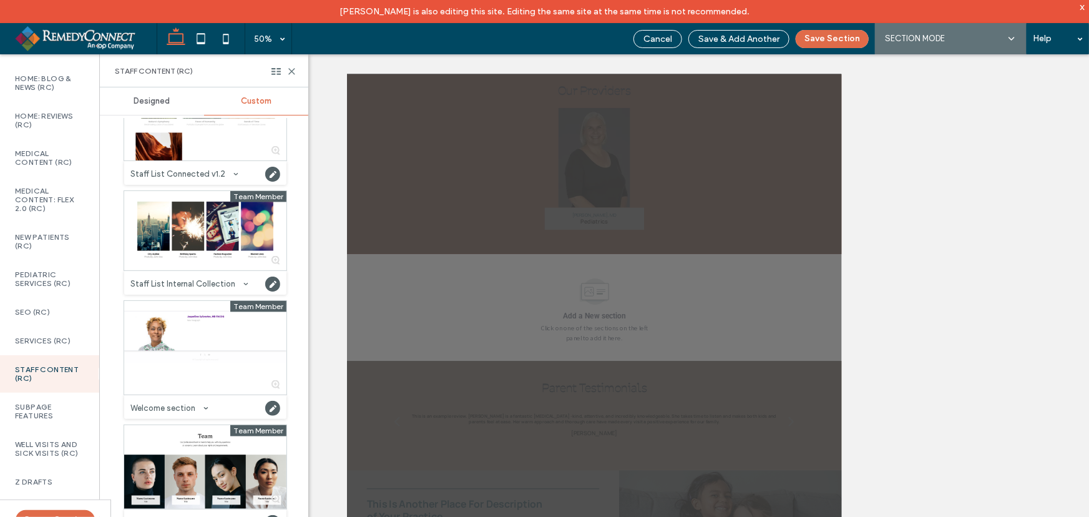
scroll to position [826, 0]
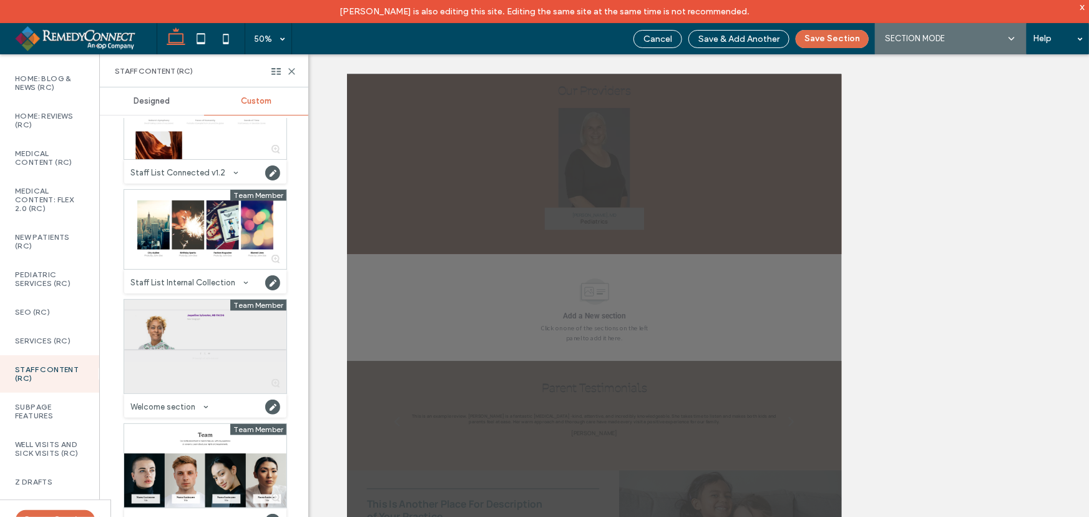
click at [227, 349] on div at bounding box center [205, 347] width 162 height 94
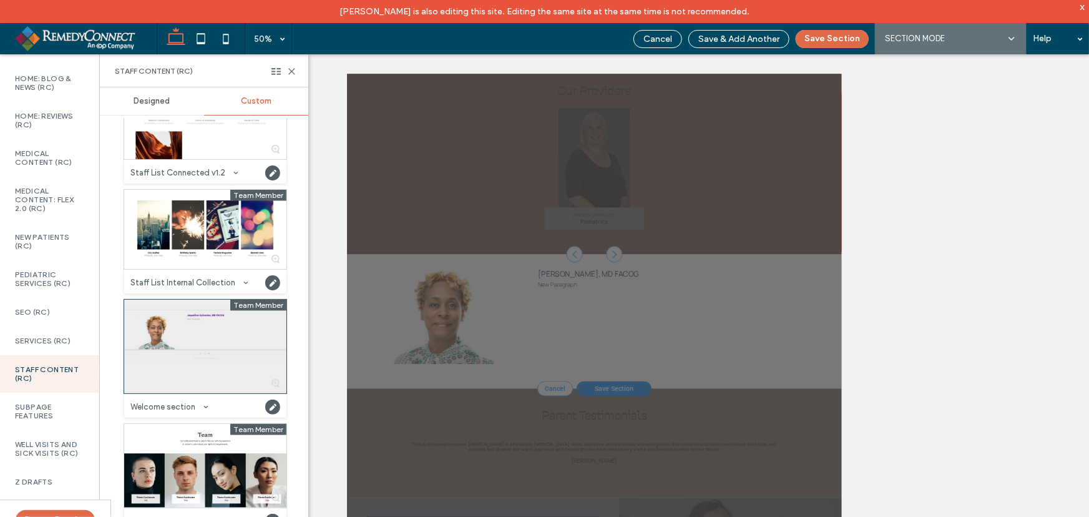
scroll to position [1921, 0]
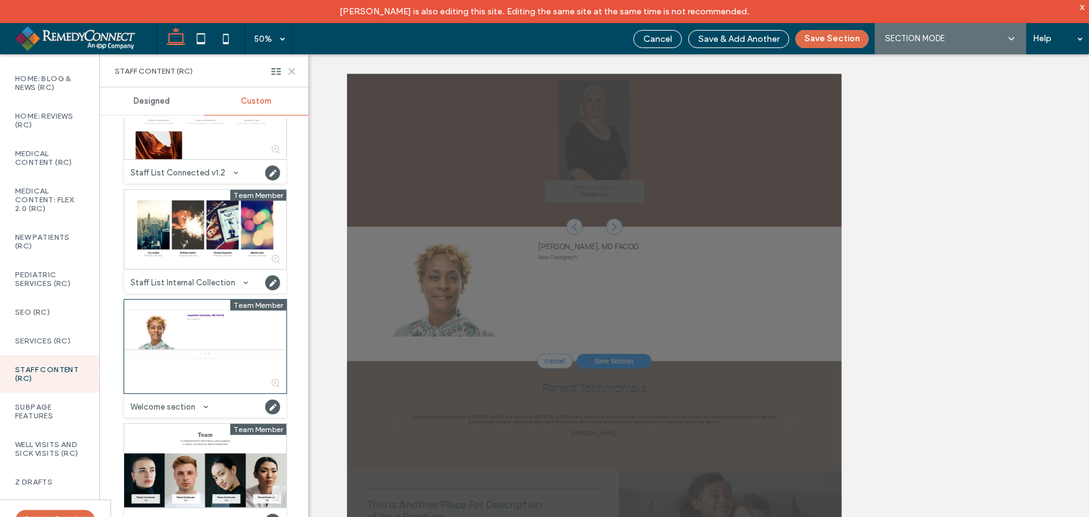
drag, startPoint x: 295, startPoint y: 73, endPoint x: 228, endPoint y: 67, distance: 66.4
click at [295, 73] on icon at bounding box center [291, 71] width 9 height 9
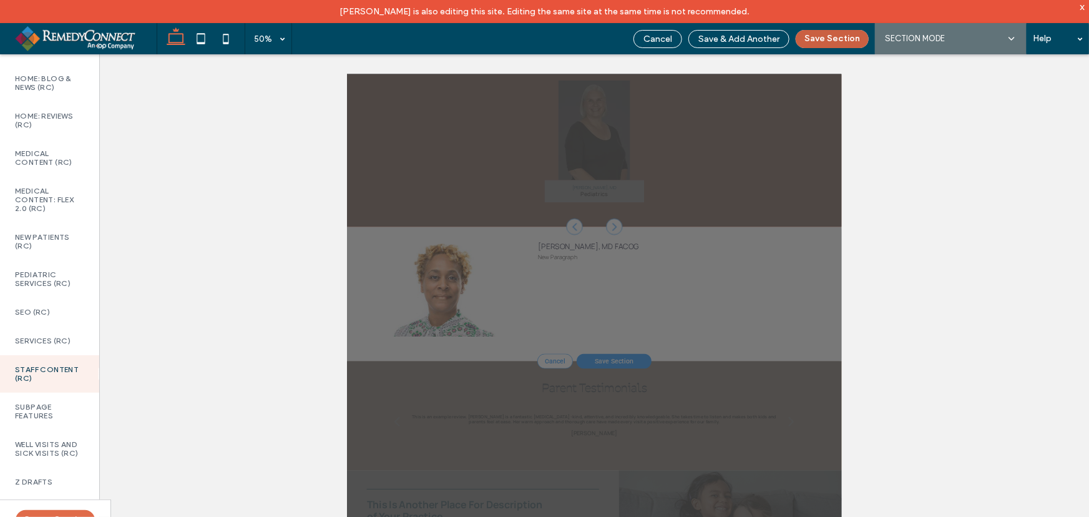
click at [829, 41] on button "Save Section" at bounding box center [832, 39] width 73 height 18
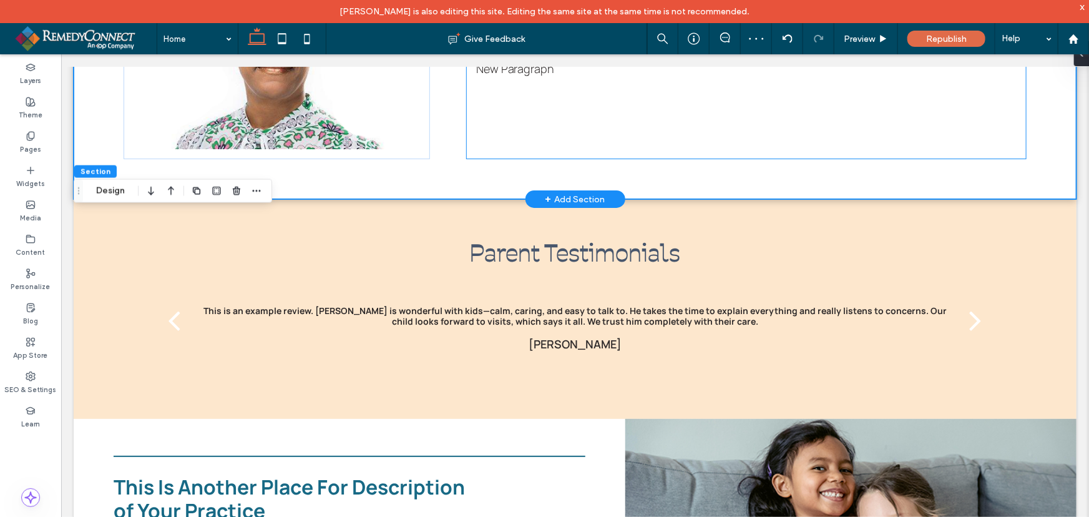
scroll to position [2092, 0]
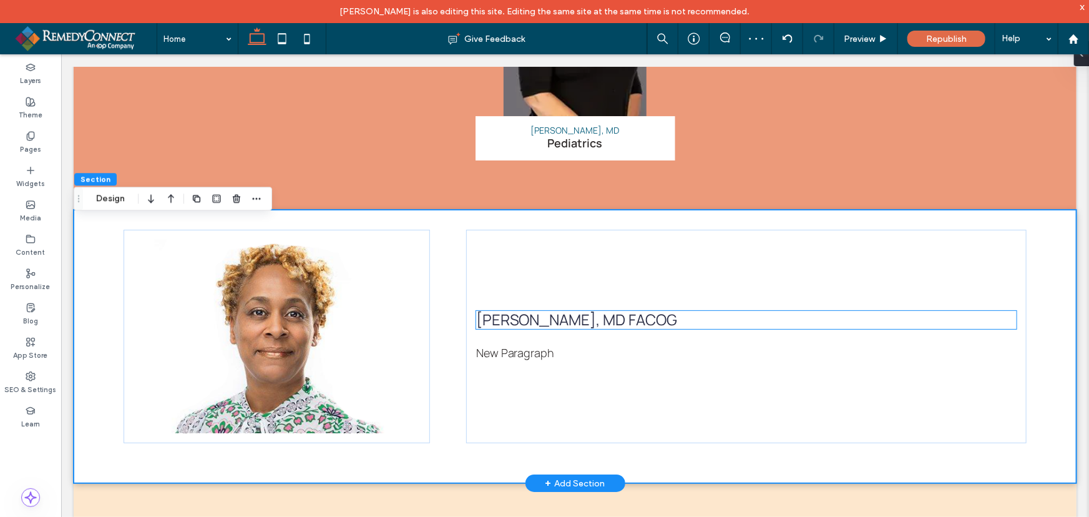
click at [534, 338] on div "Jaqueline Sylvester, MD FACOG Jaqueline Sylvester, MD FACOG New Paragraph" at bounding box center [746, 335] width 560 height 213
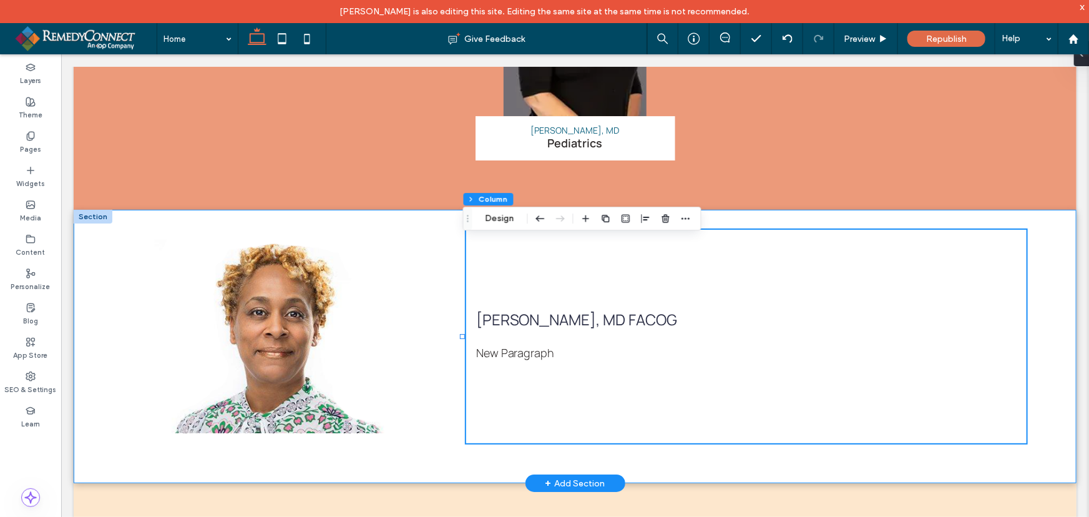
click at [449, 231] on div "Jaqueline Sylvester, MD FACOG Jaqueline Sylvester, MD FACOG New Paragraph" at bounding box center [574, 345] width 1003 height 273
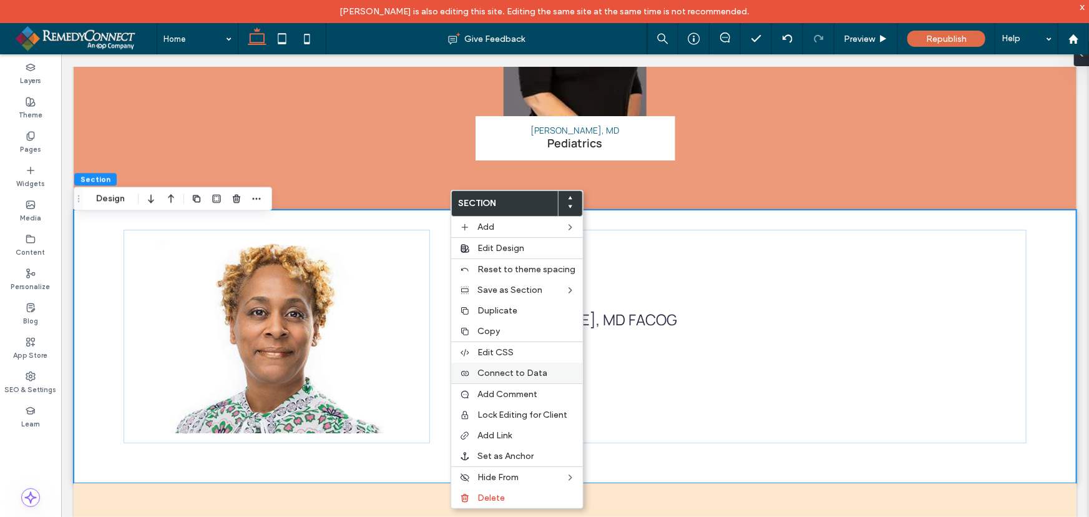
click at [481, 376] on span "Connect to Data" at bounding box center [512, 373] width 70 height 11
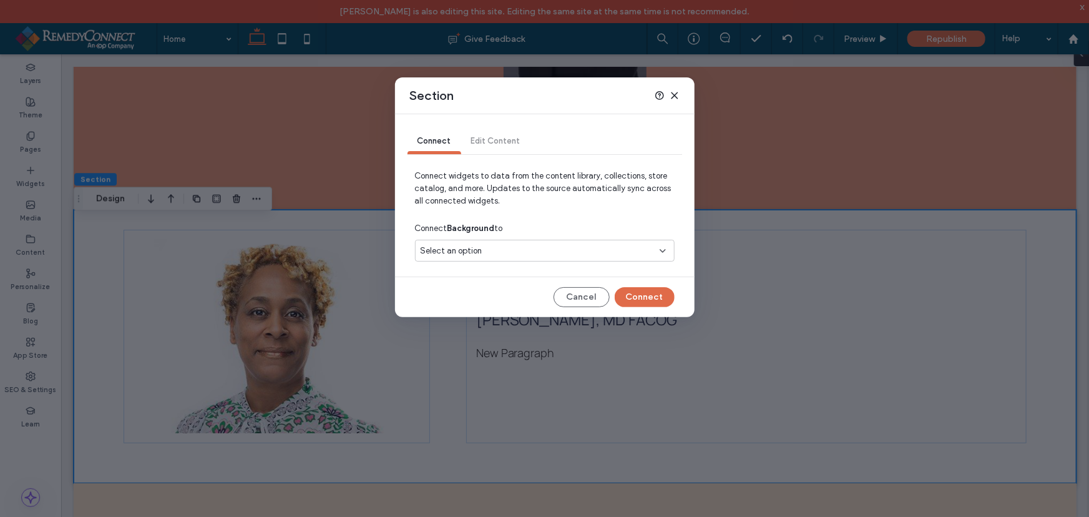
click at [462, 250] on span "Select an option" at bounding box center [452, 251] width 62 height 12
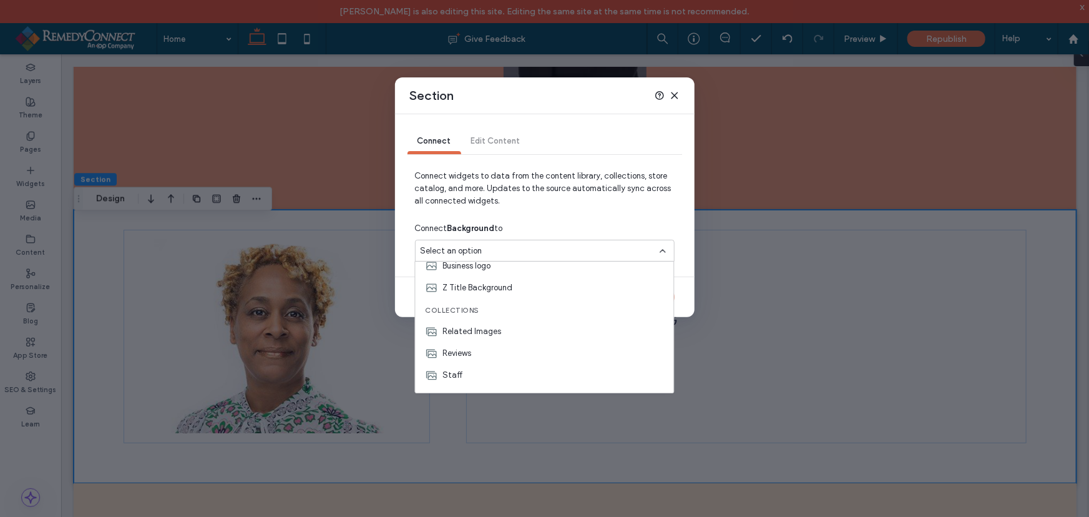
scroll to position [44, 0]
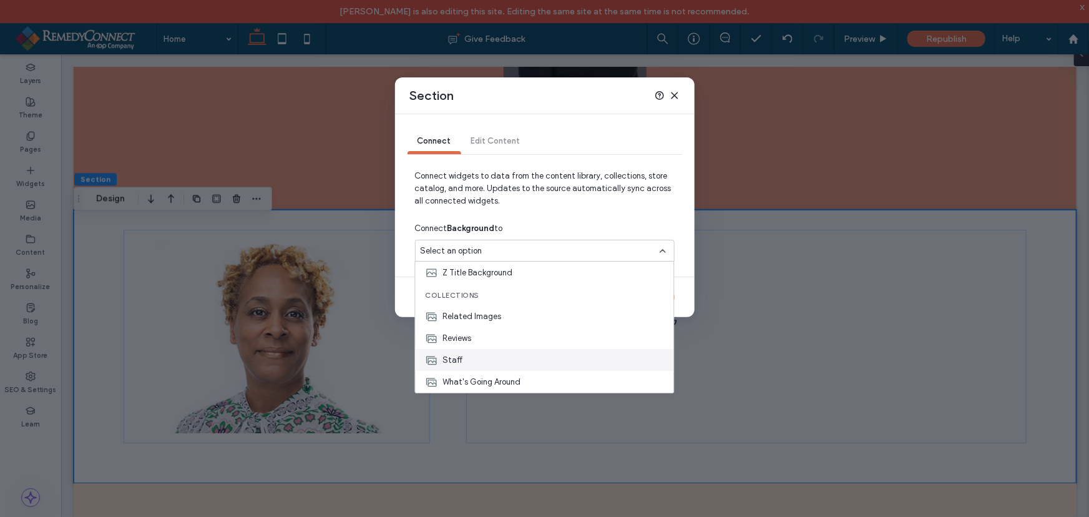
click at [466, 361] on div "Staff" at bounding box center [545, 360] width 258 height 22
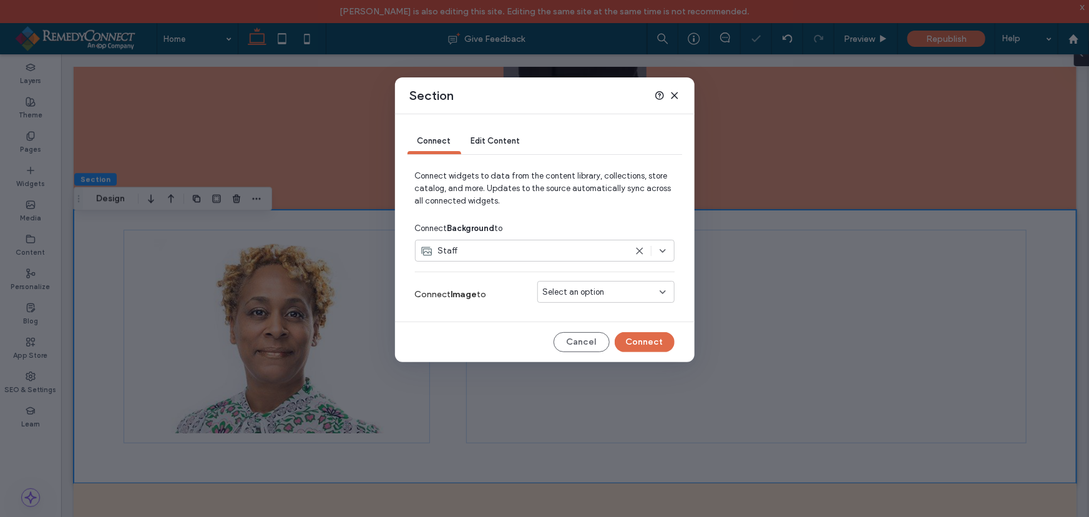
click at [612, 295] on div "Select an option" at bounding box center [598, 292] width 111 height 12
click at [581, 318] on span "Photo" at bounding box center [575, 314] width 21 height 12
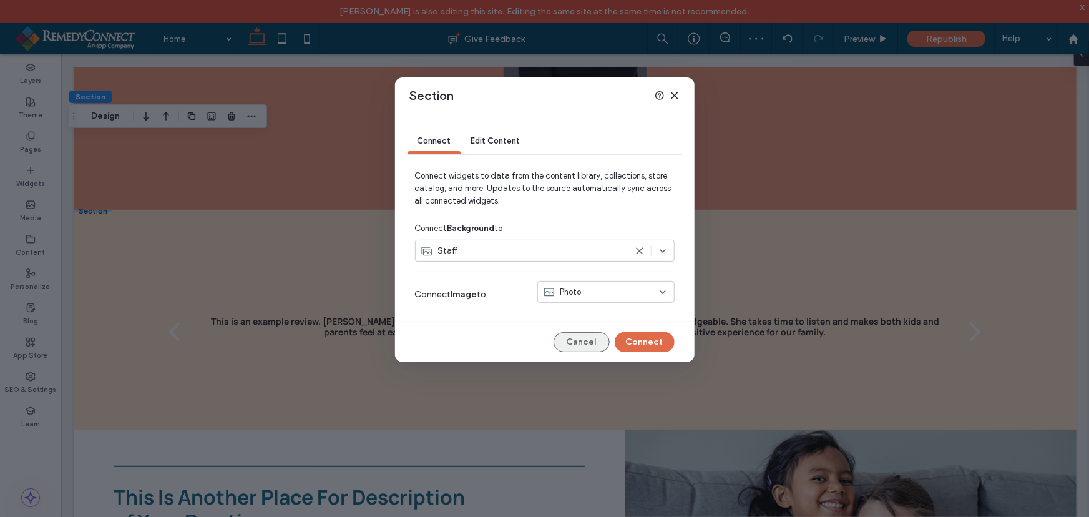
click at [575, 335] on button "Cancel" at bounding box center [582, 342] width 56 height 20
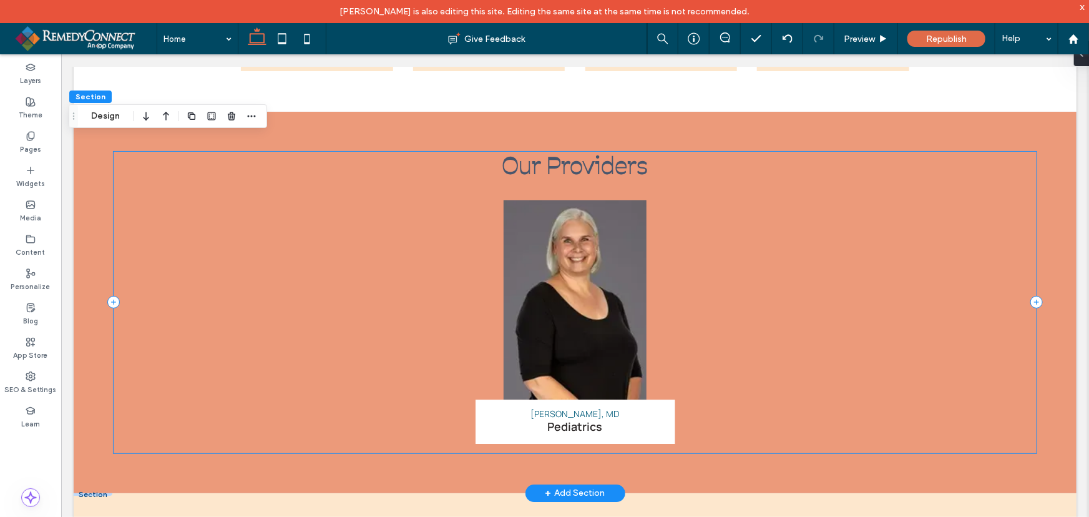
scroll to position [2206, 0]
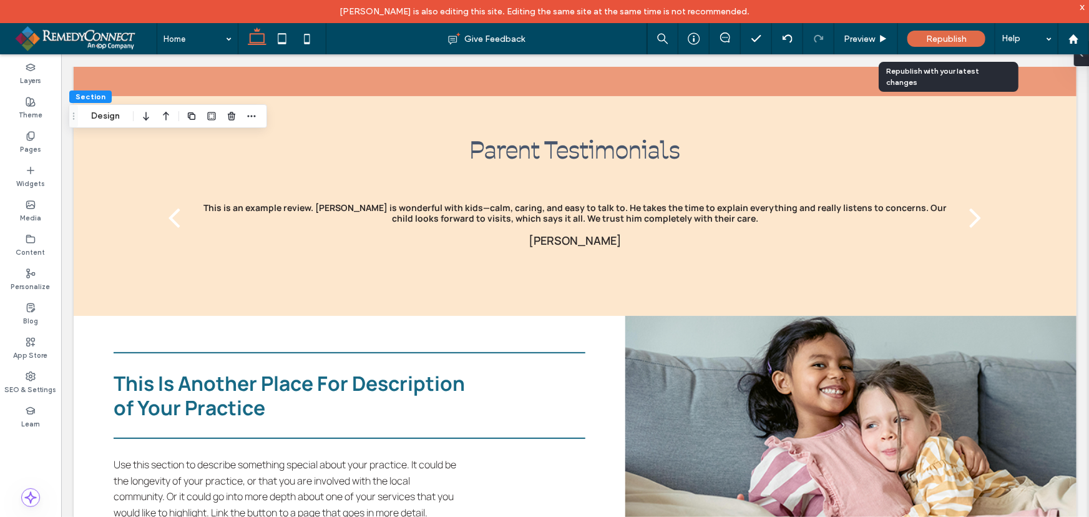
click at [948, 42] on span "Republish" at bounding box center [946, 39] width 41 height 11
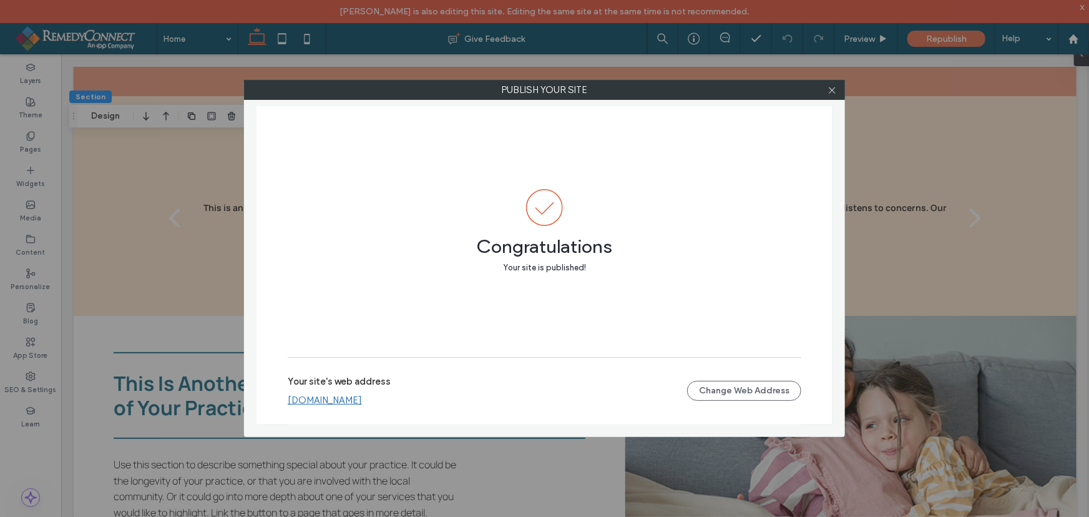
click at [843, 86] on label "Publish your site" at bounding box center [545, 90] width 600 height 19
click at [826, 92] on div at bounding box center [832, 90] width 19 height 19
click at [832, 92] on icon at bounding box center [831, 89] width 9 height 9
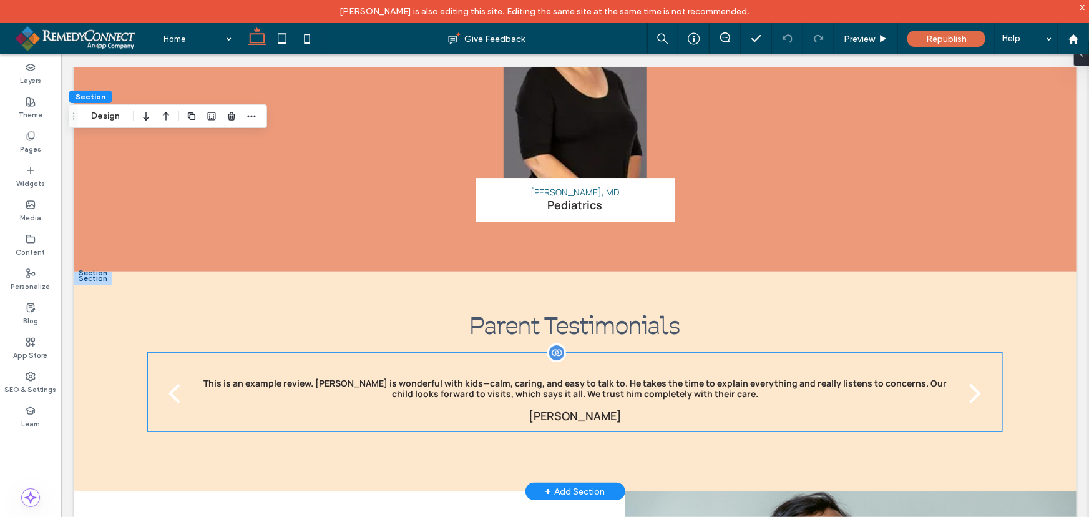
scroll to position [1979, 0]
